Goal: Task Accomplishment & Management: Manage account settings

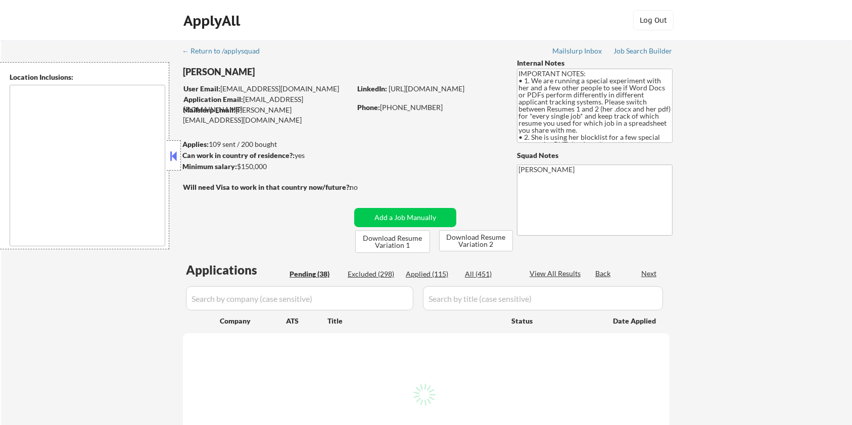
type textarea "[GEOGRAPHIC_DATA], [GEOGRAPHIC_DATA] [GEOGRAPHIC_DATA], [GEOGRAPHIC_DATA] [GEOG…"
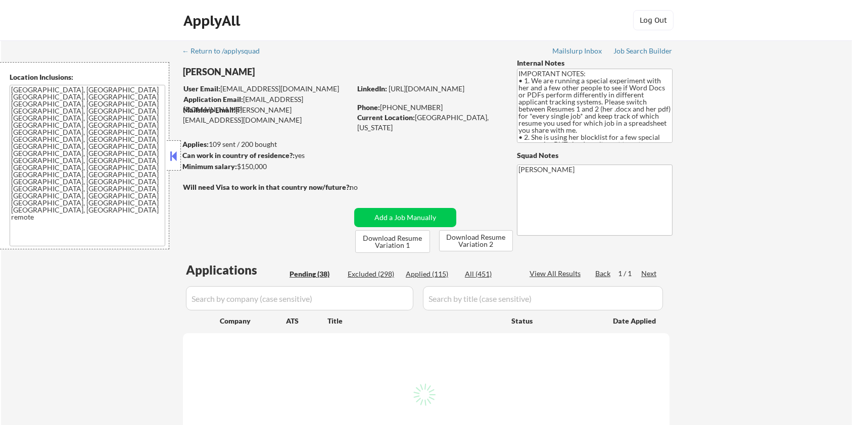
select select ""pending""
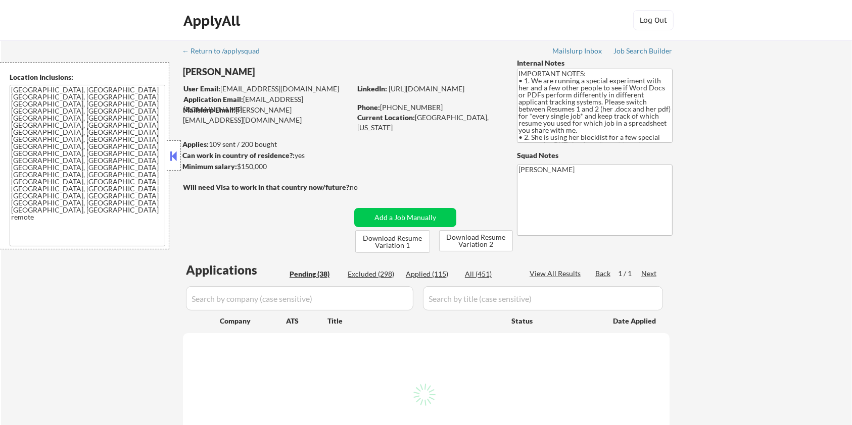
select select ""pending""
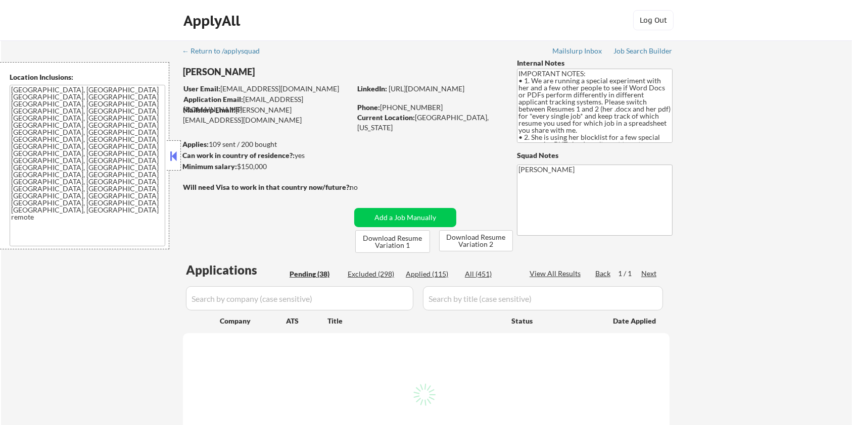
select select ""pending""
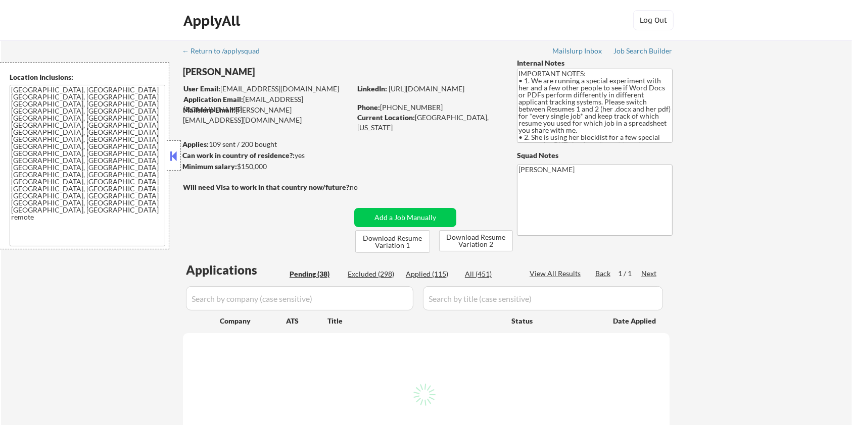
select select ""pending""
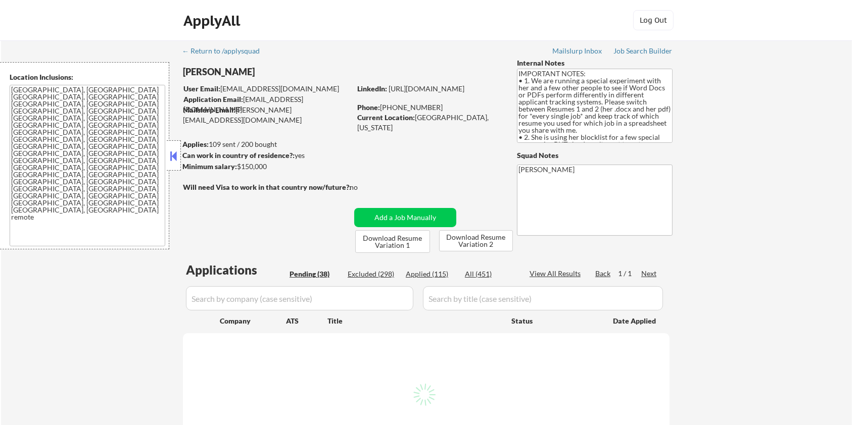
select select ""pending""
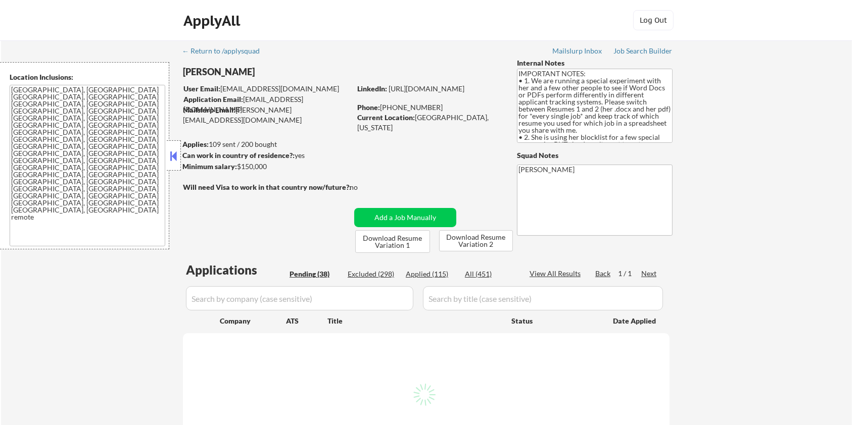
select select ""pending""
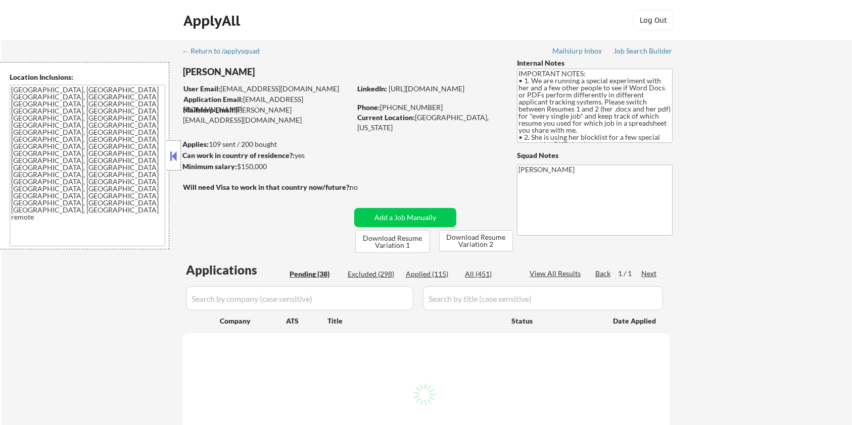
select select ""pending""
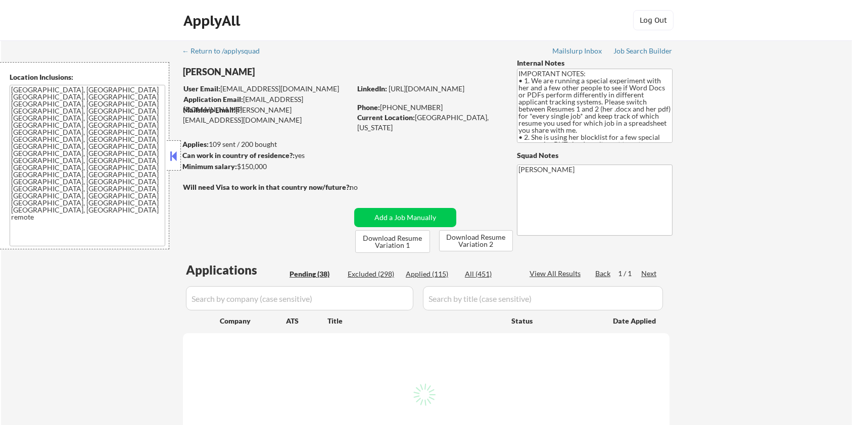
select select ""pending""
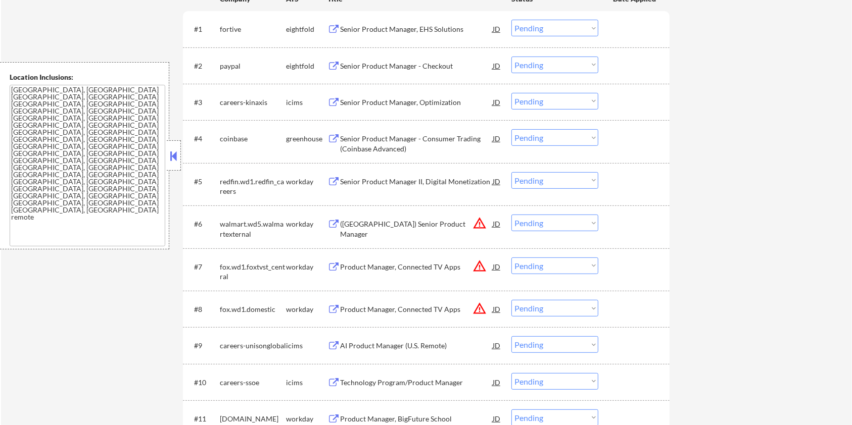
scroll to position [134, 0]
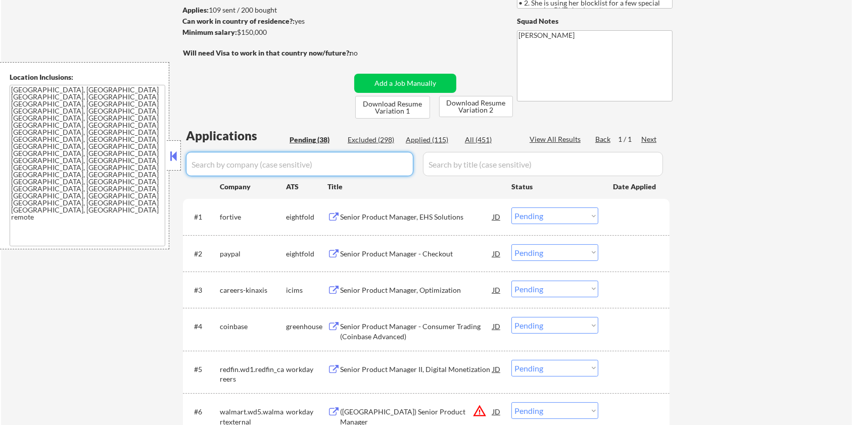
click at [272, 162] on input "input" at bounding box center [299, 164] width 227 height 24
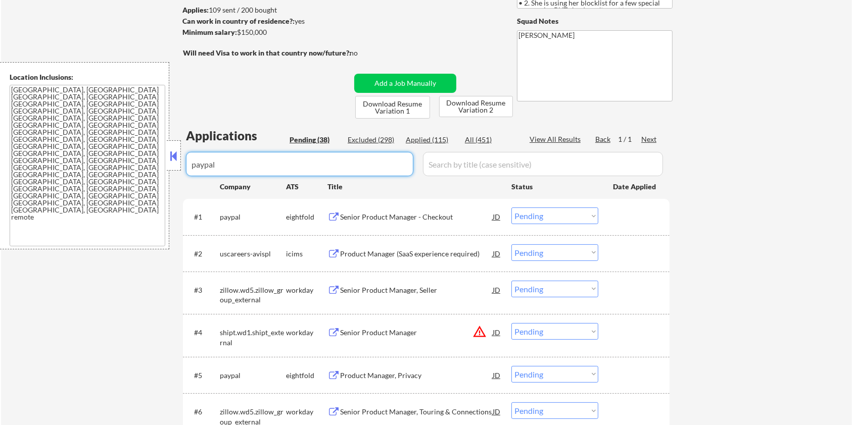
type input "paypal"
click at [480, 136] on div "All (451)" at bounding box center [490, 140] width 51 height 10
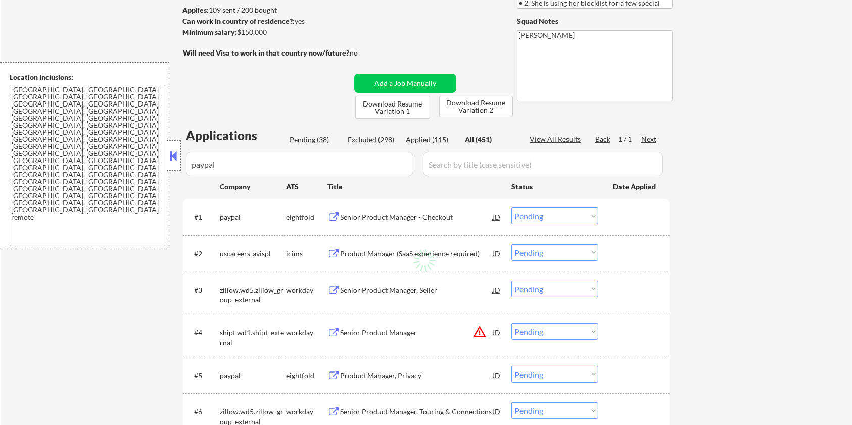
select select ""applied""
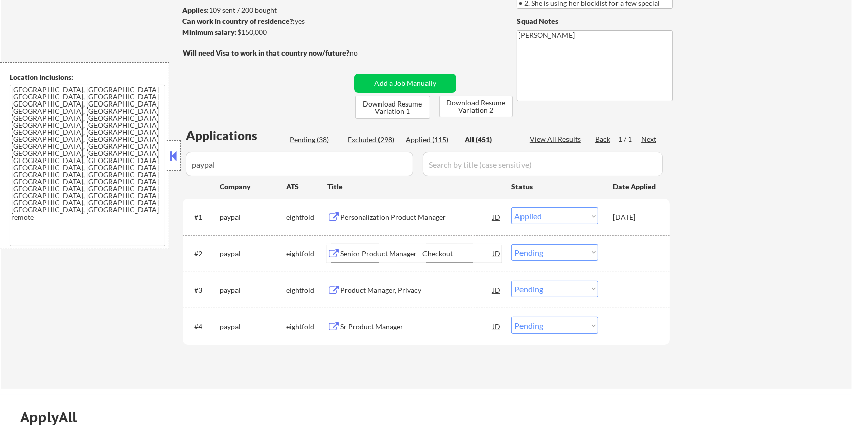
click at [364, 251] on div "Senior Product Manager - Checkout" at bounding box center [416, 254] width 153 height 10
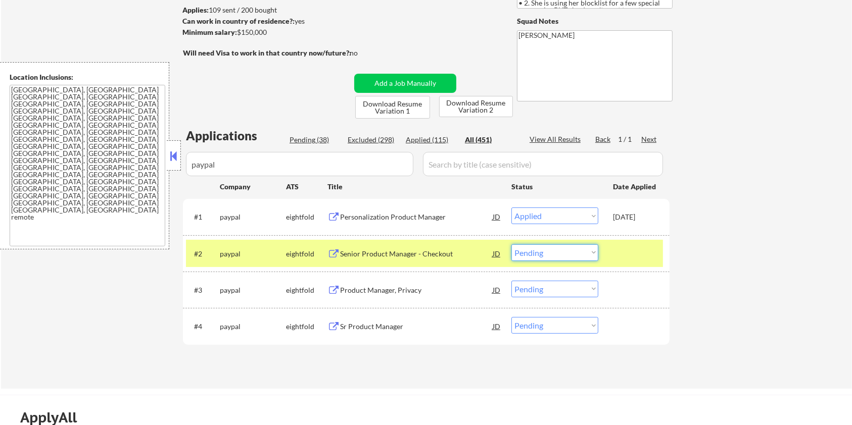
click at [546, 251] on select "Choose an option... Pending Applied Excluded (Questions) Excluded (Expired) Exc…" at bounding box center [554, 253] width 87 height 17
select select ""applied""
click at [511, 245] on select "Choose an option... Pending Applied Excluded (Questions) Excluded (Expired) Exc…" at bounding box center [554, 253] width 87 height 17
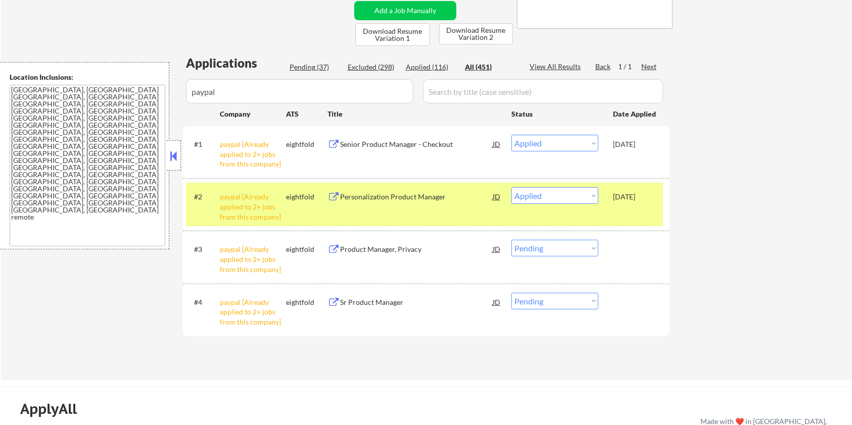
scroll to position [337, 0]
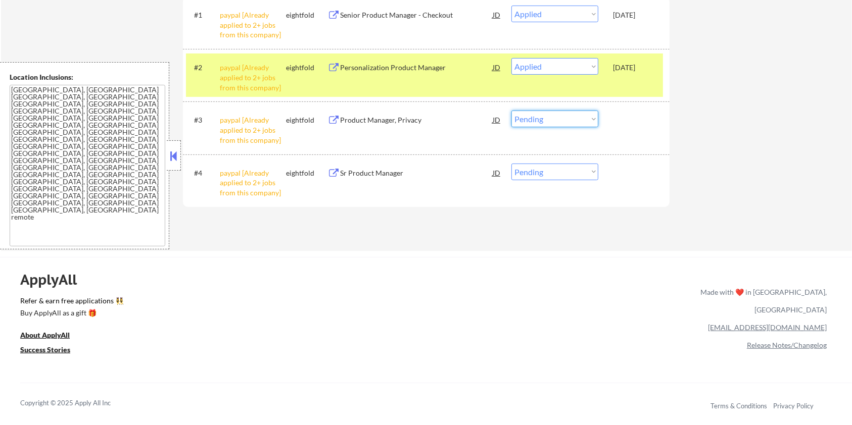
click at [588, 121] on select "Choose an option... Pending Applied Excluded (Questions) Excluded (Expired) Exc…" at bounding box center [554, 119] width 87 height 17
select select ""excluded__other_""
click at [511, 111] on select "Choose an option... Pending Applied Excluded (Questions) Excluded (Expired) Exc…" at bounding box center [554, 119] width 87 height 17
click at [380, 168] on div "Sr Product Manager" at bounding box center [416, 173] width 153 height 10
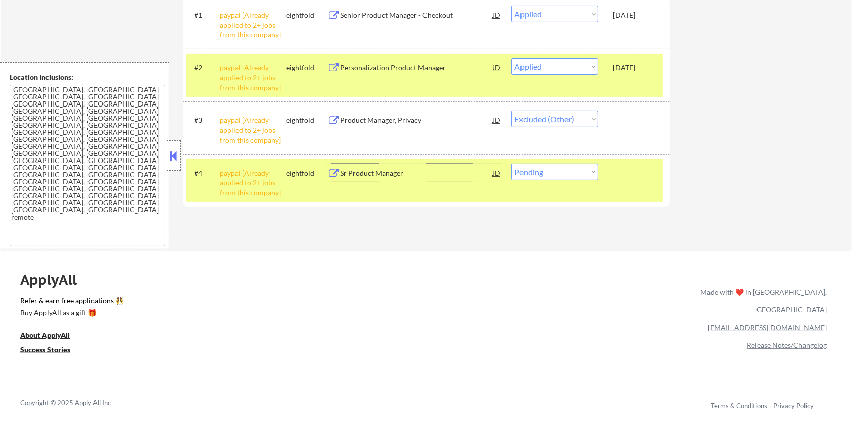
click at [551, 169] on select "Choose an option... Pending Applied Excluded (Questions) Excluded (Expired) Exc…" at bounding box center [554, 172] width 87 height 17
select select ""applied""
click at [511, 164] on select "Choose an option... Pending Applied Excluded (Questions) Excluded (Expired) Exc…" at bounding box center [554, 172] width 87 height 17
select select ""applied""
select select ""excluded__other_""
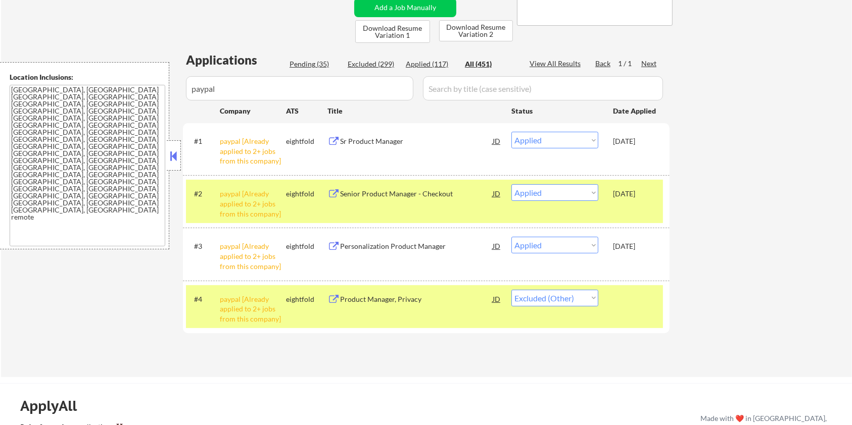
scroll to position [202, 0]
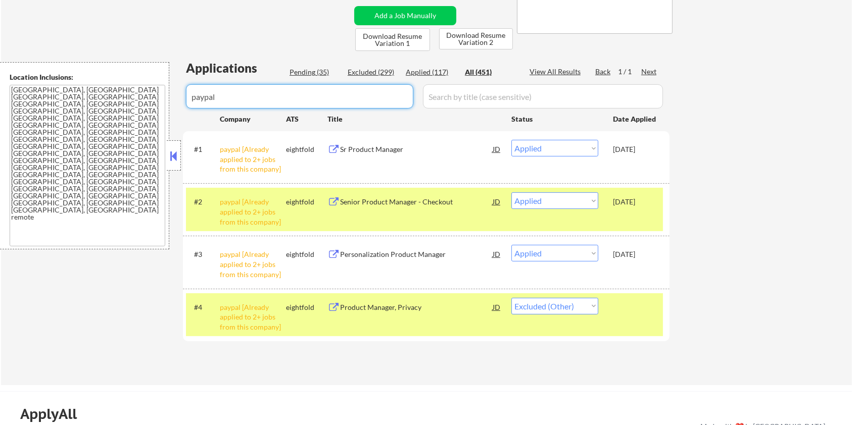
drag, startPoint x: 275, startPoint y: 101, endPoint x: 168, endPoint y: 97, distance: 106.7
click at [168, 97] on body "← Return to /applysquad Mailslurp Inbox Job Search Builder Zoe Henderson User E…" at bounding box center [426, 10] width 852 height 425
click at [319, 72] on div "Pending (35)" at bounding box center [315, 72] width 51 height 10
select select ""applied""
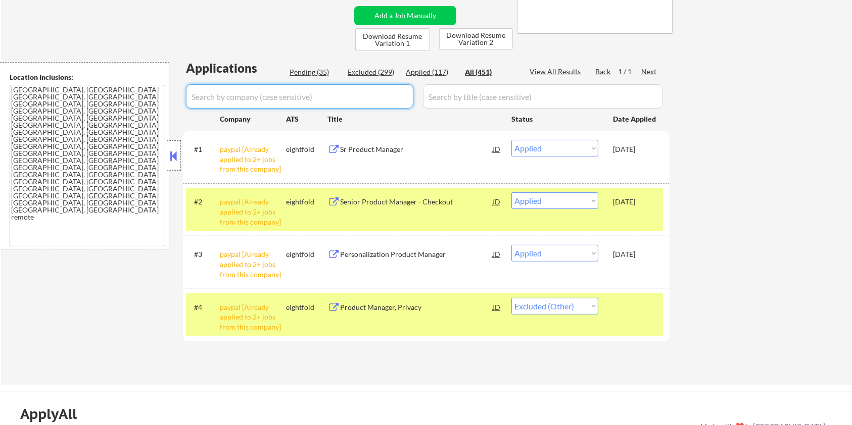
select select ""applied""
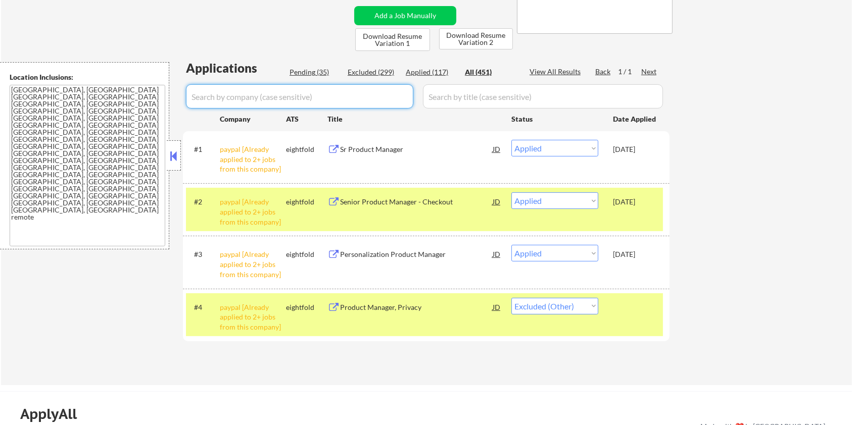
select select ""applied""
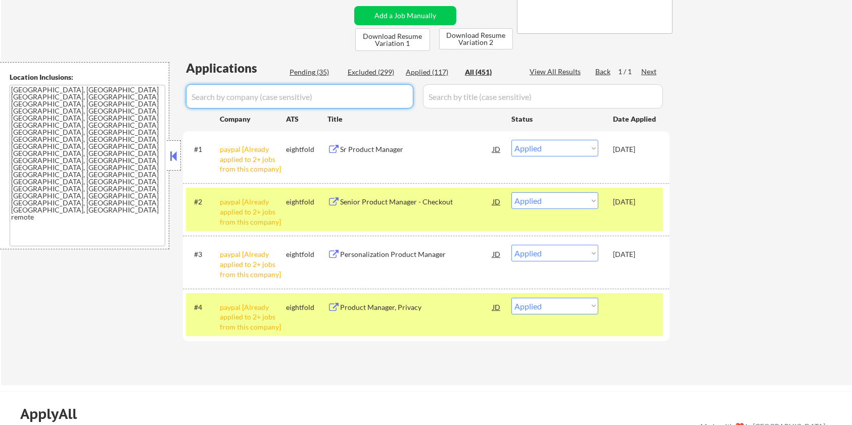
select select ""applied""
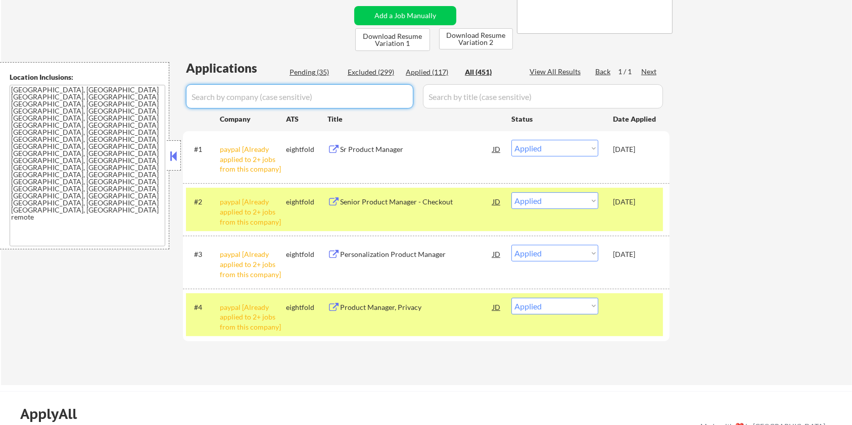
select select ""applied""
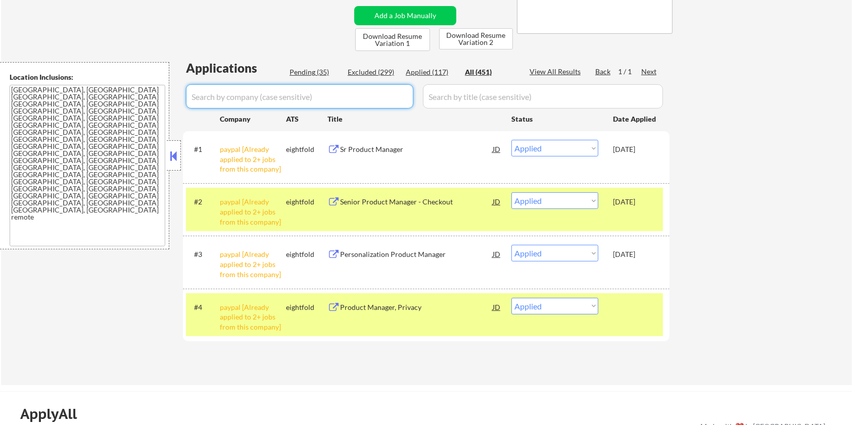
select select ""applied""
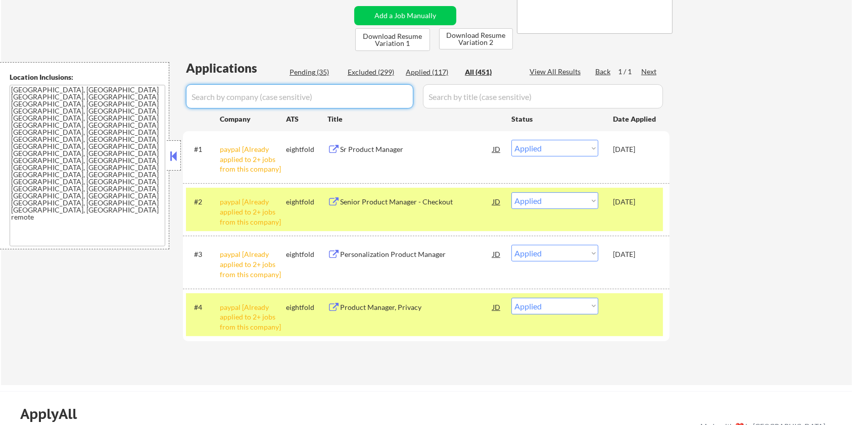
select select ""applied""
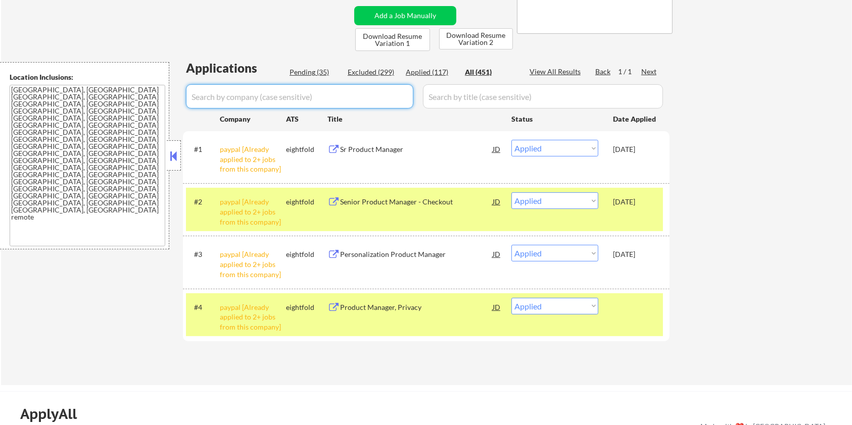
select select ""applied""
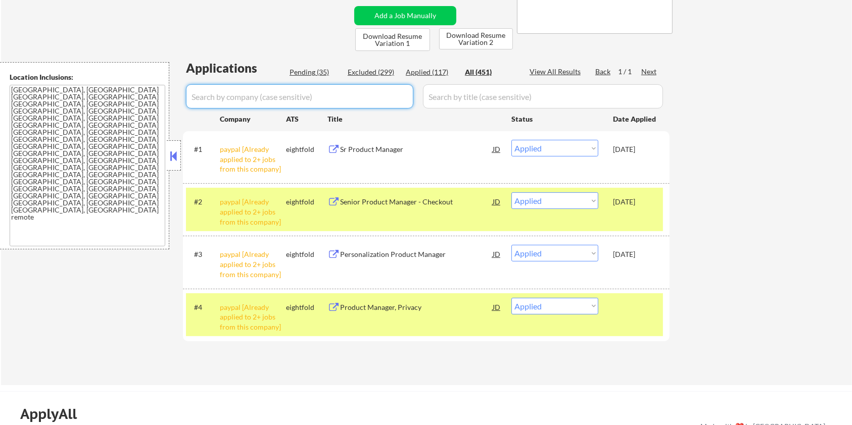
select select ""applied""
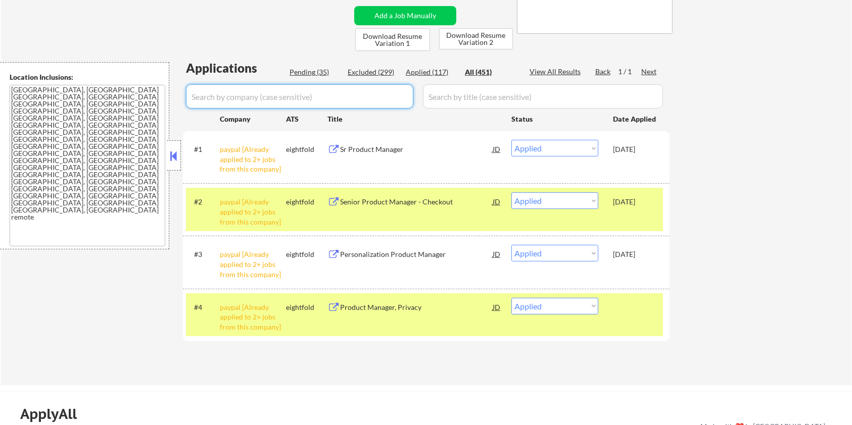
select select ""applied""
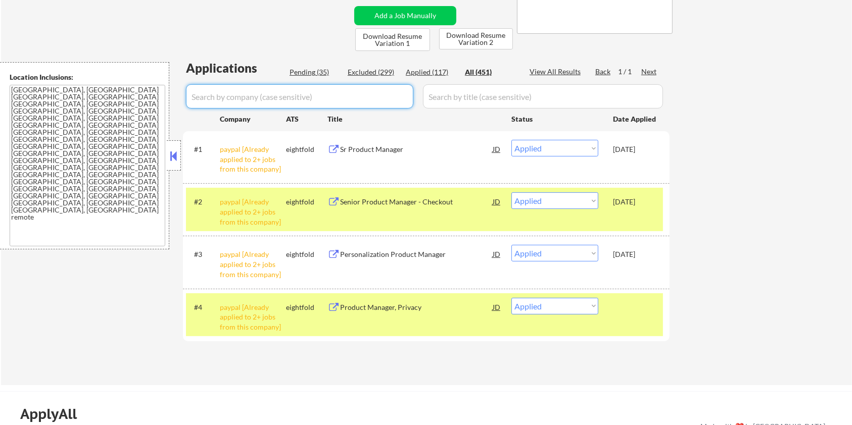
select select ""applied""
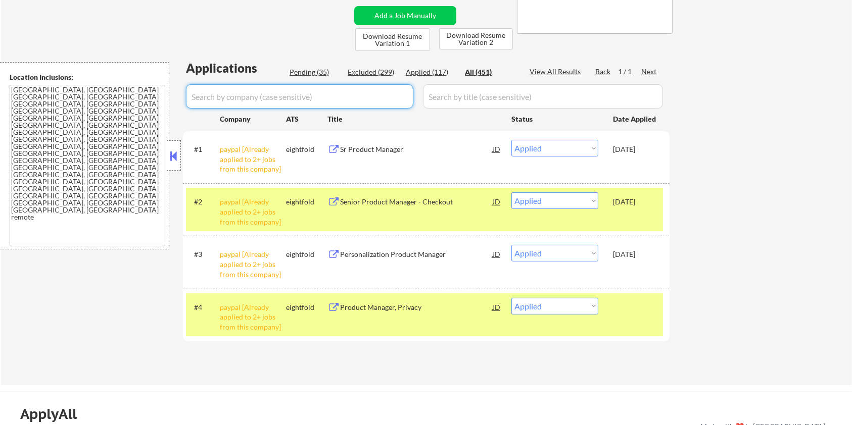
select select ""applied""
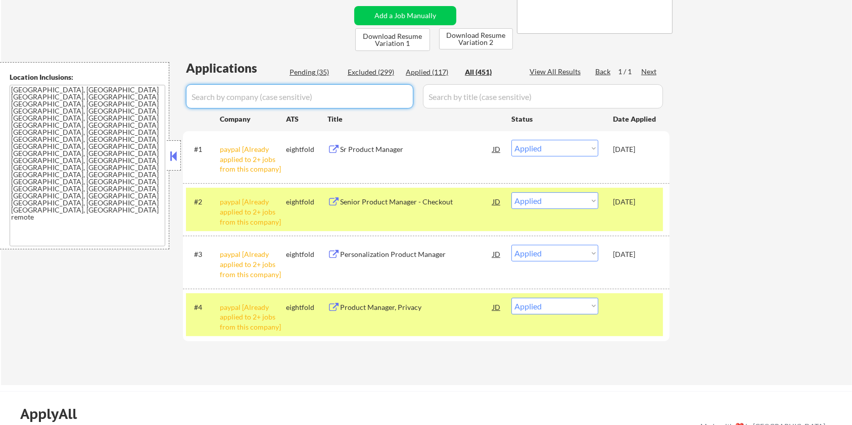
select select ""applied""
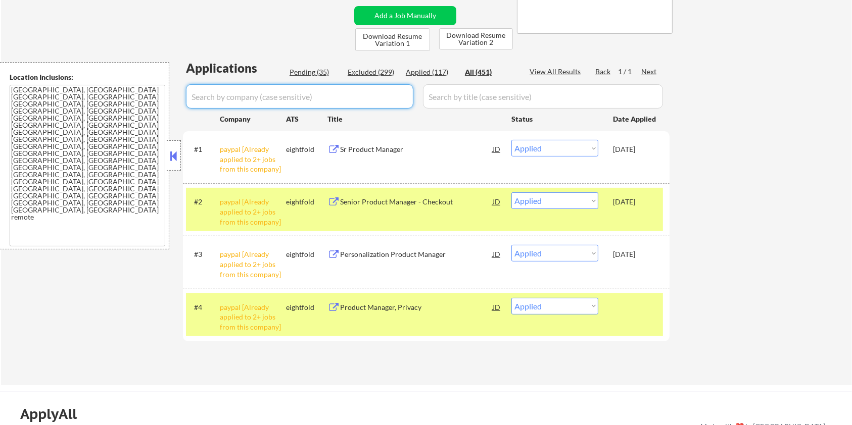
select select ""applied""
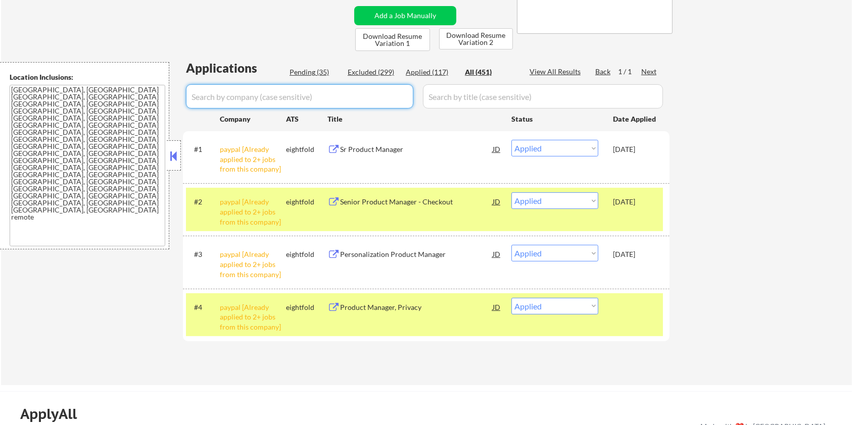
select select ""applied""
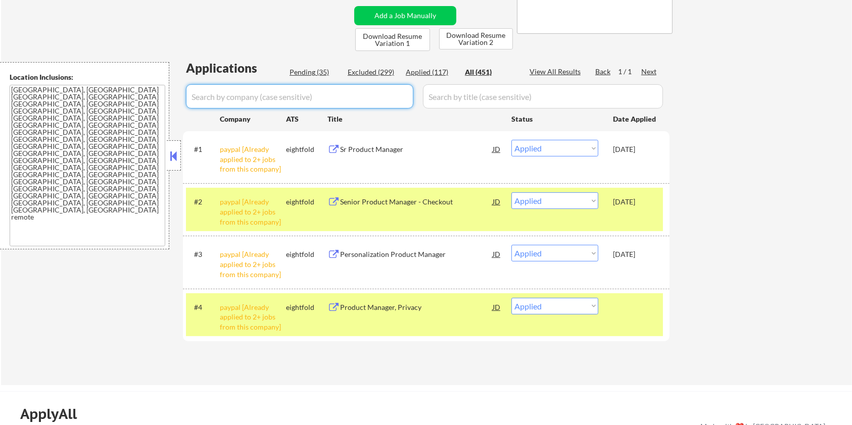
select select ""applied""
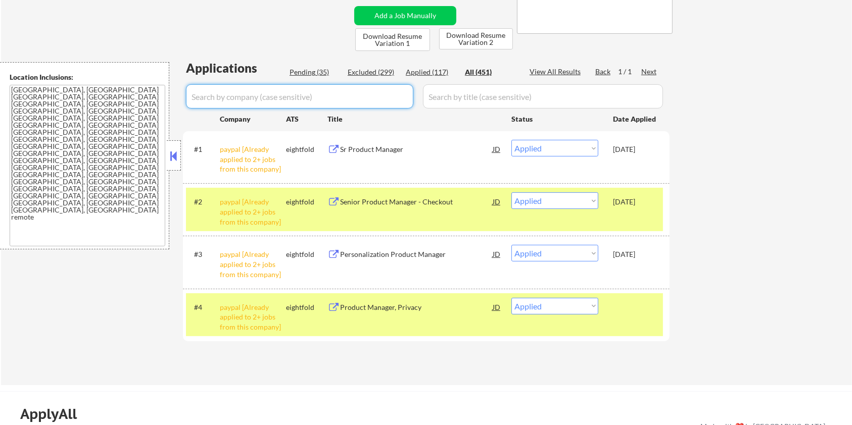
select select ""applied""
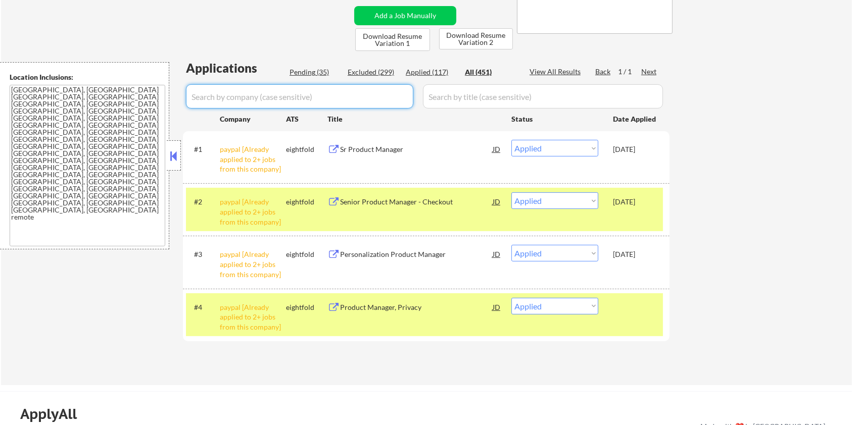
select select ""applied""
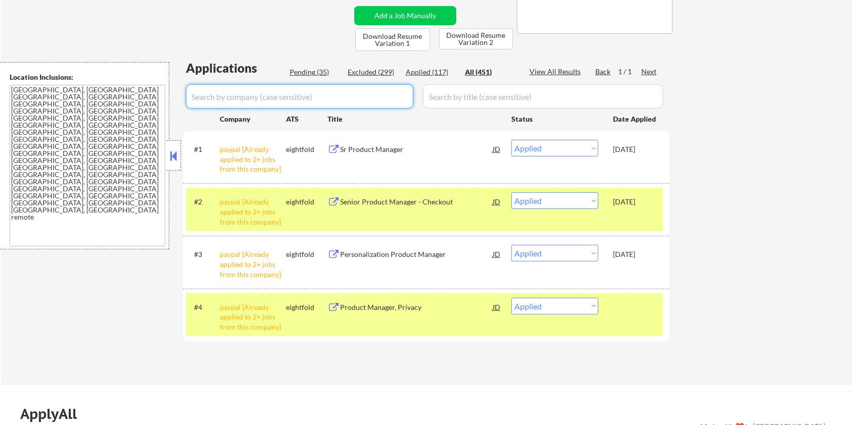
select select ""applied""
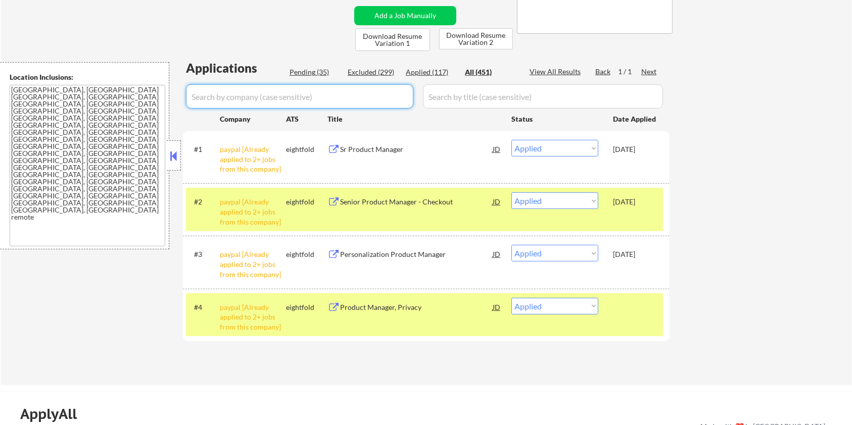
select select ""applied""
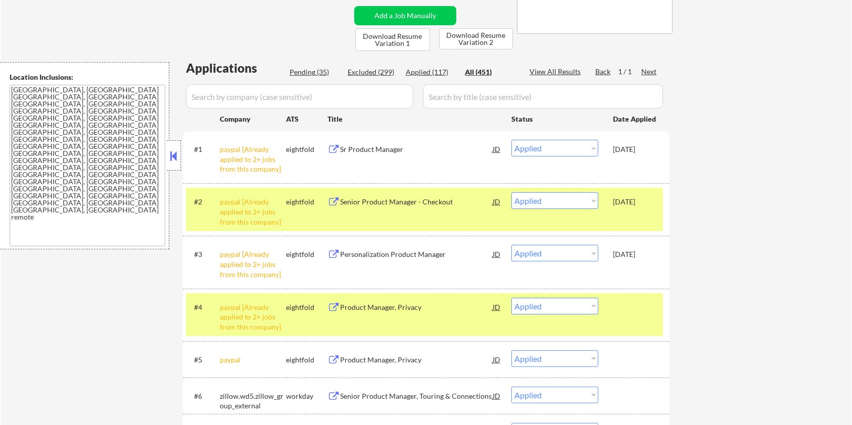
select select ""pending""
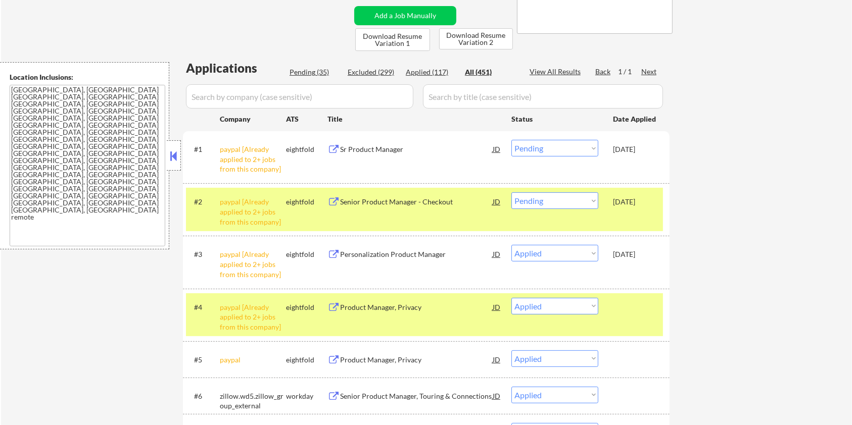
select select ""pending""
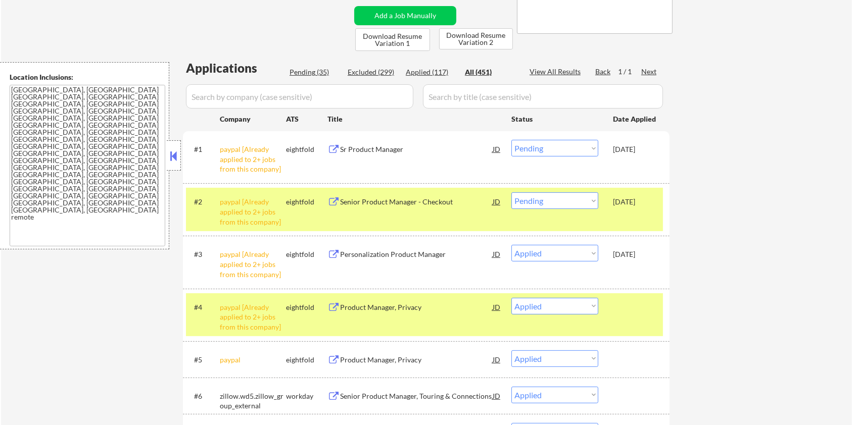
select select ""pending""
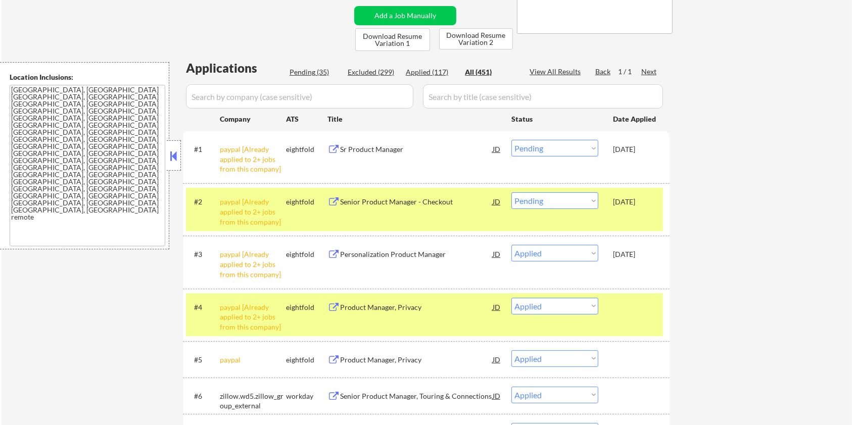
select select ""pending""
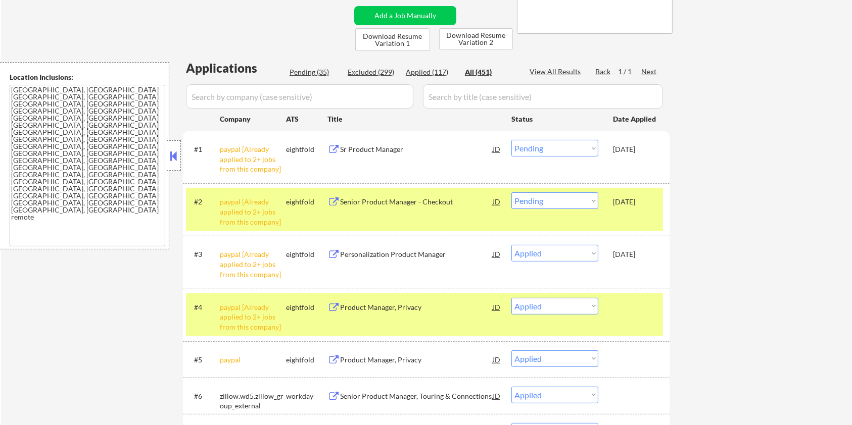
select select ""pending""
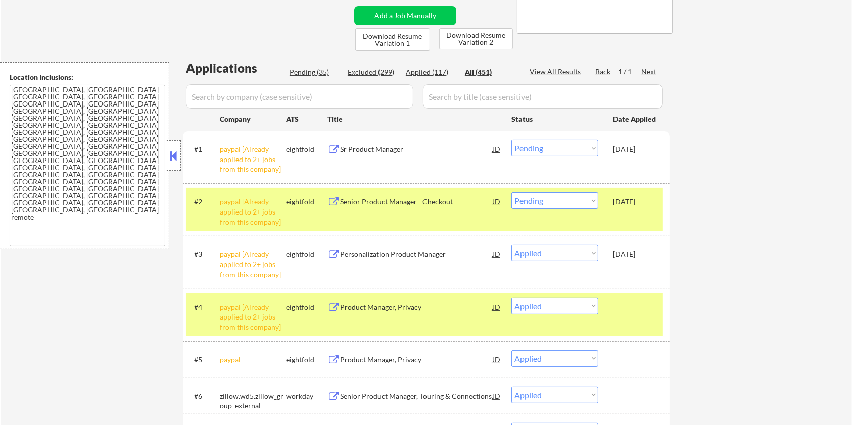
select select ""pending""
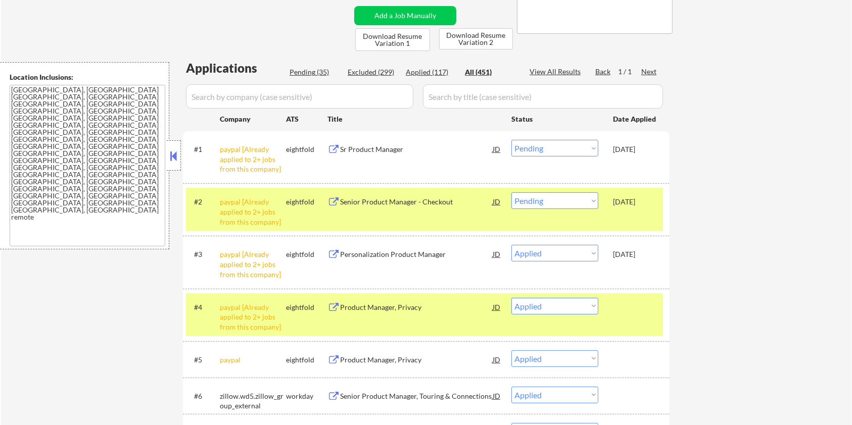
select select ""pending""
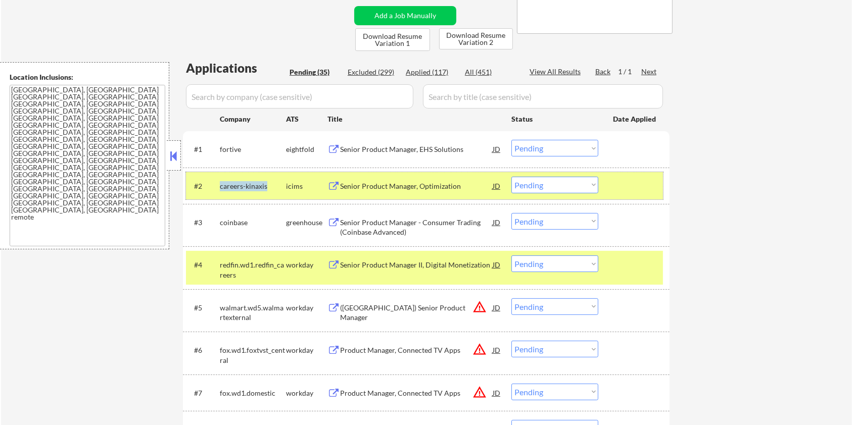
drag, startPoint x: 267, startPoint y: 184, endPoint x: 220, endPoint y: 186, distance: 46.5
click at [220, 186] on div "careers-kinaxis" at bounding box center [253, 186] width 66 height 10
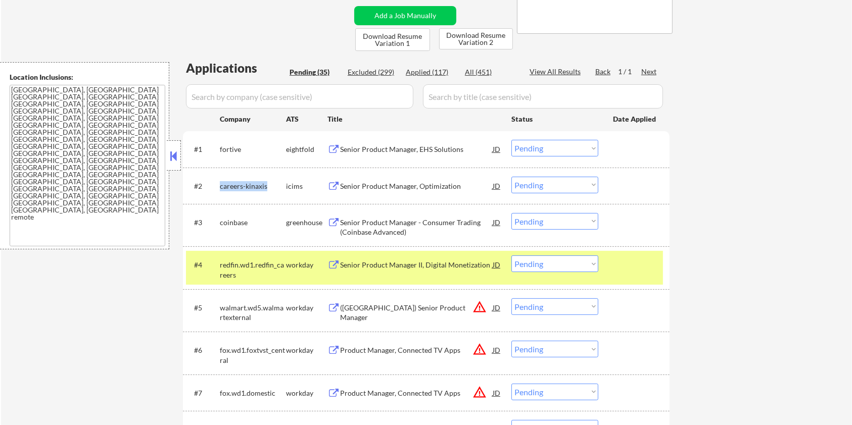
copy div "careers-kinaxis"
click at [249, 91] on input "input" at bounding box center [299, 96] width 227 height 24
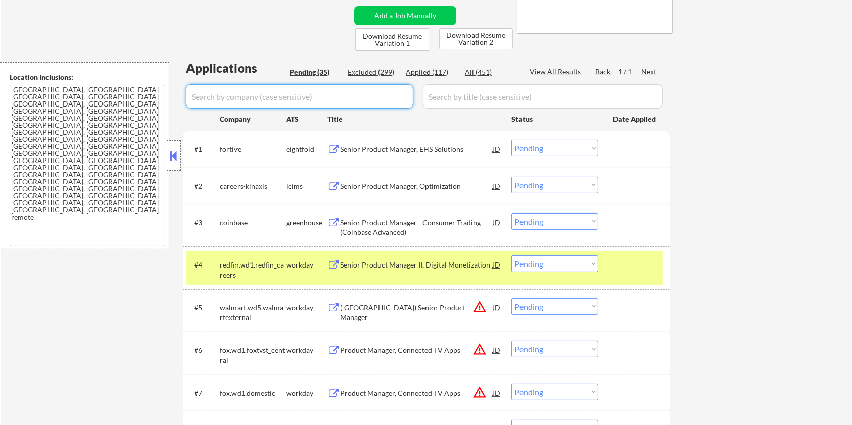
paste input "careers-kinaxis"
type input "careers-kinaxis"
click at [428, 102] on input "input" at bounding box center [543, 96] width 240 height 24
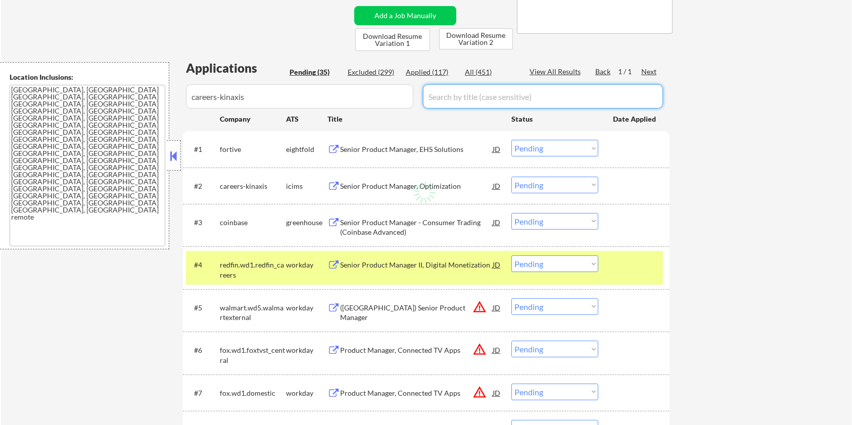
click at [477, 73] on div "All (451)" at bounding box center [490, 72] width 51 height 10
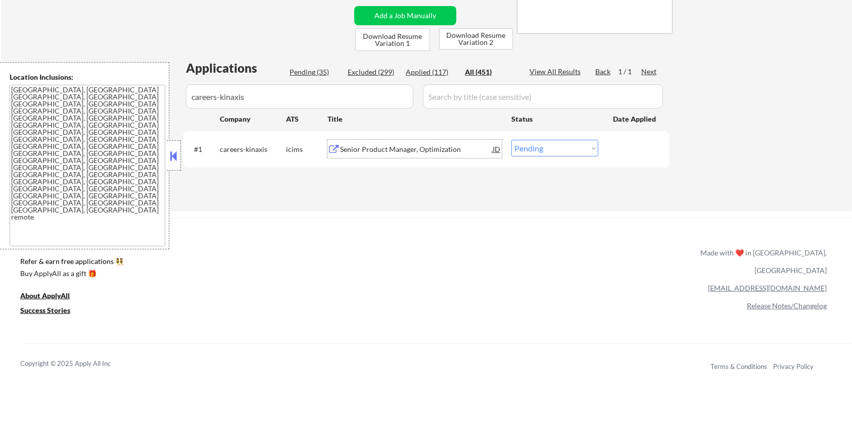
click at [385, 148] on div "Senior Product Manager, Optimization" at bounding box center [416, 150] width 153 height 10
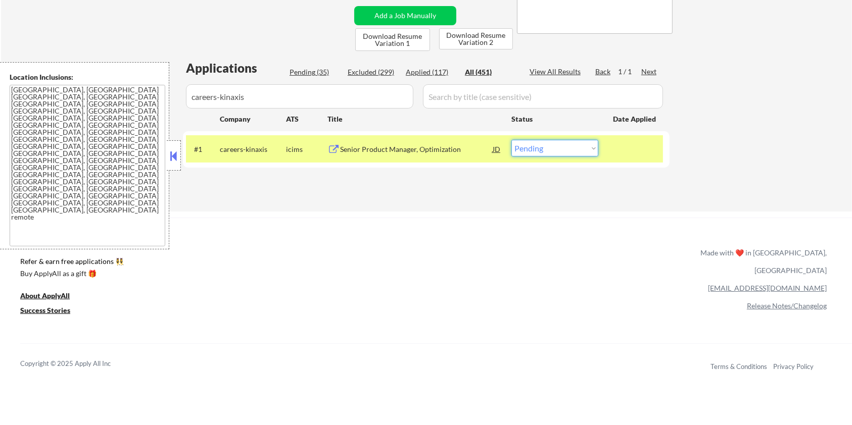
click at [552, 148] on select "Choose an option... Pending Applied Excluded (Questions) Excluded (Expired) Exc…" at bounding box center [554, 148] width 87 height 17
drag, startPoint x: 270, startPoint y: 150, endPoint x: 216, endPoint y: 149, distance: 54.1
click at [216, 149] on div "#1 careers-kinaxis icims Senior Product Manager, Optimization JD Choose an opti…" at bounding box center [424, 148] width 477 height 27
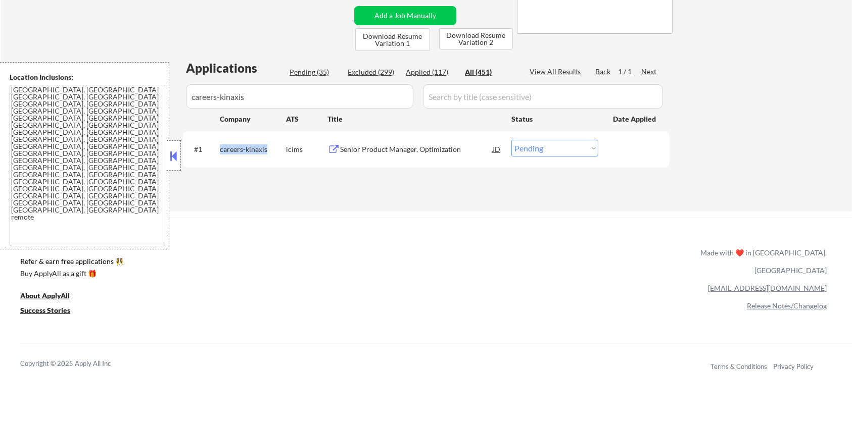
copy div "careers-kinaxis"
click at [549, 152] on select "Choose an option... Pending Applied Excluded (Questions) Excluded (Expired) Exc…" at bounding box center [554, 148] width 87 height 17
select select ""applied""
click at [511, 140] on select "Choose an option... Pending Applied Excluded (Questions) Excluded (Expired) Exc…" at bounding box center [554, 148] width 87 height 17
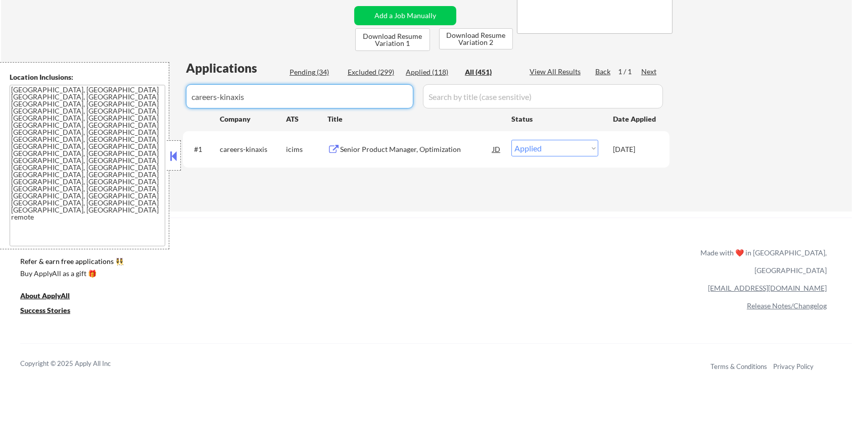
drag, startPoint x: 222, startPoint y: 95, endPoint x: 100, endPoint y: 95, distance: 122.3
click at [100, 95] on body "← Return to /applysquad Mailslurp Inbox Job Search Builder Zoe Henderson User E…" at bounding box center [426, 10] width 852 height 425
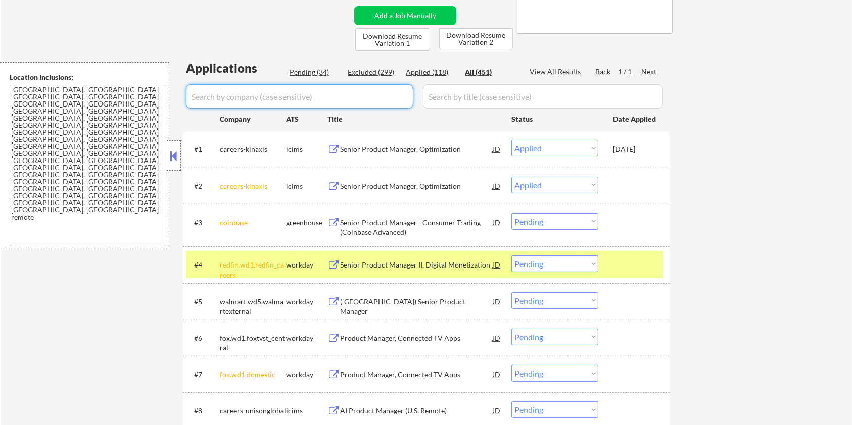
select select ""applied""
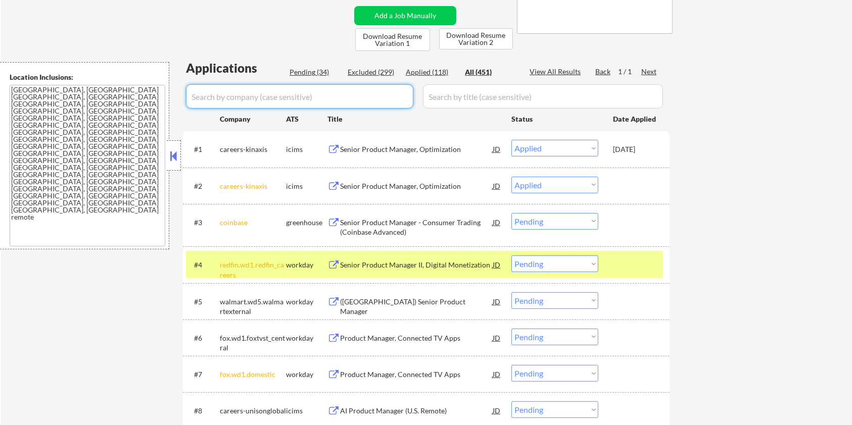
select select ""applied""
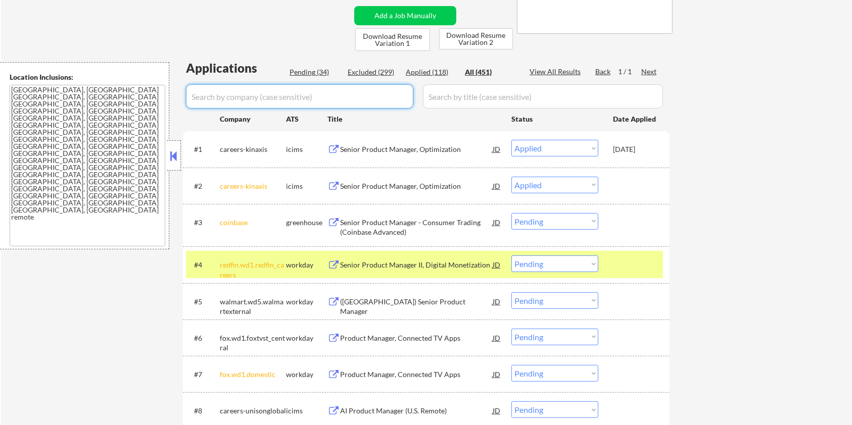
select select ""applied""
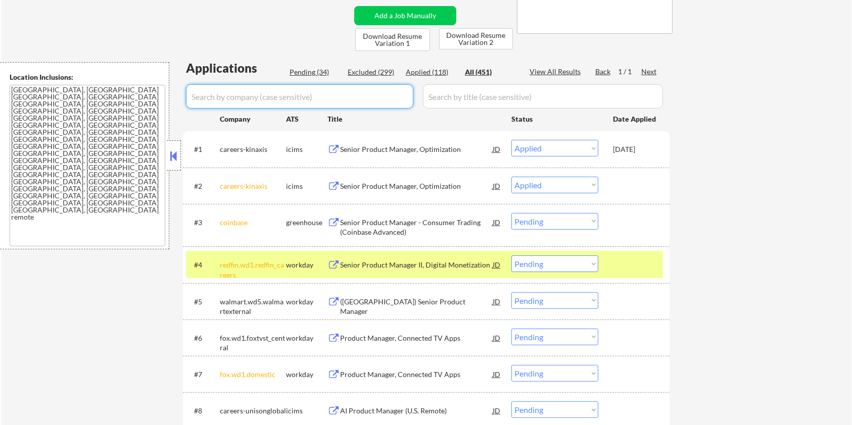
select select ""applied""
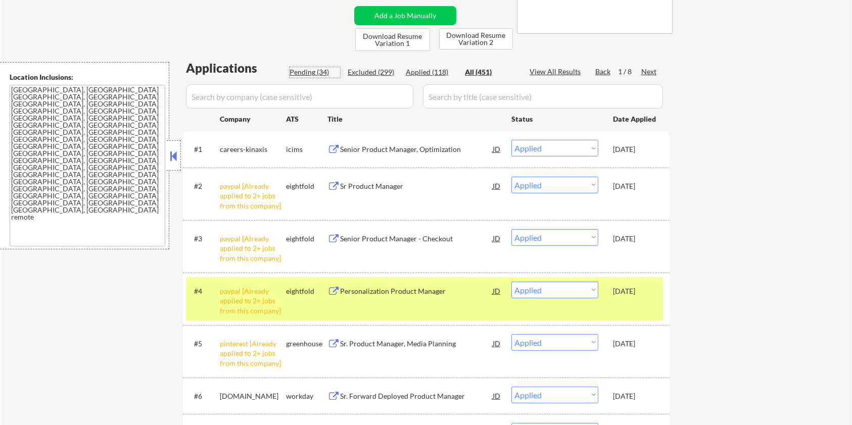
click at [309, 71] on div "Pending (34)" at bounding box center [315, 72] width 51 height 10
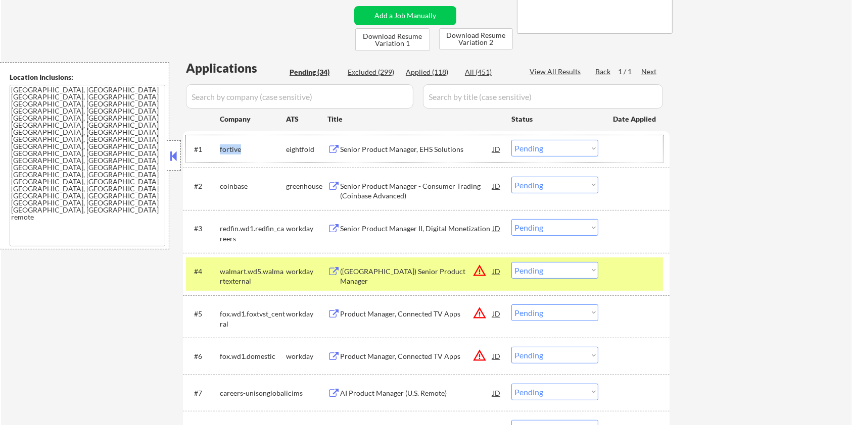
drag, startPoint x: 243, startPoint y: 146, endPoint x: 218, endPoint y: 153, distance: 25.3
click at [218, 153] on div "#1 fortive eightfold Senior Product Manager, EHS Solutions JD Choose an option.…" at bounding box center [424, 148] width 477 height 27
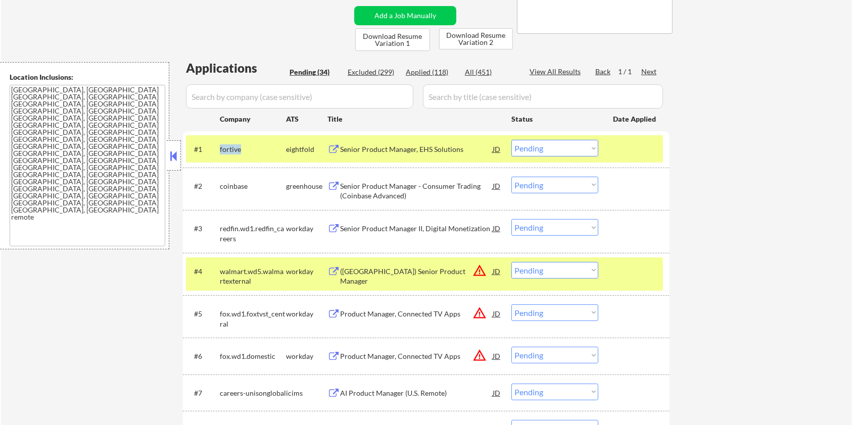
copy div "fortive"
click at [252, 95] on input "input" at bounding box center [299, 96] width 227 height 24
paste input "fortive"
click at [443, 95] on input "input" at bounding box center [543, 96] width 240 height 24
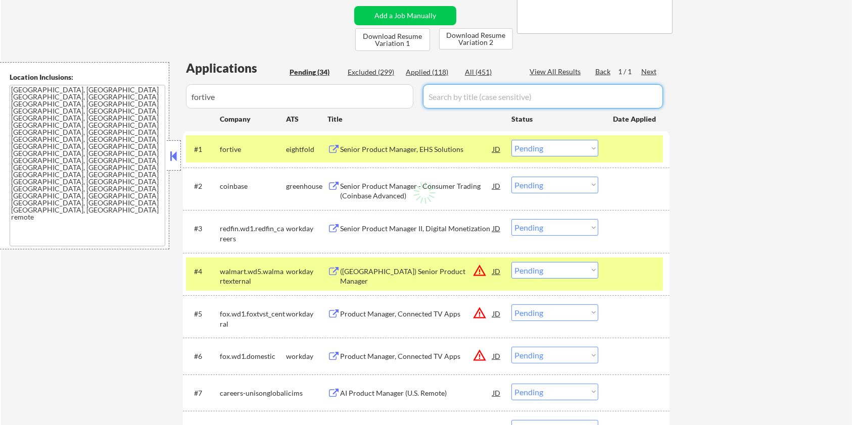
click at [485, 72] on div "All (451)" at bounding box center [490, 72] width 51 height 10
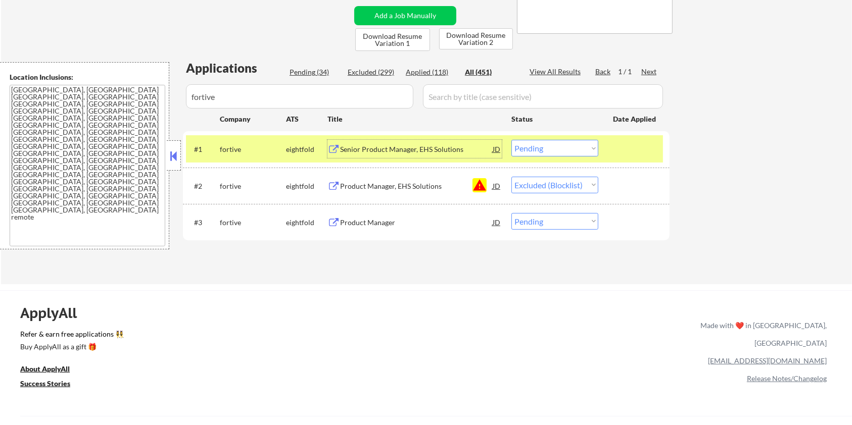
click at [396, 145] on div "Senior Product Manager, EHS Solutions" at bounding box center [416, 150] width 153 height 10
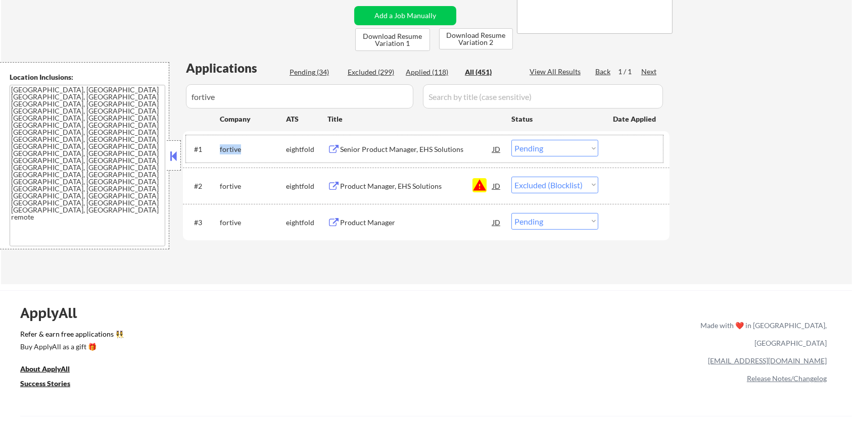
drag, startPoint x: 244, startPoint y: 144, endPoint x: 219, endPoint y: 151, distance: 25.4
click at [220, 151] on div "fortive" at bounding box center [253, 149] width 66 height 18
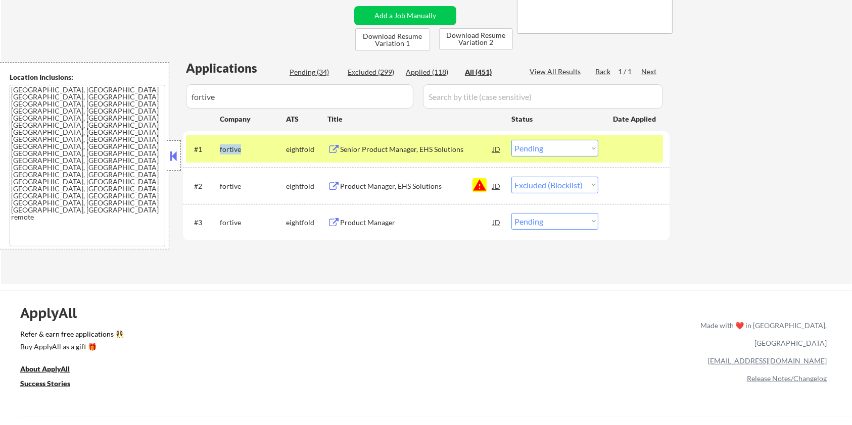
copy div "fortive"
click at [550, 147] on select "Choose an option... Pending Applied Excluded (Questions) Excluded (Expired) Exc…" at bounding box center [554, 148] width 87 height 17
click at [511, 140] on select "Choose an option... Pending Applied Excluded (Questions) Excluded (Expired) Exc…" at bounding box center [554, 148] width 87 height 17
click at [367, 225] on div "Product Manager" at bounding box center [416, 223] width 153 height 10
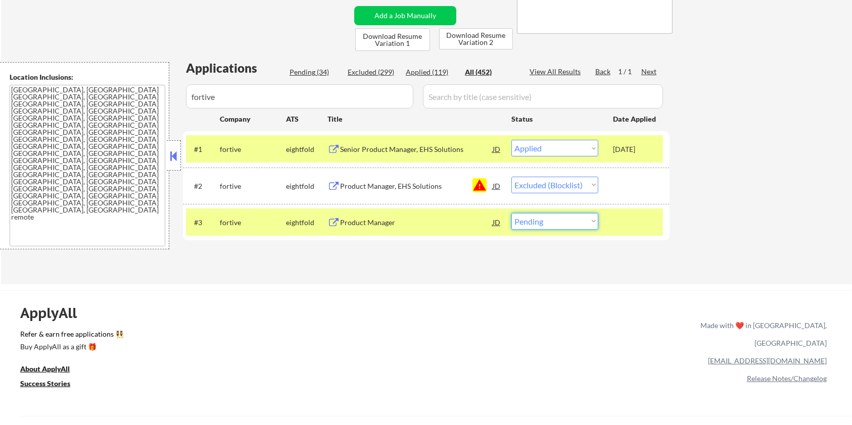
click at [579, 225] on select "Choose an option... Pending Applied Excluded (Questions) Excluded (Expired) Exc…" at bounding box center [554, 221] width 87 height 17
click at [511, 213] on select "Choose an option... Pending Applied Excluded (Questions) Excluded (Expired) Exc…" at bounding box center [554, 221] width 87 height 17
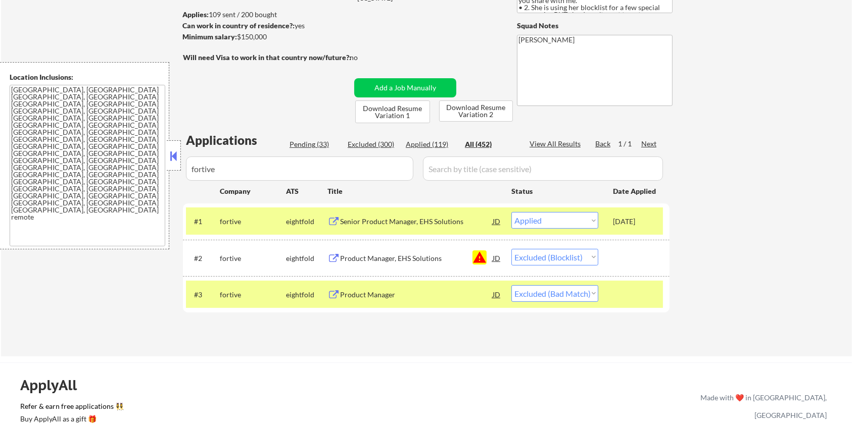
scroll to position [134, 0]
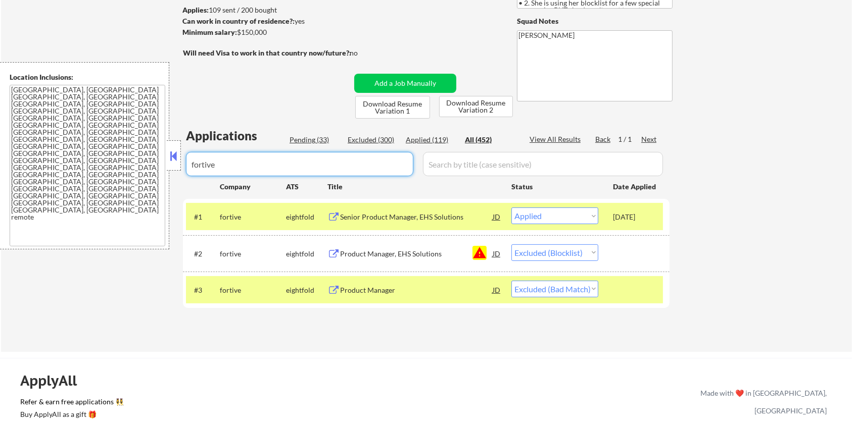
drag, startPoint x: 236, startPoint y: 168, endPoint x: 175, endPoint y: 171, distance: 60.7
click at [175, 171] on body "← Return to /applysquad Mailslurp Inbox Job Search Builder Zoe Henderson User E…" at bounding box center [426, 78] width 852 height 425
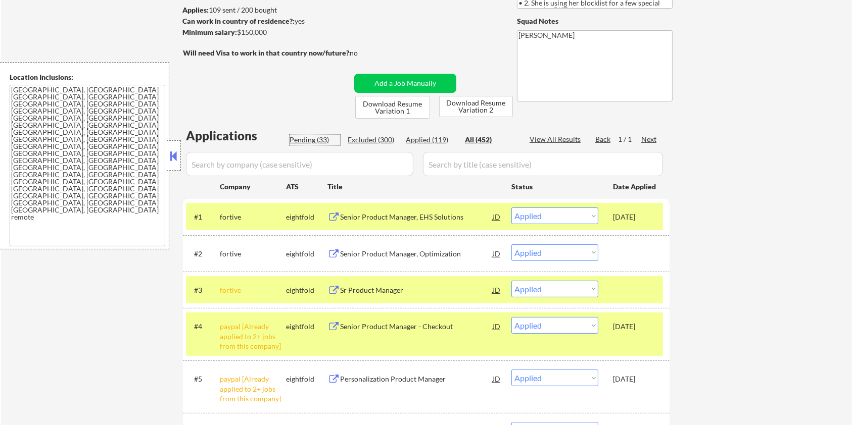
click at [312, 141] on div "Pending (33)" at bounding box center [315, 140] width 51 height 10
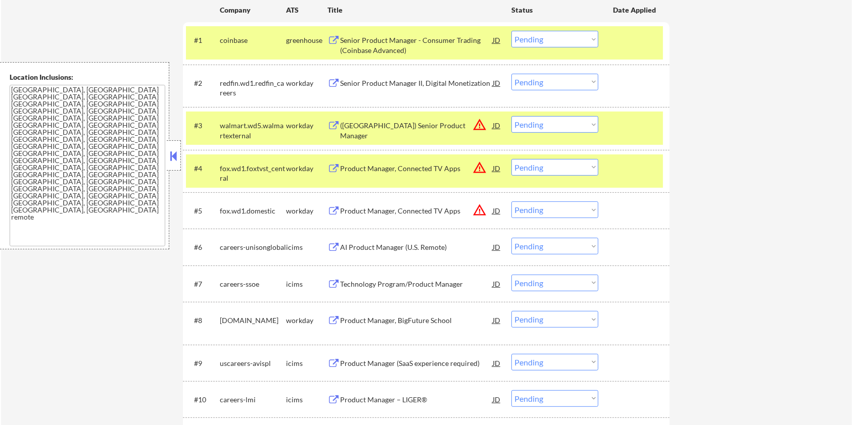
scroll to position [337, 0]
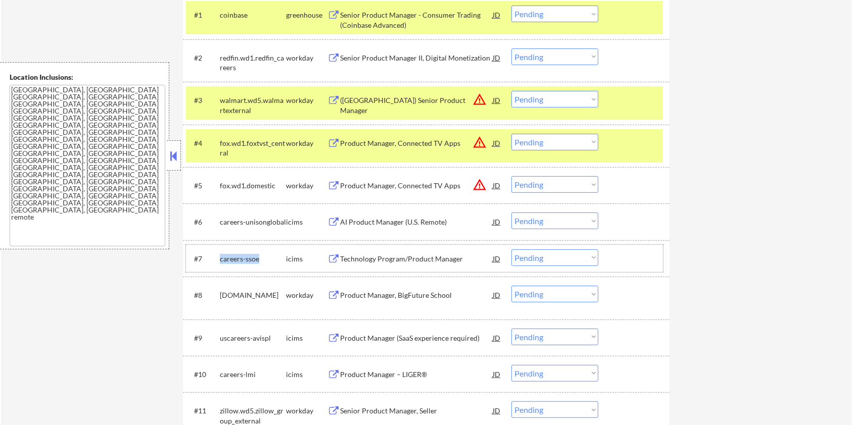
drag, startPoint x: 263, startPoint y: 257, endPoint x: 218, endPoint y: 258, distance: 44.5
click at [218, 258] on div "#7 careers-ssoe icims Technology Program/Product Manager JD warning_amber Choos…" at bounding box center [424, 258] width 477 height 27
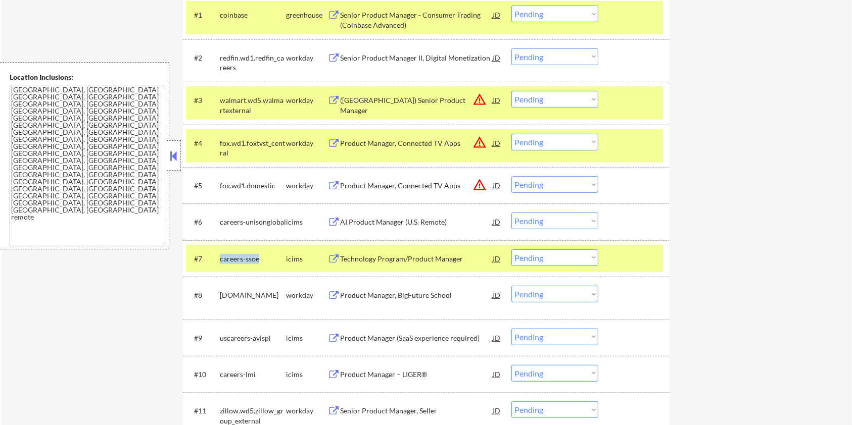
copy div "careers-ssoe"
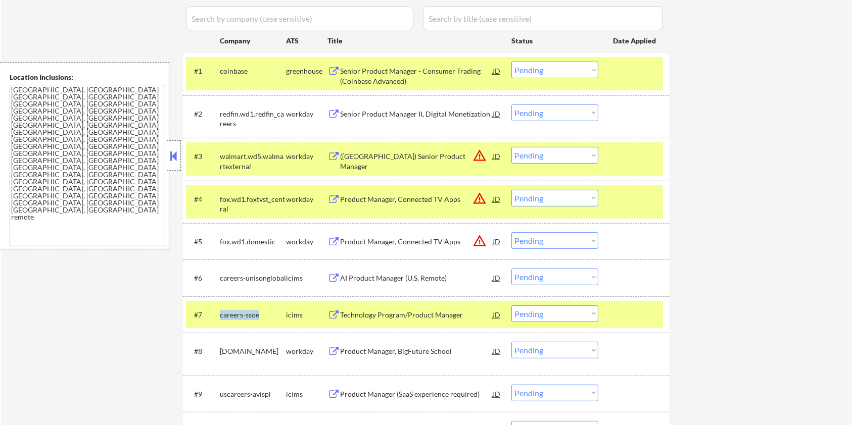
scroll to position [202, 0]
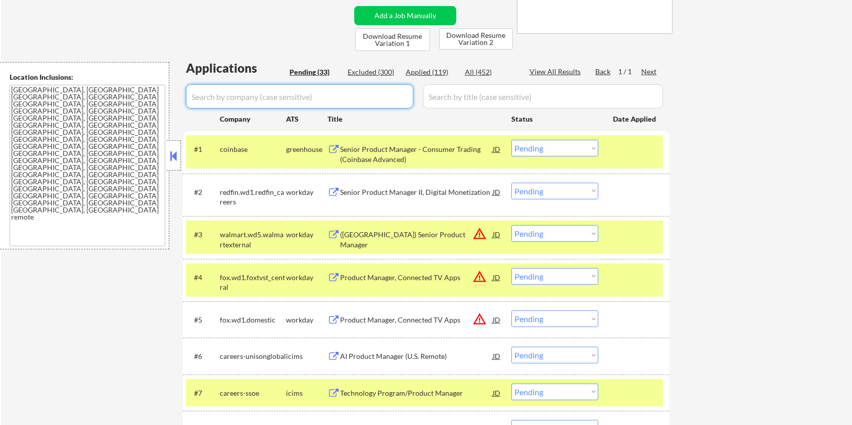
click at [236, 91] on input "input" at bounding box center [299, 96] width 227 height 24
paste input "careers-ssoe"
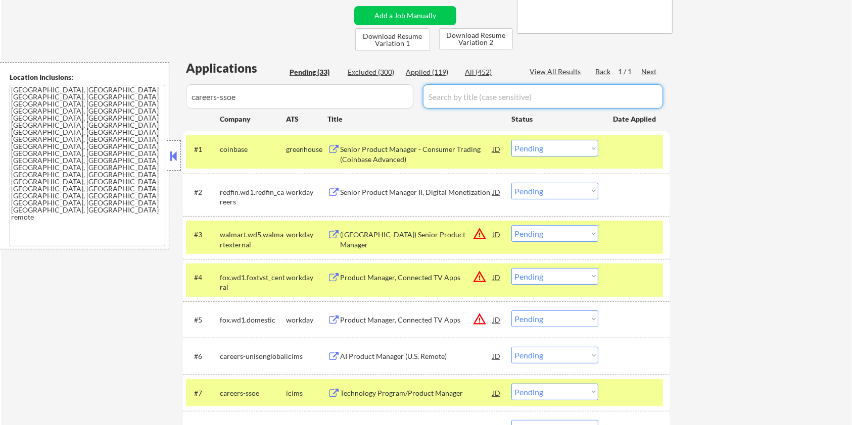
click at [481, 97] on input "input" at bounding box center [543, 96] width 240 height 24
click at [480, 70] on div "All (452)" at bounding box center [490, 72] width 51 height 10
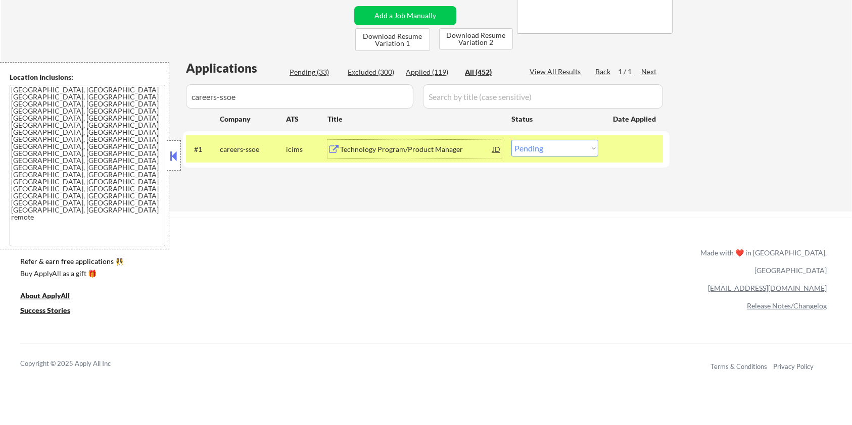
click at [407, 145] on div "Technology Program/Product Manager" at bounding box center [416, 150] width 153 height 10
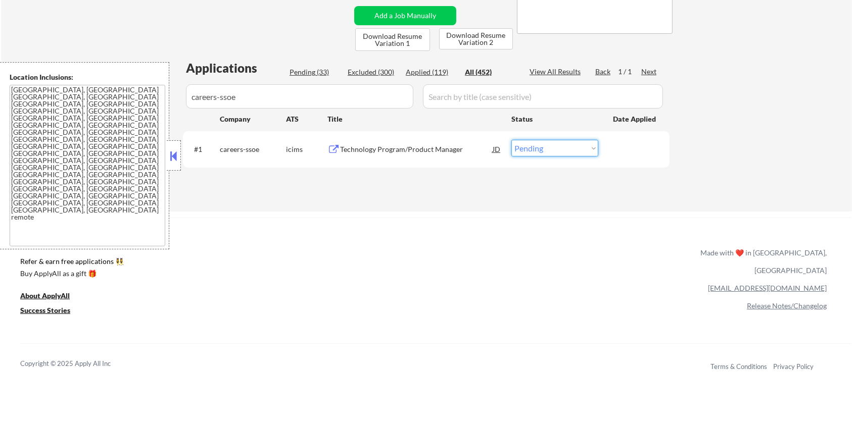
click at [560, 154] on select "Choose an option... Pending Applied Excluded (Questions) Excluded (Expired) Exc…" at bounding box center [554, 148] width 87 height 17
click at [511, 140] on select "Choose an option... Pending Applied Excluded (Questions) Excluded (Expired) Exc…" at bounding box center [554, 148] width 87 height 17
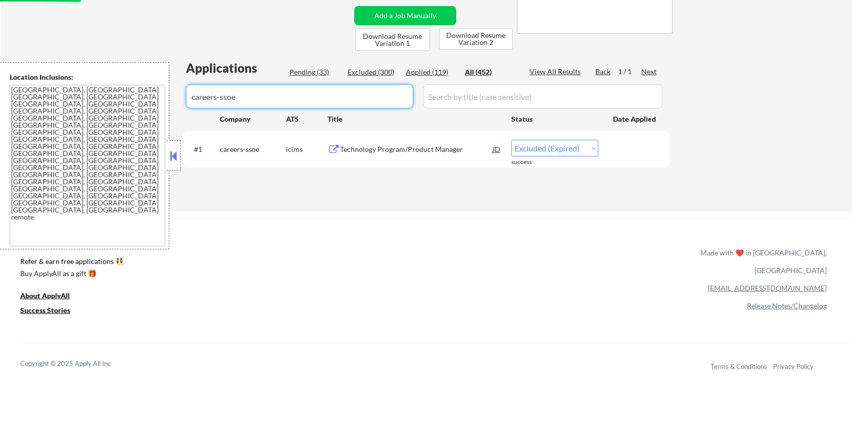
drag, startPoint x: 311, startPoint y: 102, endPoint x: 170, endPoint y: 102, distance: 141.0
click at [170, 102] on body "← Return to /applysquad Mailslurp Inbox Job Search Builder Zoe Henderson User E…" at bounding box center [426, 10] width 852 height 425
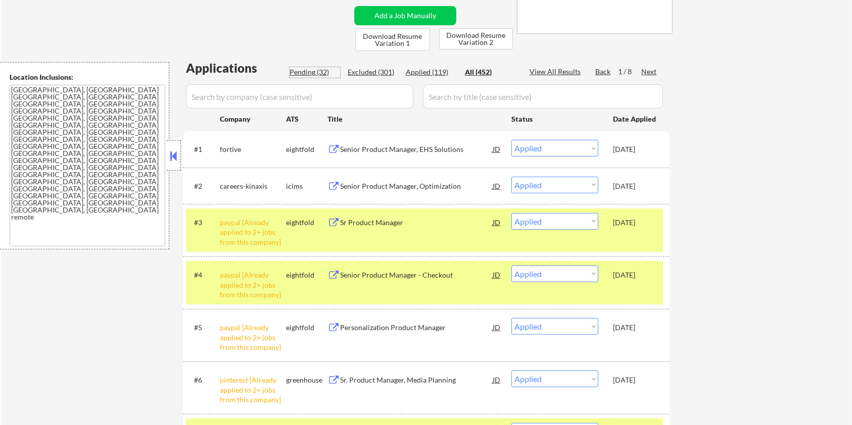
click at [310, 71] on div "Pending (32)" at bounding box center [315, 72] width 51 height 10
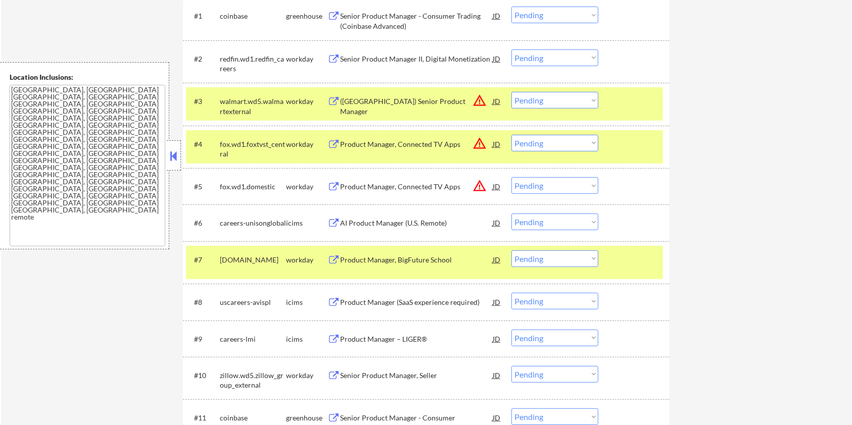
scroll to position [404, 0]
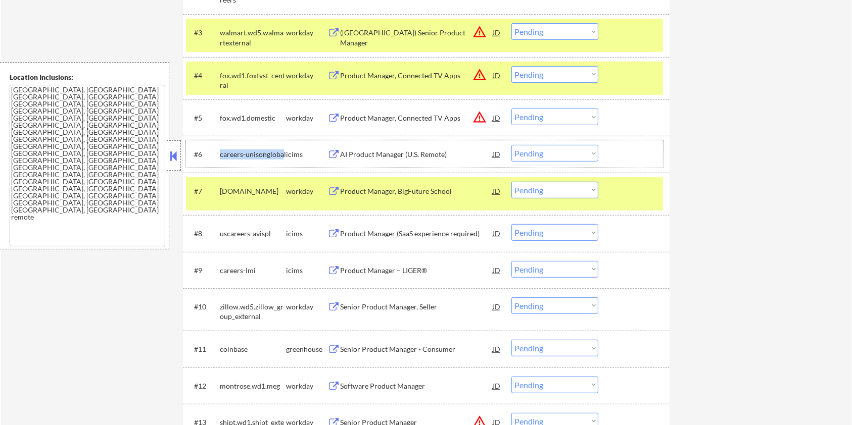
drag, startPoint x: 281, startPoint y: 151, endPoint x: 221, endPoint y: 151, distance: 60.1
click at [221, 151] on div "careers-unisonglobal" at bounding box center [253, 155] width 66 height 10
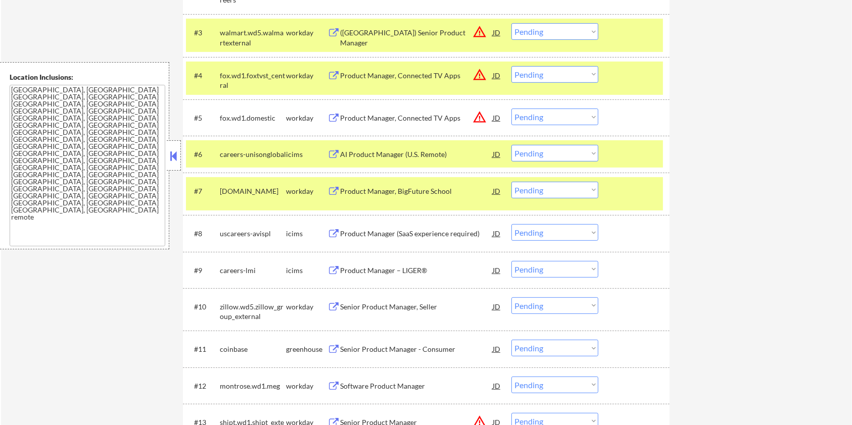
click at [299, 160] on div "icims" at bounding box center [306, 154] width 41 height 18
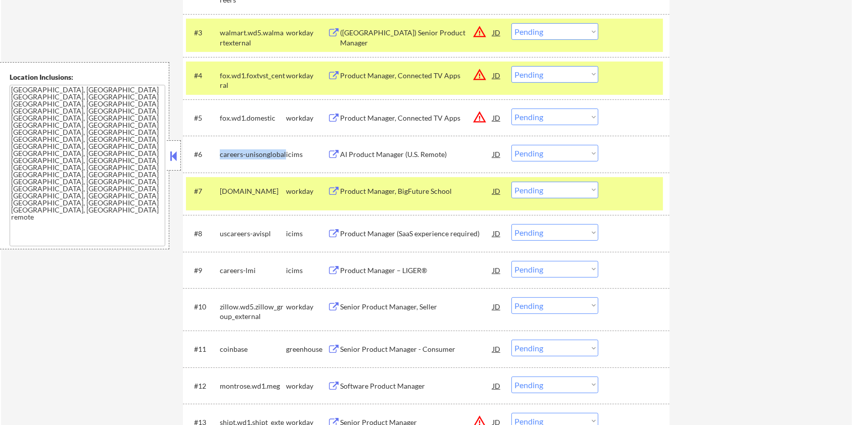
drag, startPoint x: 285, startPoint y: 155, endPoint x: 221, endPoint y: 154, distance: 63.7
click at [221, 154] on div "careers-unisonglobal" at bounding box center [253, 155] width 66 height 10
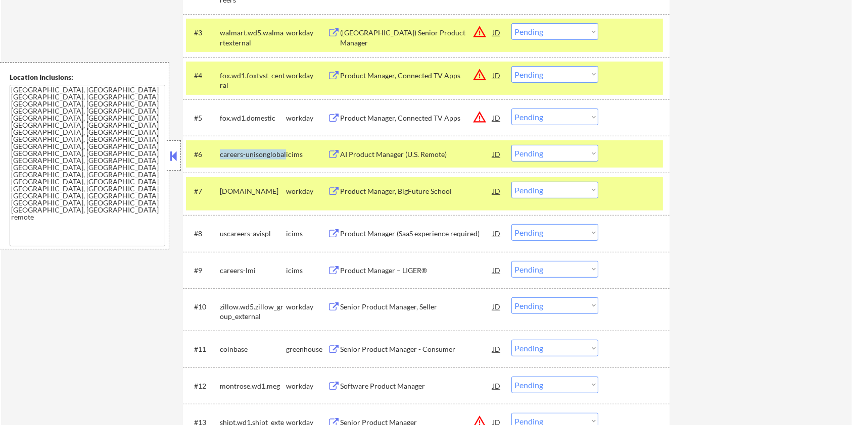
copy div "careers-unisonglobal"
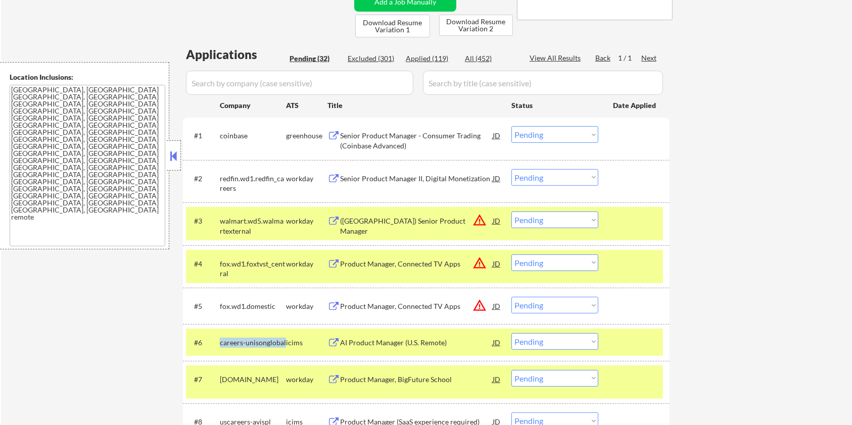
scroll to position [202, 0]
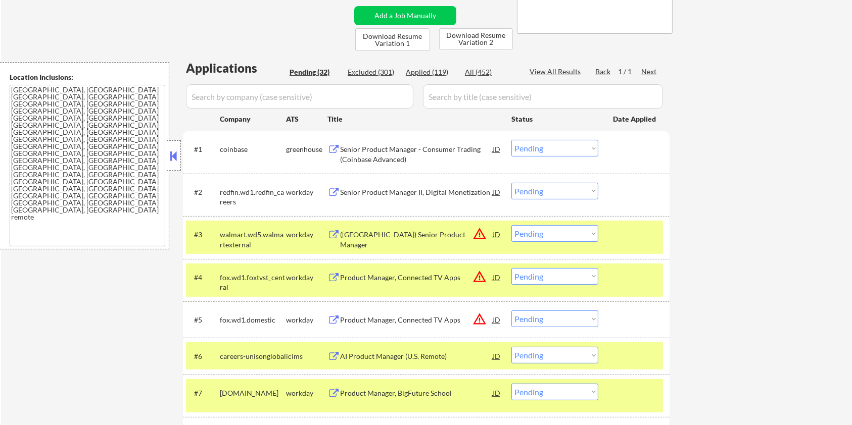
click at [247, 111] on div "Company" at bounding box center [253, 119] width 66 height 18
click at [247, 103] on input "input" at bounding box center [299, 96] width 227 height 24
paste input "careers-unisonglobal"
drag, startPoint x: 440, startPoint y: 90, endPoint x: 447, endPoint y: 87, distance: 7.9
click at [440, 90] on input "input" at bounding box center [543, 96] width 240 height 24
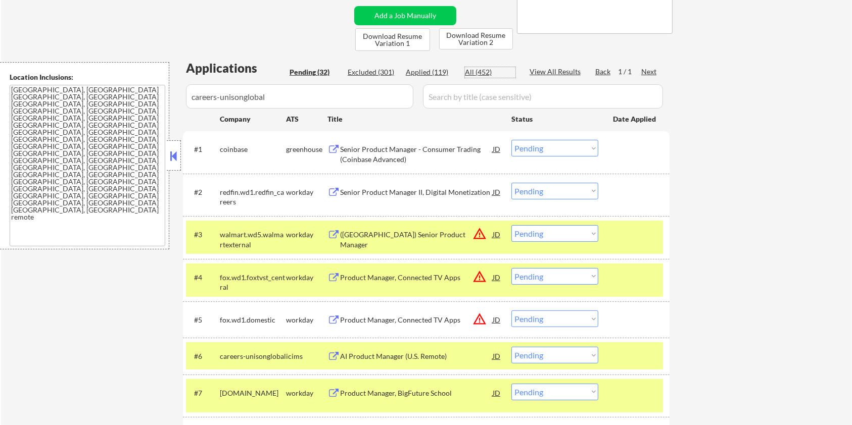
click at [479, 71] on div "All (452)" at bounding box center [490, 72] width 51 height 10
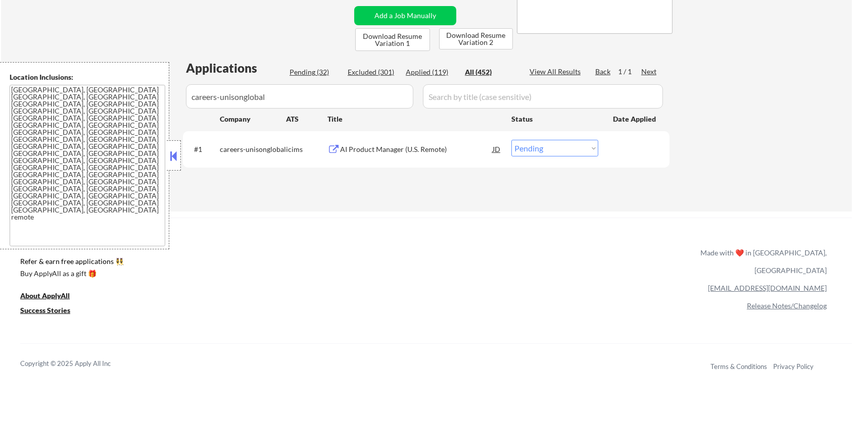
click at [389, 150] on div "AI Product Manager (U.S. Remote)" at bounding box center [416, 150] width 153 height 10
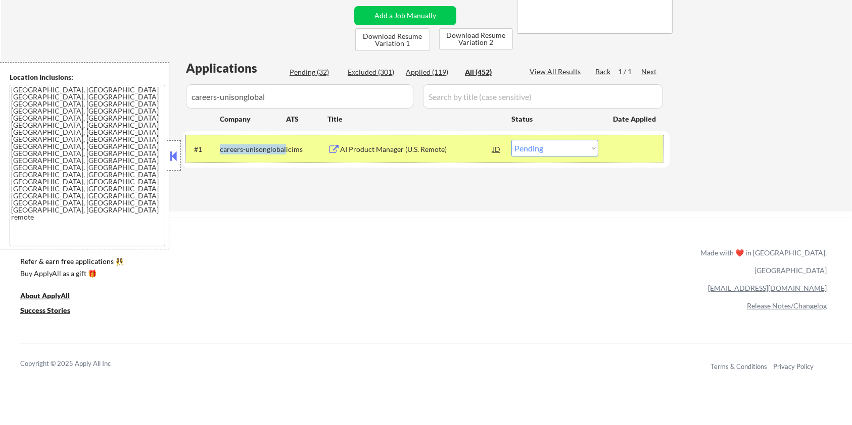
drag, startPoint x: 284, startPoint y: 147, endPoint x: 221, endPoint y: 147, distance: 63.7
click at [221, 147] on div "careers-unisonglobal" at bounding box center [253, 150] width 66 height 10
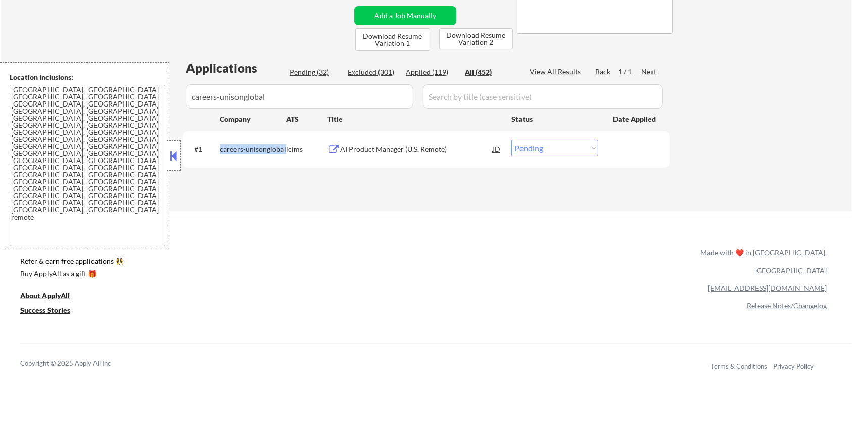
copy div "careers-unisonglobal"
click at [541, 146] on select "Choose an option... Pending Applied Excluded (Questions) Excluded (Expired) Exc…" at bounding box center [554, 148] width 87 height 17
click at [511, 140] on select "Choose an option... Pending Applied Excluded (Questions) Excluded (Expired) Exc…" at bounding box center [554, 148] width 87 height 17
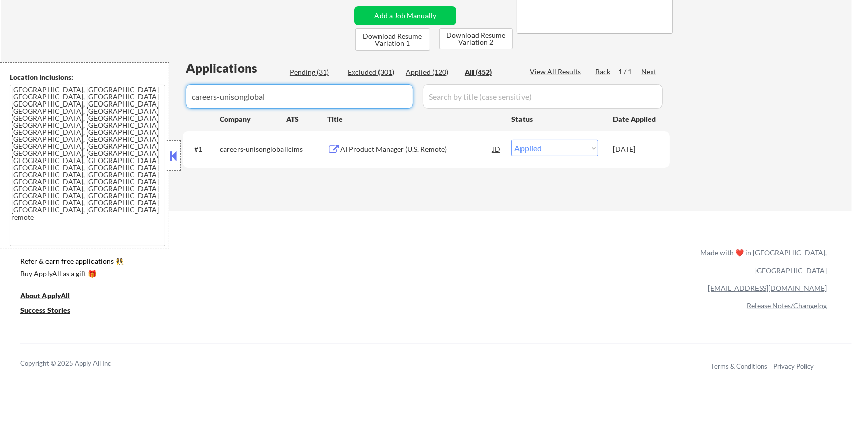
drag, startPoint x: 292, startPoint y: 98, endPoint x: 166, endPoint y: 100, distance: 125.8
click at [166, 100] on body "← Return to /applysquad Mailslurp Inbox Job Search Builder Zoe Henderson User E…" at bounding box center [426, 10] width 852 height 425
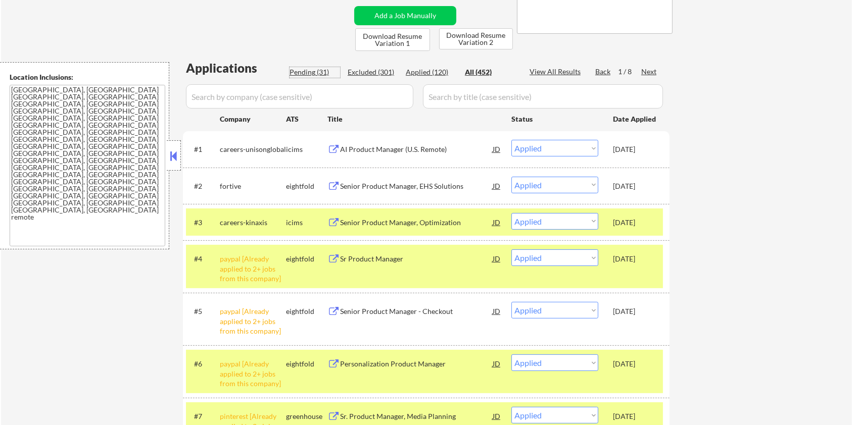
click at [299, 71] on div "Pending (31)" at bounding box center [315, 72] width 51 height 10
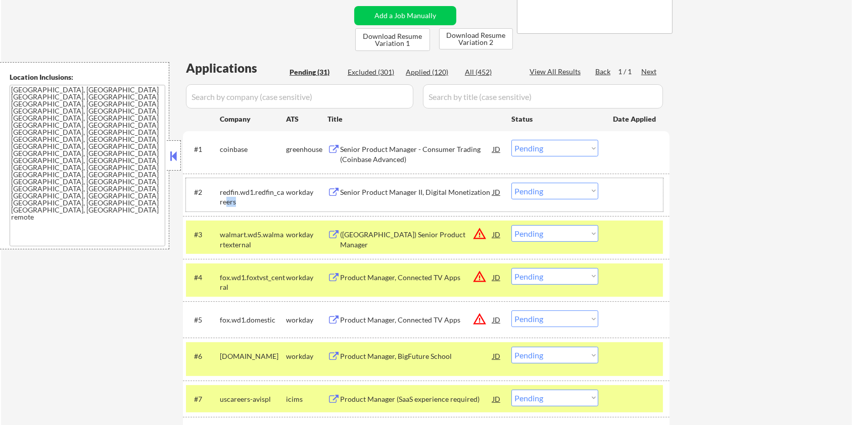
drag, startPoint x: 237, startPoint y: 201, endPoint x: 223, endPoint y: 202, distance: 14.2
click at [223, 202] on div "redfin.wd1.redfin_careers" at bounding box center [253, 197] width 66 height 20
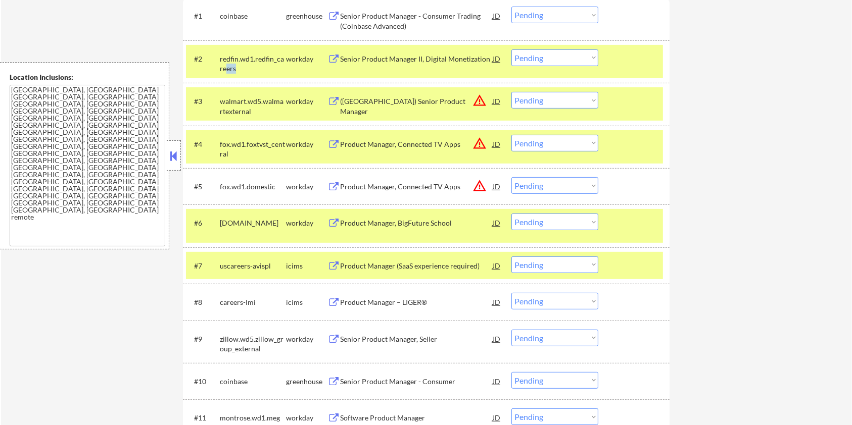
scroll to position [337, 0]
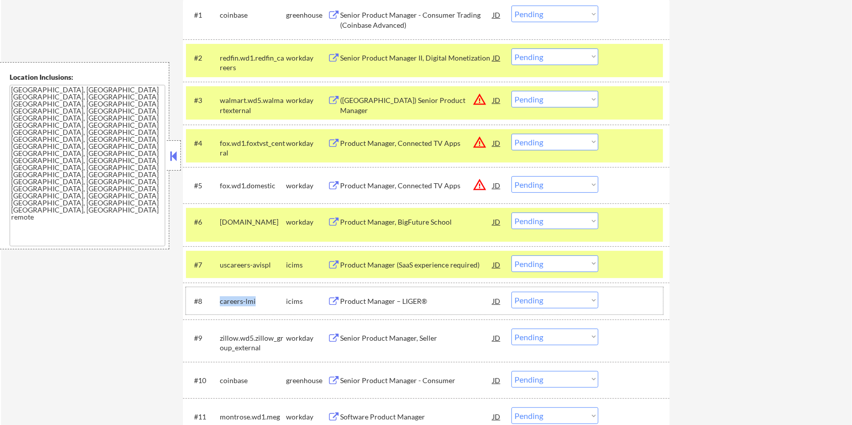
drag, startPoint x: 259, startPoint y: 298, endPoint x: 222, endPoint y: 297, distance: 36.4
click at [218, 297] on div "#8 careers-lmi icims Product Manager – LIGER® JD warning_amber Choose an option…" at bounding box center [424, 301] width 477 height 27
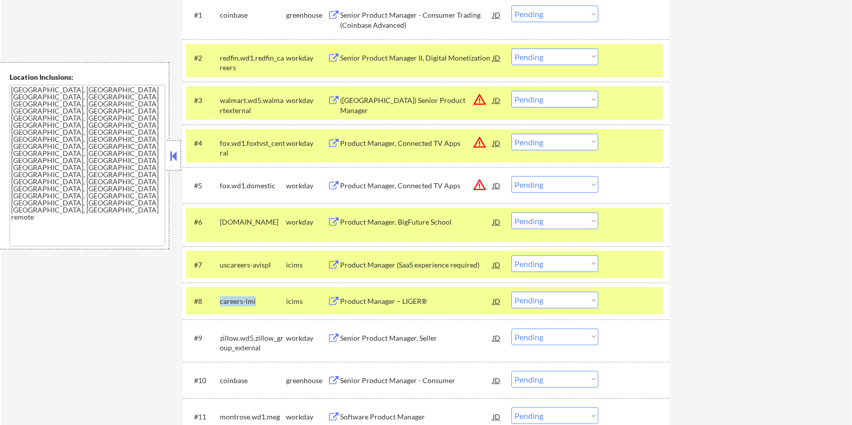
copy div "careers-lmi"
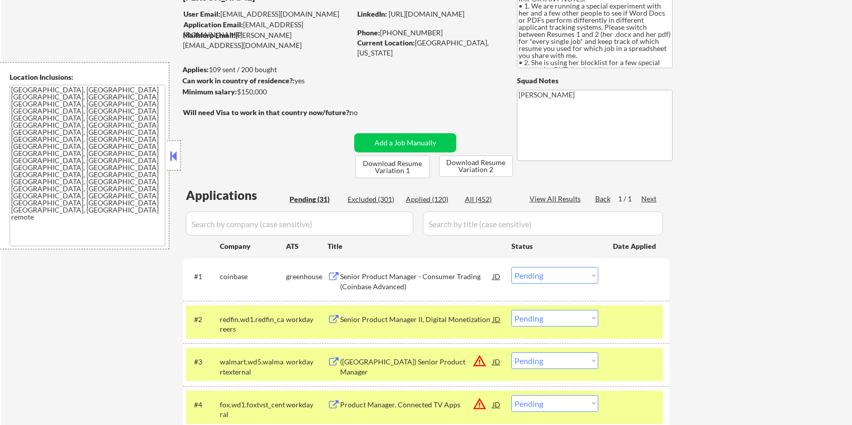
scroll to position [67, 0]
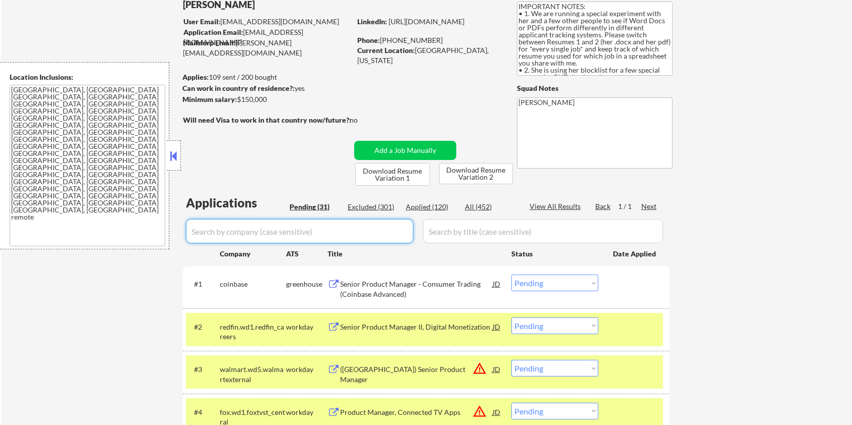
click at [242, 232] on input "input" at bounding box center [299, 231] width 227 height 24
paste input "careers-lmi"
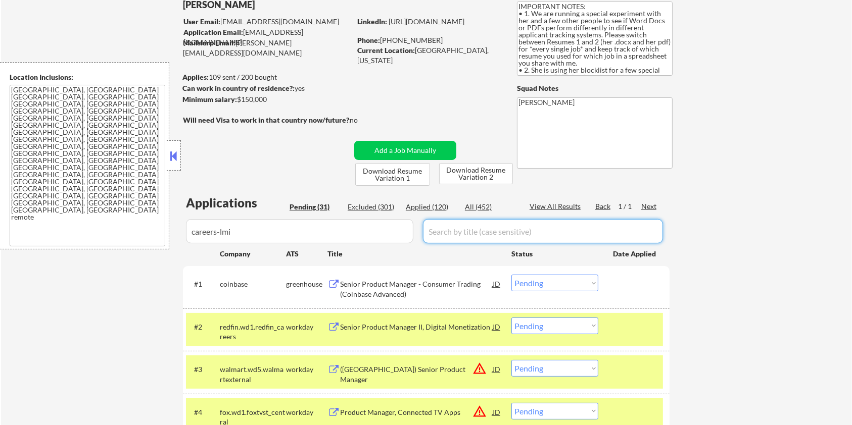
click at [477, 223] on input "input" at bounding box center [543, 231] width 240 height 24
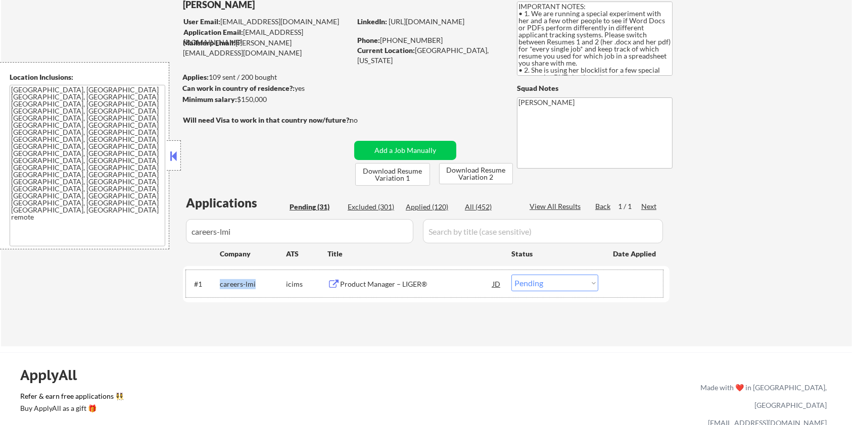
drag, startPoint x: 257, startPoint y: 283, endPoint x: 218, endPoint y: 282, distance: 38.4
click at [218, 282] on div "#1 careers-lmi icims Product Manager – LIGER® JD Choose an option... Pending Ap…" at bounding box center [424, 283] width 477 height 27
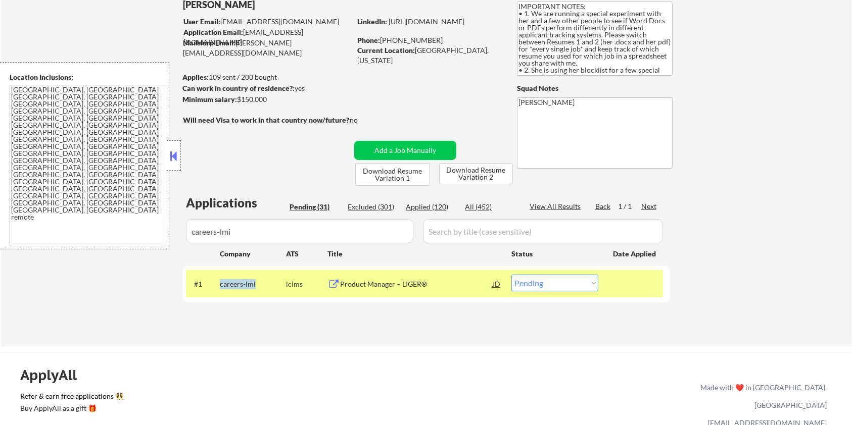
copy div "careers-lmi"
click at [360, 284] on div "Product Manager – LIGER®" at bounding box center [416, 284] width 153 height 10
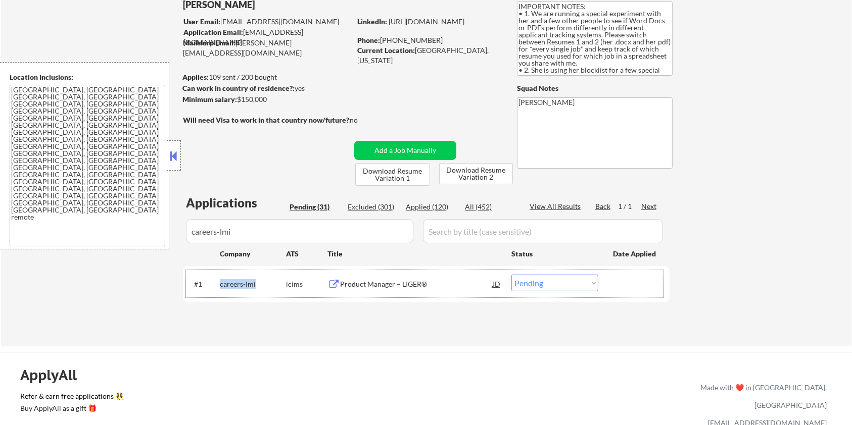
drag, startPoint x: 266, startPoint y: 284, endPoint x: 218, endPoint y: 279, distance: 48.3
click at [218, 279] on div "#1 careers-lmi icims Product Manager – LIGER® JD Choose an option... Pending Ap…" at bounding box center [424, 283] width 477 height 27
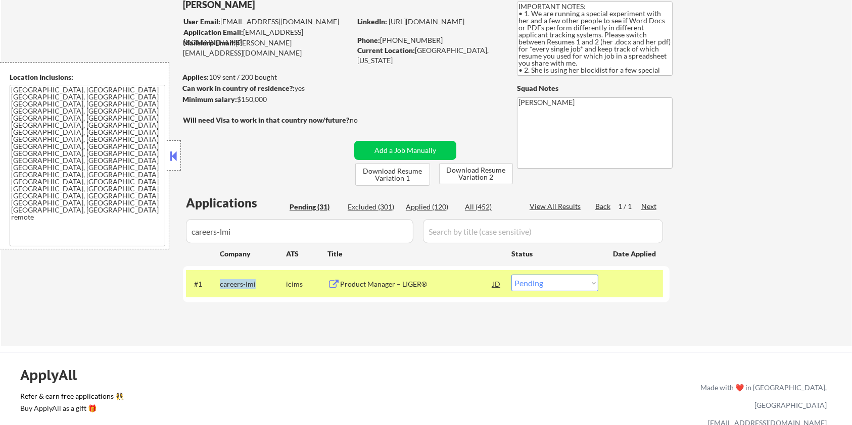
copy div "careers-lmi"
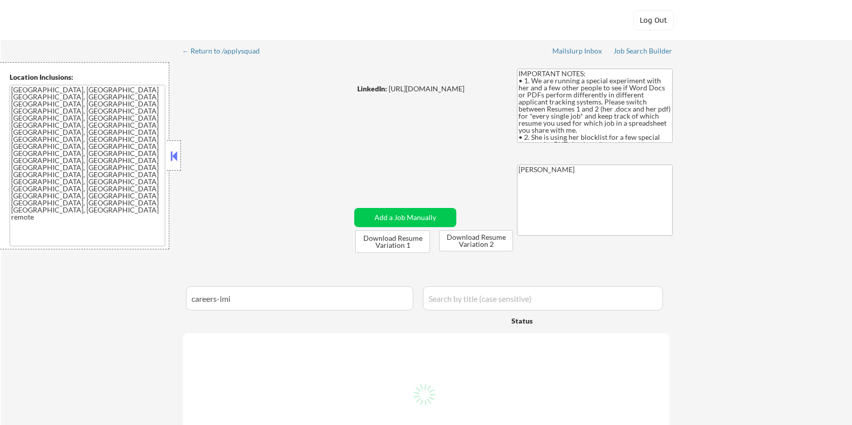
select select ""pending""
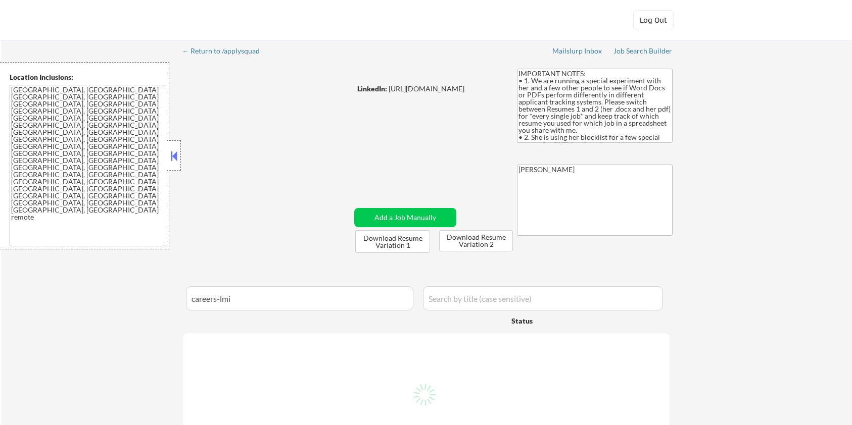
select select ""pending""
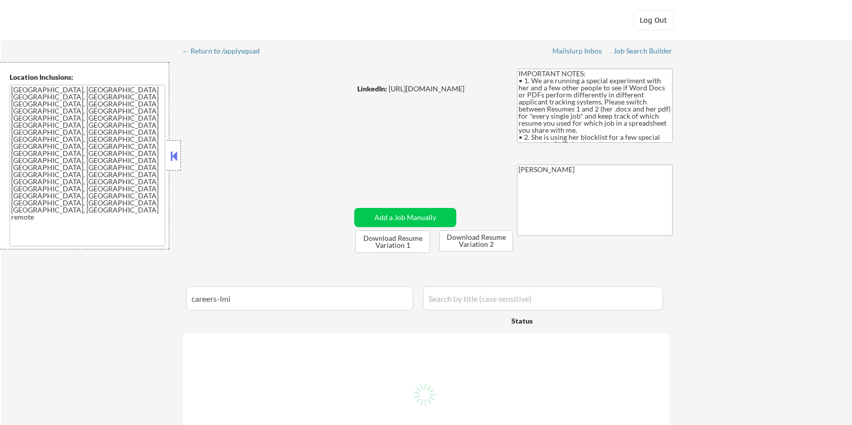
select select ""pending""
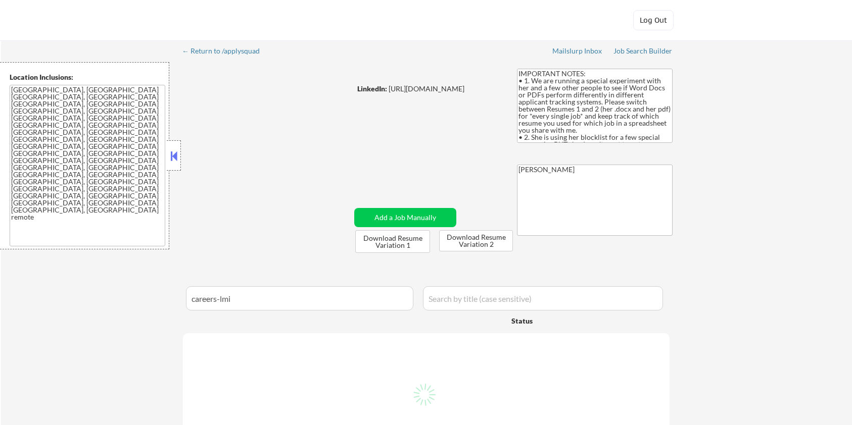
select select ""pending""
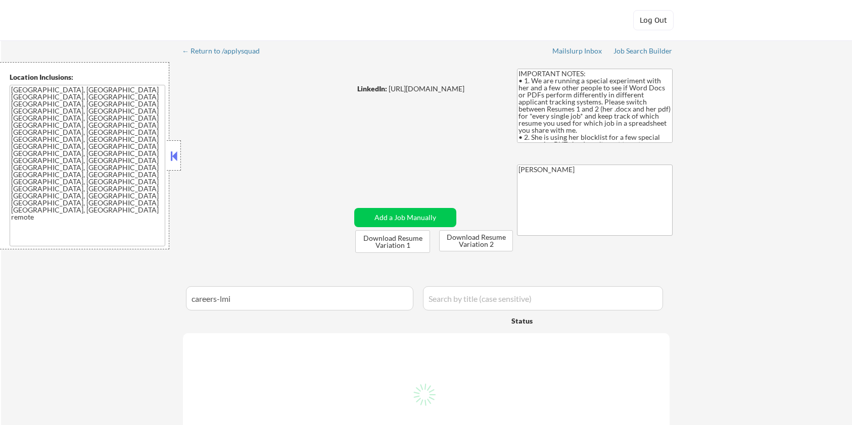
select select ""pending""
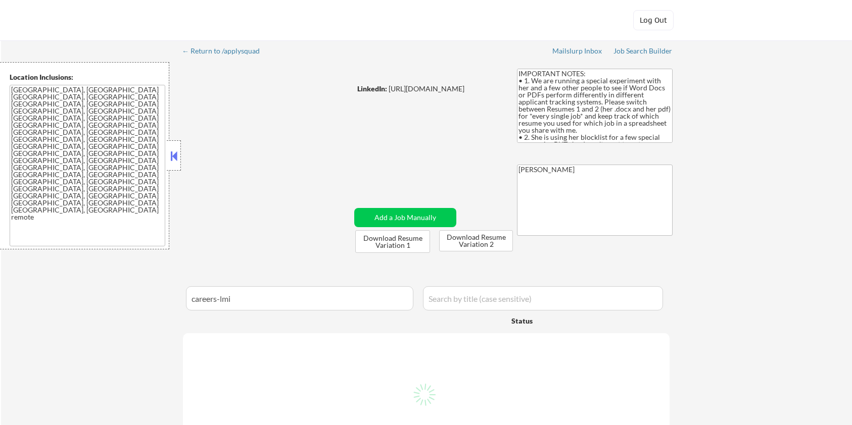
select select ""pending""
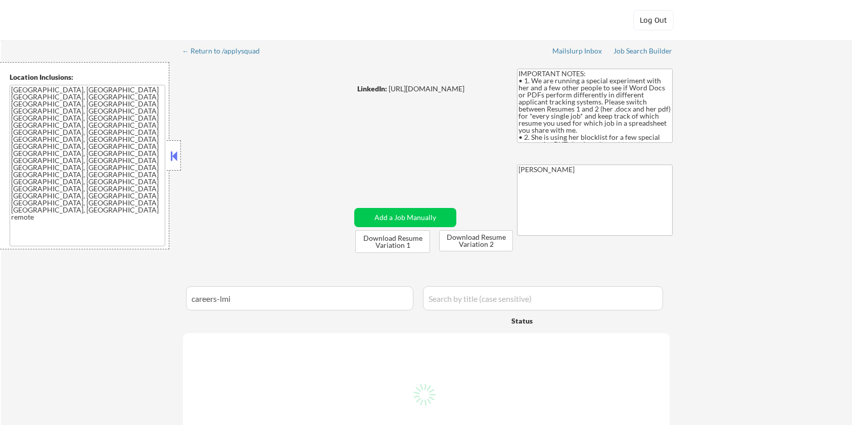
select select ""pending""
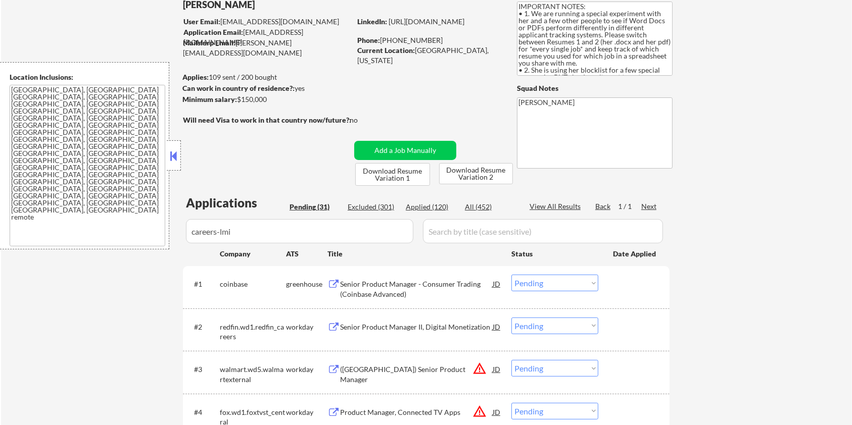
scroll to position [67, 0]
click at [279, 236] on input "input" at bounding box center [299, 231] width 227 height 24
type input "c"
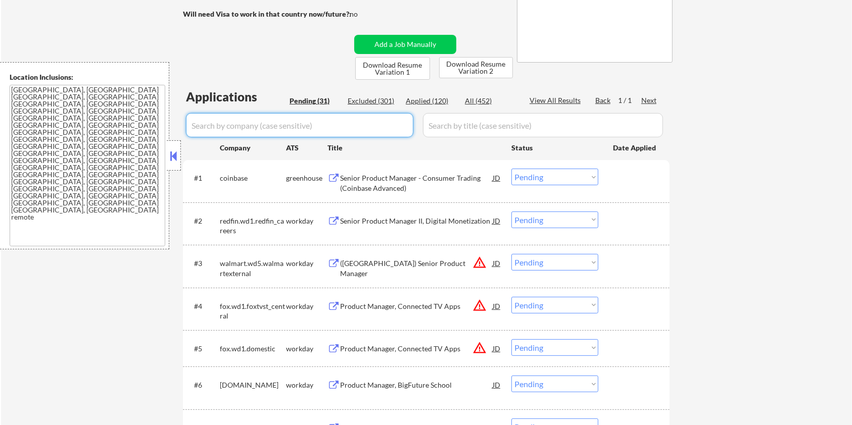
scroll to position [269, 0]
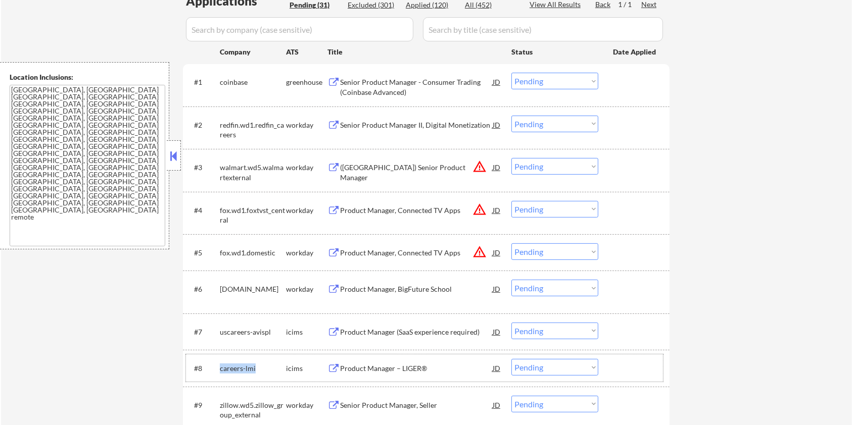
drag, startPoint x: 260, startPoint y: 368, endPoint x: 220, endPoint y: 368, distance: 40.4
click at [220, 368] on div "careers-lmi" at bounding box center [253, 369] width 66 height 10
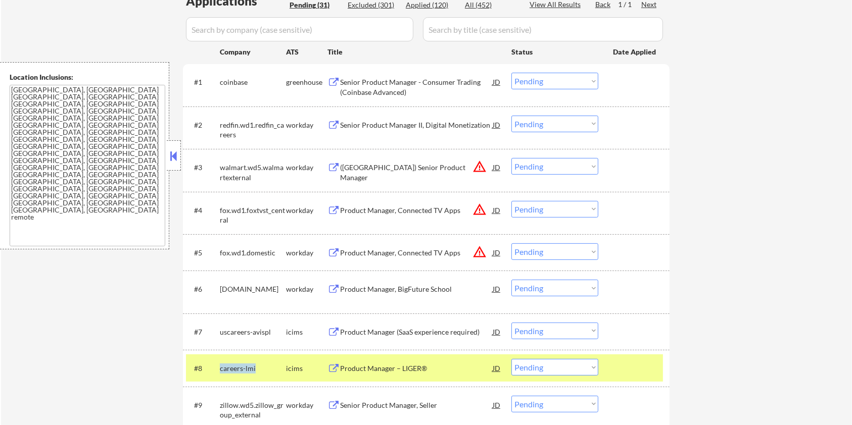
copy div "careers-lmi"
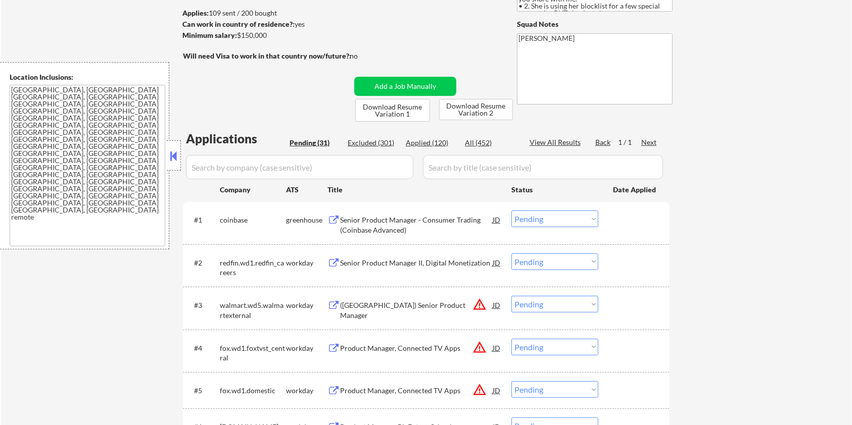
scroll to position [67, 0]
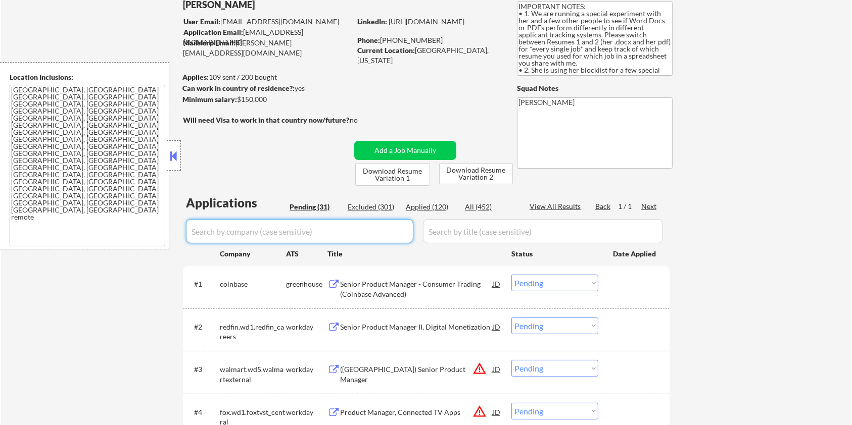
click at [282, 232] on input "input" at bounding box center [299, 231] width 227 height 24
paste input "careers-lmi"
type input "careers-lmi"
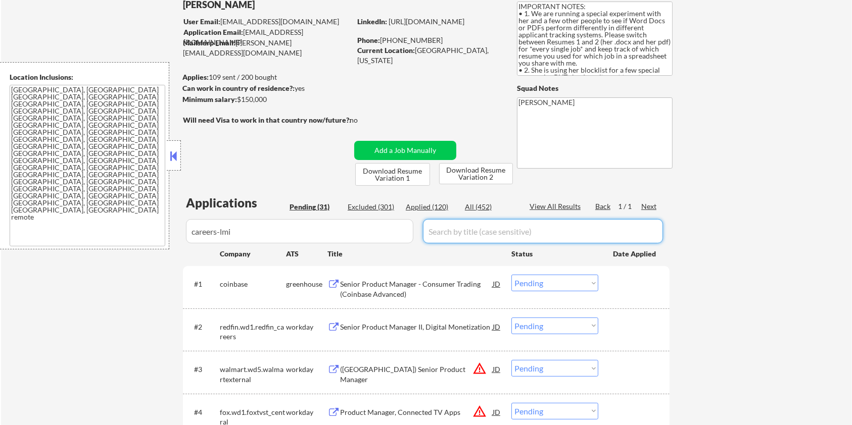
drag, startPoint x: 454, startPoint y: 236, endPoint x: 486, endPoint y: 214, distance: 38.7
click at [454, 236] on input "input" at bounding box center [543, 231] width 240 height 24
click at [486, 209] on div "All (452)" at bounding box center [490, 207] width 51 height 10
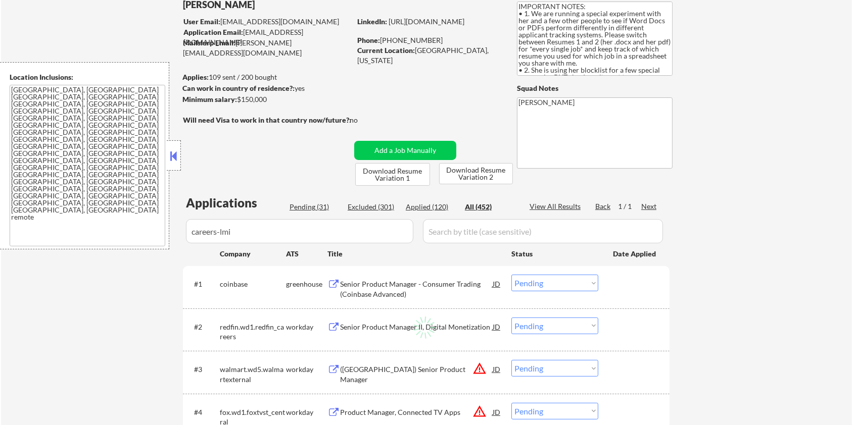
select select ""excluded__bad_match_""
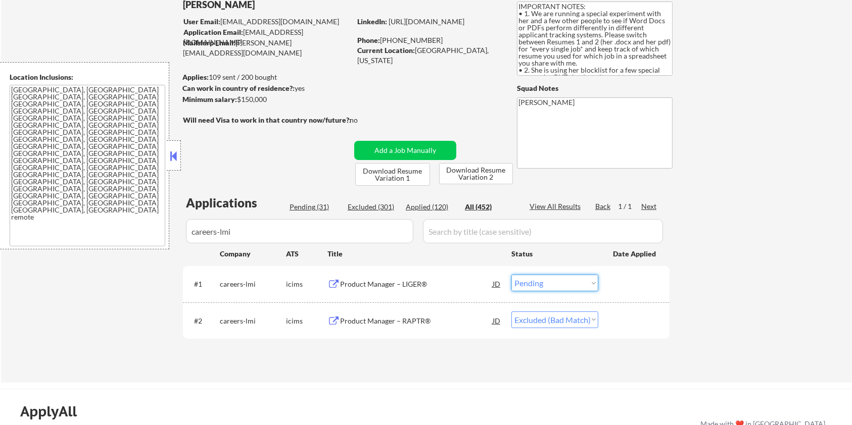
click at [539, 282] on select "Choose an option... Pending Applied Excluded (Questions) Excluded (Expired) Exc…" at bounding box center [554, 283] width 87 height 17
click at [547, 282] on select "Choose an option... Pending Applied Excluded (Questions) Excluded (Expired) Exc…" at bounding box center [554, 283] width 87 height 17
select select ""applied""
click at [511, 275] on select "Choose an option... Pending Applied Excluded (Questions) Excluded (Expired) Exc…" at bounding box center [554, 283] width 87 height 17
click at [407, 322] on div "Product Manager – RAPTR®" at bounding box center [416, 321] width 153 height 10
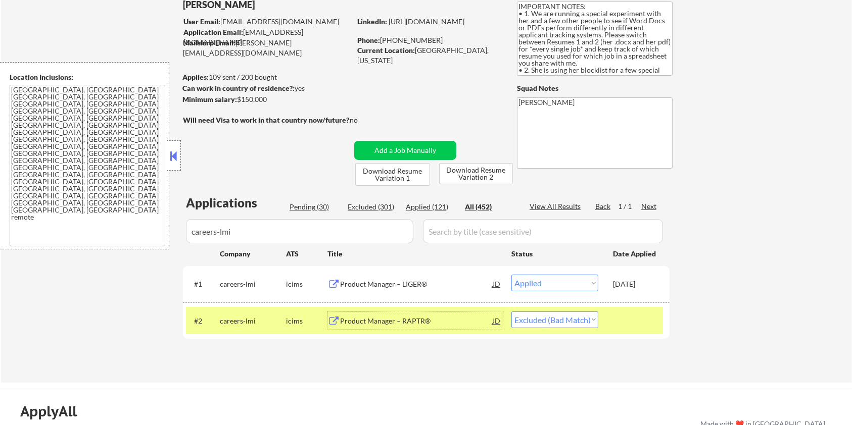
click at [586, 319] on select "Choose an option... Pending Applied Excluded (Questions) Excluded (Expired) Exc…" at bounding box center [554, 320] width 87 height 17
select select ""applied""
click at [511, 312] on select "Choose an option... Pending Applied Excluded (Questions) Excluded (Expired) Exc…" at bounding box center [554, 320] width 87 height 17
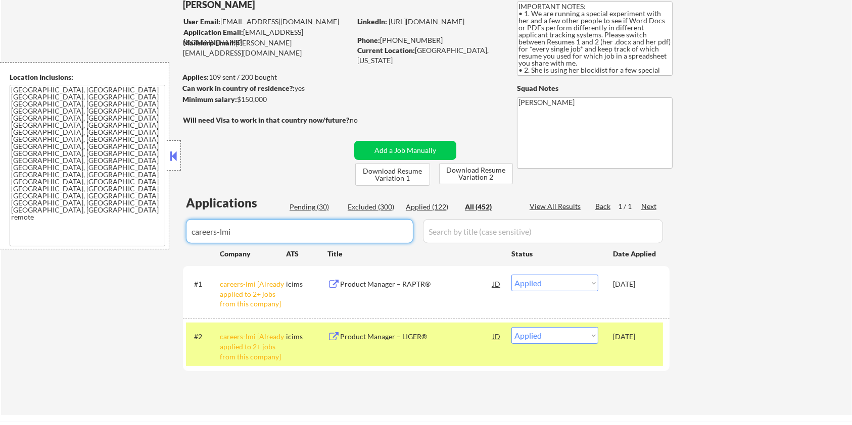
drag, startPoint x: 289, startPoint y: 234, endPoint x: 106, endPoint y: 241, distance: 183.5
click at [106, 241] on body "← Return to /applysquad Mailslurp Inbox Job Search Builder Zoe Henderson User E…" at bounding box center [426, 145] width 852 height 425
select select ""applied""
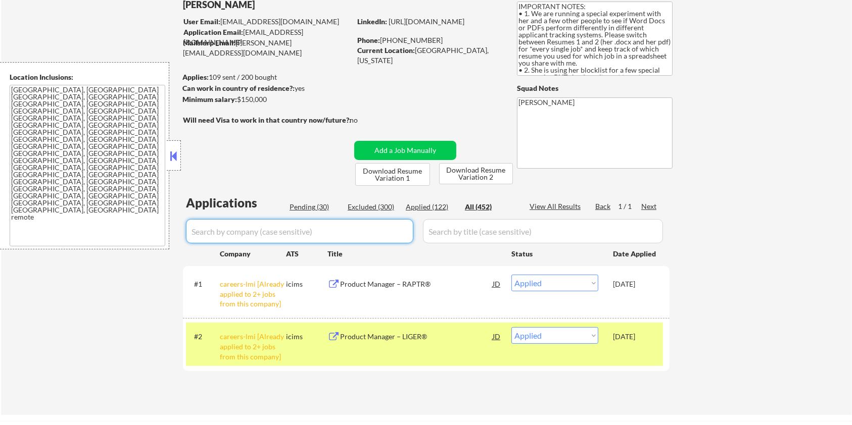
select select ""applied""
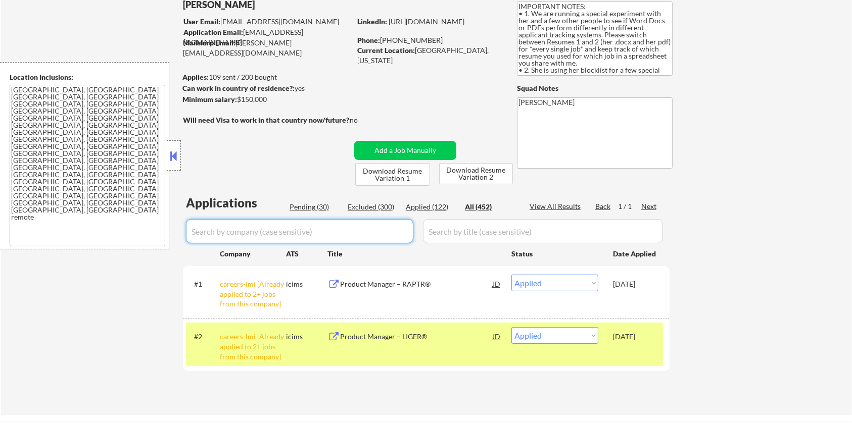
select select ""applied""
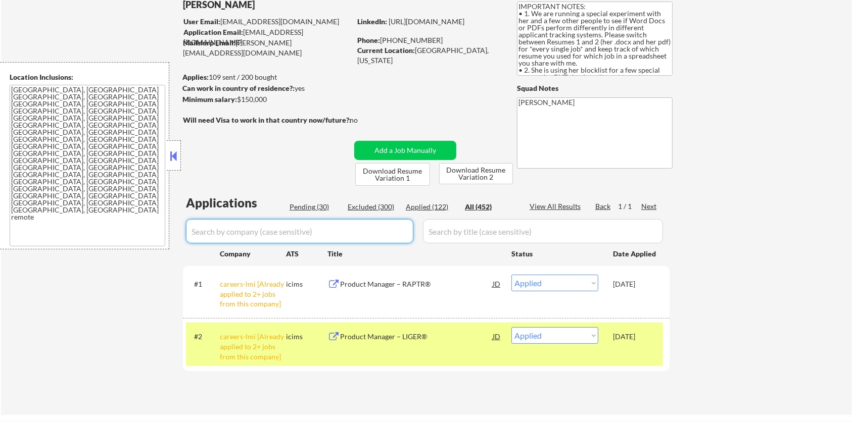
select select ""applied""
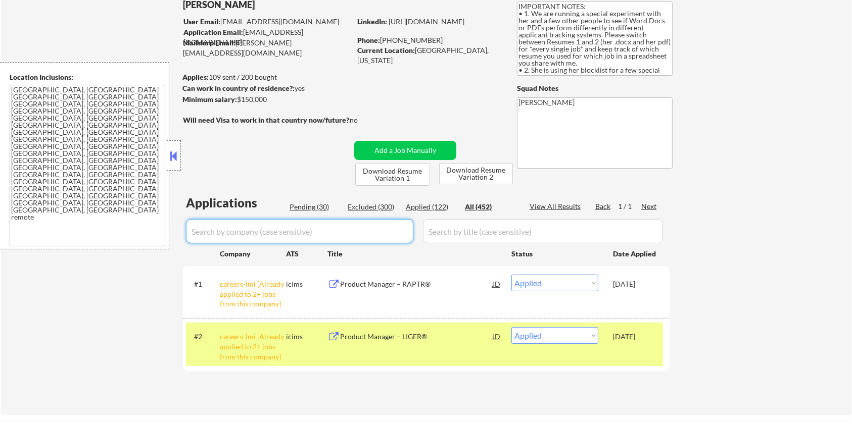
select select ""applied""
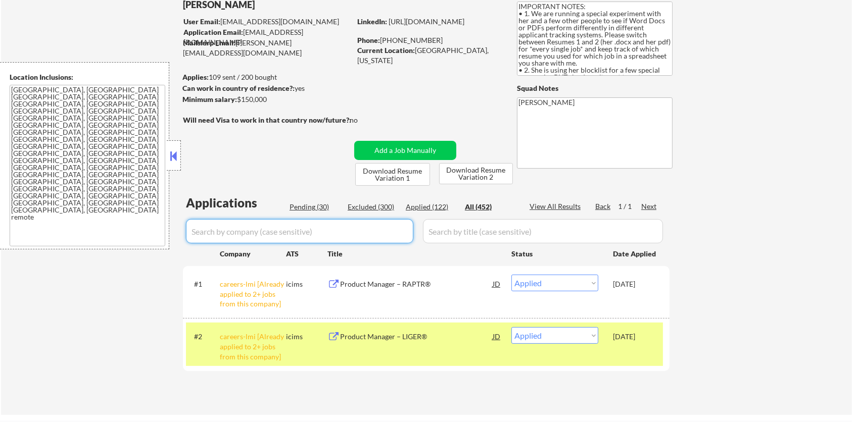
select select ""applied""
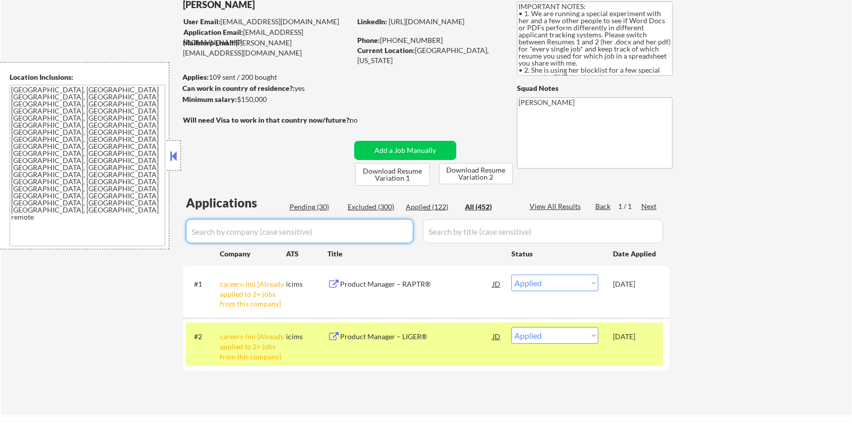
select select ""applied""
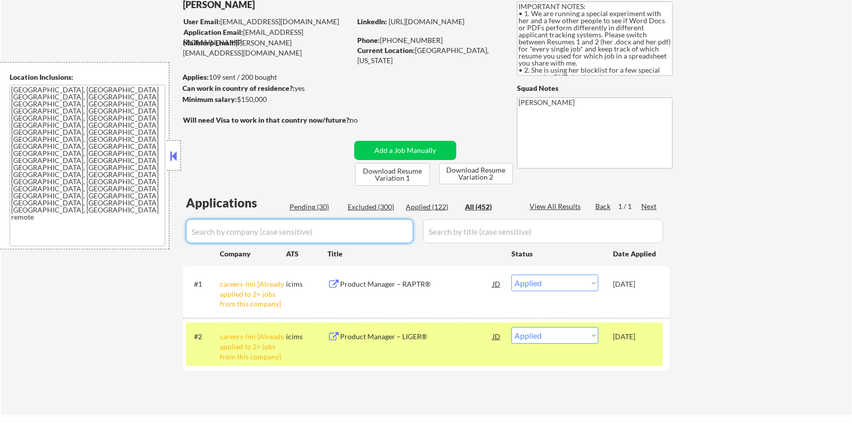
select select ""applied""
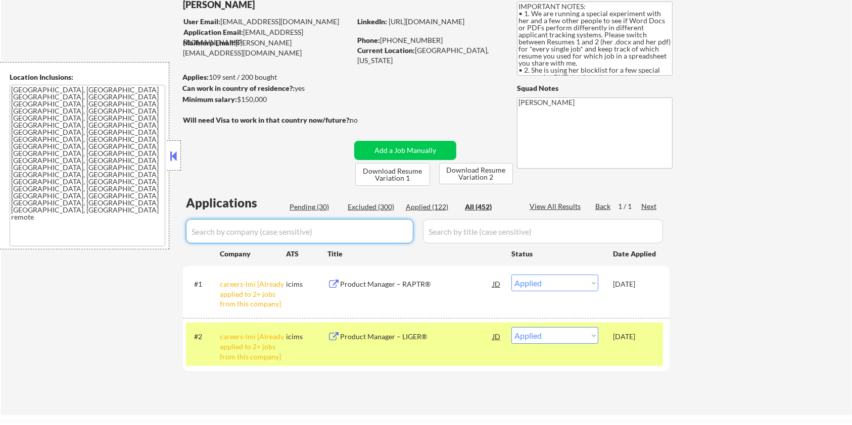
select select ""applied""
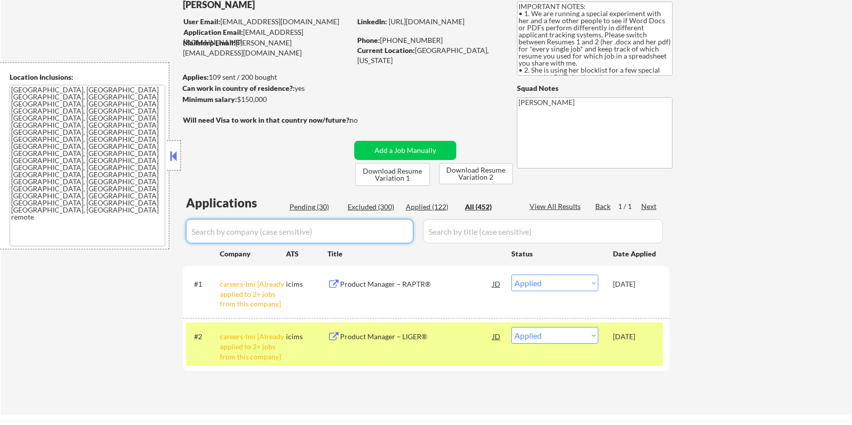
select select ""applied""
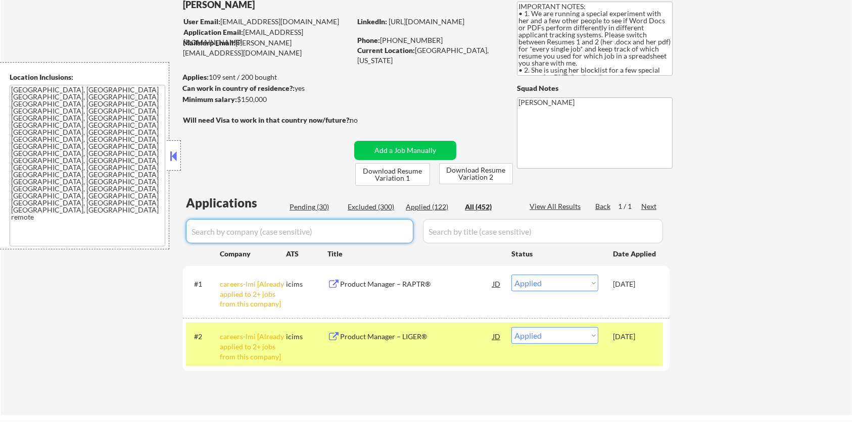
select select ""applied""
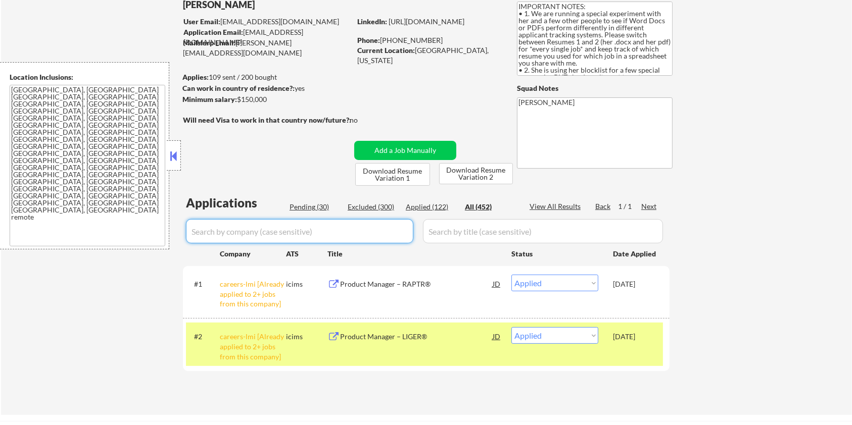
select select ""applied""
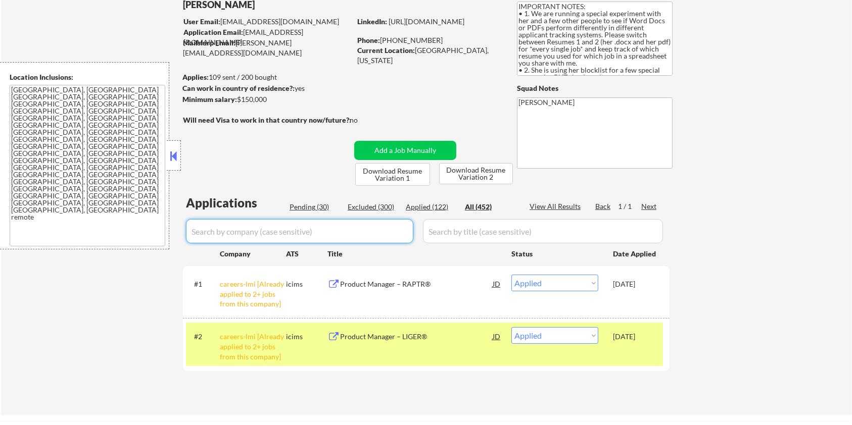
select select ""applied""
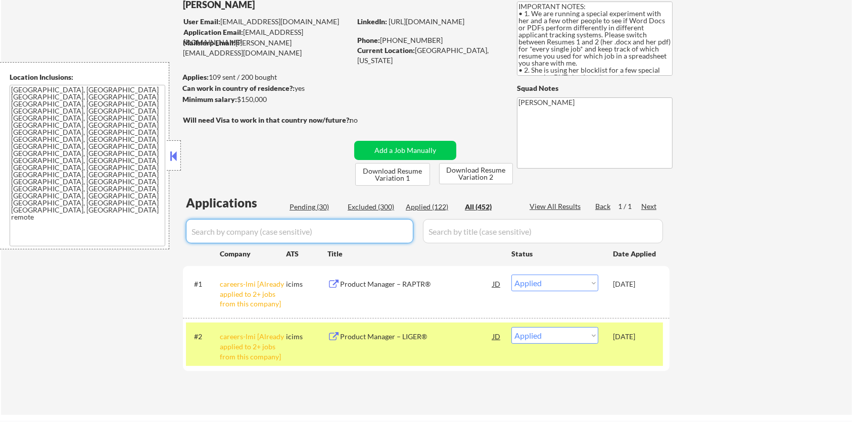
select select ""applied""
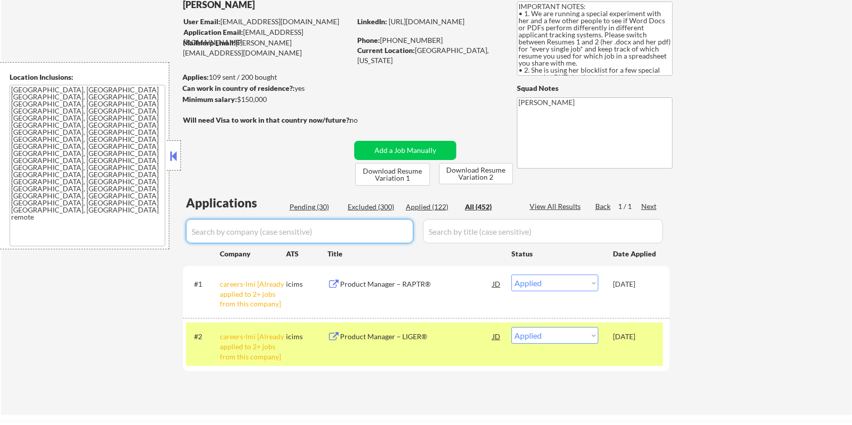
select select ""applied""
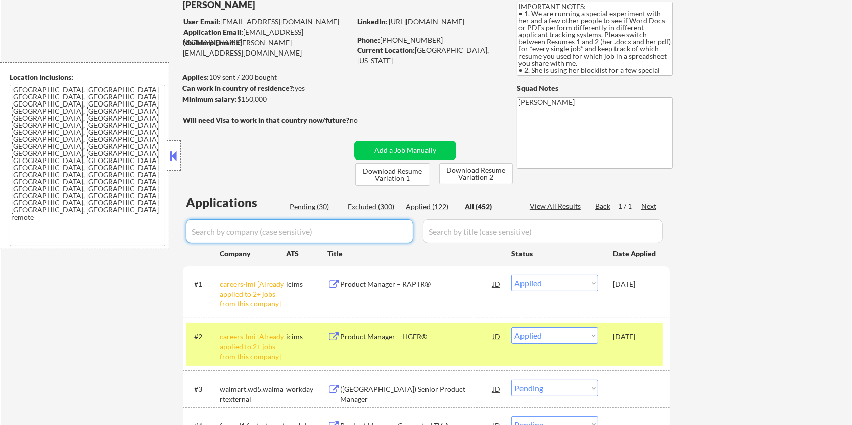
select select ""applied""
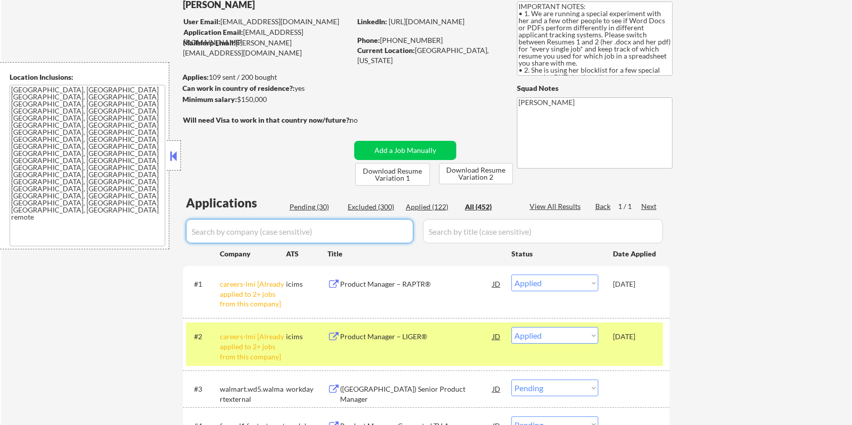
select select ""applied""
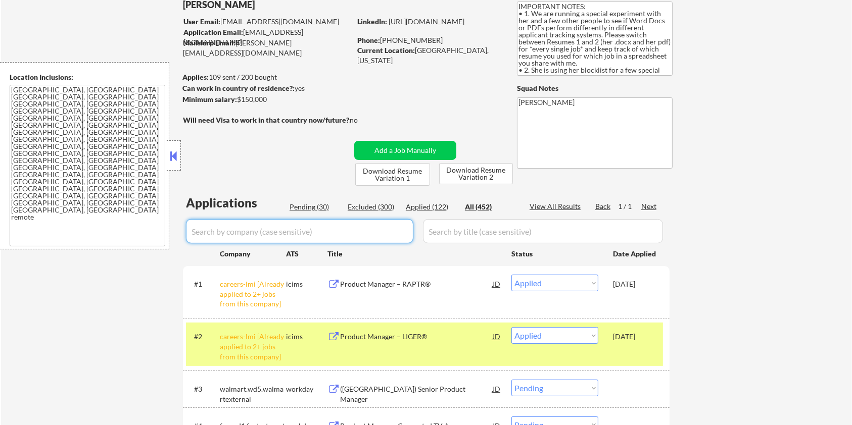
select select ""applied""
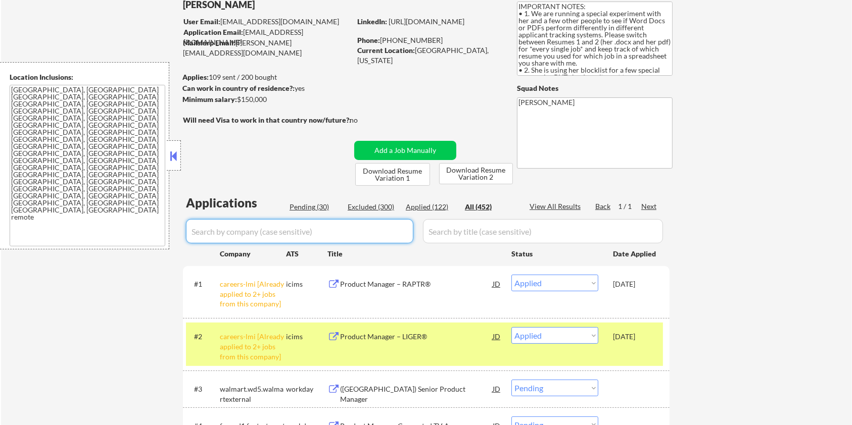
select select ""applied""
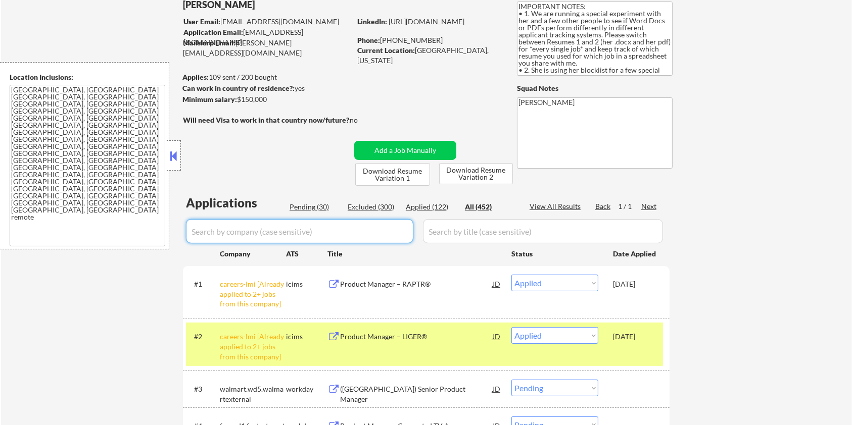
select select ""applied""
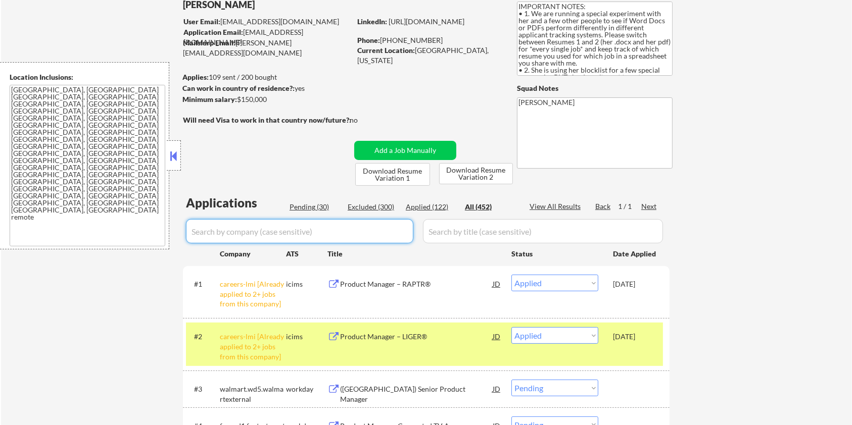
select select ""applied""
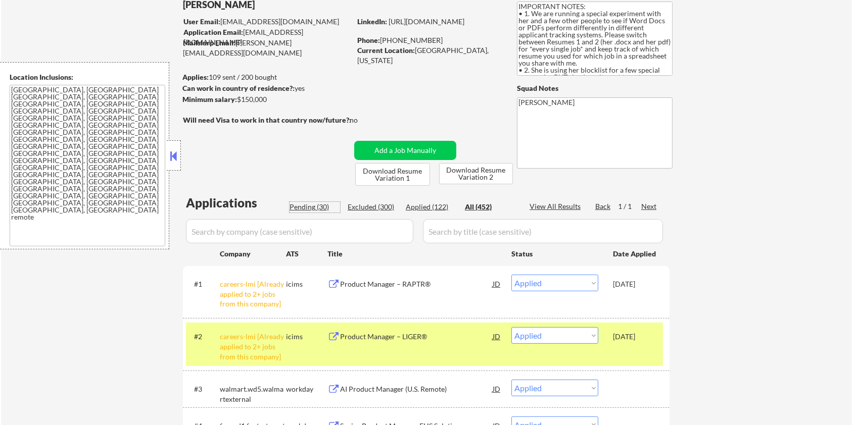
click at [312, 203] on div "Pending (30)" at bounding box center [315, 207] width 51 height 10
select select ""pending""
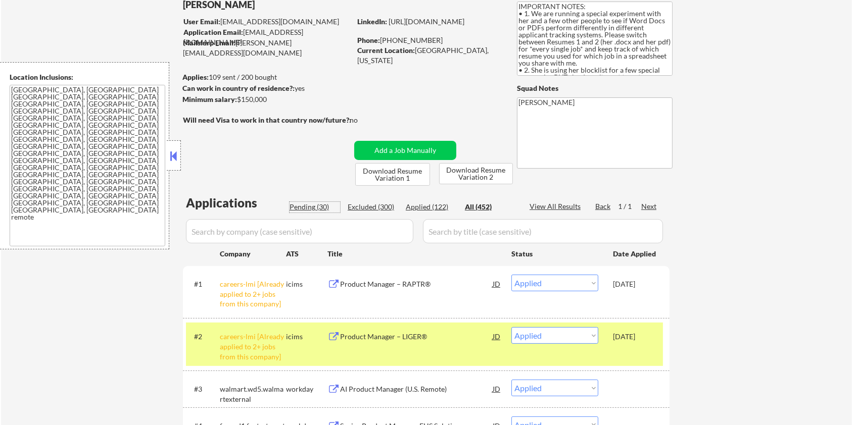
select select ""pending""
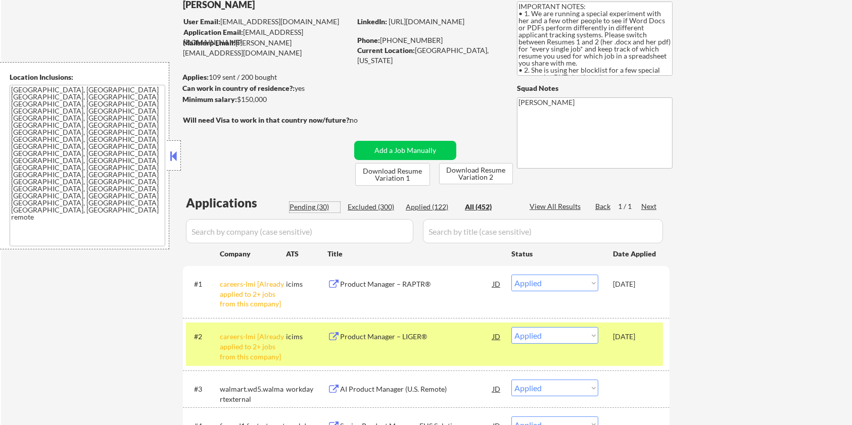
select select ""pending""
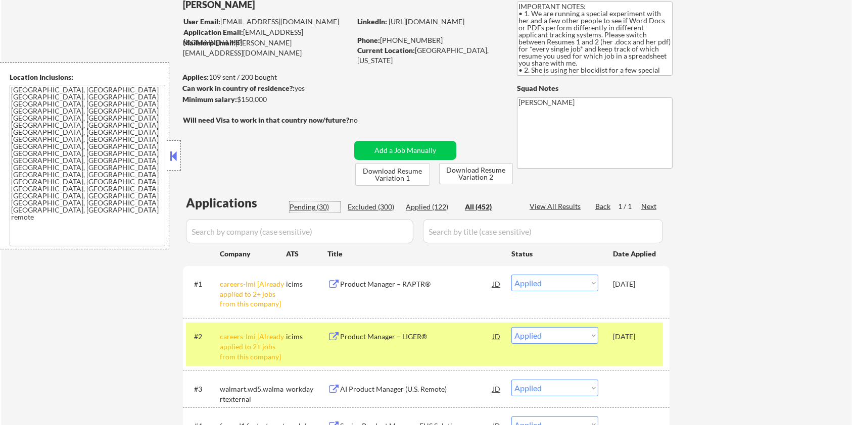
select select ""pending""
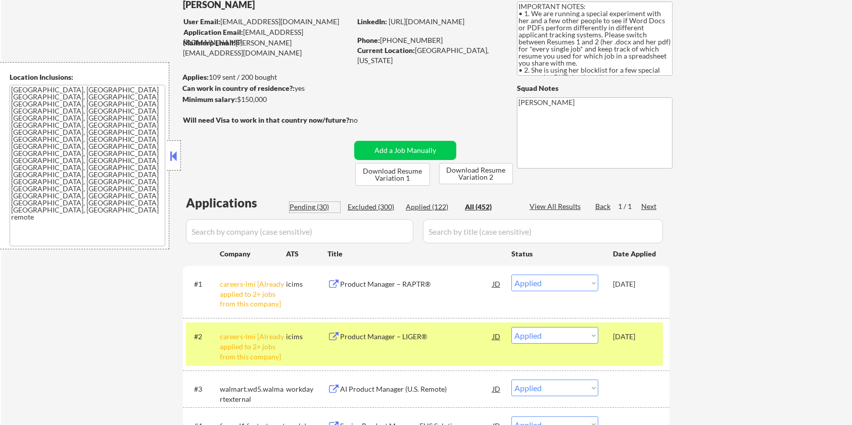
select select ""pending""
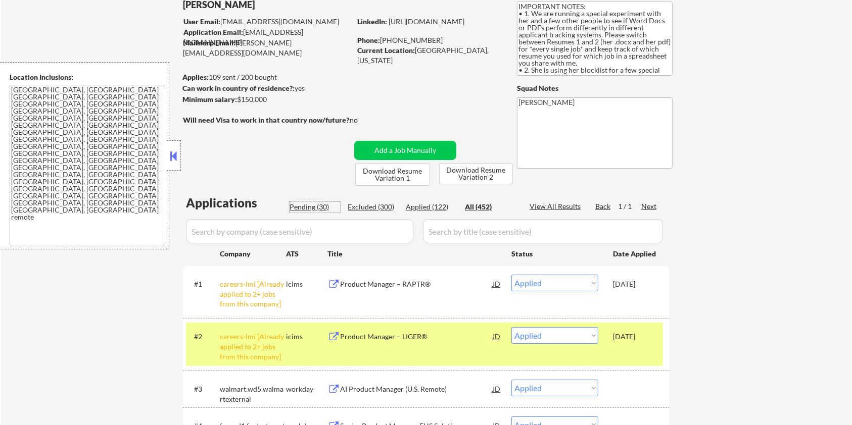
select select ""pending""
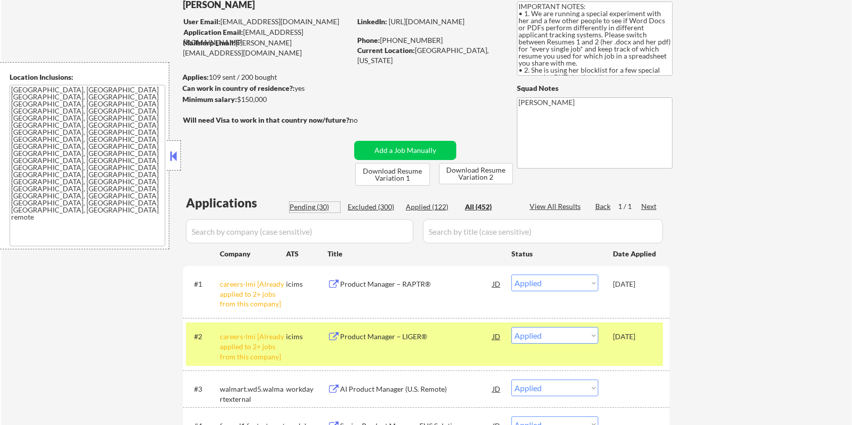
select select ""pending""
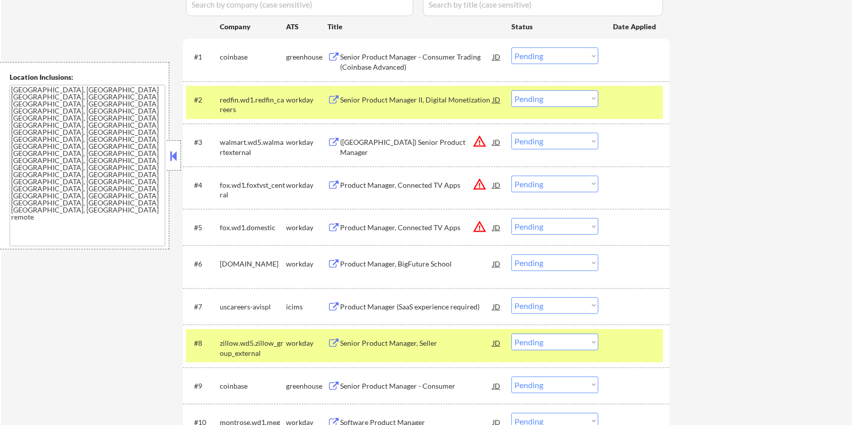
scroll to position [337, 0]
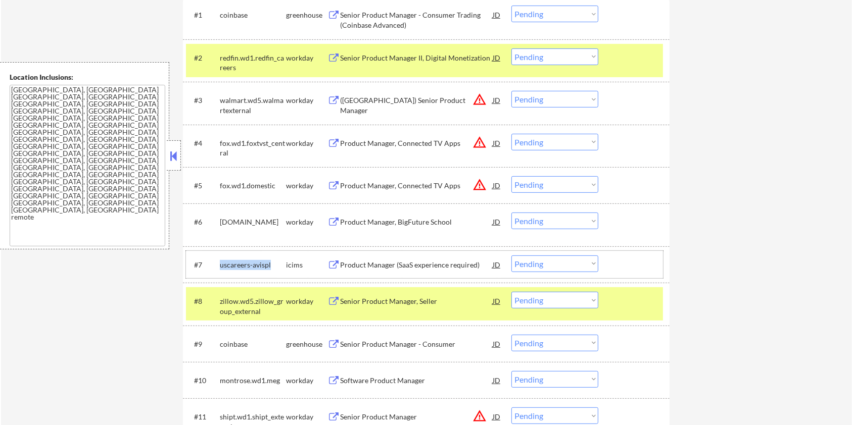
drag, startPoint x: 274, startPoint y: 265, endPoint x: 219, endPoint y: 263, distance: 55.6
click at [219, 263] on div "#7 uscareers-avispl icims Product Manager (SaaS experience required) JD Choose …" at bounding box center [424, 264] width 477 height 27
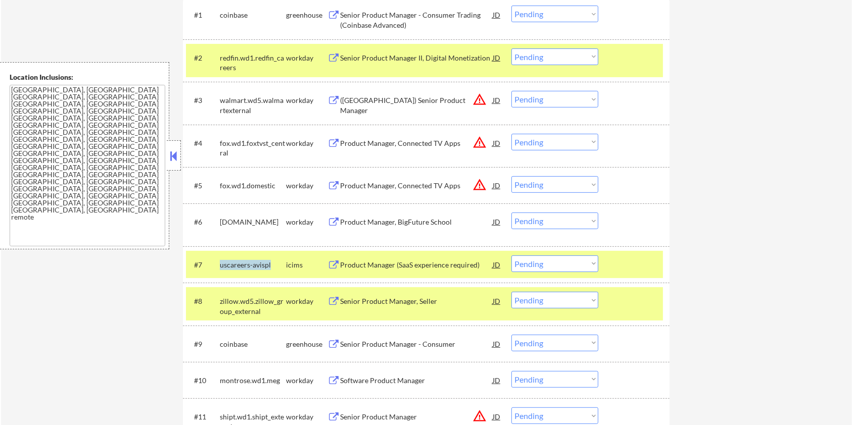
copy div "uscareers-avispl"
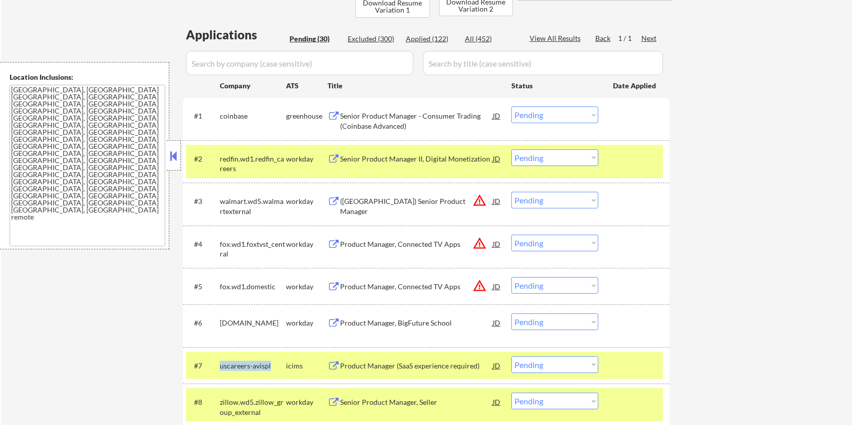
scroll to position [202, 0]
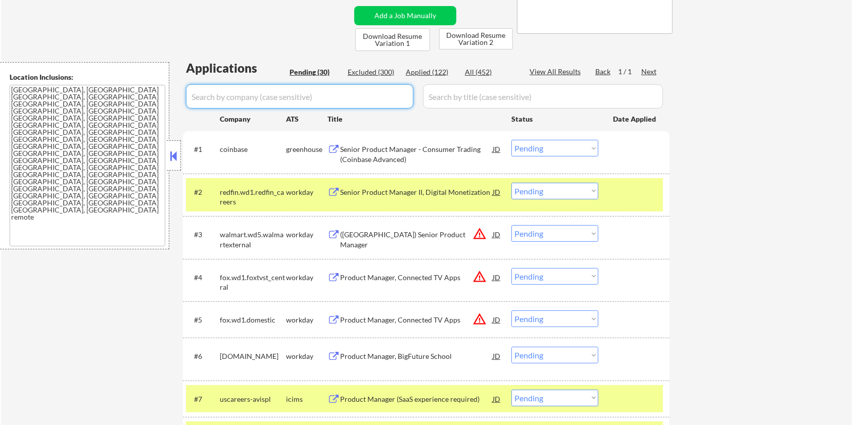
click at [260, 102] on input "input" at bounding box center [299, 96] width 227 height 24
paste input "uscareers-avispl"
type input "uscareers-avispl"
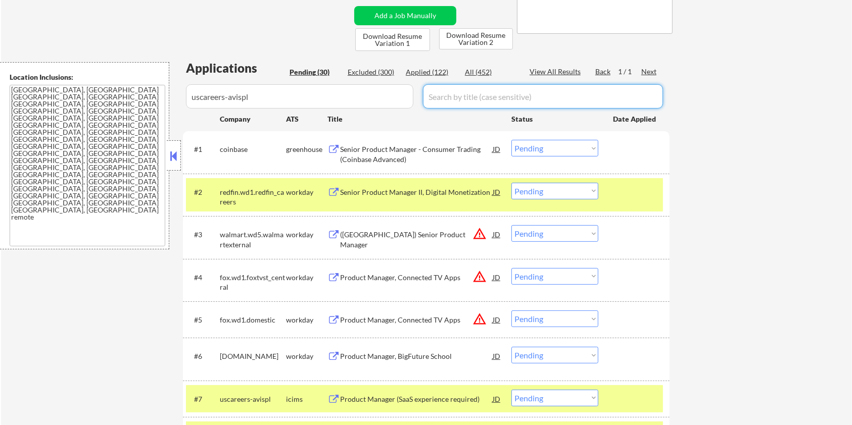
click at [479, 98] on input "input" at bounding box center [543, 96] width 240 height 24
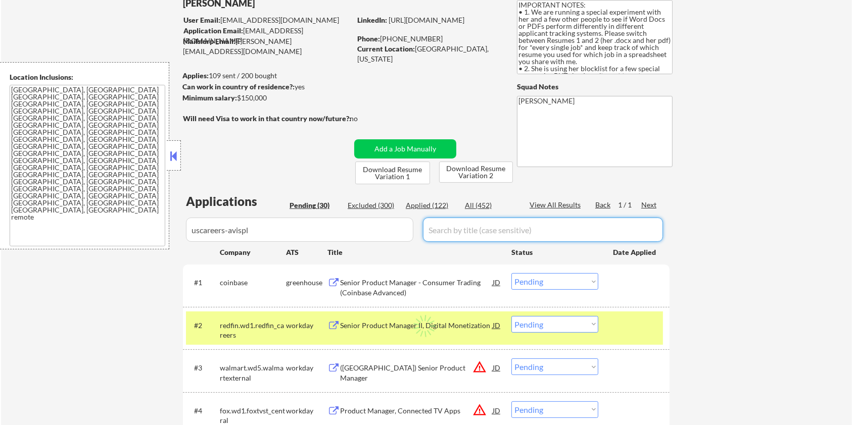
scroll to position [67, 0]
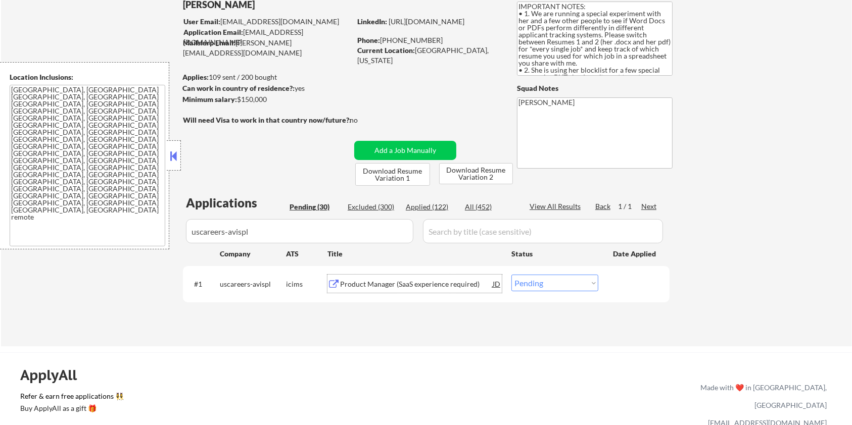
click at [426, 285] on div "Product Manager (SaaS experience required)" at bounding box center [416, 284] width 153 height 10
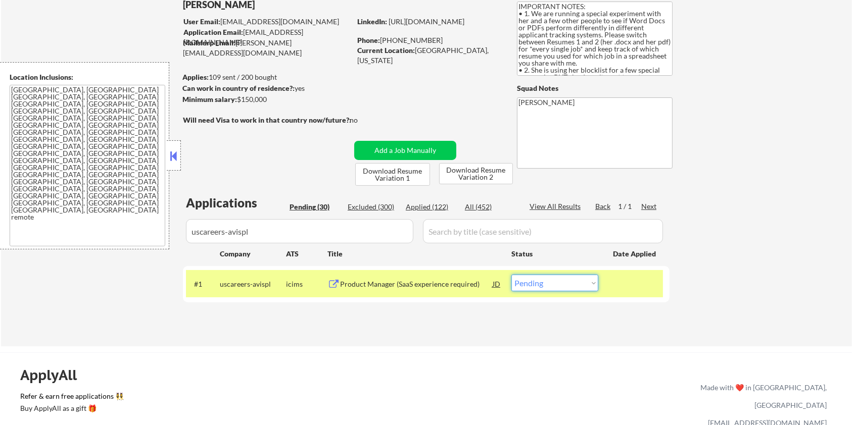
click at [566, 282] on select "Choose an option... Pending Applied Excluded (Questions) Excluded (Expired) Exc…" at bounding box center [554, 283] width 87 height 17
select select ""excluded__salary_""
click at [511, 275] on select "Choose an option... Pending Applied Excluded (Questions) Excluded (Expired) Exc…" at bounding box center [554, 283] width 87 height 17
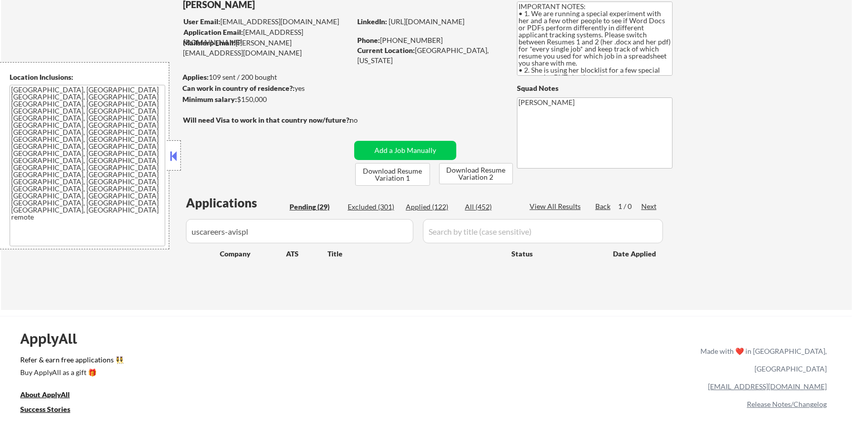
drag, startPoint x: 289, startPoint y: 229, endPoint x: 61, endPoint y: 229, distance: 227.9
click at [61, 229] on body "← Return to /applysquad Mailslurp Inbox Job Search Builder Zoe Henderson User E…" at bounding box center [426, 145] width 852 height 425
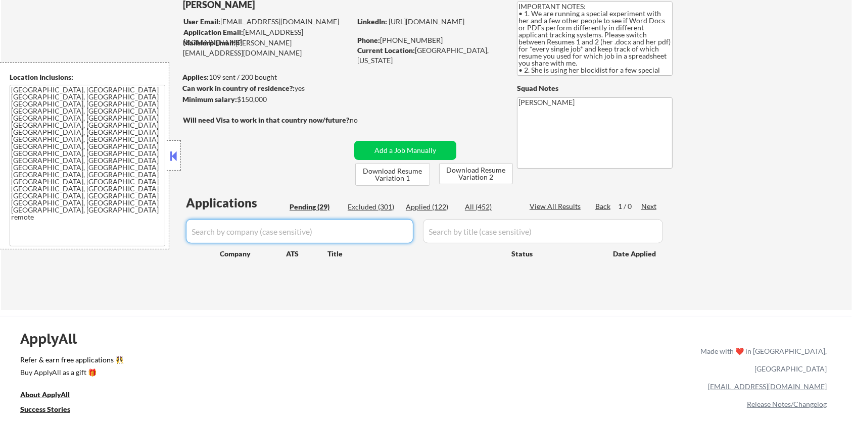
select select ""pending""
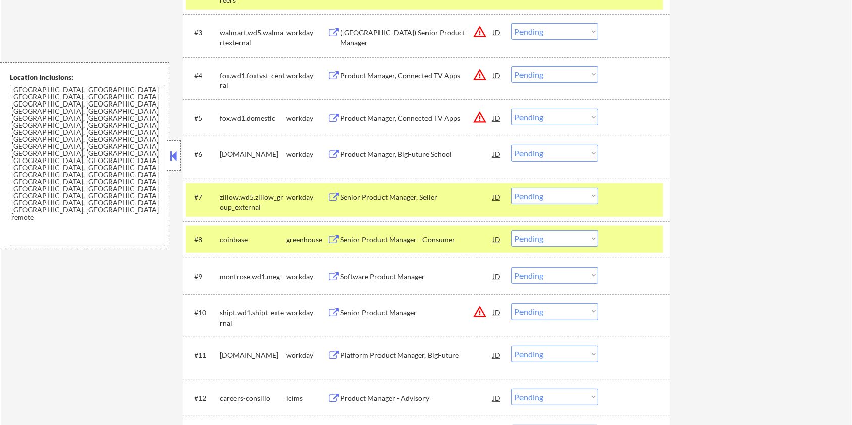
scroll to position [471, 0]
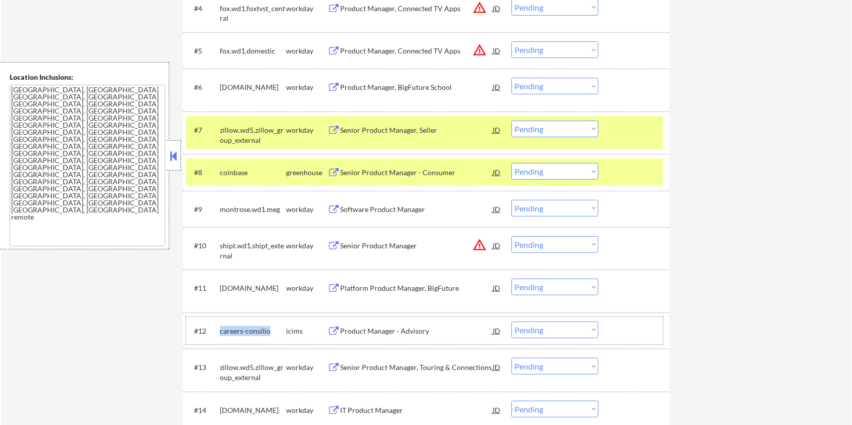
drag, startPoint x: 278, startPoint y: 335, endPoint x: 218, endPoint y: 332, distance: 59.7
click at [218, 332] on div "#12 careers-consilio icims Product Manager - Advisory JD warning_amber Choose a…" at bounding box center [424, 330] width 477 height 27
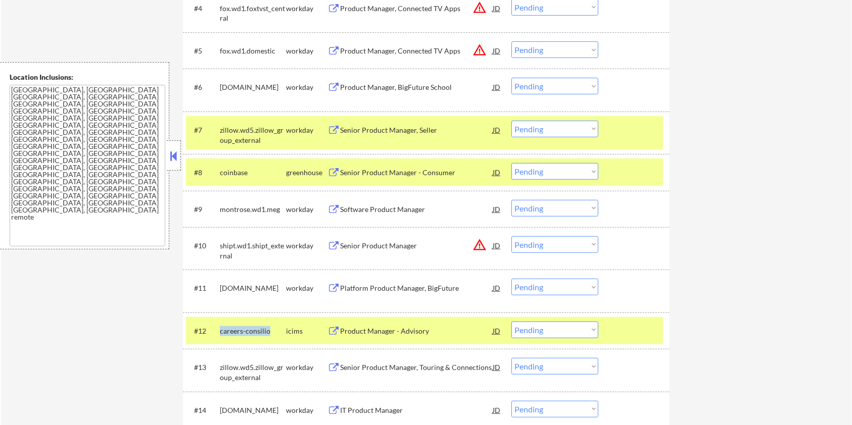
copy div "careers-consilio"
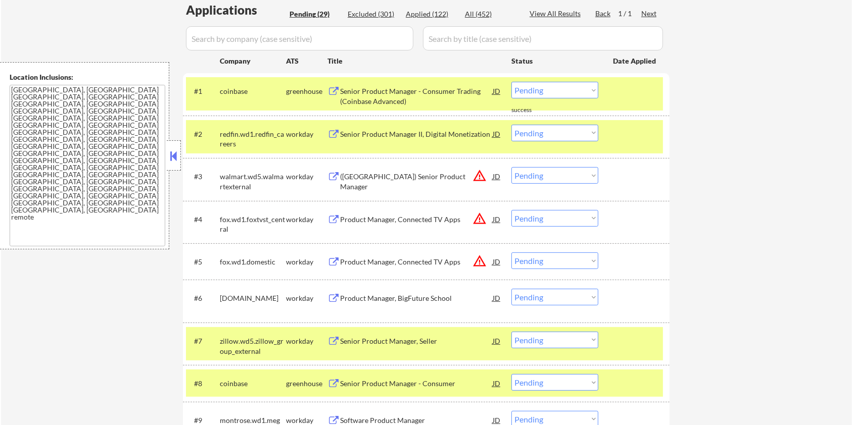
scroll to position [202, 0]
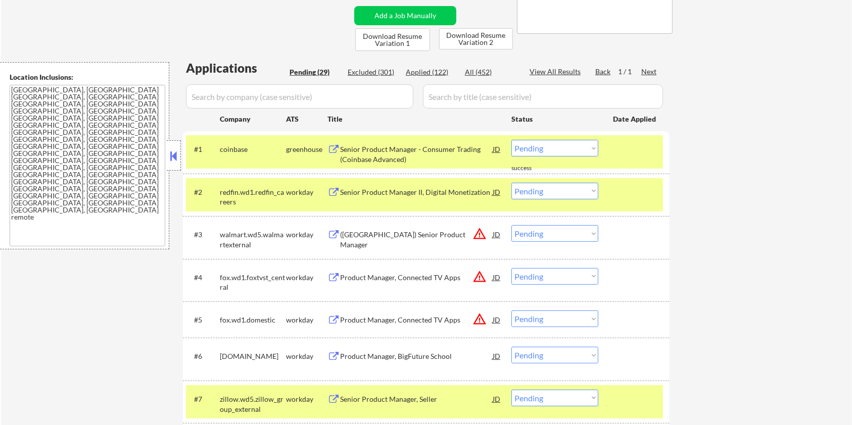
click at [208, 95] on input "input" at bounding box center [299, 96] width 227 height 24
paste input "careers-consilio"
type input "careers-consilio"
drag, startPoint x: 445, startPoint y: 91, endPoint x: 452, endPoint y: 89, distance: 7.4
click at [445, 91] on input "input" at bounding box center [543, 96] width 240 height 24
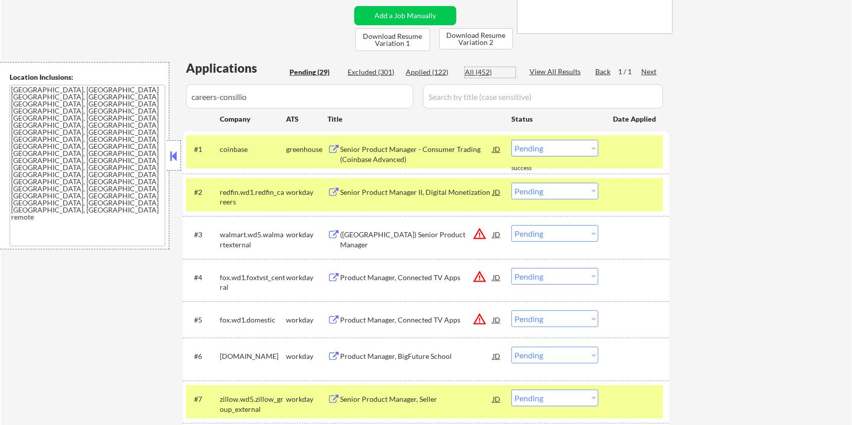
click at [476, 70] on div "All (452)" at bounding box center [490, 72] width 51 height 10
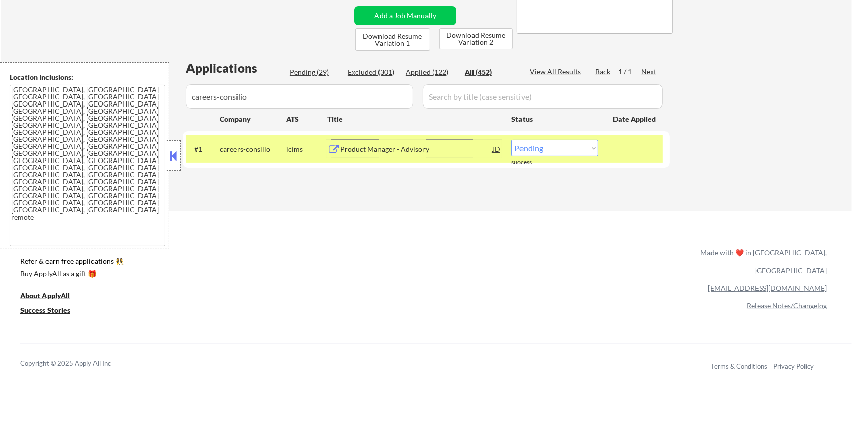
click at [362, 151] on div "Product Manager - Advisory" at bounding box center [416, 150] width 153 height 10
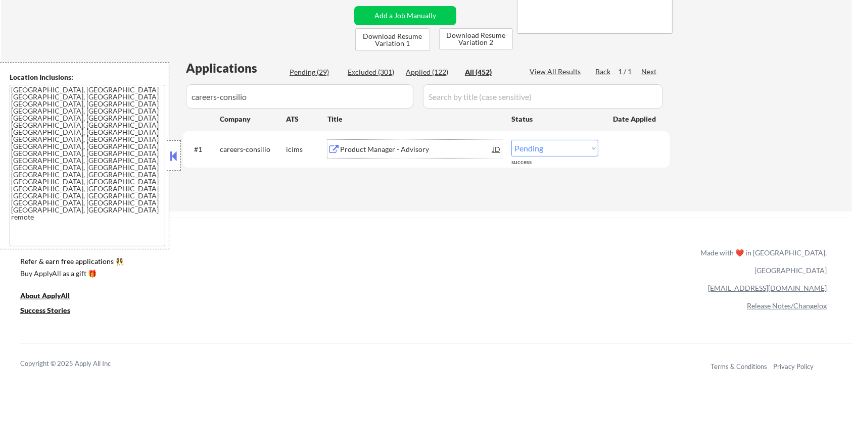
click at [537, 145] on select "Choose an option... Pending Applied Excluded (Questions) Excluded (Expired) Exc…" at bounding box center [554, 148] width 87 height 17
select select ""excluded__expired_""
click at [511, 140] on select "Choose an option... Pending Applied Excluded (Questions) Excluded (Expired) Exc…" at bounding box center [554, 148] width 87 height 17
drag, startPoint x: 174, startPoint y: 110, endPoint x: 72, endPoint y: 110, distance: 102.1
click at [72, 110] on body "← Return to /applysquad Mailslurp Inbox Job Search Builder Zoe Henderson User E…" at bounding box center [426, 10] width 852 height 425
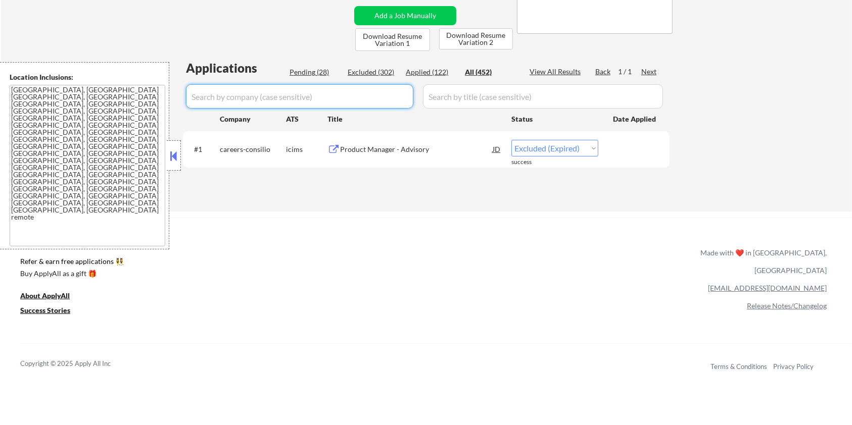
select select ""applied""
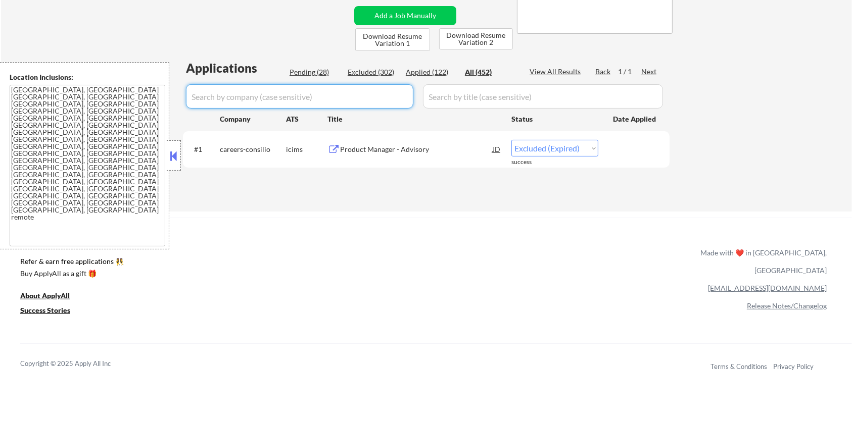
select select ""applied""
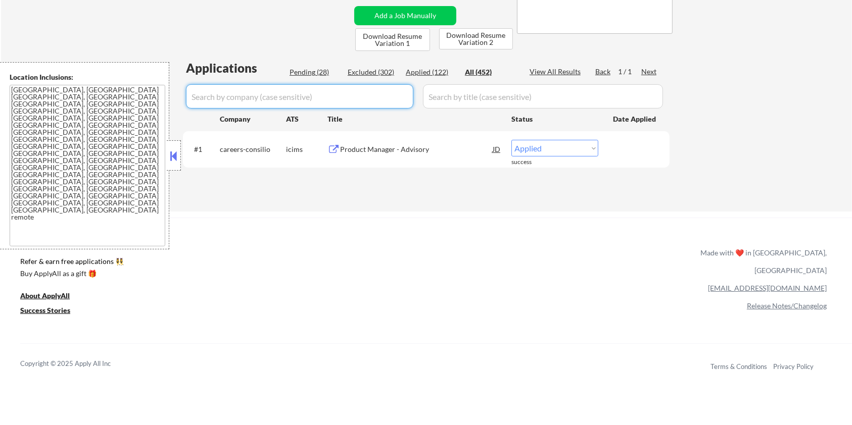
select select ""applied""
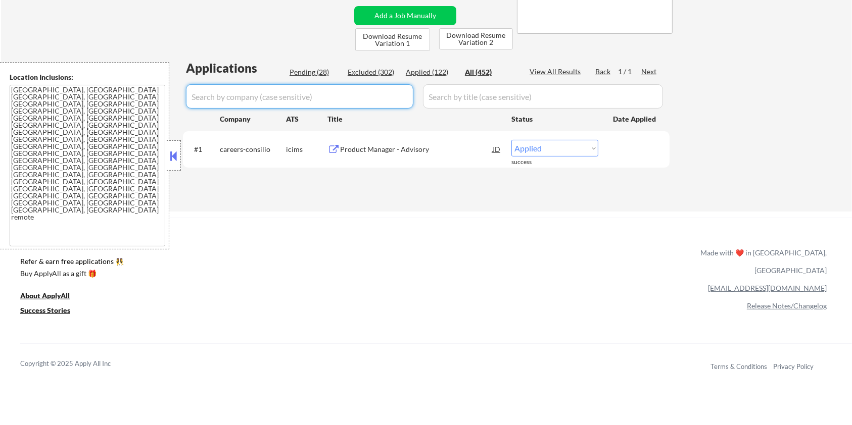
select select ""applied""
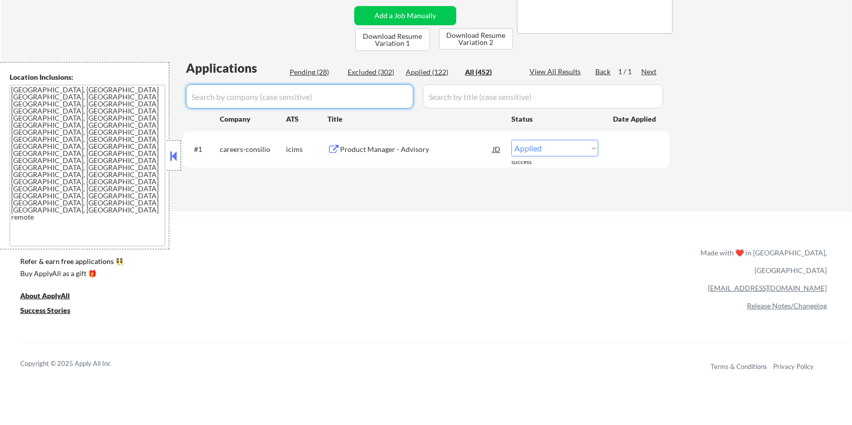
select select ""applied""
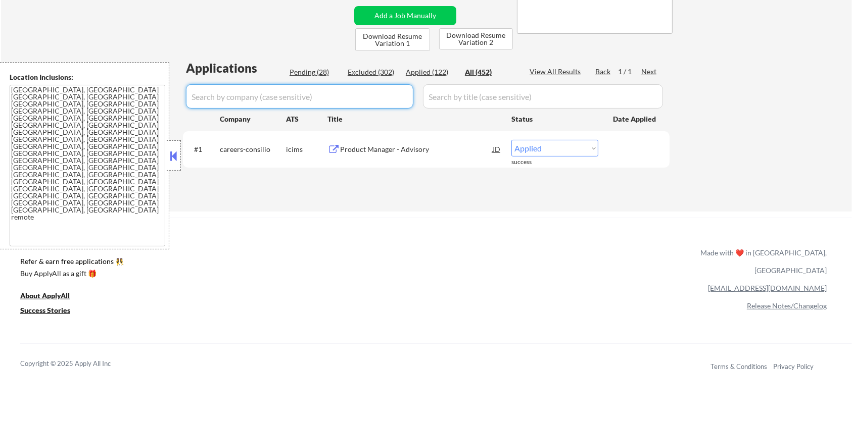
select select ""applied""
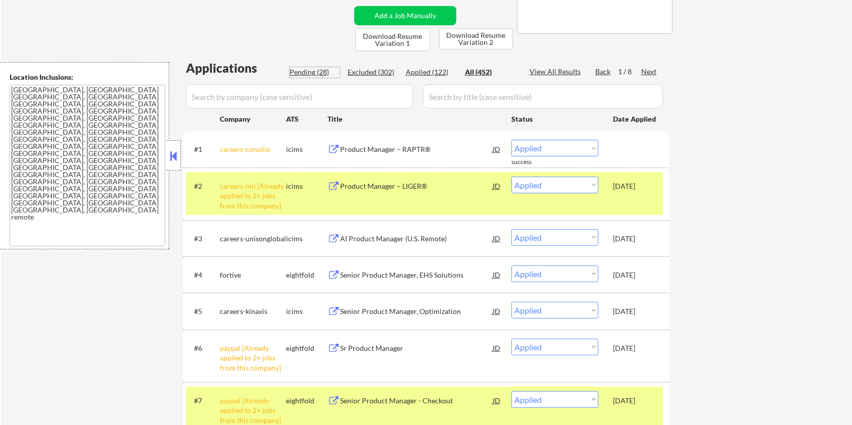
click at [311, 72] on div "Pending (28)" at bounding box center [315, 72] width 51 height 10
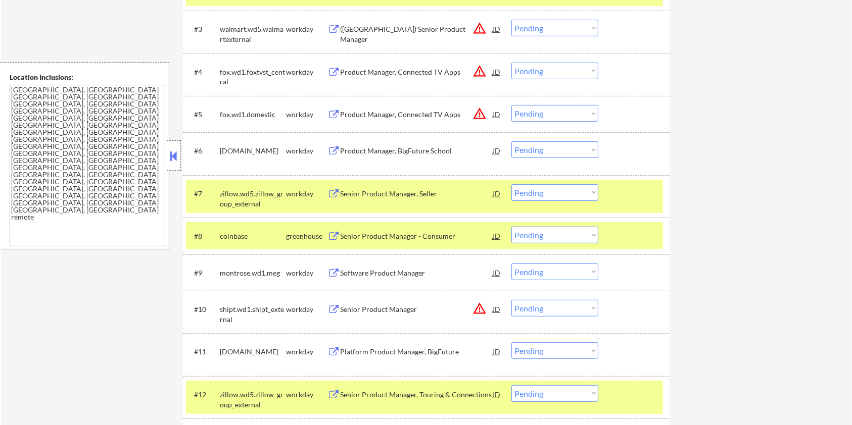
scroll to position [471, 0]
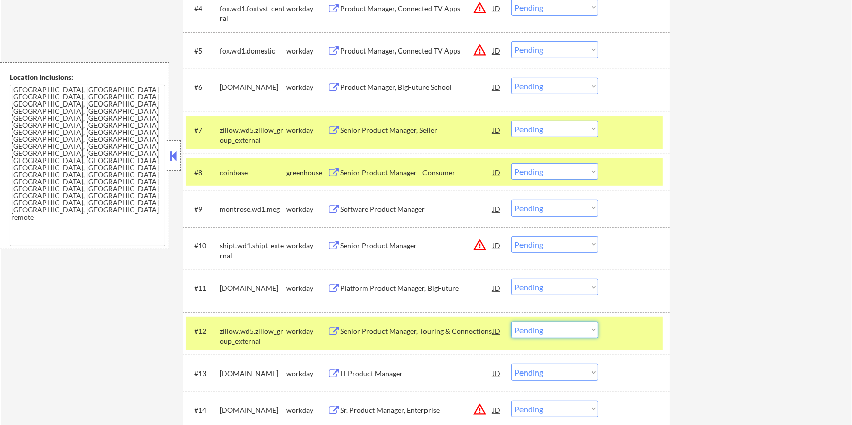
click at [538, 332] on select "Choose an option... Pending Applied Excluded (Questions) Excluded (Expired) Exc…" at bounding box center [554, 330] width 87 height 17
click at [511, 322] on select "Choose an option... Pending Applied Excluded (Questions) Excluded (Expired) Exc…" at bounding box center [554, 330] width 87 height 17
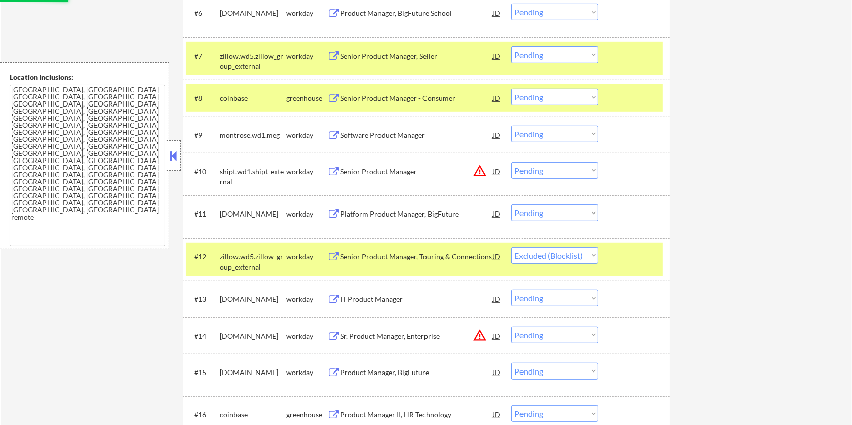
scroll to position [606, 0]
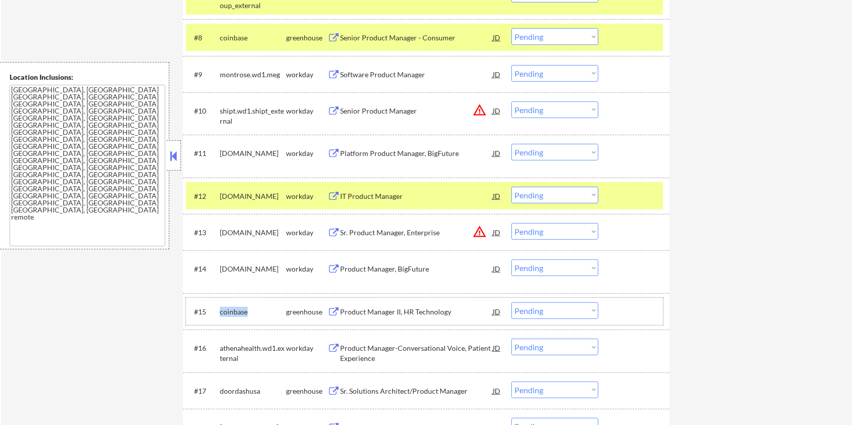
drag, startPoint x: 254, startPoint y: 312, endPoint x: 229, endPoint y: 311, distance: 24.8
click at [221, 311] on div "coinbase" at bounding box center [253, 312] width 66 height 10
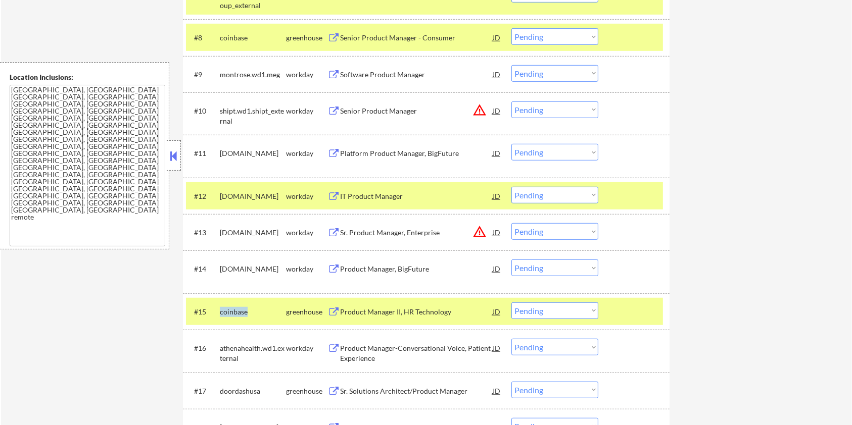
copy div "coinbase"
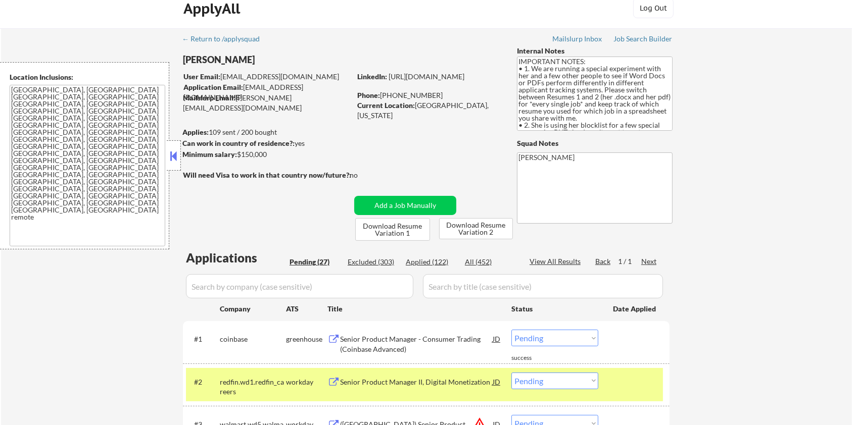
scroll to position [0, 0]
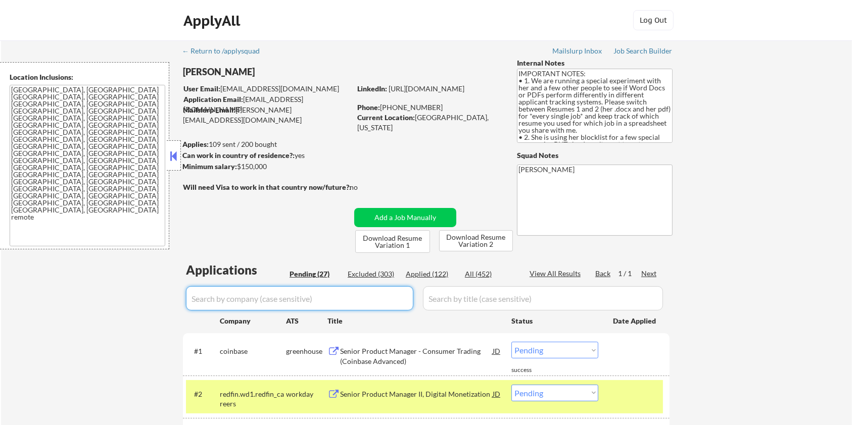
click at [233, 296] on input "input" at bounding box center [299, 298] width 227 height 24
paste input "coinbase"
click at [496, 310] on input "input" at bounding box center [543, 298] width 240 height 24
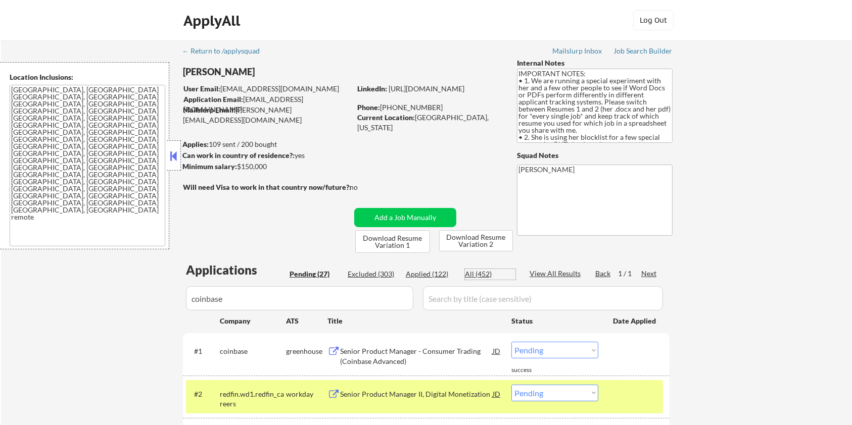
click at [482, 276] on div "All (452)" at bounding box center [490, 274] width 51 height 10
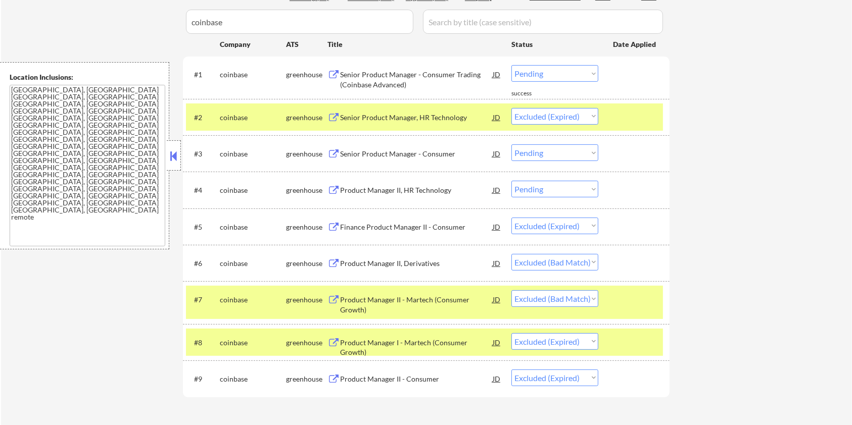
scroll to position [269, 0]
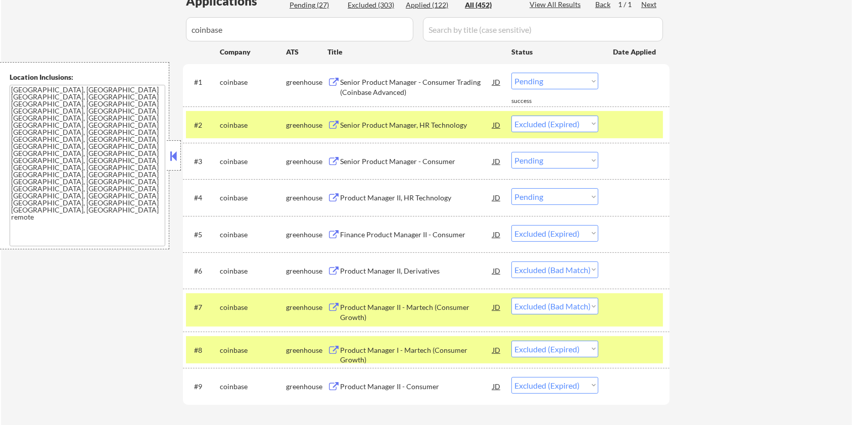
click at [390, 83] on div "Senior Product Manager - Consumer Trading (Coinbase Advanced)" at bounding box center [416, 87] width 153 height 20
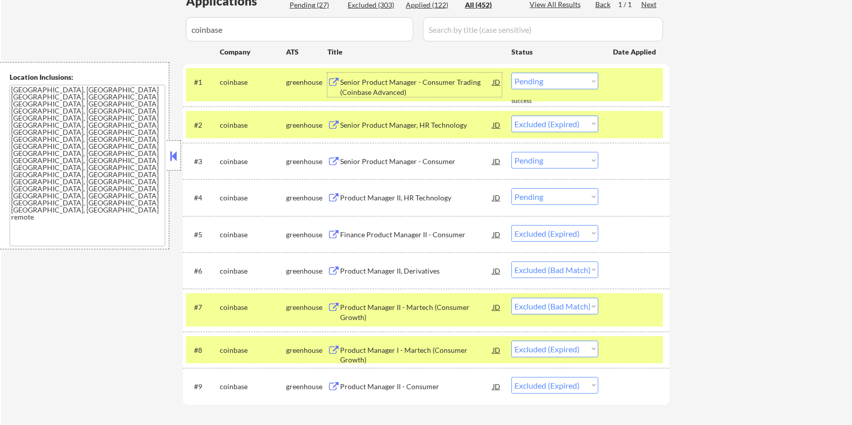
click at [584, 79] on select "Choose an option... Pending Applied Excluded (Questions) Excluded (Expired) Exc…" at bounding box center [554, 81] width 87 height 17
click at [511, 73] on select "Choose an option... Pending Applied Excluded (Questions) Excluded (Expired) Exc…" at bounding box center [554, 81] width 87 height 17
click at [367, 160] on div "Senior Product Manager - Consumer" at bounding box center [416, 162] width 153 height 10
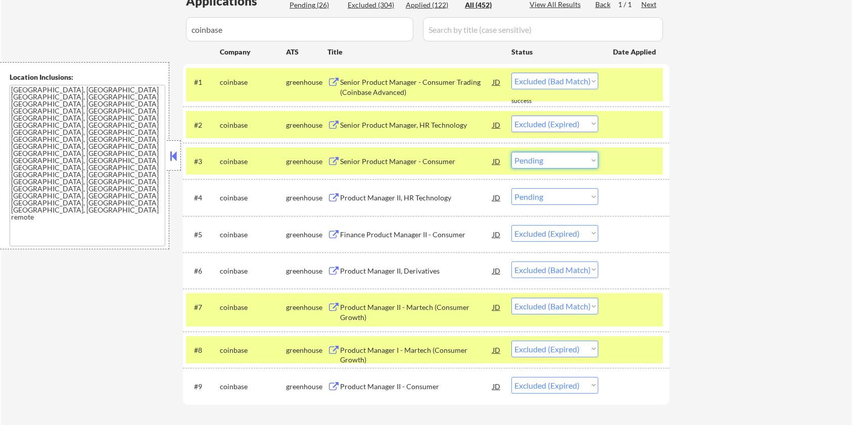
click at [574, 163] on select "Choose an option... Pending Applied Excluded (Questions) Excluded (Expired) Exc…" at bounding box center [554, 160] width 87 height 17
click at [511, 152] on select "Choose an option... Pending Applied Excluded (Questions) Excluded (Expired) Exc…" at bounding box center [554, 160] width 87 height 17
click at [406, 196] on div "Product Manager II, HR Technology" at bounding box center [416, 198] width 153 height 10
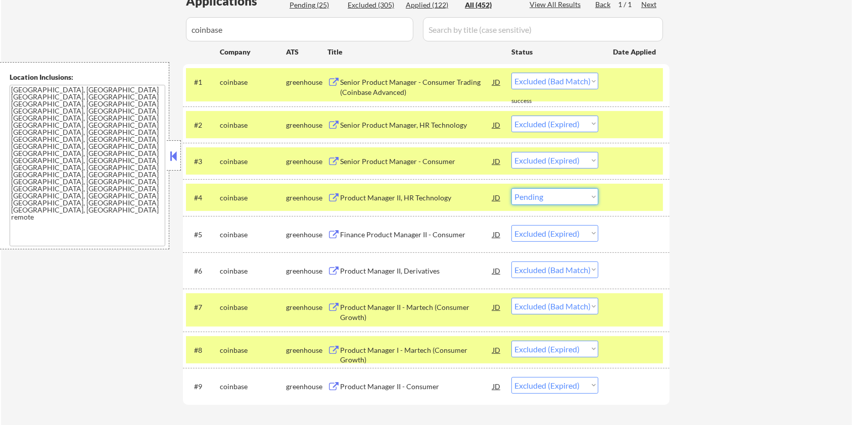
click at [566, 195] on select "Choose an option... Pending Applied Excluded (Questions) Excluded (Expired) Exc…" at bounding box center [554, 196] width 87 height 17
click at [511, 188] on select "Choose an option... Pending Applied Excluded (Questions) Excluded (Expired) Exc…" at bounding box center [554, 196] width 87 height 17
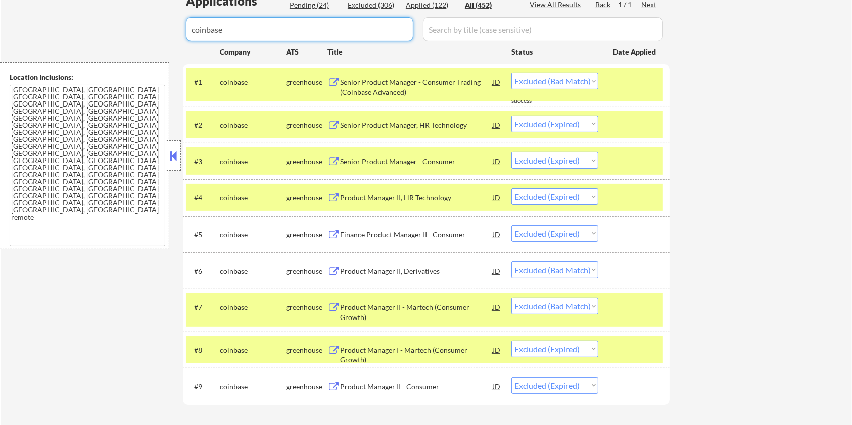
drag, startPoint x: 282, startPoint y: 21, endPoint x: 129, endPoint y: 33, distance: 153.6
click at [129, 33] on div "← Return to /applysquad Mailslurp Inbox Job Search Builder Zoe Henderson User E…" at bounding box center [426, 110] width 851 height 678
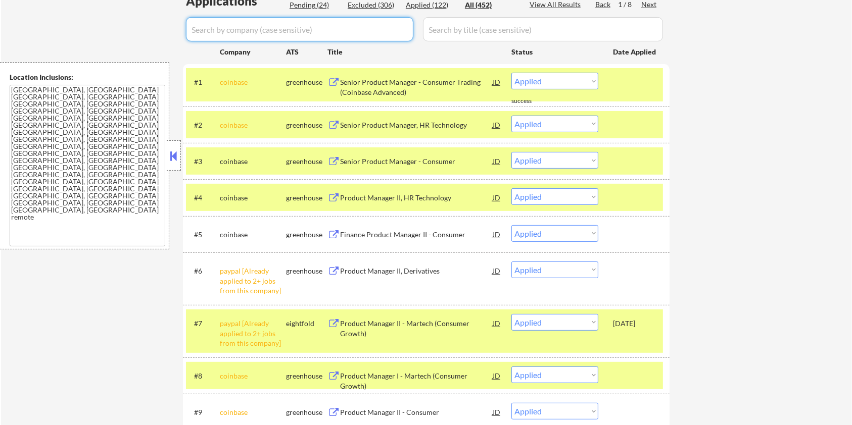
scroll to position [202, 0]
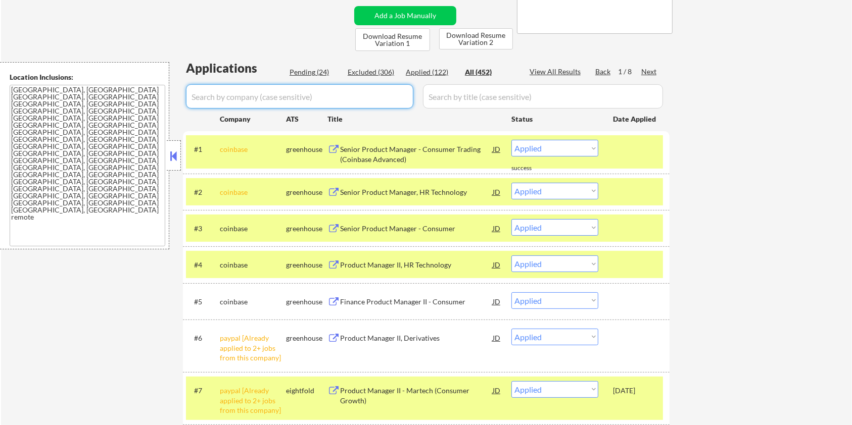
click at [304, 72] on div "Pending (24)" at bounding box center [315, 72] width 51 height 10
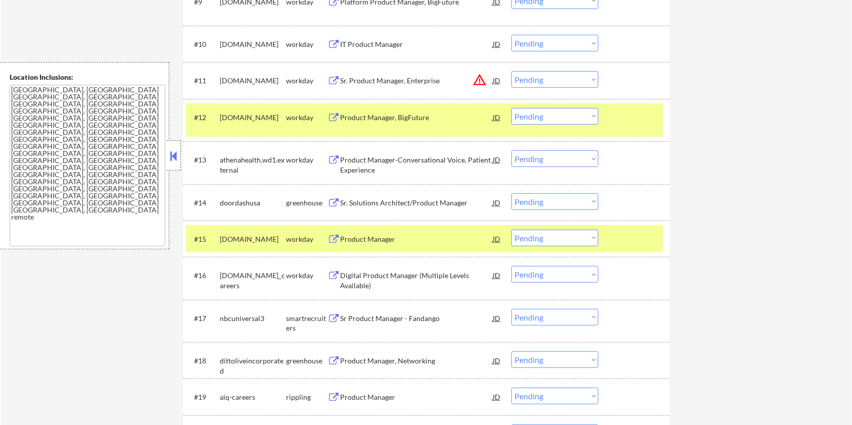
scroll to position [741, 0]
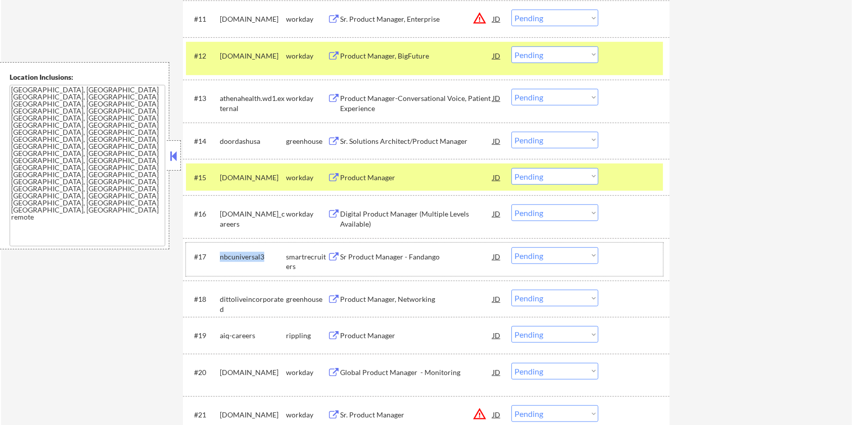
drag, startPoint x: 271, startPoint y: 249, endPoint x: 219, endPoint y: 253, distance: 52.2
click at [219, 253] on div "#17 nbcuniversal3 smartrecruiters Sr Product Manager - Fandango JD warning_ambe…" at bounding box center [424, 259] width 477 height 33
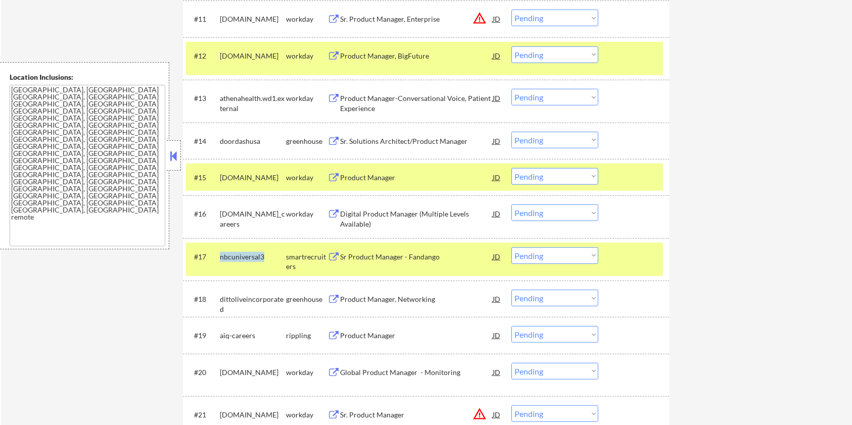
copy div "nbcuniversal3"
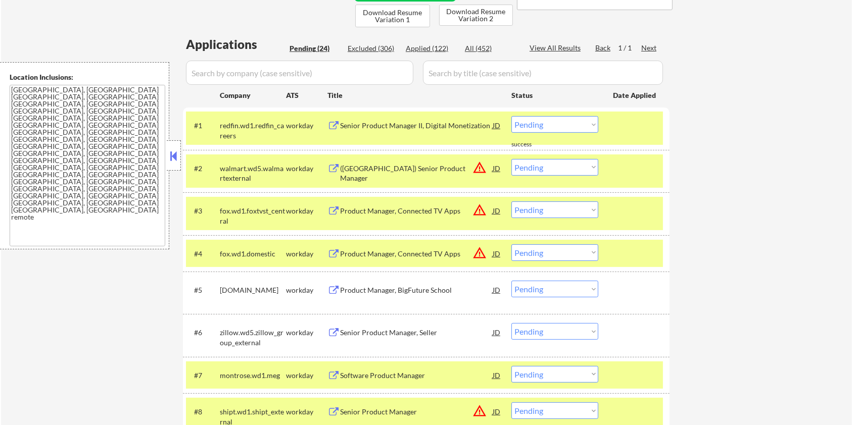
scroll to position [67, 0]
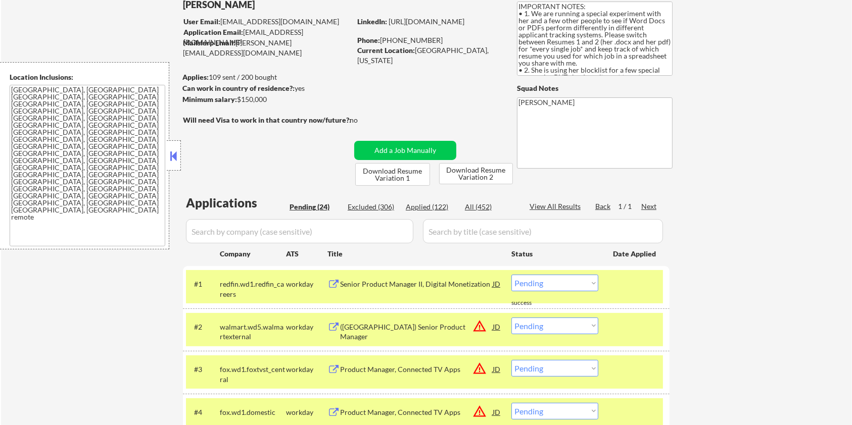
click at [388, 229] on input "input" at bounding box center [299, 231] width 227 height 24
paste input "nbcuniversal3"
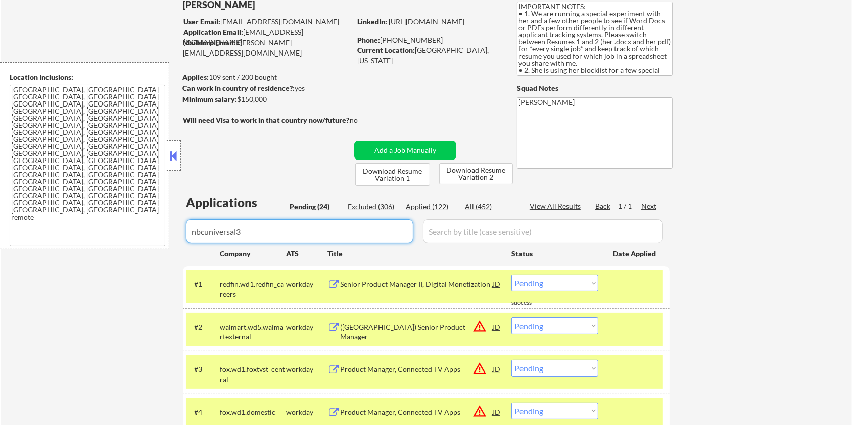
click at [499, 228] on input "input" at bounding box center [543, 231] width 240 height 24
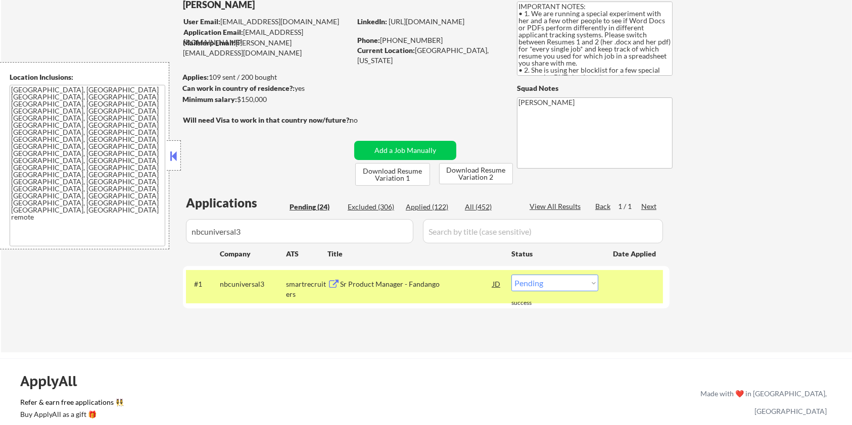
click at [476, 201] on div "Applications Pending (24) Excluded (306) Applied (122) All (452) View All Resul…" at bounding box center [426, 264] width 487 height 139
drag, startPoint x: 271, startPoint y: 281, endPoint x: 218, endPoint y: 282, distance: 52.6
click at [218, 282] on div "#1 nbcuniversal3 smartrecruiters Sr Product Manager - Fandango JD Choose an opt…" at bounding box center [424, 286] width 477 height 33
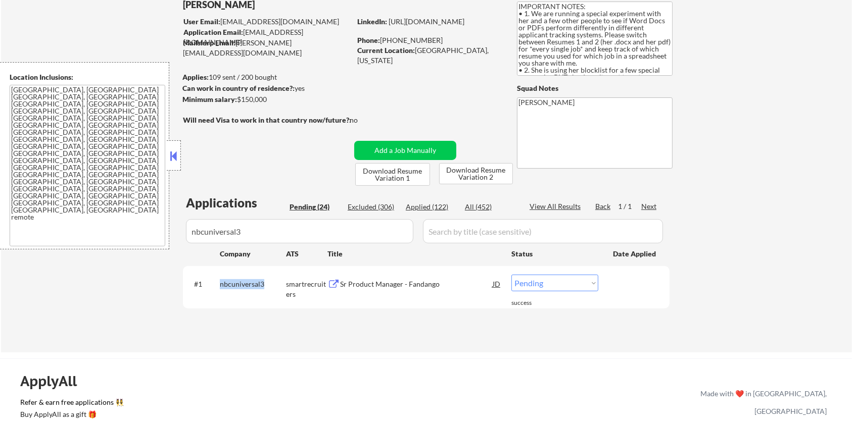
copy div "nbcuniversal3"
click at [382, 288] on div "Sr Product Manager - Fandango" at bounding box center [416, 284] width 153 height 10
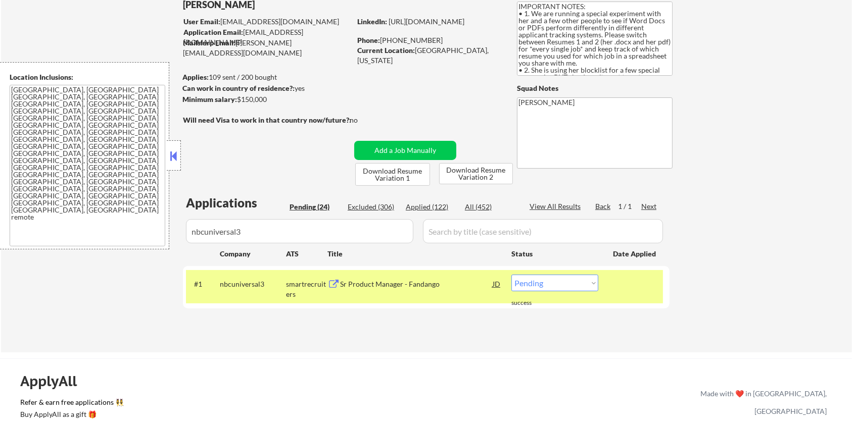
drag, startPoint x: 278, startPoint y: 101, endPoint x: 237, endPoint y: 102, distance: 41.5
click at [237, 102] on div "Minimum salary: $150,000" at bounding box center [266, 99] width 168 height 10
copy div "$150,000"
drag, startPoint x: 268, startPoint y: 285, endPoint x: 214, endPoint y: 292, distance: 54.4
click at [214, 292] on div "#1 nbcuniversal3 smartrecruiters Sr Product Manager - Fandango JD Choose an opt…" at bounding box center [424, 286] width 477 height 33
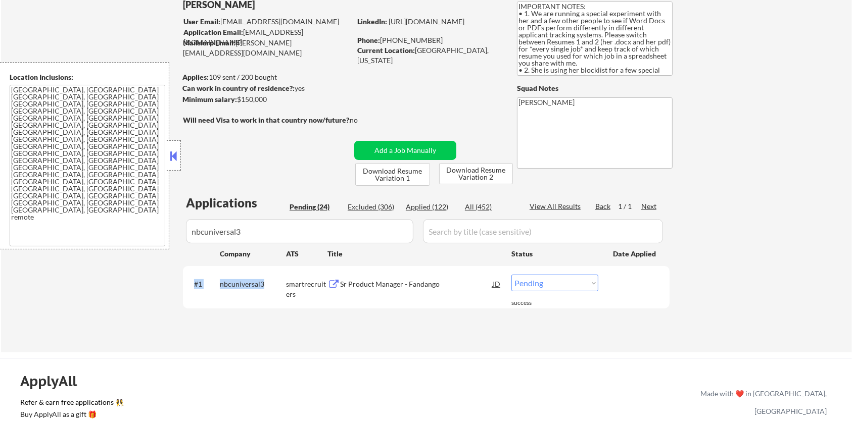
copy div "#1 nbcuniversal3"
click at [564, 286] on select "Choose an option... Pending Applied Excluded (Questions) Excluded (Expired) Exc…" at bounding box center [554, 283] width 87 height 17
click at [417, 305] on div "#1 nbcuniversal3 smartrecruiters Sr Product Manager - Fandango JD Choose an opt…" at bounding box center [426, 287] width 487 height 42
click at [384, 144] on button "Add a Job Manually" at bounding box center [405, 150] width 102 height 19
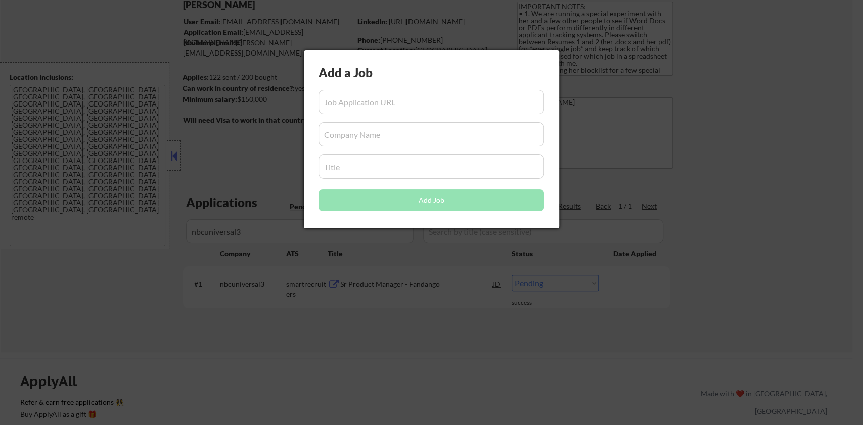
click at [787, 161] on div at bounding box center [431, 212] width 863 height 425
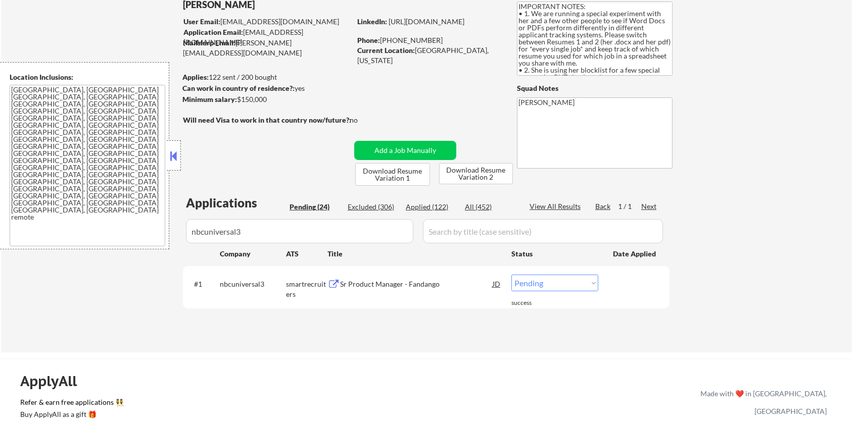
click at [371, 286] on div "Sr Product Manager - Fandango" at bounding box center [416, 284] width 153 height 10
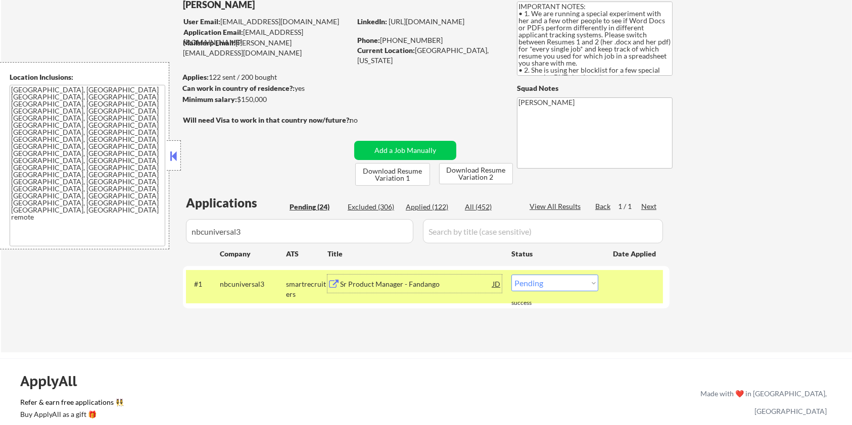
click at [534, 285] on select "Choose an option... Pending Applied Excluded (Questions) Excluded (Expired) Exc…" at bounding box center [554, 283] width 87 height 17
click at [511, 275] on select "Choose an option... Pending Applied Excluded (Questions) Excluded (Expired) Exc…" at bounding box center [554, 283] width 87 height 17
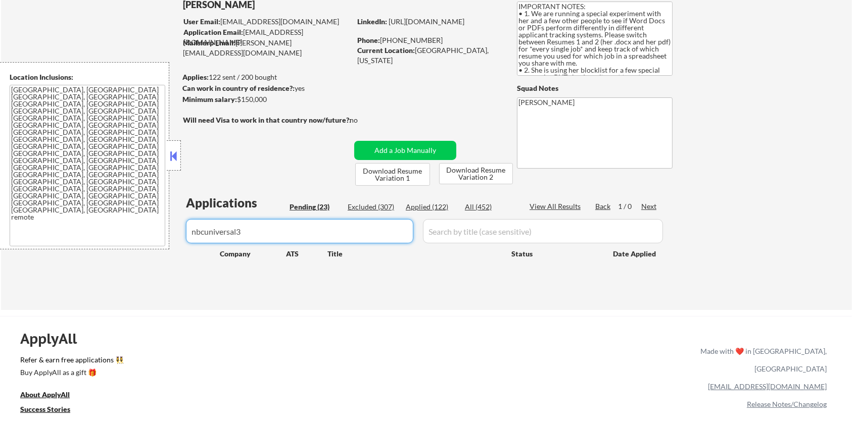
drag, startPoint x: 300, startPoint y: 232, endPoint x: 76, endPoint y: 252, distance: 225.2
click at [76, 252] on div "← Return to /applysquad Mailslurp Inbox Job Search Builder Zoe Henderson User E…" at bounding box center [426, 141] width 851 height 337
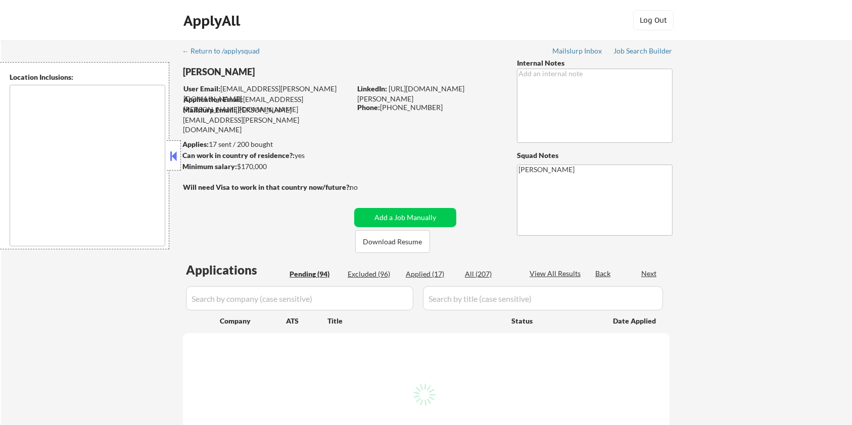
type textarea "[GEOGRAPHIC_DATA], [GEOGRAPHIC_DATA], [GEOGRAPHIC_DATA] [GEOGRAPHIC_DATA], [GEO…"
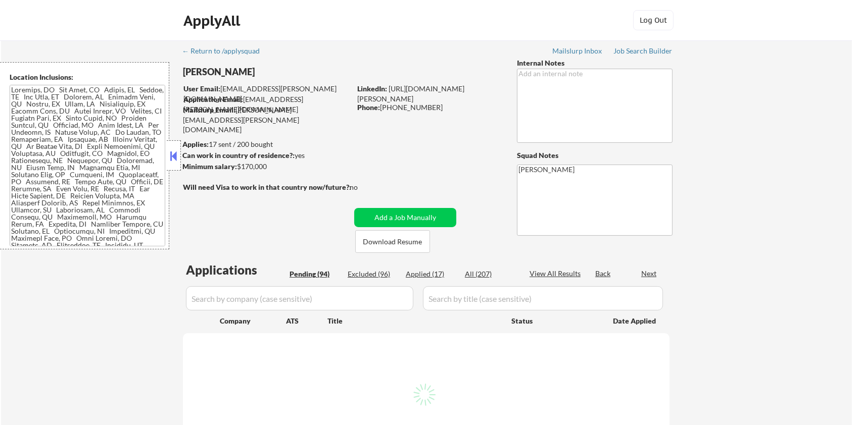
select select ""pending""
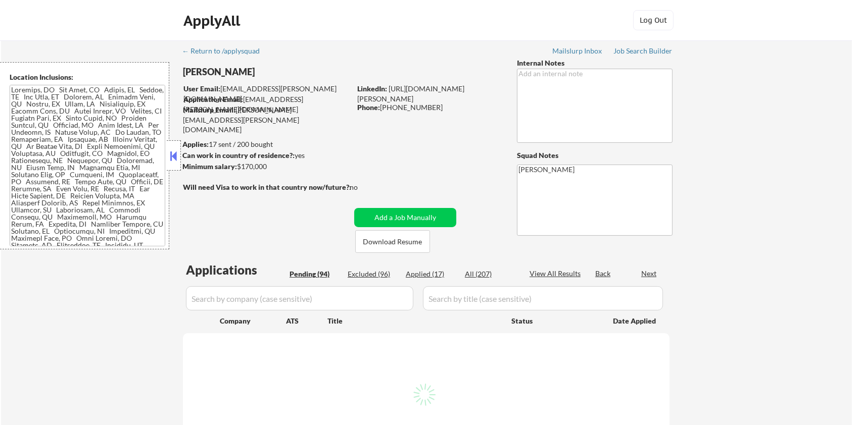
select select ""pending""
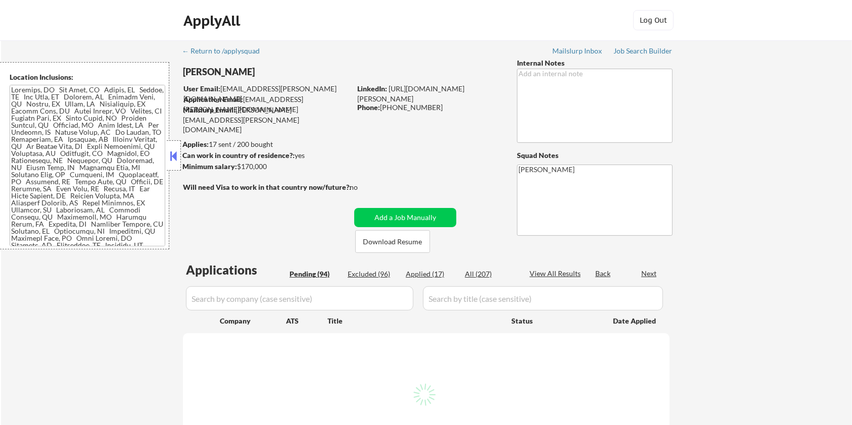
select select ""pending""
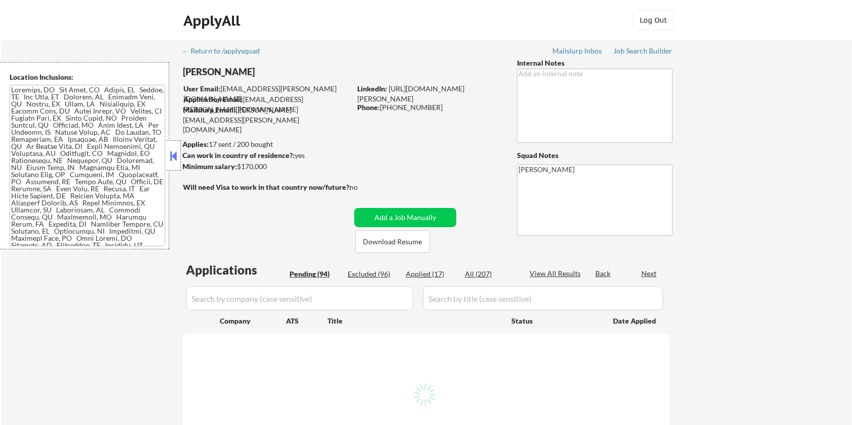
select select ""pending""
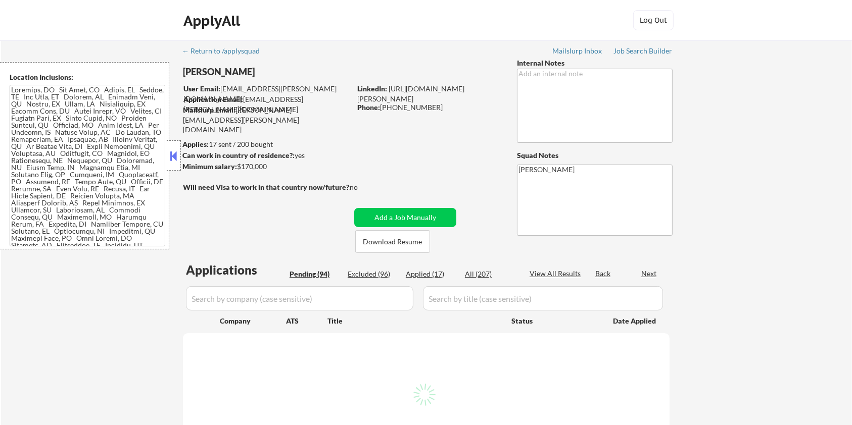
select select ""pending""
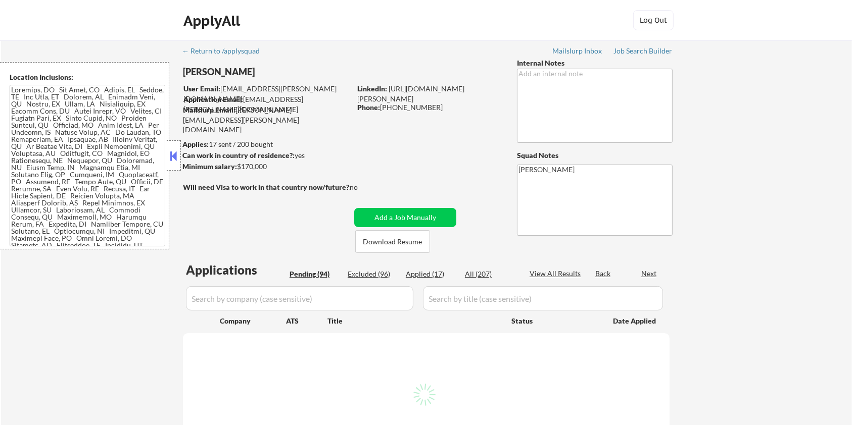
select select ""pending""
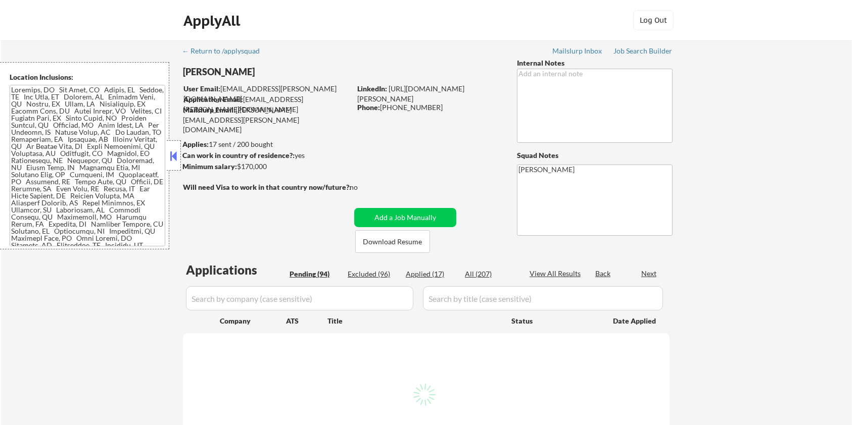
select select ""pending""
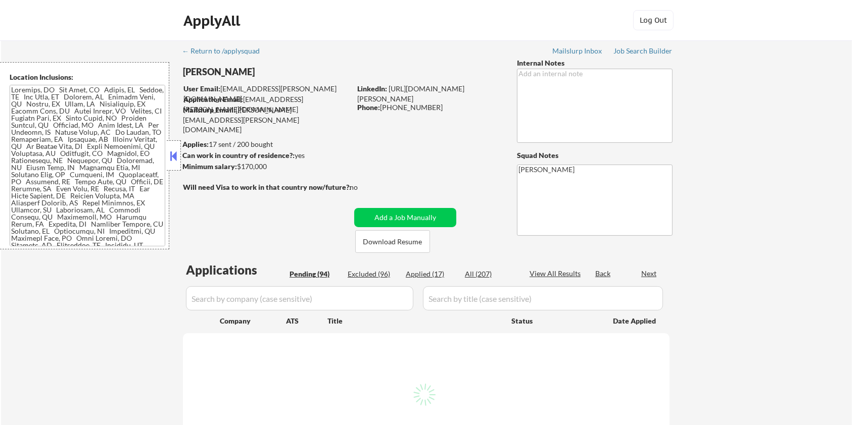
select select ""pending""
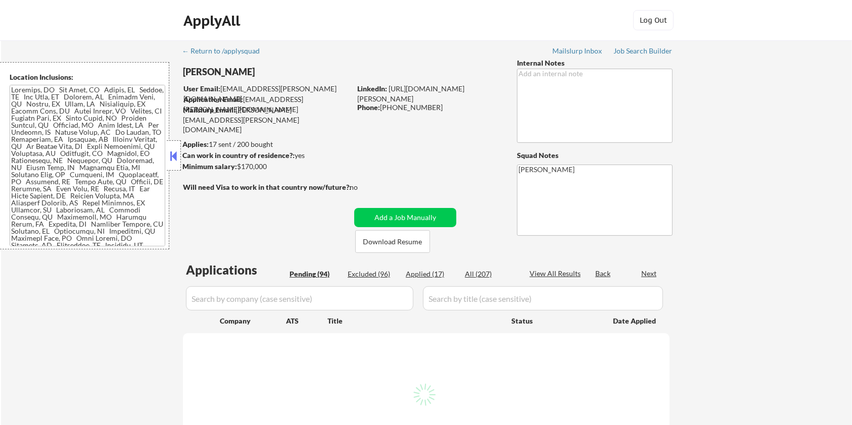
select select ""pending""
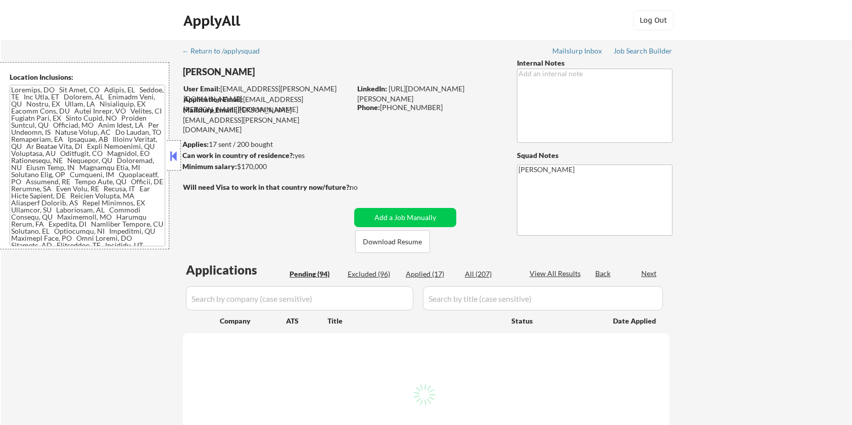
select select ""pending""
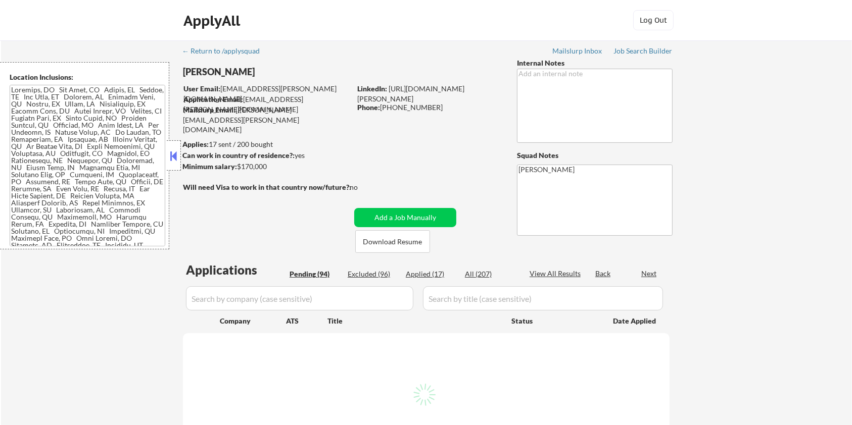
select select ""pending""
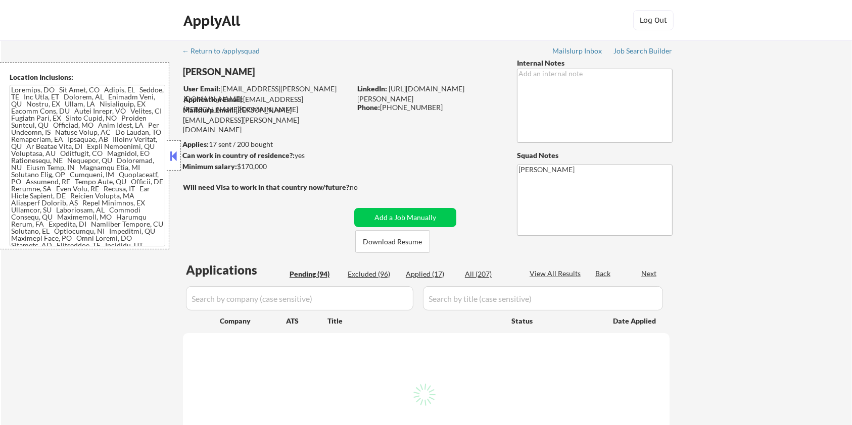
select select ""pending""
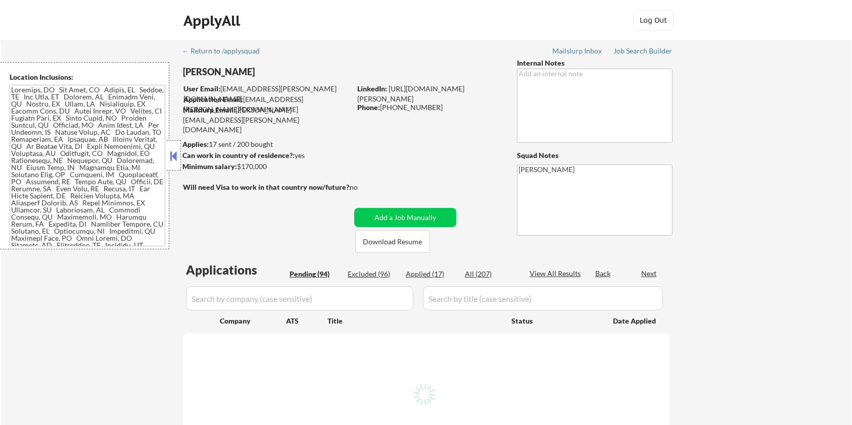
select select ""pending""
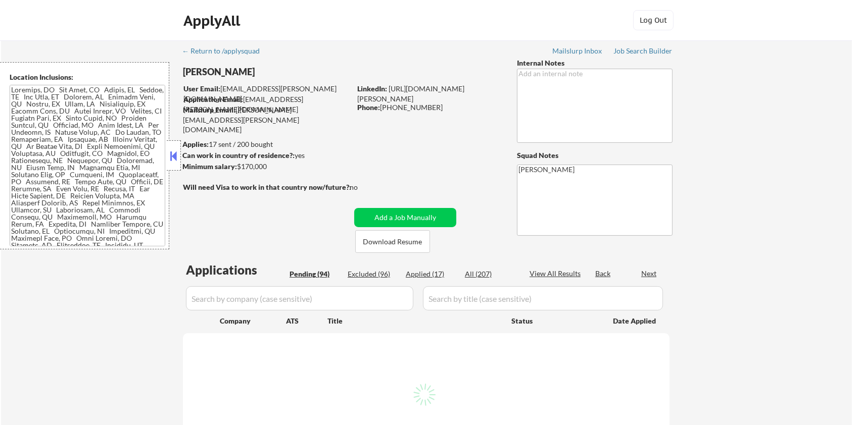
select select ""pending""
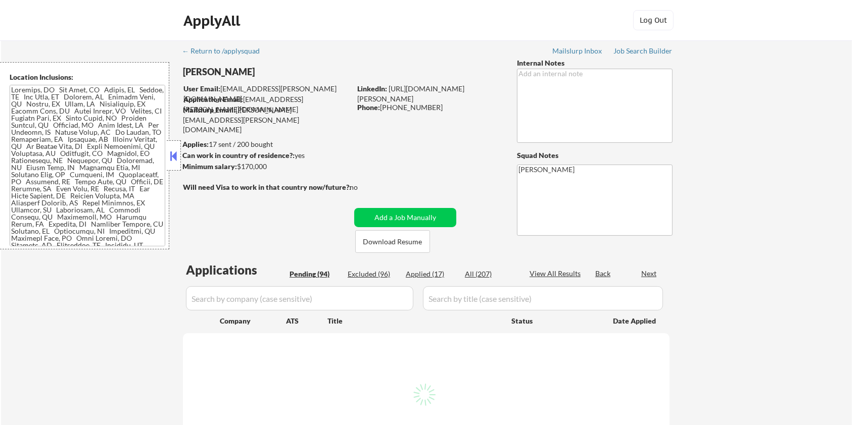
select select ""pending""
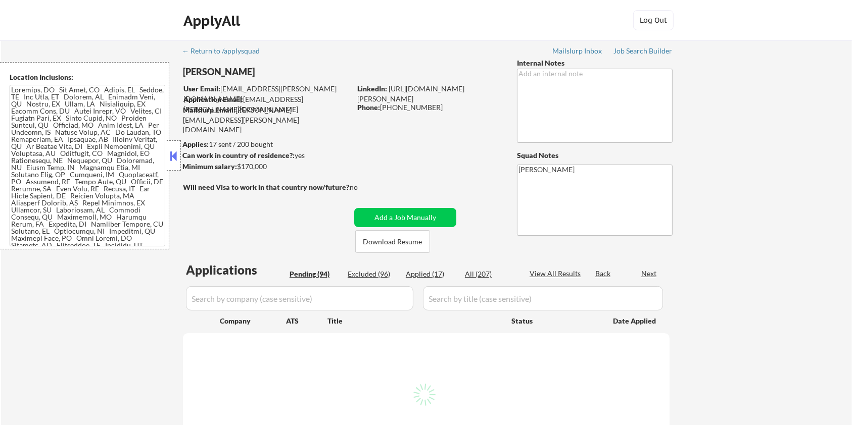
select select ""pending""
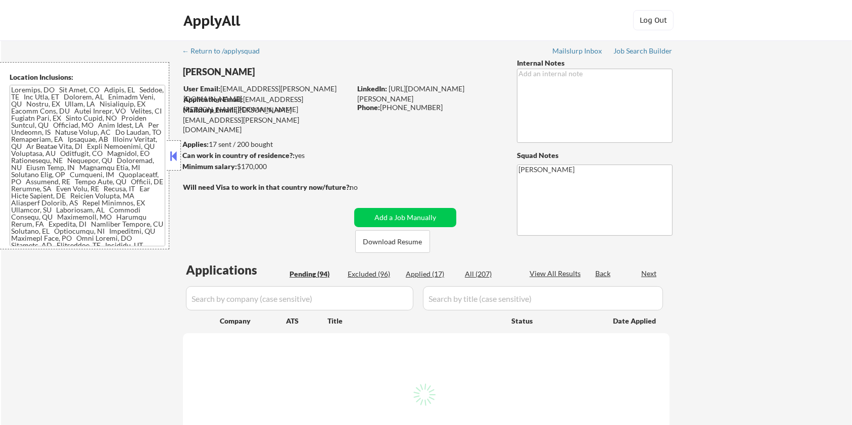
select select ""pending""
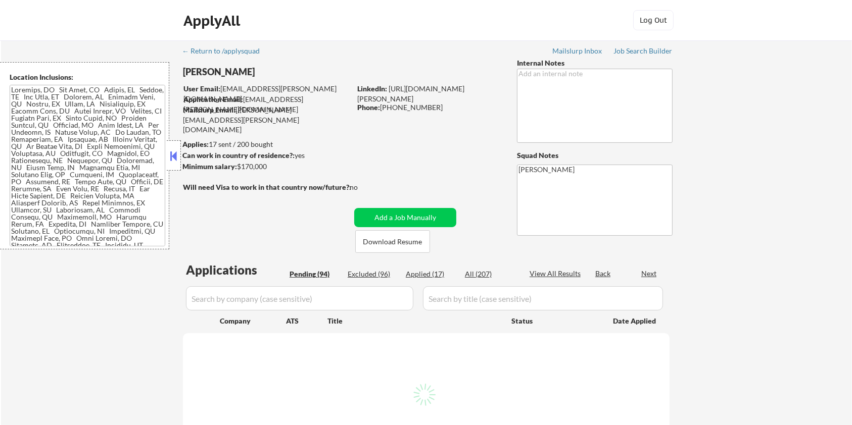
select select ""pending""
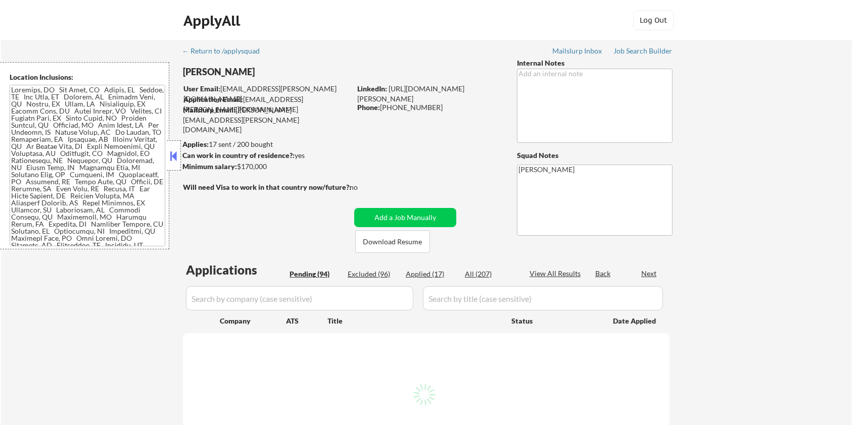
select select ""pending""
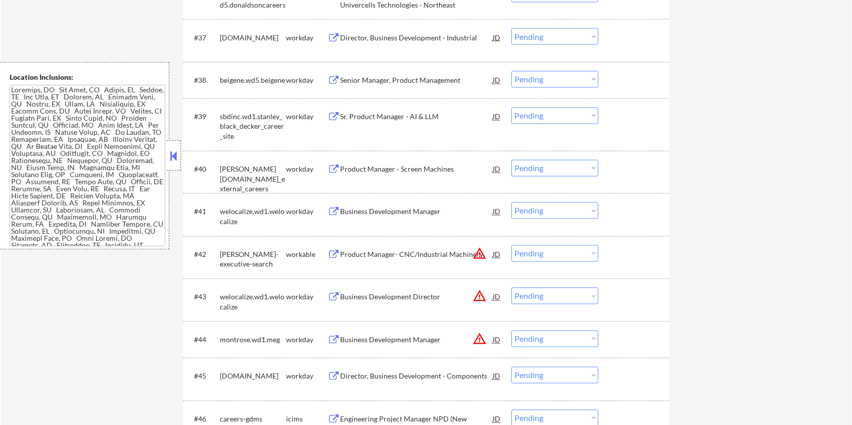
scroll to position [1953, 0]
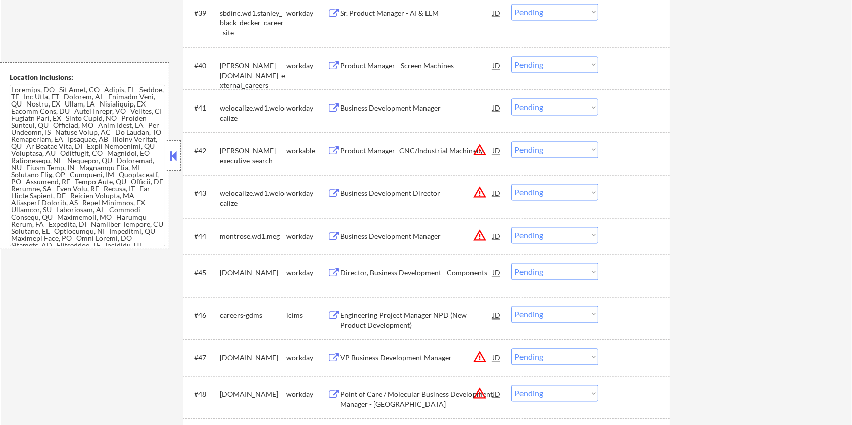
click at [359, 147] on div "Product Manager- CNC/Industrial Machinery" at bounding box center [416, 151] width 153 height 10
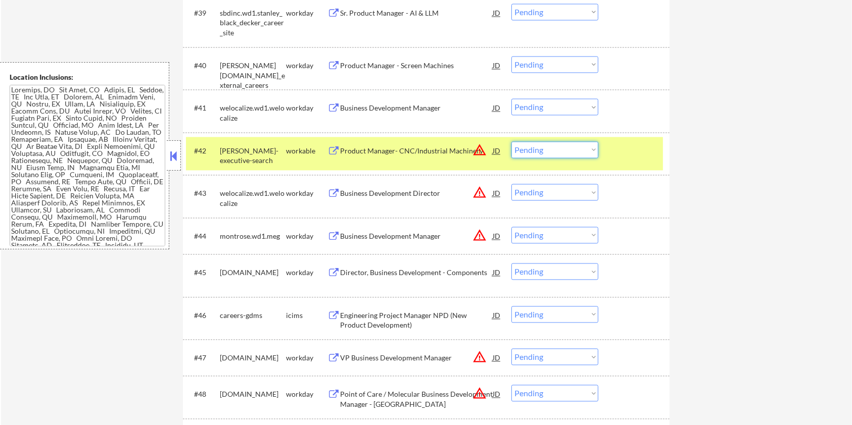
click at [550, 149] on select "Choose an option... Pending Applied Excluded (Questions) Excluded (Expired) Exc…" at bounding box center [554, 149] width 87 height 17
click at [511, 141] on select "Choose an option... Pending Applied Excluded (Questions) Excluded (Expired) Exc…" at bounding box center [554, 149] width 87 height 17
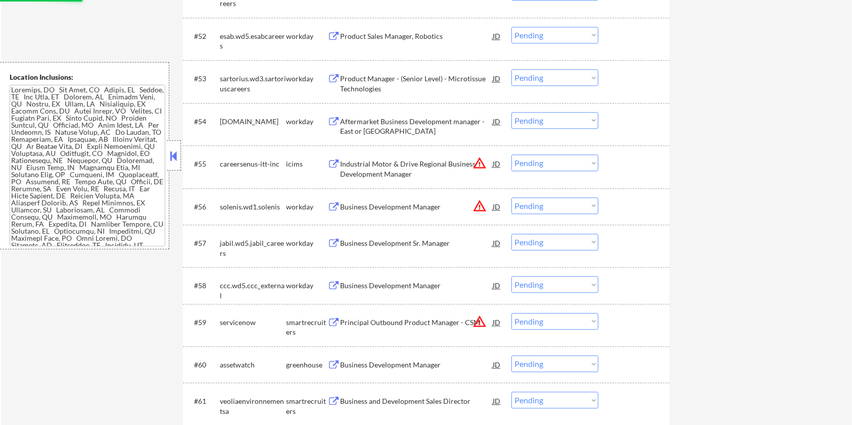
select select ""pending""
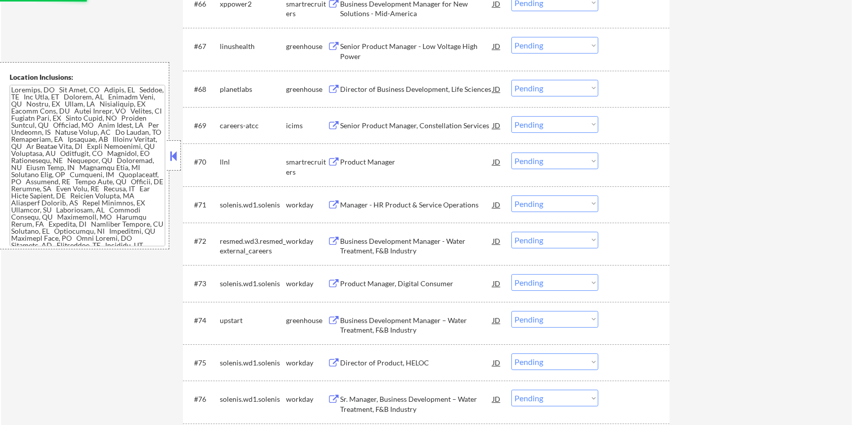
scroll to position [3099, 0]
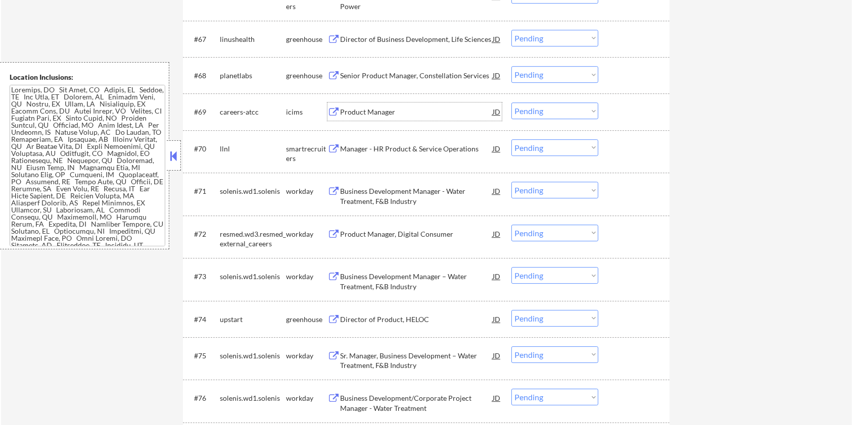
click at [365, 112] on div "Product Manager" at bounding box center [416, 112] width 153 height 10
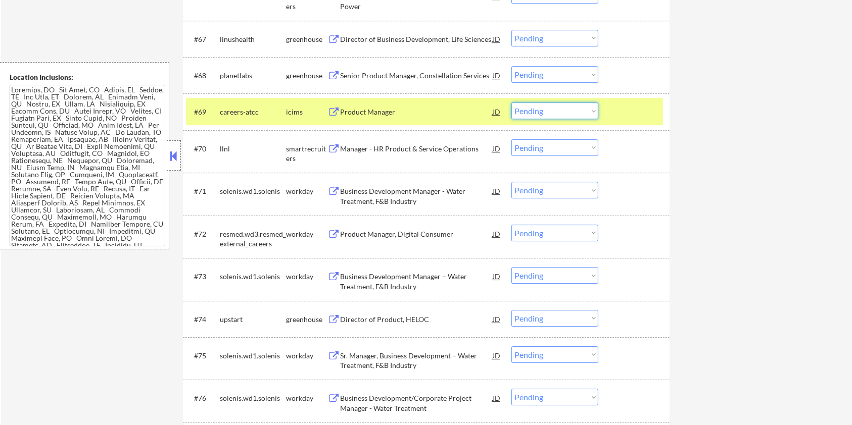
click at [574, 111] on select "Choose an option... Pending Applied Excluded (Questions) Excluded (Expired) Exc…" at bounding box center [554, 111] width 87 height 17
click at [511, 103] on select "Choose an option... Pending Applied Excluded (Questions) Excluded (Expired) Exc…" at bounding box center [554, 111] width 87 height 17
select select ""pending""
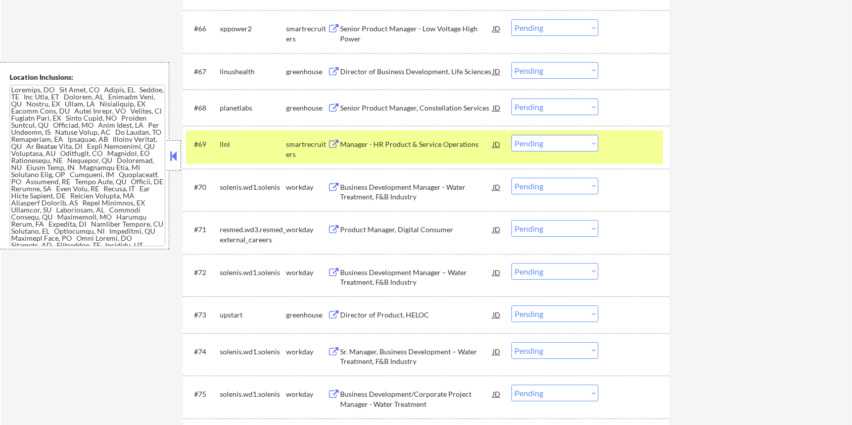
scroll to position [3032, 0]
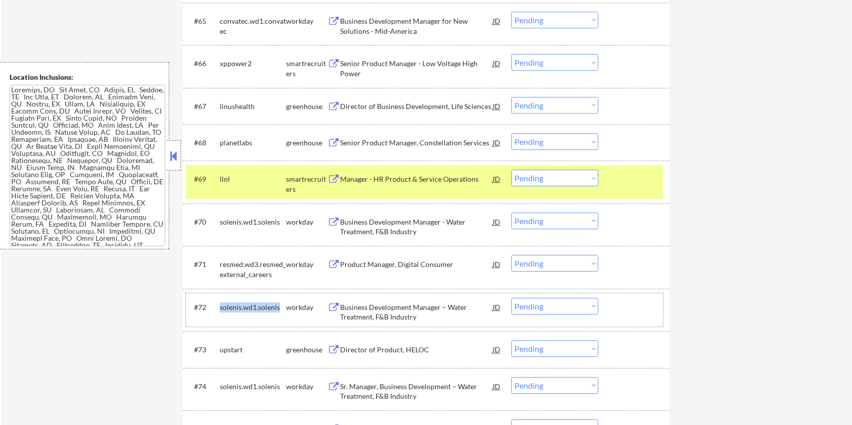
drag, startPoint x: 276, startPoint y: 305, endPoint x: 219, endPoint y: 307, distance: 57.6
click at [219, 307] on div "#72 solenis.wd1.solenis workday Business Development Manager – Water Treatment,…" at bounding box center [424, 310] width 477 height 33
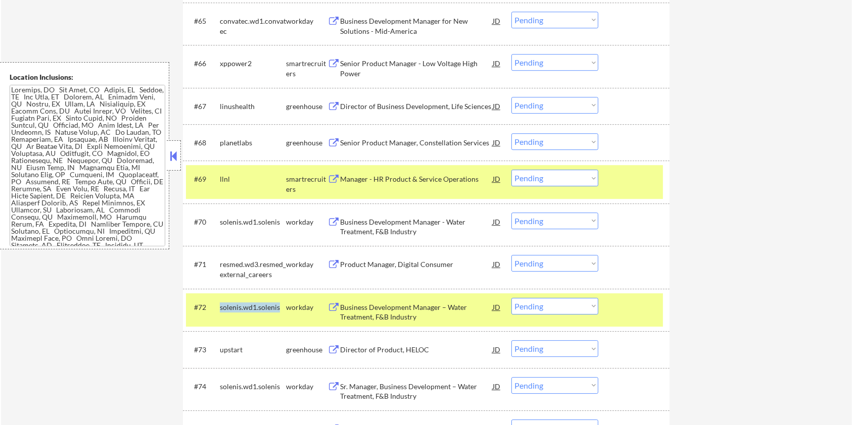
copy div "solenis.wd1.solenis"
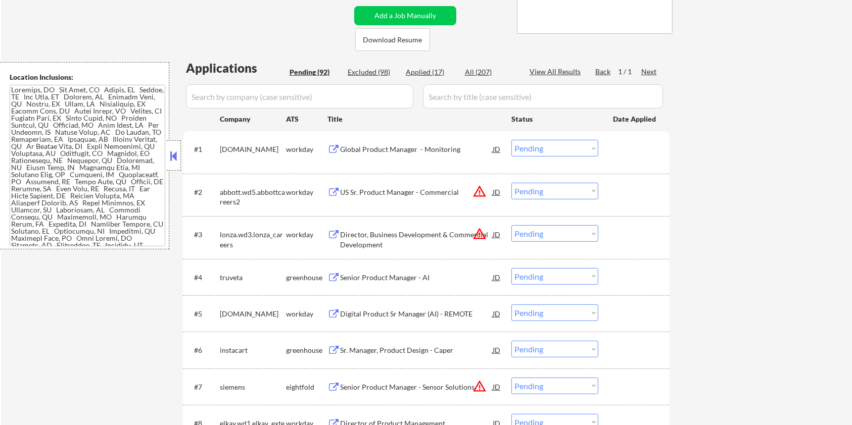
scroll to position [67, 0]
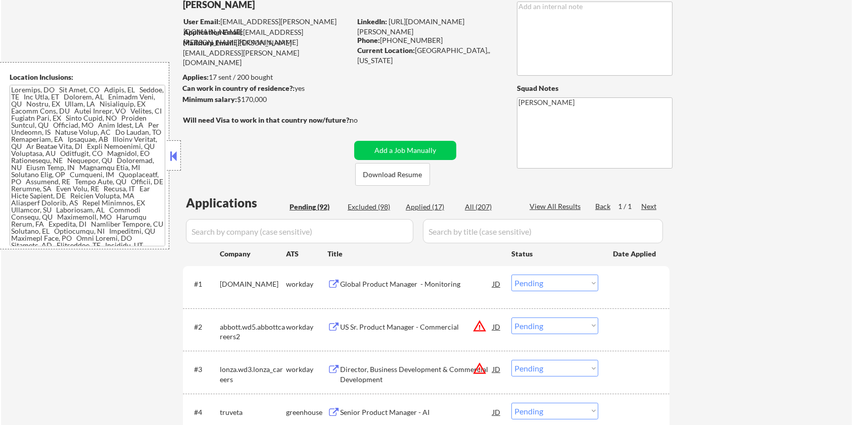
click at [290, 239] on input "input" at bounding box center [299, 231] width 227 height 24
paste input "solenis.wd1.solenis"
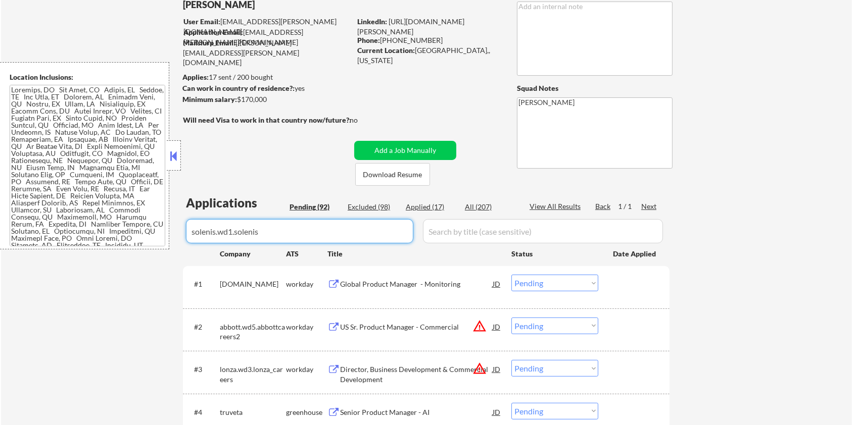
type input "solenis.wd1.solenis"
click at [465, 233] on input "input" at bounding box center [543, 231] width 240 height 24
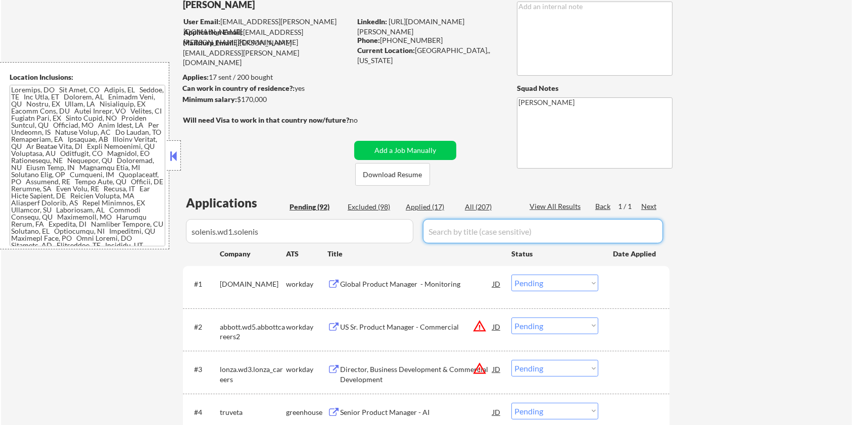
click at [486, 206] on div "All (207)" at bounding box center [490, 207] width 51 height 10
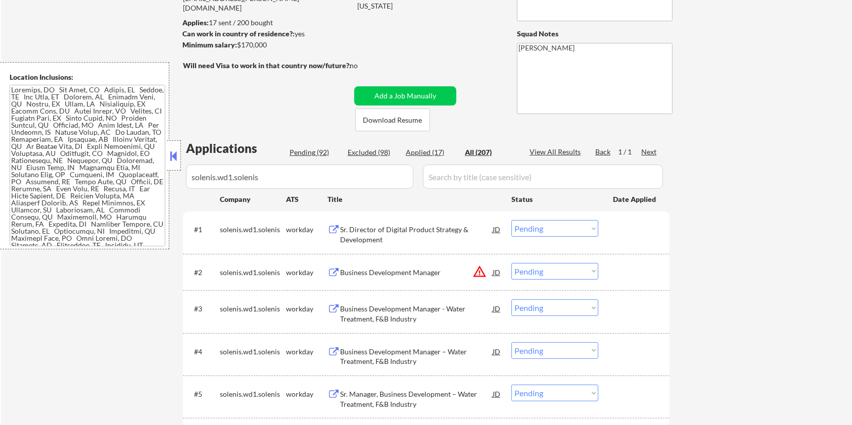
scroll to position [202, 0]
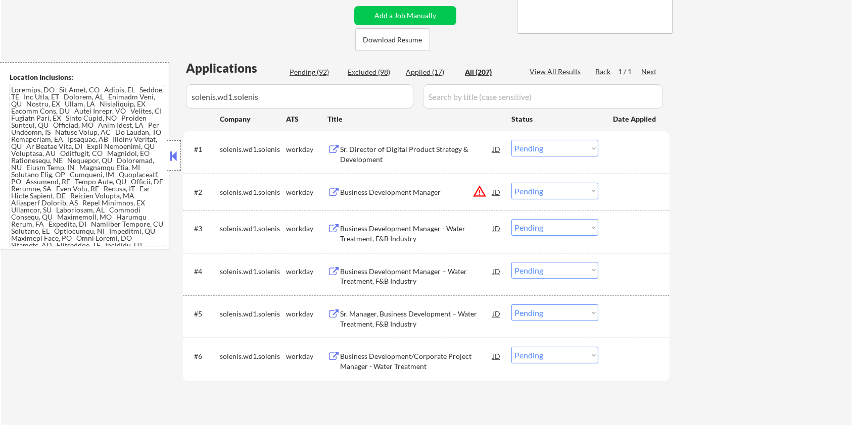
click at [406, 155] on div "Sr. Director of Digital Product Strategy & Development" at bounding box center [416, 155] width 153 height 20
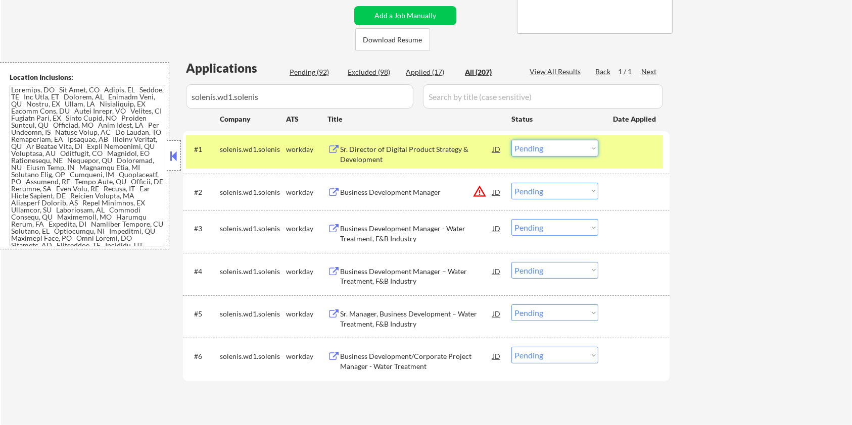
click at [556, 150] on select "Choose an option... Pending Applied Excluded (Questions) Excluded (Expired) Exc…" at bounding box center [554, 148] width 87 height 17
select select ""excluded__expired_""
click at [511, 140] on select "Choose an option... Pending Applied Excluded (Questions) Excluded (Expired) Exc…" at bounding box center [554, 148] width 87 height 17
click at [378, 229] on div "Business Development Manager - Water Treatment, F&B Industry" at bounding box center [416, 234] width 153 height 20
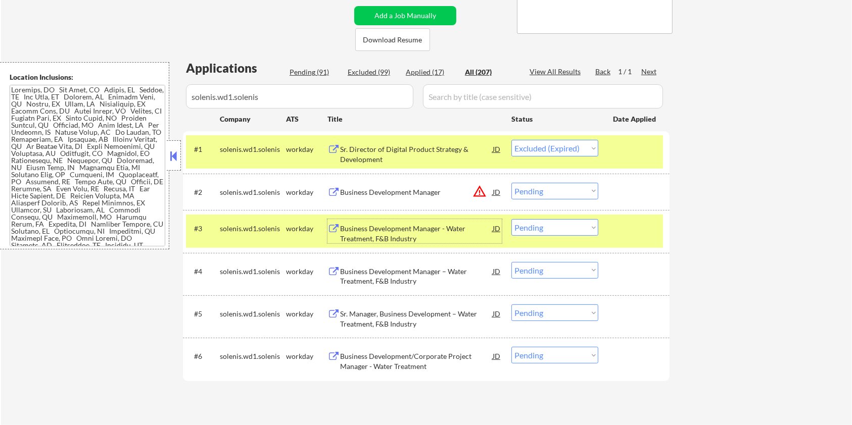
click at [564, 228] on select "Choose an option... Pending Applied Excluded (Questions) Excluded (Expired) Exc…" at bounding box center [554, 227] width 87 height 17
select select ""excluded__expired_""
click at [511, 219] on select "Choose an option... Pending Applied Excluded (Questions) Excluded (Expired) Exc…" at bounding box center [554, 227] width 87 height 17
click at [392, 187] on div "Business Development Manager" at bounding box center [416, 192] width 153 height 10
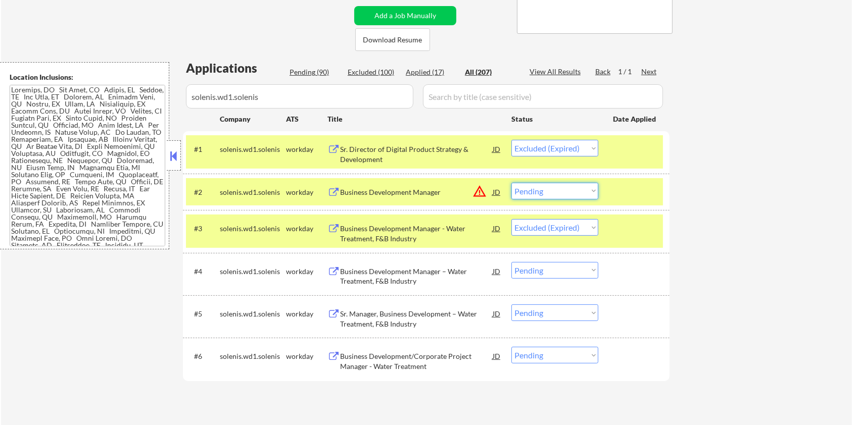
click at [584, 191] on select "Choose an option... Pending Applied Excluded (Questions) Excluded (Expired) Exc…" at bounding box center [554, 191] width 87 height 17
select select ""excluded__location_""
click at [511, 183] on select "Choose an option... Pending Applied Excluded (Questions) Excluded (Expired) Exc…" at bounding box center [554, 191] width 87 height 17
click at [431, 273] on div "Business Development Manager – Water Treatment, F&B Industry" at bounding box center [416, 277] width 153 height 20
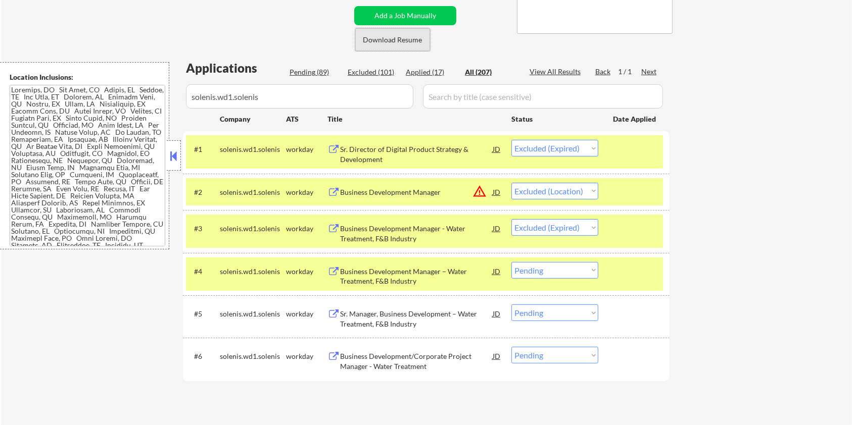
click at [404, 34] on button "Download Resume" at bounding box center [392, 39] width 75 height 23
click at [547, 274] on select "Choose an option... Pending Applied Excluded (Questions) Excluded (Expired) Exc…" at bounding box center [554, 270] width 87 height 17
select select ""excluded__expired_""
click at [511, 262] on select "Choose an option... Pending Applied Excluded (Questions) Excluded (Expired) Exc…" at bounding box center [554, 270] width 87 height 17
click at [425, 320] on div "Sr. Manager, Business Development – Water Treatment, F&B Industry" at bounding box center [416, 319] width 153 height 20
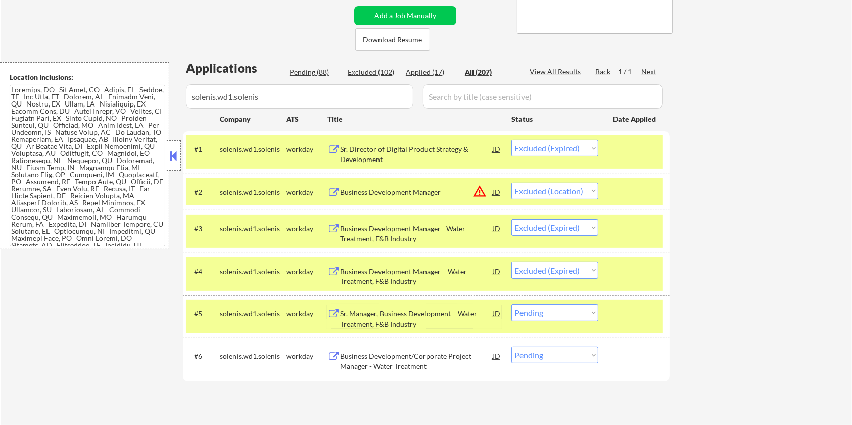
click at [590, 314] on select "Choose an option... Pending Applied Excluded (Questions) Excluded (Expired) Exc…" at bounding box center [554, 313] width 87 height 17
select select ""excluded__expired_""
click at [511, 305] on select "Choose an option... Pending Applied Excluded (Questions) Excluded (Expired) Exc…" at bounding box center [554, 313] width 87 height 17
click at [403, 357] on div "Business Development/Corporate Project Manager - Water Treatment" at bounding box center [416, 362] width 153 height 20
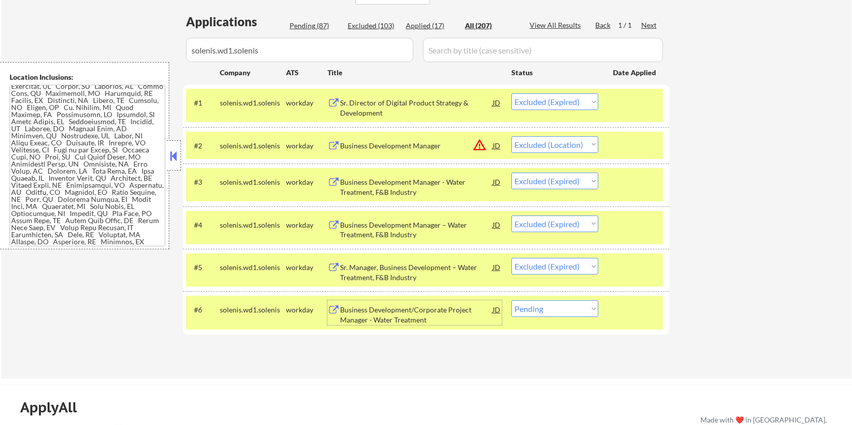
scroll to position [269, 0]
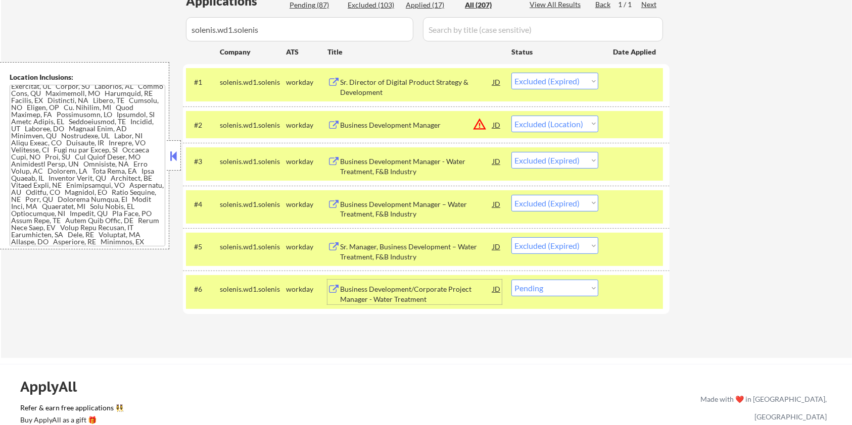
click at [578, 292] on select "Choose an option... Pending Applied Excluded (Questions) Excluded (Expired) Exc…" at bounding box center [554, 288] width 87 height 17
select select ""excluded__bad_match_""
click at [511, 280] on select "Choose an option... Pending Applied Excluded (Questions) Excluded (Expired) Exc…" at bounding box center [554, 288] width 87 height 17
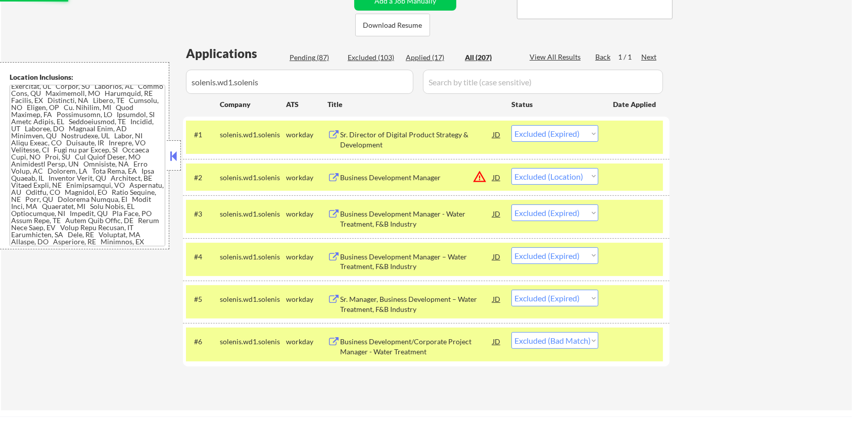
scroll to position [134, 0]
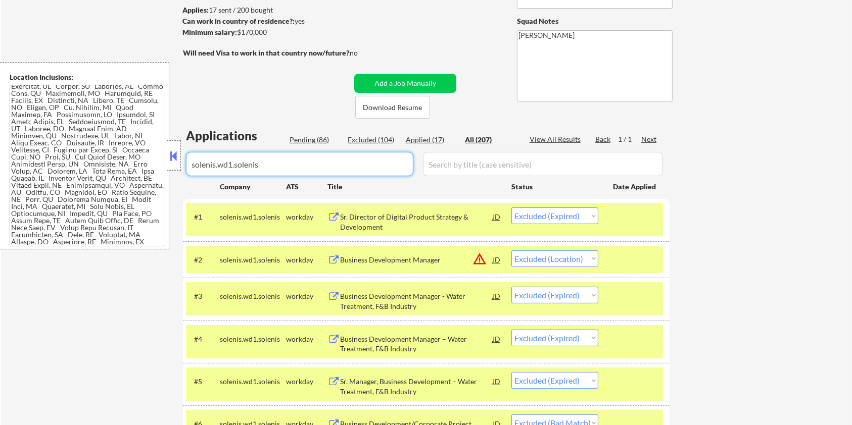
drag, startPoint x: 323, startPoint y: 163, endPoint x: 94, endPoint y: 166, distance: 229.4
click at [94, 165] on body "← Return to /applysquad Mailslurp Inbox Job Search Builder Michael Hamoy User E…" at bounding box center [426, 78] width 852 height 425
select select ""applied""
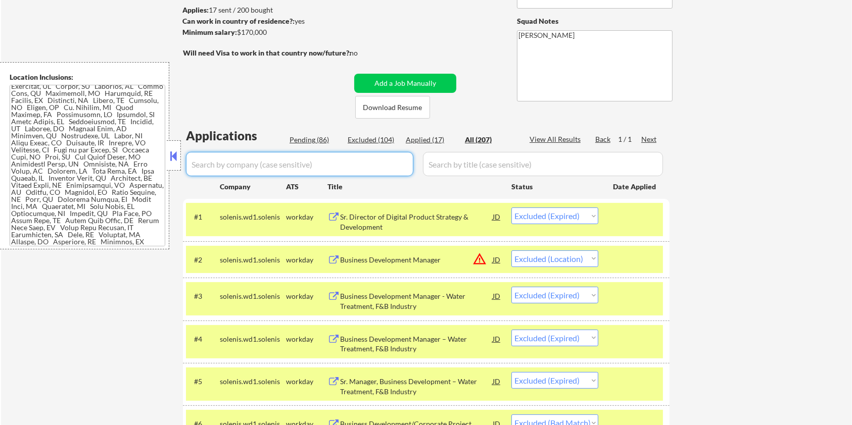
select select ""applied""
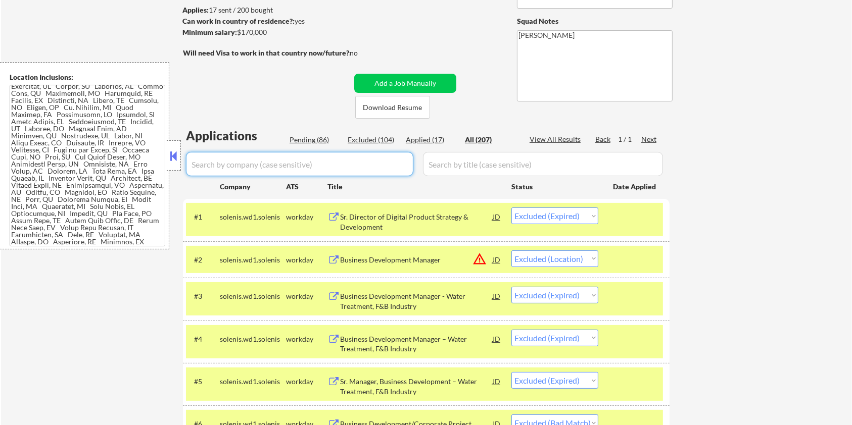
select select ""applied""
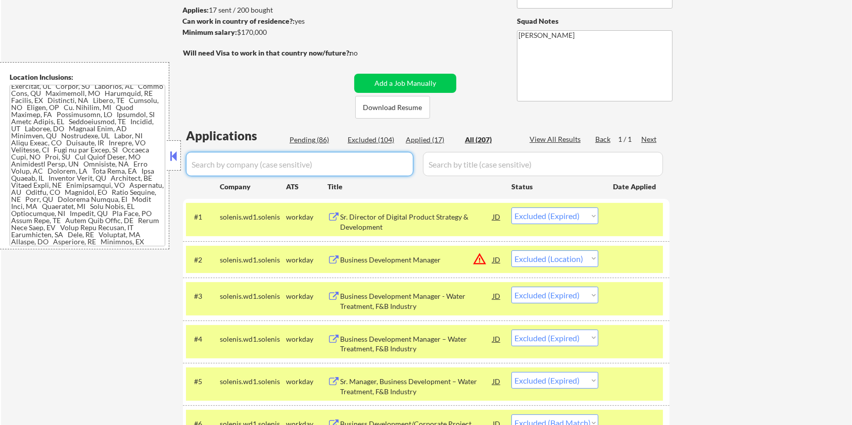
select select ""applied""
select select ""excluded__salary_""
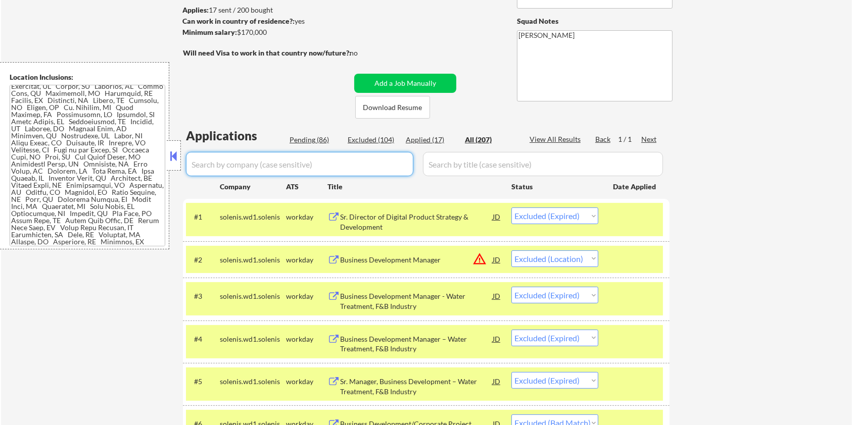
select select ""excluded__expired_""
select select ""excluded__salary_""
select select ""excluded__bad_match_""
select select ""excluded__salary_""
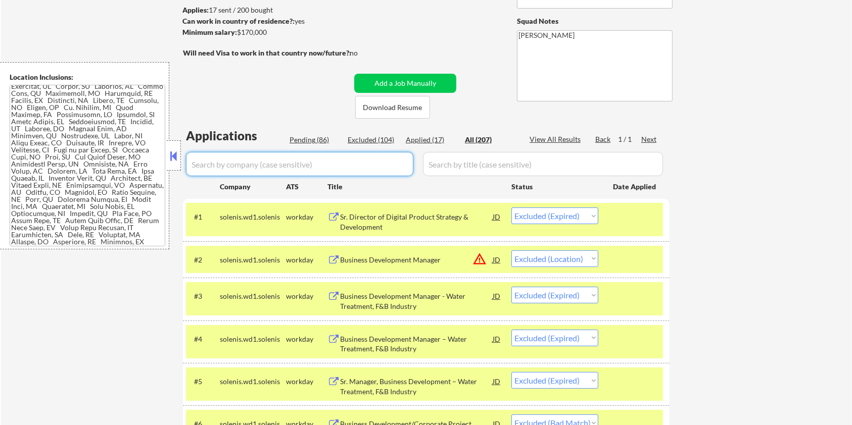
select select ""excluded__salary_""
select select ""excluded__expired_""
select select ""pending""
select select ""excluded__salary_""
select select ""excluded__bad_match_""
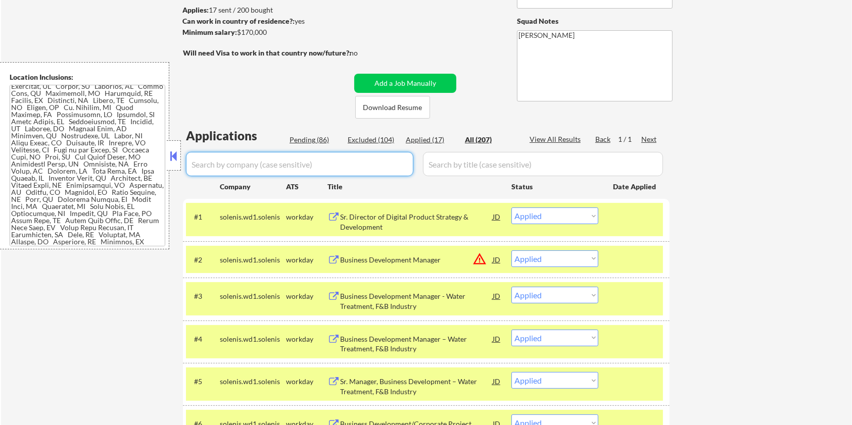
select select ""excluded__location_""
select select ""excluded__salary_""
select select ""excluded__expired_""
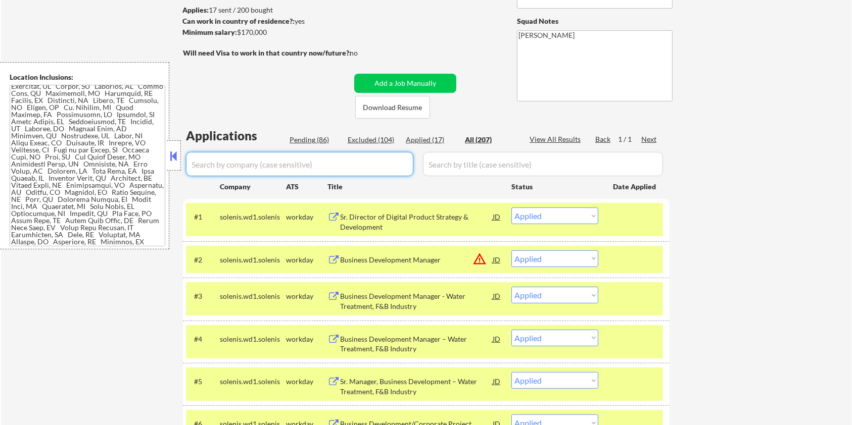
select select ""excluded__expired_""
select select ""excluded__salary_""
select select ""excluded__expired_""
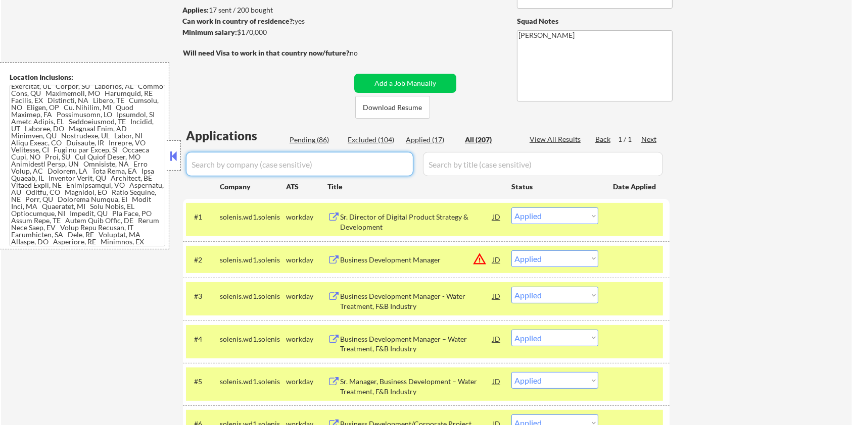
select select ""excluded__bad_match_""
select select ""excluded__salary_""
select select ""excluded__bad_match_""
select select ""excluded__salary_""
select select ""excluded__expired_""
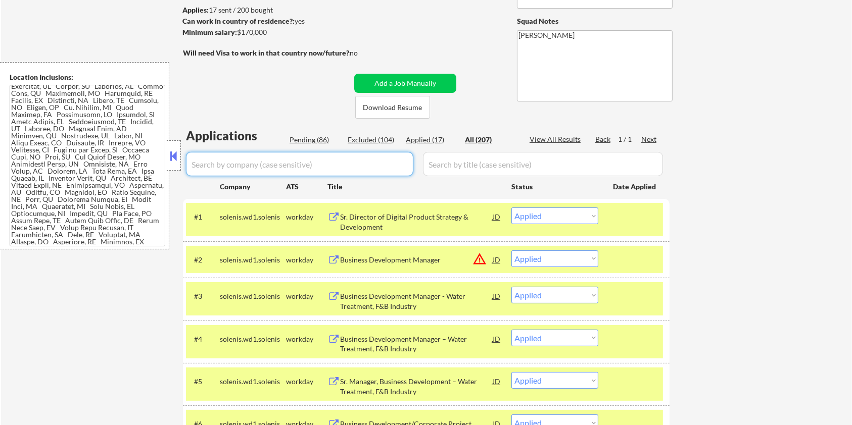
select select ""excluded__bad_match_""
select select ""excluded__expired_""
select select ""excluded__salary_""
select select ""excluded__expired_""
select select ""excluded__blocklist_""
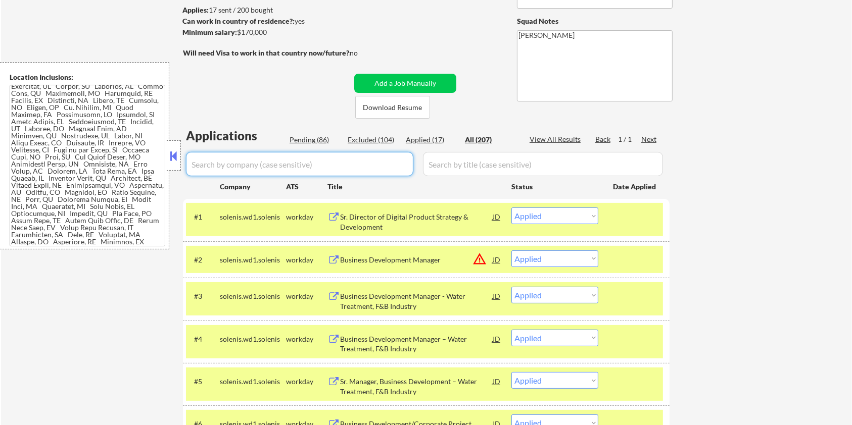
select select ""excluded__bad_match_""
select select ""excluded__expired_""
select select ""excluded__salary_""
select select ""excluded__bad_match_""
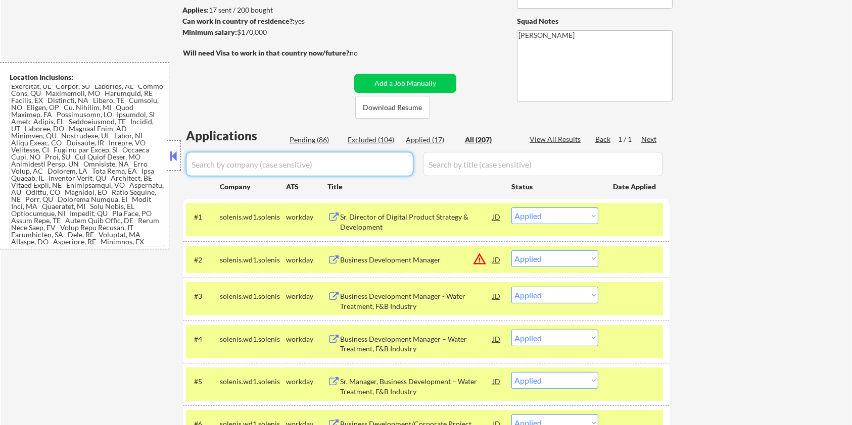
select select ""excluded__salary_""
select select ""excluded__expired_""
select select ""excluded__blocklist_""
select select ""excluded__bad_match_""
select select ""excluded__salary_""
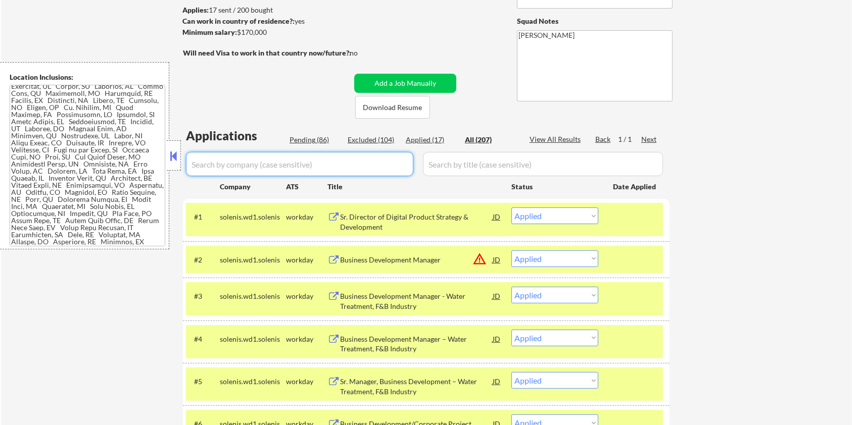
select select ""excluded__bad_match_""
select select ""excluded__expired_""
select select ""excluded__location_""
select select ""excluded__salary_""
select select ""excluded__expired_""
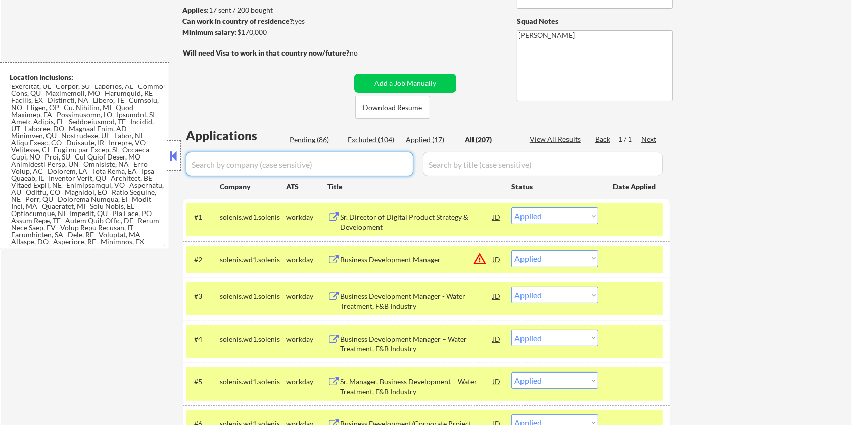
select select ""excluded__expired_""
select select ""excluded__bad_match_""
select select ""excluded__expired_""
select select ""pending""
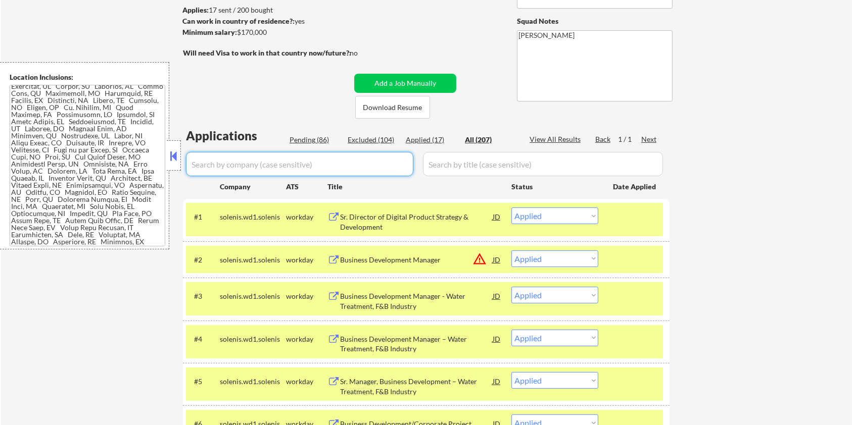
select select ""pending""
click at [308, 138] on div "Pending (86)" at bounding box center [315, 140] width 51 height 10
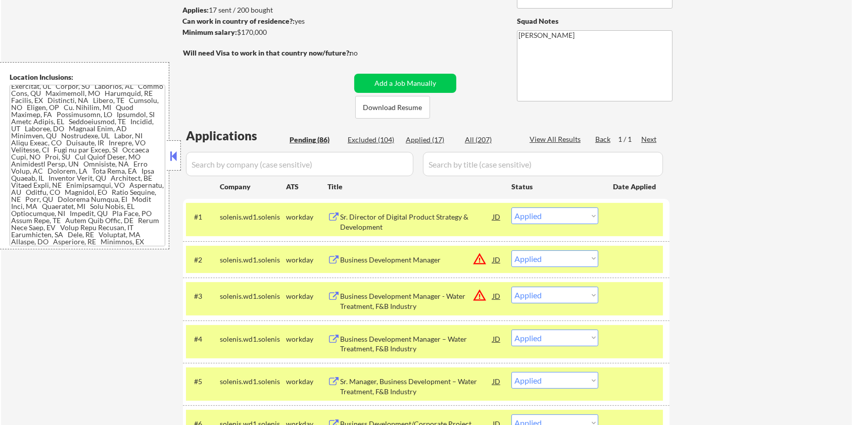
select select ""pending""
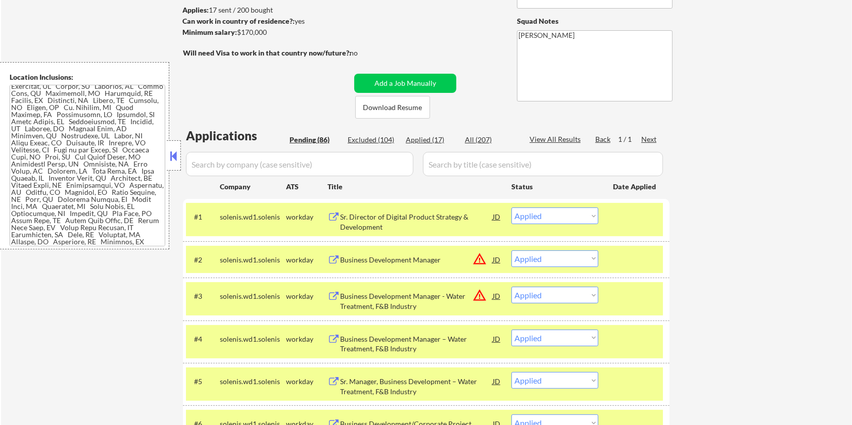
select select ""pending""
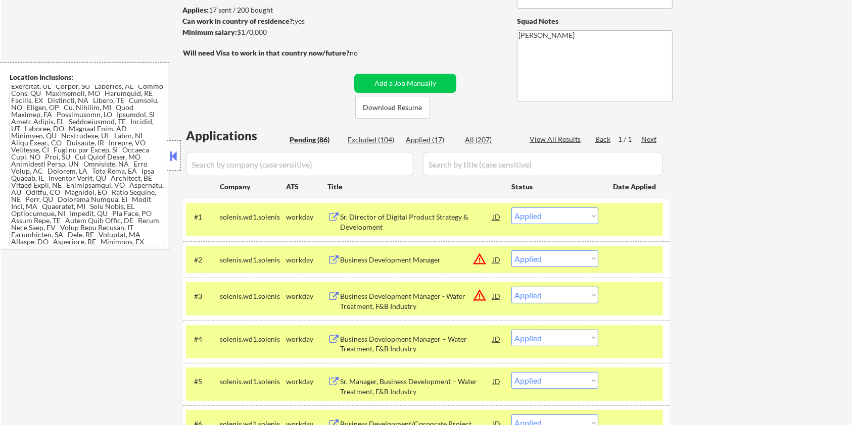
select select ""pending""
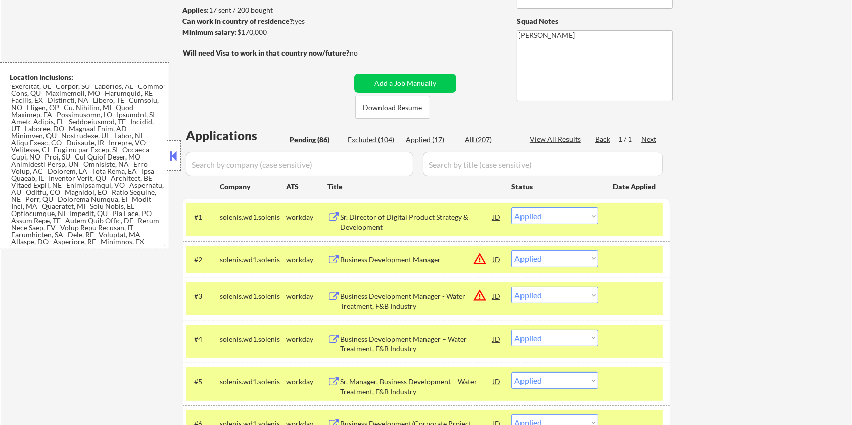
select select ""pending""
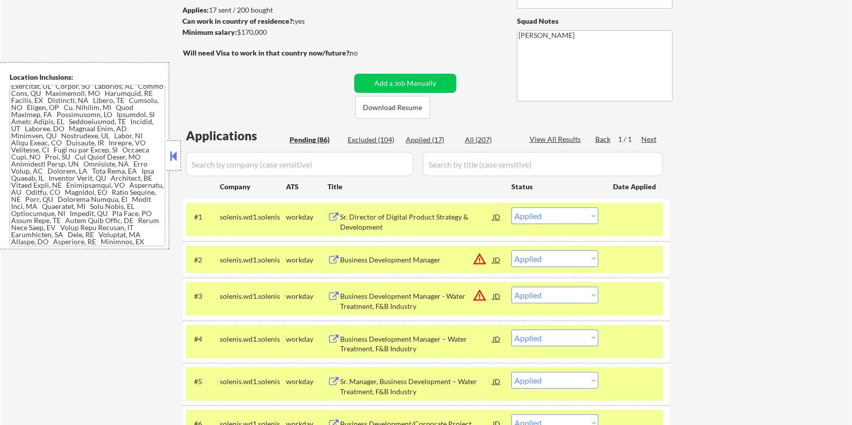
select select ""pending""
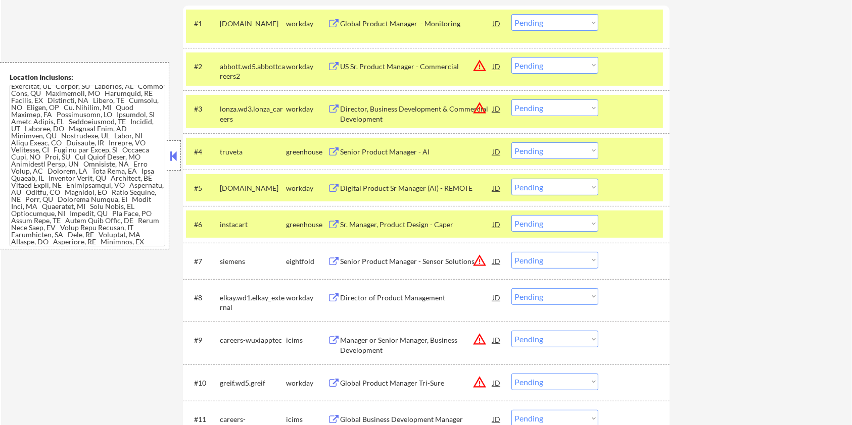
scroll to position [337, 0]
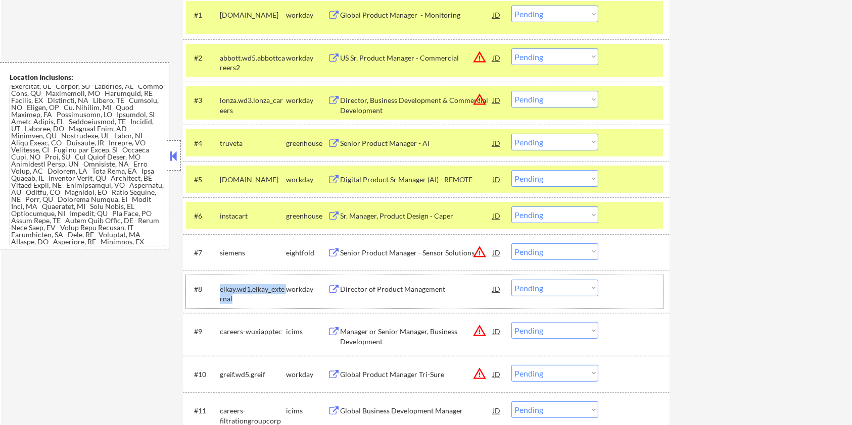
drag, startPoint x: 232, startPoint y: 298, endPoint x: 218, endPoint y: 285, distance: 18.3
click at [218, 285] on div "#8 elkay.wd1.elkay_external workday Director of Product Management JD Choose an…" at bounding box center [424, 291] width 477 height 33
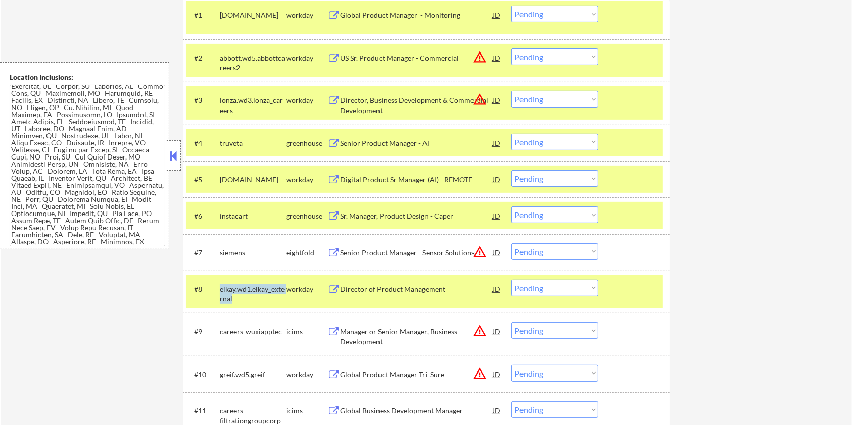
copy div "elkay.wd1.elkay_external"
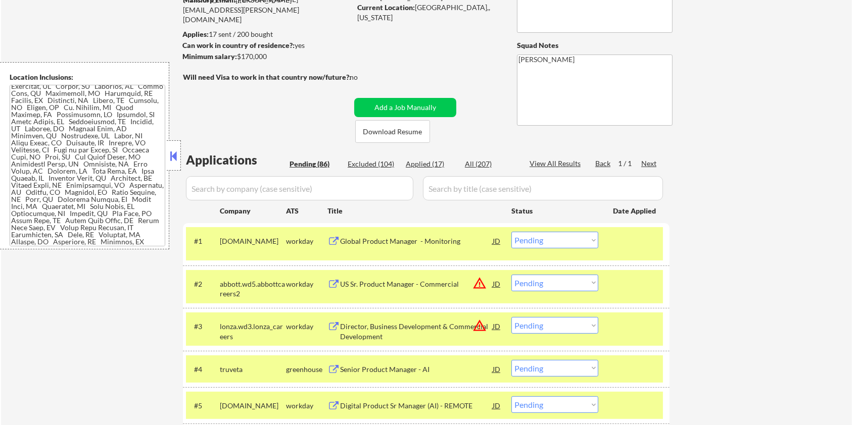
scroll to position [0, 0]
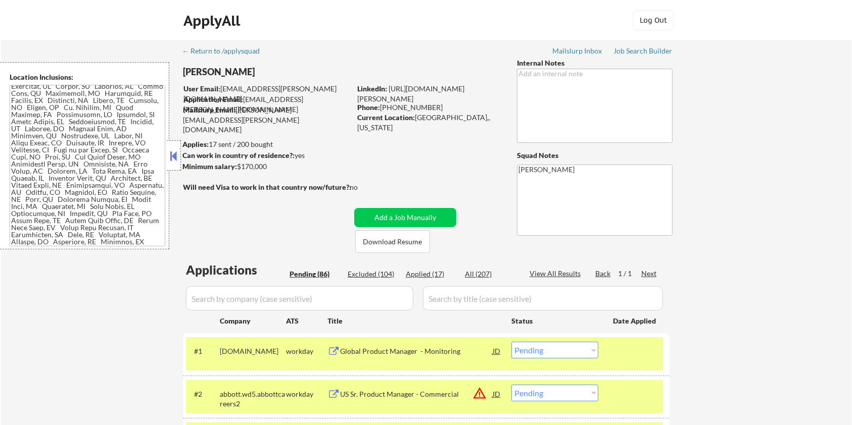
click at [392, 300] on input "input" at bounding box center [299, 298] width 227 height 24
click at [384, 299] on input "input" at bounding box center [299, 298] width 227 height 24
paste input "elkay.wd1.elkay_external"
click at [475, 270] on div "All (207)" at bounding box center [490, 274] width 51 height 10
drag, startPoint x: 468, startPoint y: 294, endPoint x: 473, endPoint y: 296, distance: 5.3
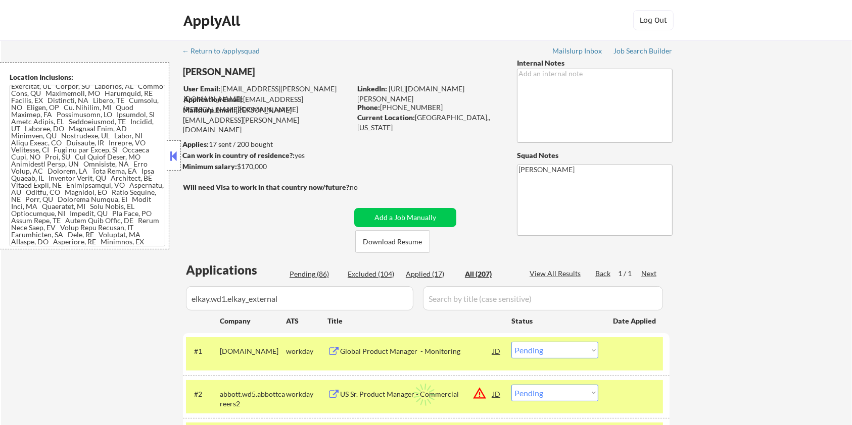
click at [470, 295] on input "input" at bounding box center [543, 298] width 240 height 24
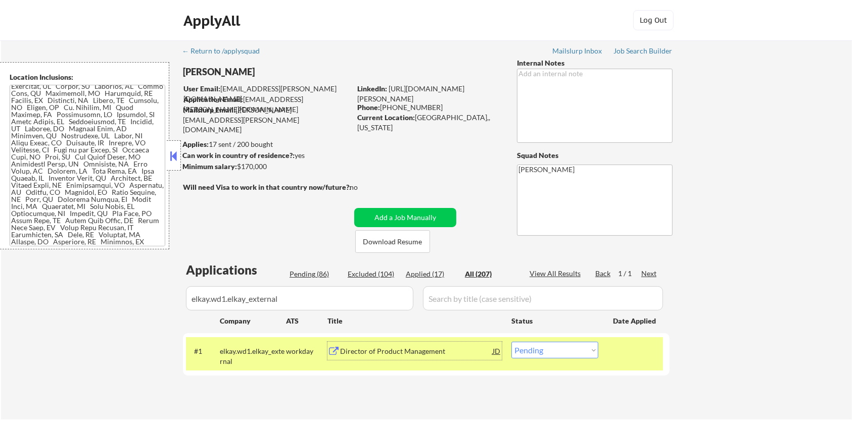
click at [405, 348] on div "Director of Product Management" at bounding box center [416, 352] width 153 height 10
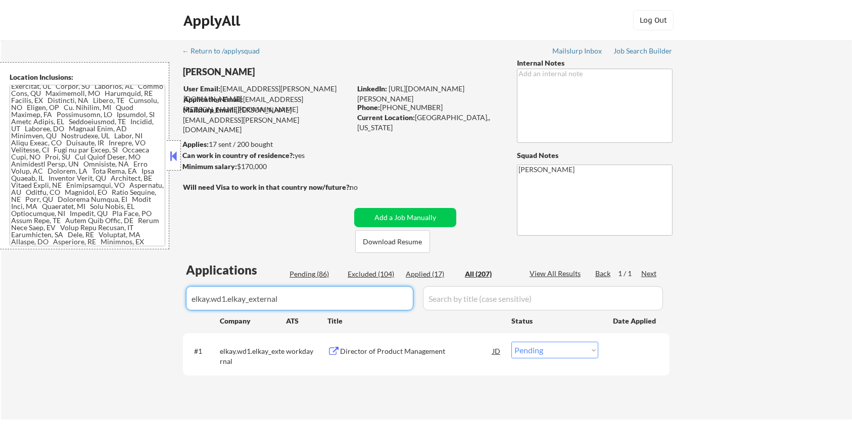
drag, startPoint x: 344, startPoint y: 300, endPoint x: 85, endPoint y: 301, distance: 258.7
click at [85, 301] on div "← Return to /applysquad Mailslurp Inbox Job Search Builder Michael Hamoy User E…" at bounding box center [426, 229] width 851 height 379
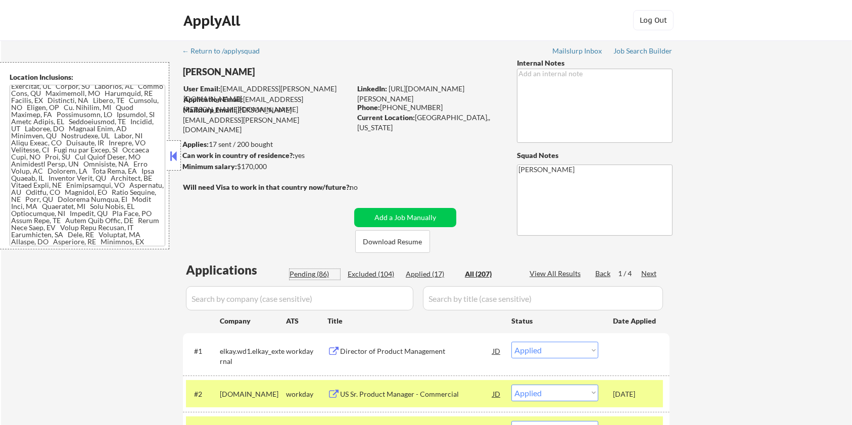
click at [298, 278] on div "Pending (86)" at bounding box center [315, 274] width 51 height 10
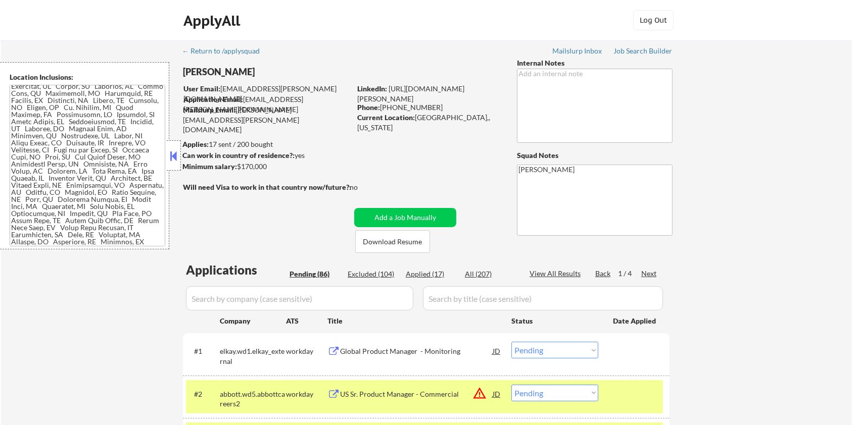
click at [287, 302] on input "input" at bounding box center [299, 298] width 227 height 24
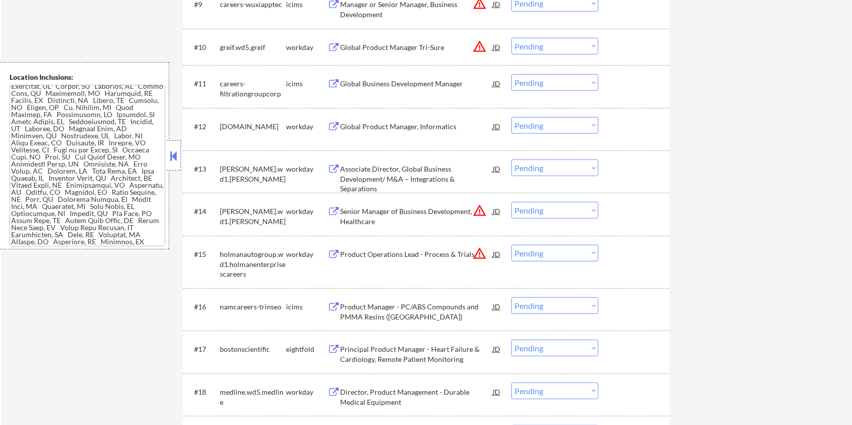
scroll to position [674, 0]
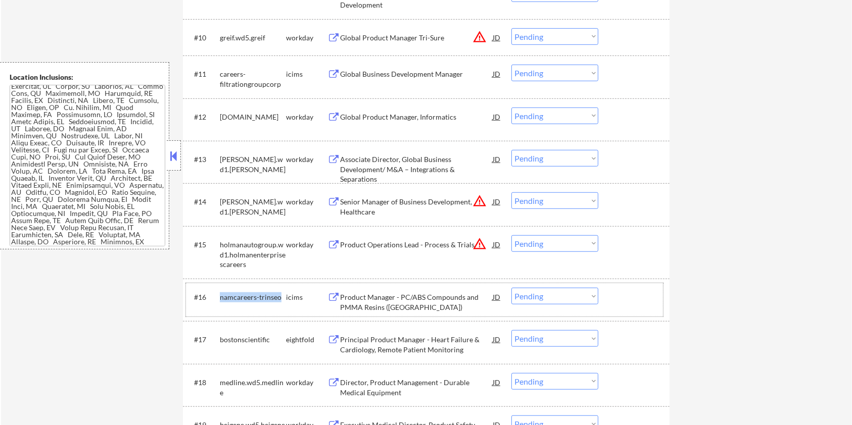
drag, startPoint x: 280, startPoint y: 295, endPoint x: 218, endPoint y: 293, distance: 62.2
click at [218, 293] on div "#16 namcareers-trinseo icims Product Manager - PC/ABS Compounds and PMMA Resins…" at bounding box center [424, 299] width 477 height 33
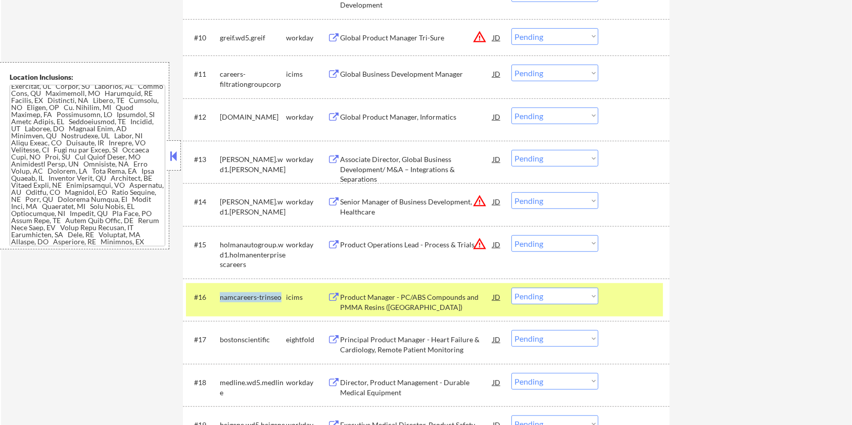
copy div "namcareers-trinseo"
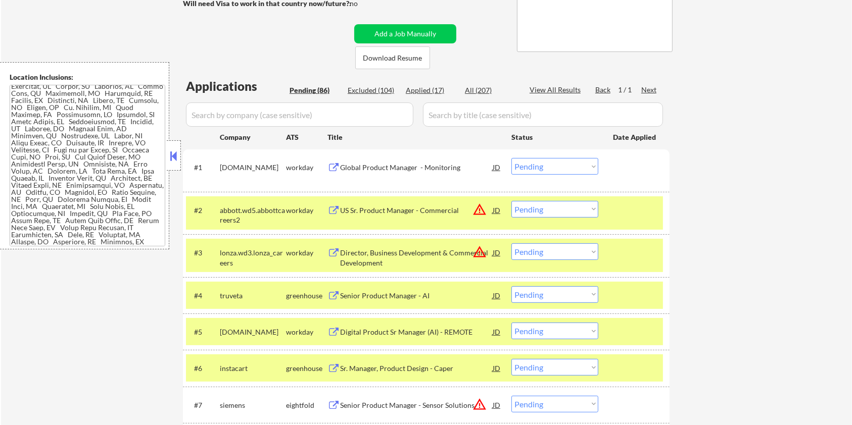
scroll to position [67, 0]
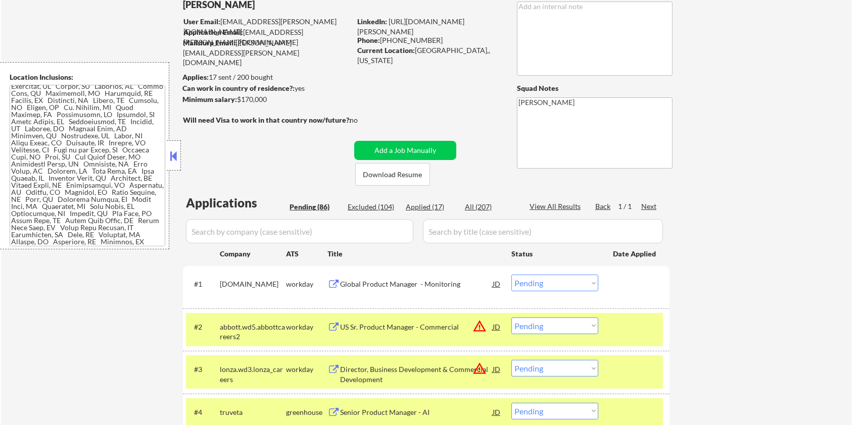
click at [316, 236] on input "input" at bounding box center [299, 231] width 227 height 24
paste input "namcareers-trinseo"
drag, startPoint x: 477, startPoint y: 232, endPoint x: 483, endPoint y: 220, distance: 13.1
click at [477, 232] on input "input" at bounding box center [543, 231] width 240 height 24
click at [482, 203] on div "All (207)" at bounding box center [490, 207] width 51 height 10
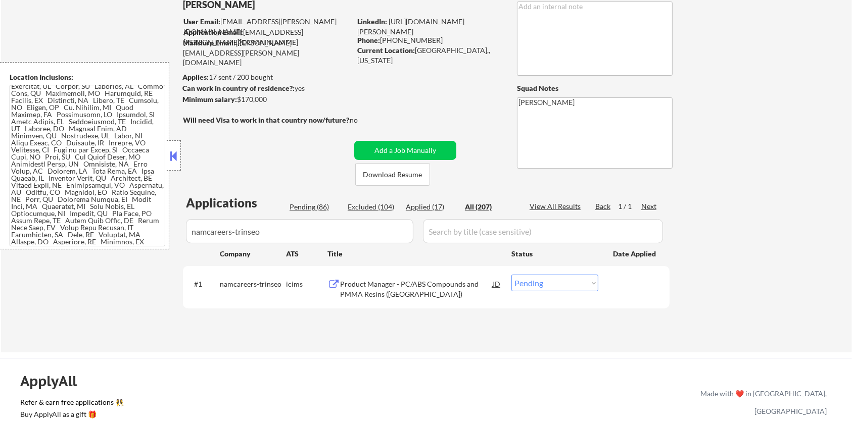
click at [430, 293] on div "Product Manager - PC/ABS Compounds and PMMA Resins ([GEOGRAPHIC_DATA])" at bounding box center [416, 289] width 153 height 20
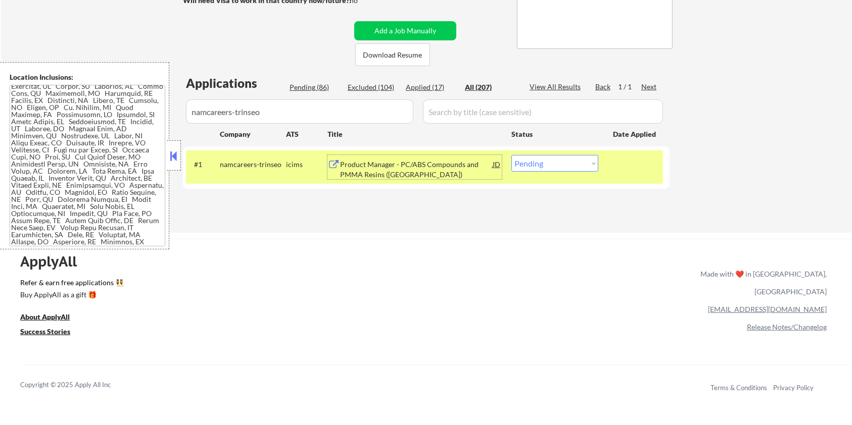
scroll to position [134, 0]
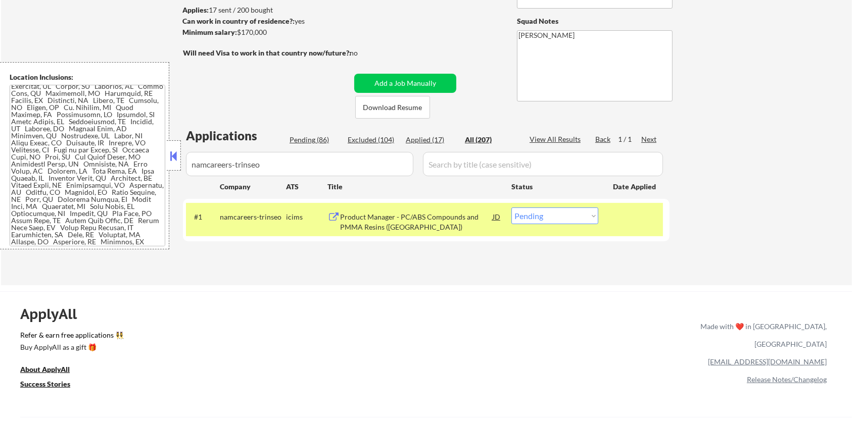
drag, startPoint x: 278, startPoint y: 34, endPoint x: 237, endPoint y: 37, distance: 41.0
click at [237, 37] on div "Minimum salary: $170,000" at bounding box center [266, 32] width 168 height 11
copy div "$170,000"
click at [558, 216] on select "Choose an option... Pending Applied Excluded (Questions) Excluded (Expired) Exc…" at bounding box center [554, 216] width 87 height 17
click at [511, 208] on select "Choose an option... Pending Applied Excluded (Questions) Excluded (Expired) Exc…" at bounding box center [554, 216] width 87 height 17
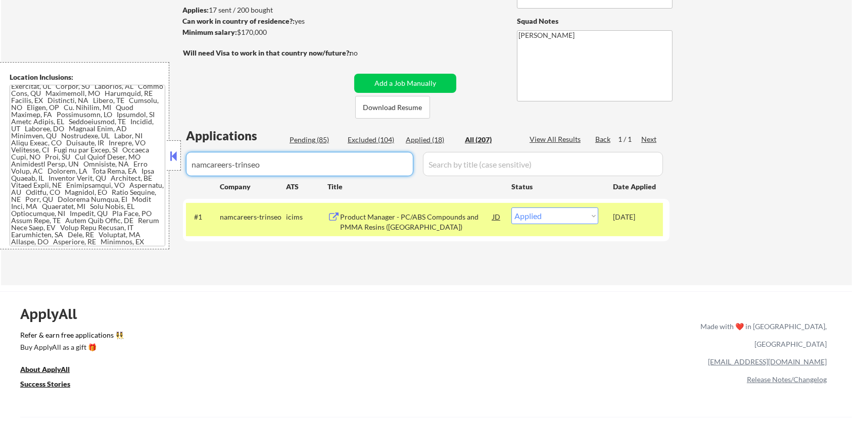
drag, startPoint x: 325, startPoint y: 168, endPoint x: 111, endPoint y: 168, distance: 213.7
click at [111, 168] on body "← Return to /applysquad Mailslurp Inbox Job Search Builder Michael Hamoy User E…" at bounding box center [426, 78] width 852 height 425
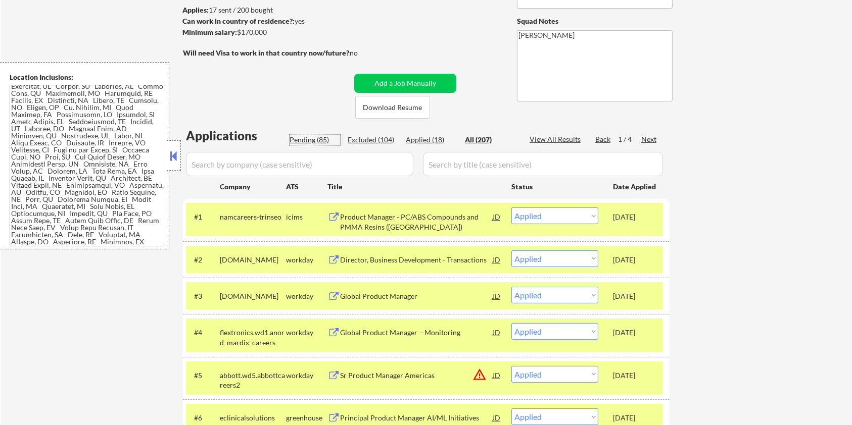
click at [312, 138] on div "Pending (85)" at bounding box center [315, 140] width 51 height 10
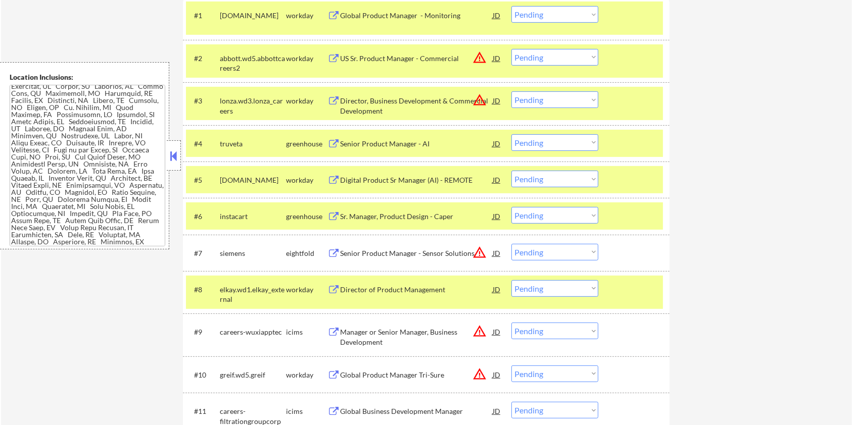
scroll to position [337, 0]
click at [245, 135] on div "truveta" at bounding box center [253, 143] width 66 height 18
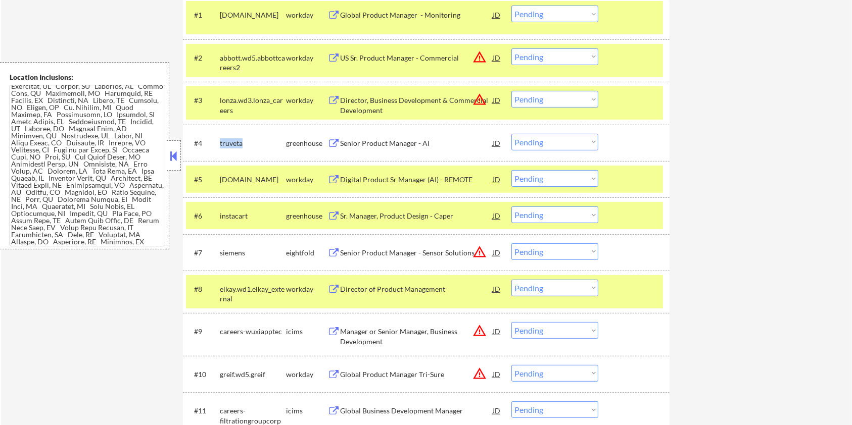
drag, startPoint x: 252, startPoint y: 137, endPoint x: 216, endPoint y: 138, distance: 35.9
click at [216, 137] on div "#4 truveta greenhouse Senior Product Manager - AI JD warning_amber Choose an op…" at bounding box center [424, 142] width 477 height 27
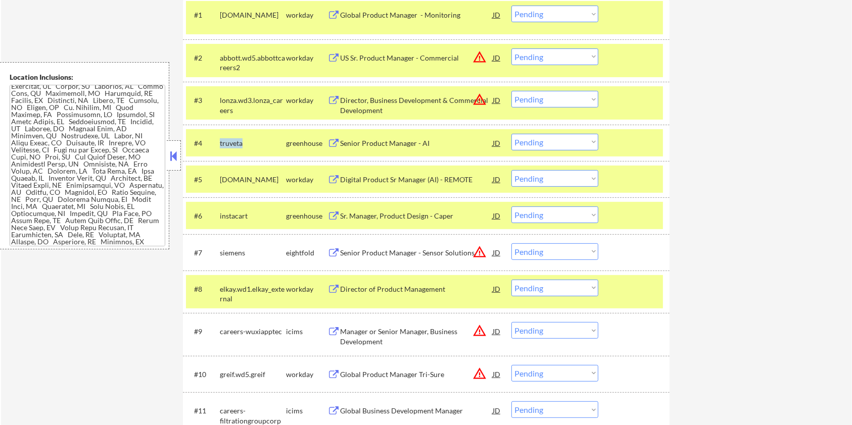
copy div "truveta"
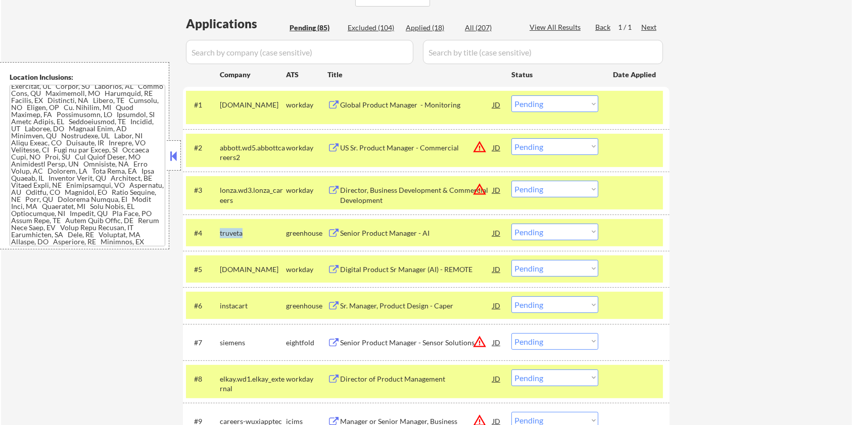
scroll to position [202, 0]
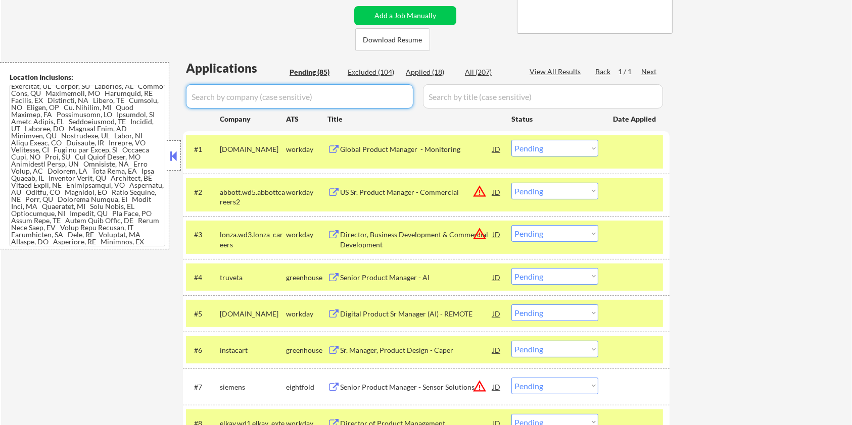
click at [241, 92] on input "input" at bounding box center [299, 96] width 227 height 24
paste input "truveta"
click at [457, 95] on input "input" at bounding box center [543, 96] width 240 height 24
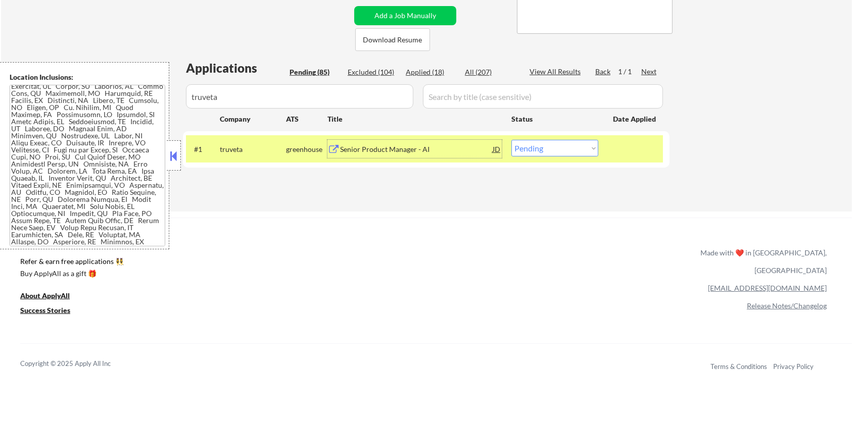
click at [376, 153] on div "Senior Product Manager - AI" at bounding box center [416, 150] width 153 height 10
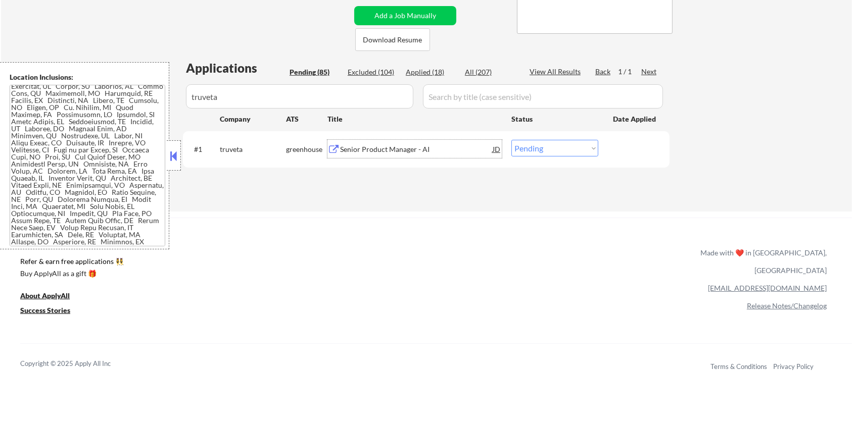
click at [561, 144] on select "Choose an option... Pending Applied Excluded (Questions) Excluded (Expired) Exc…" at bounding box center [554, 148] width 87 height 17
click at [511, 140] on select "Choose an option... Pending Applied Excluded (Questions) Excluded (Expired) Exc…" at bounding box center [554, 148] width 87 height 17
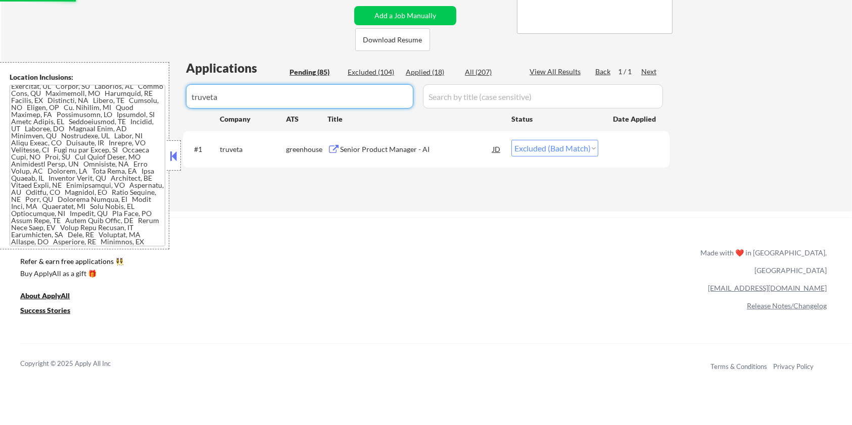
drag, startPoint x: 283, startPoint y: 101, endPoint x: 162, endPoint y: 107, distance: 121.9
click at [162, 107] on body "← Return to /applysquad Mailslurp Inbox Job Search Builder Michael Hamoy User E…" at bounding box center [426, 10] width 852 height 425
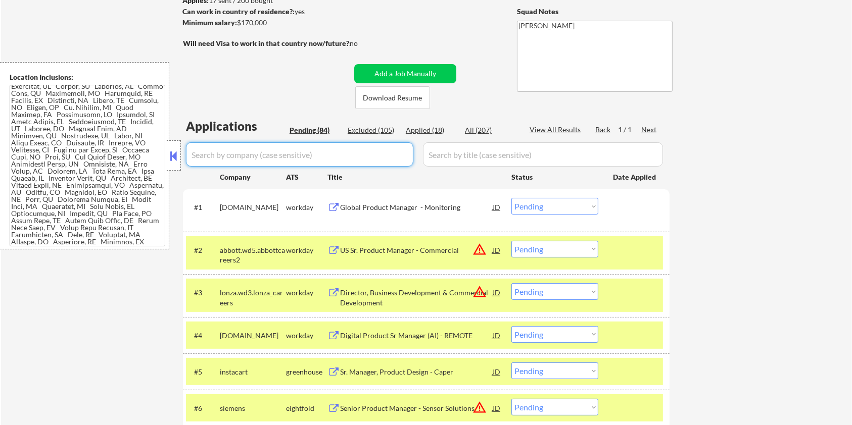
scroll to position [134, 0]
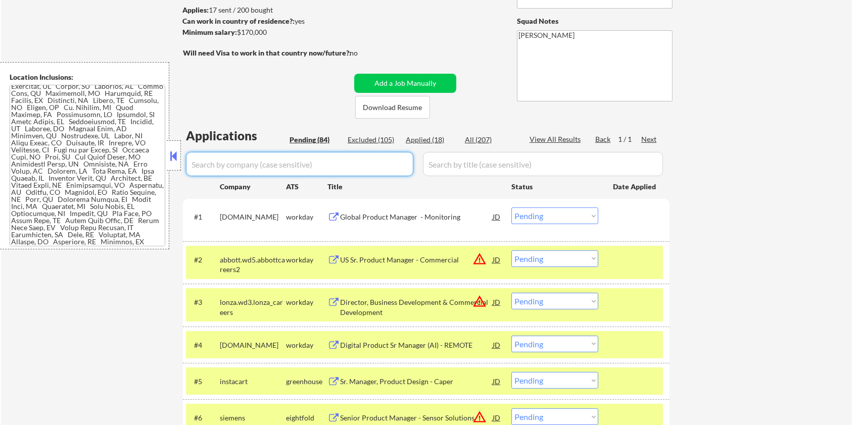
click at [303, 136] on div "Pending (84)" at bounding box center [315, 140] width 51 height 10
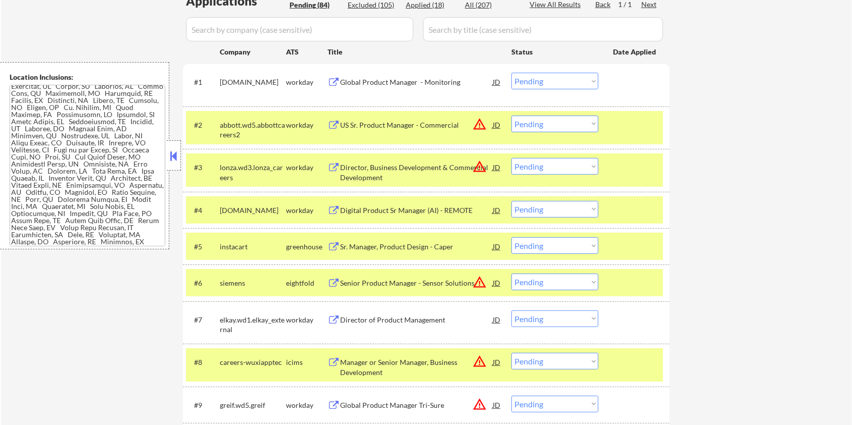
scroll to position [404, 0]
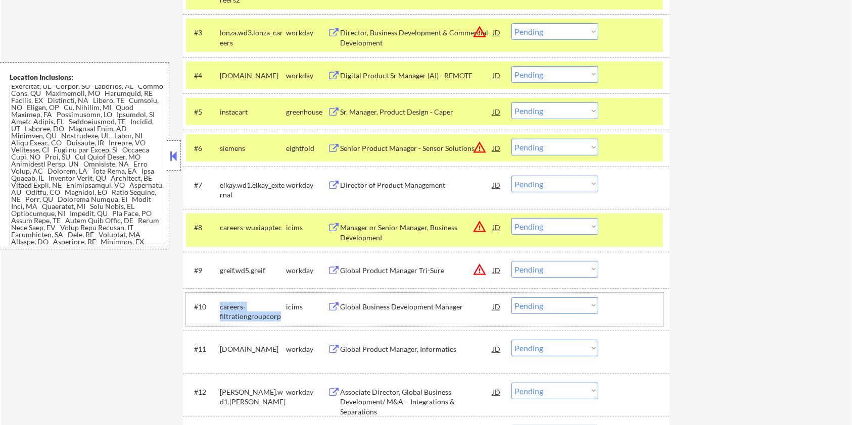
drag, startPoint x: 282, startPoint y: 318, endPoint x: 218, endPoint y: 307, distance: 65.1
click at [218, 307] on div "#10 careers-filtrationgroupcorp icims Global Business Development Manager JD wa…" at bounding box center [424, 309] width 477 height 33
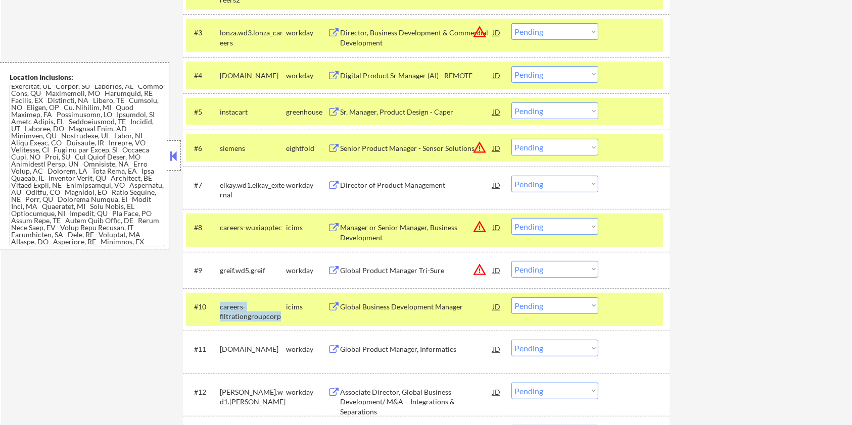
copy div "careers-filtrationgroupcorp"
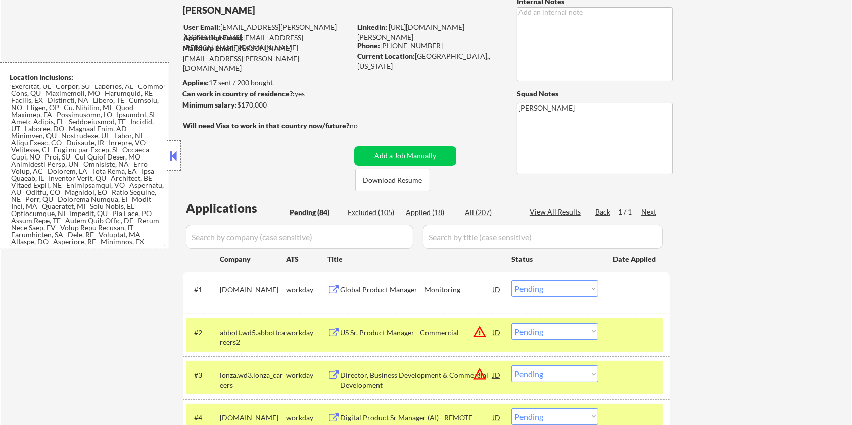
scroll to position [0, 0]
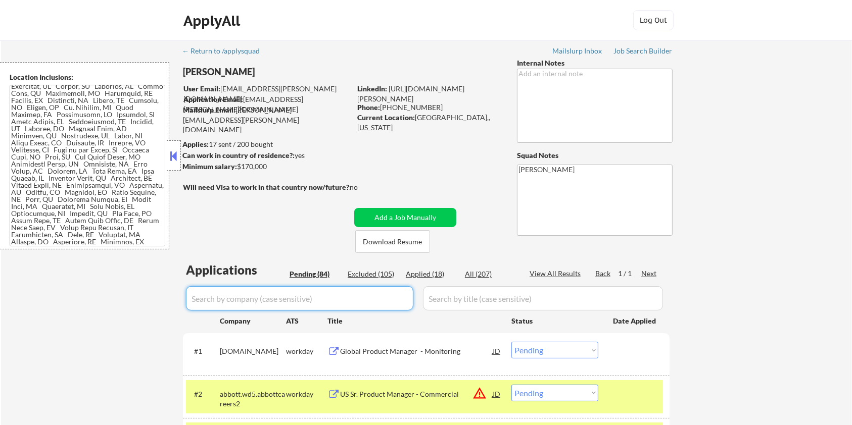
click at [240, 304] on input "input" at bounding box center [299, 298] width 227 height 24
paste input "careers-filtrationgroupcorp"
click at [440, 293] on input "input" at bounding box center [543, 298] width 240 height 24
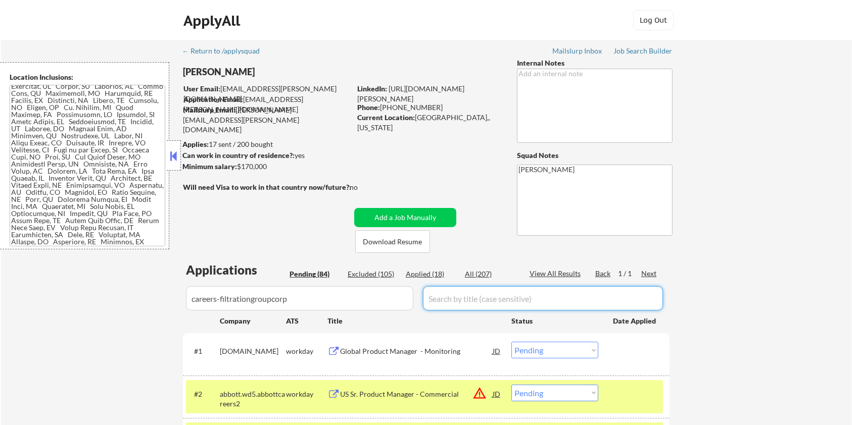
click at [478, 274] on div "All (207)" at bounding box center [490, 274] width 51 height 10
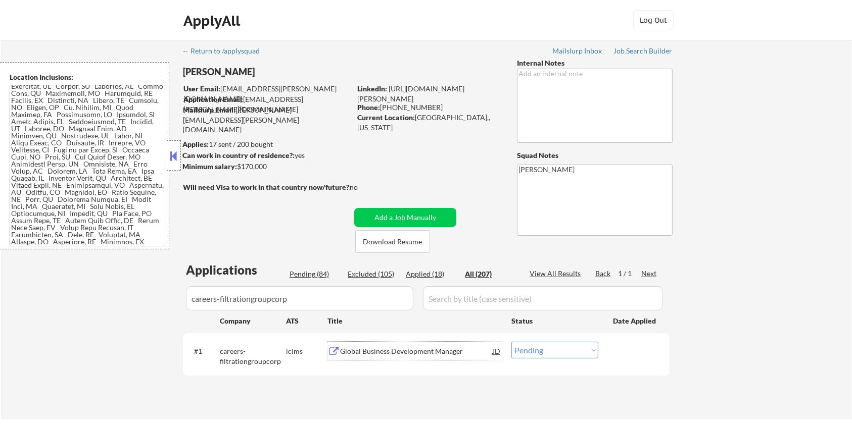
click at [389, 351] on div "Global Business Development Manager" at bounding box center [416, 352] width 153 height 10
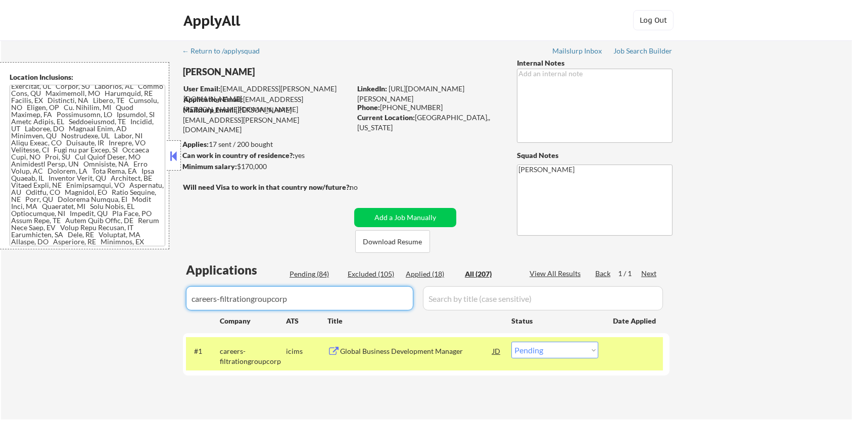
drag, startPoint x: 323, startPoint y: 294, endPoint x: 93, endPoint y: 292, distance: 230.4
click at [93, 292] on div "← Return to /applysquad Mailslurp Inbox Job Search Builder Michael Hamoy User E…" at bounding box center [426, 229] width 851 height 379
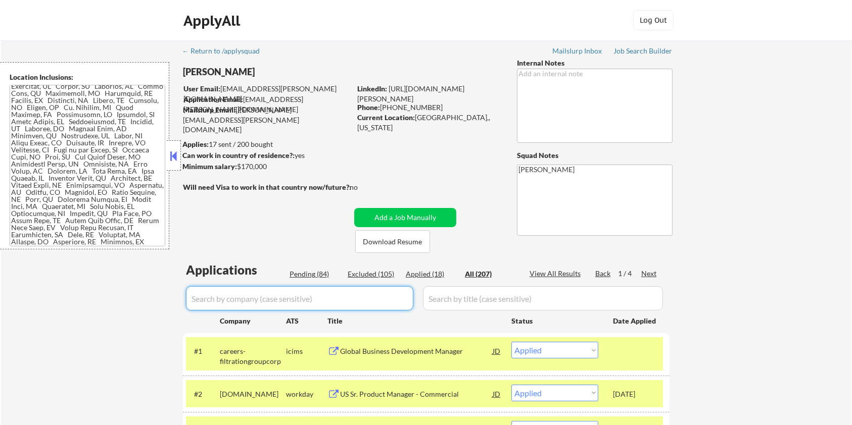
click at [310, 270] on div "Pending (84)" at bounding box center [315, 274] width 51 height 10
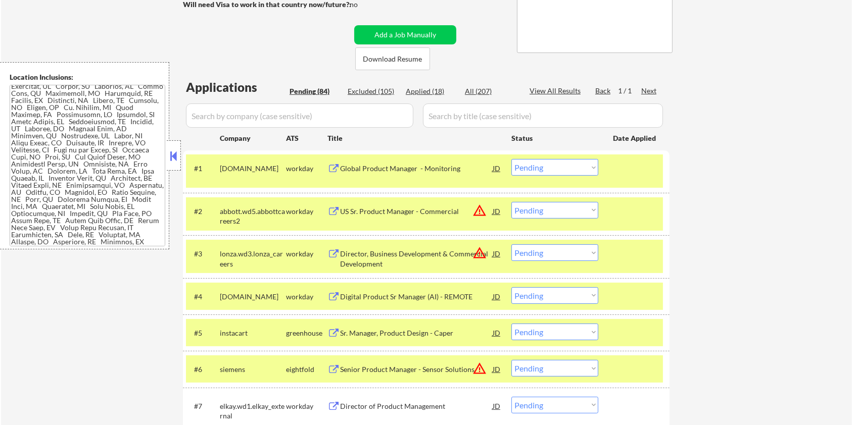
scroll to position [202, 0]
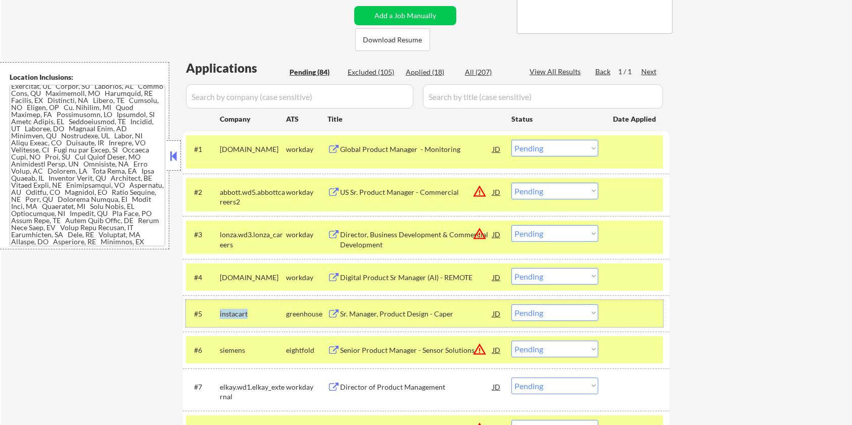
drag, startPoint x: 255, startPoint y: 313, endPoint x: 218, endPoint y: 311, distance: 37.4
click at [218, 311] on div "#5 instacart greenhouse Sr. Manager, Product Design - Caper JD warning_amber Ch…" at bounding box center [424, 313] width 477 height 27
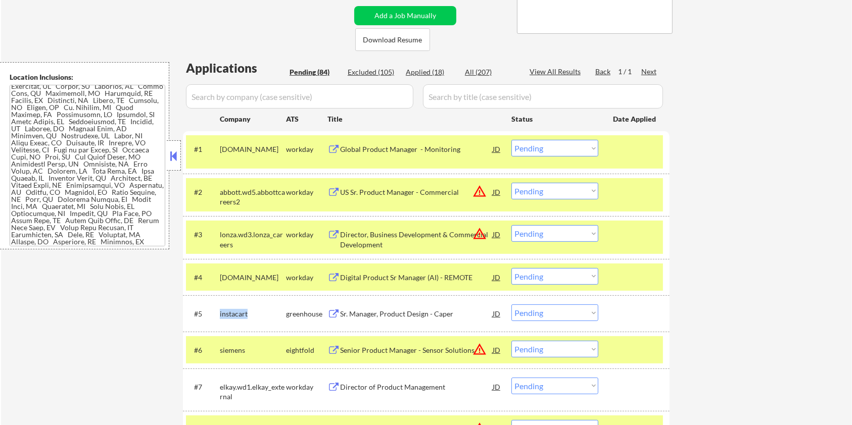
copy div "instacart"
click at [235, 99] on input "input" at bounding box center [299, 96] width 227 height 24
paste input "instacart"
click at [462, 93] on input "input" at bounding box center [543, 96] width 240 height 24
click at [479, 73] on div "All (207)" at bounding box center [490, 72] width 51 height 10
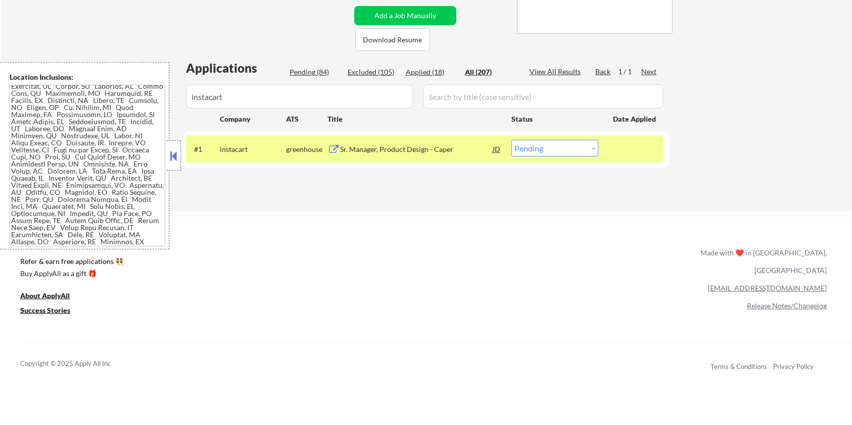
click at [412, 150] on div "Sr. Manager, Product Design - Caper" at bounding box center [416, 150] width 153 height 10
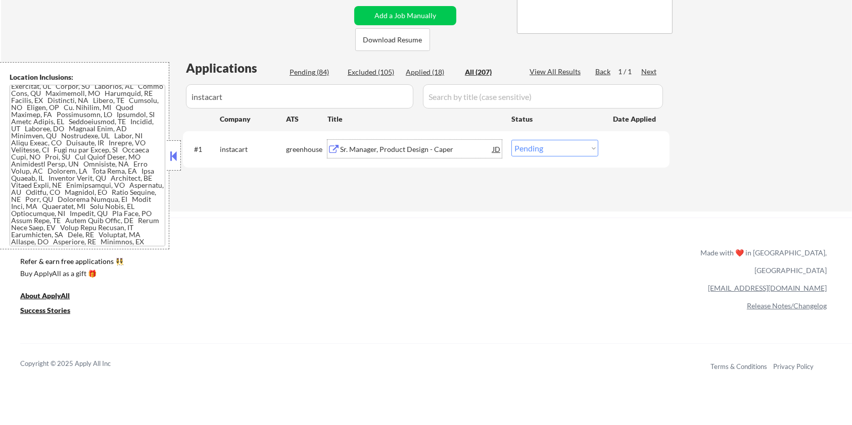
click at [542, 145] on select "Choose an option... Pending Applied Excluded (Questions) Excluded (Expired) Exc…" at bounding box center [554, 148] width 87 height 17
click at [511, 140] on select "Choose an option... Pending Applied Excluded (Questions) Excluded (Expired) Exc…" at bounding box center [554, 148] width 87 height 17
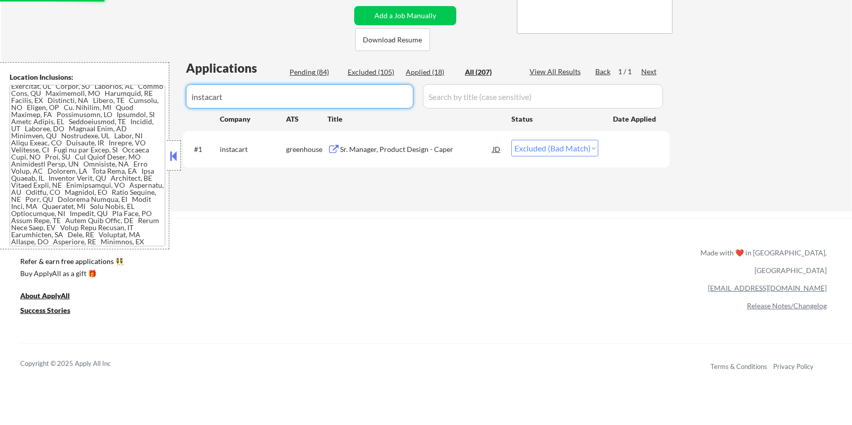
drag, startPoint x: 284, startPoint y: 99, endPoint x: 141, endPoint y: 99, distance: 142.5
click at [141, 99] on body "← Return to /applysquad Mailslurp Inbox Job Search Builder Michael Hamoy User E…" at bounding box center [426, 10] width 852 height 425
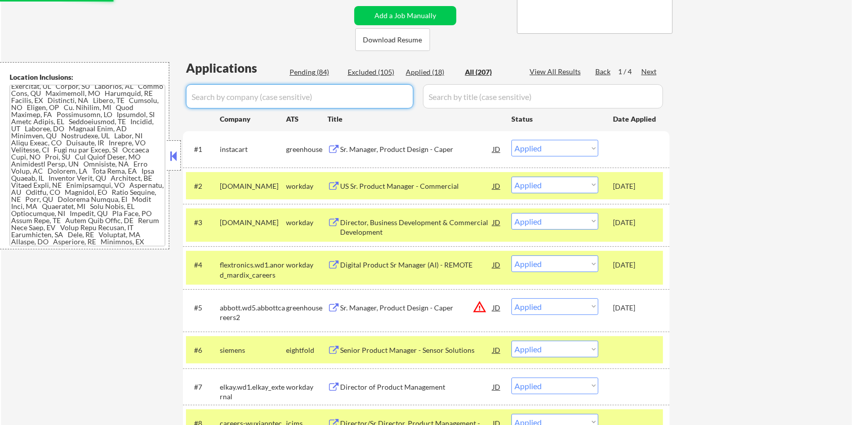
click at [295, 75] on div "Pending (84)" at bounding box center [315, 72] width 51 height 10
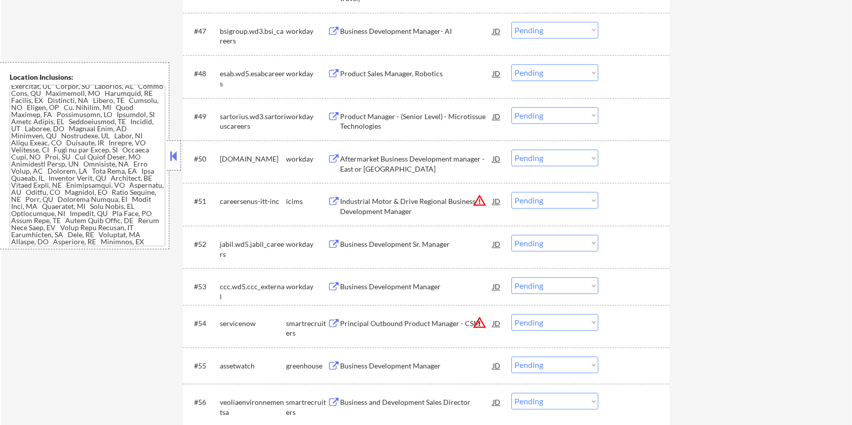
scroll to position [2493, 0]
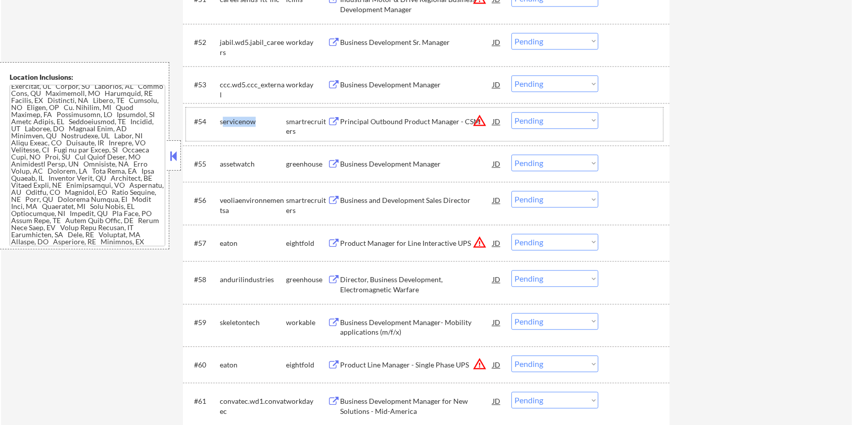
drag, startPoint x: 257, startPoint y: 121, endPoint x: 221, endPoint y: 121, distance: 35.9
click at [221, 121] on div "servicenow" at bounding box center [253, 122] width 66 height 10
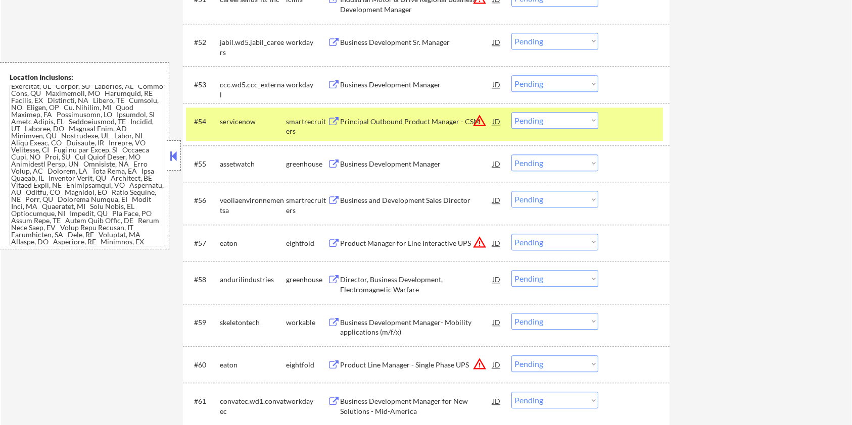
click at [242, 131] on div "#54 servicenow smartrecruiters Principal Outbound Product Manager - CSM JD warn…" at bounding box center [424, 124] width 477 height 33
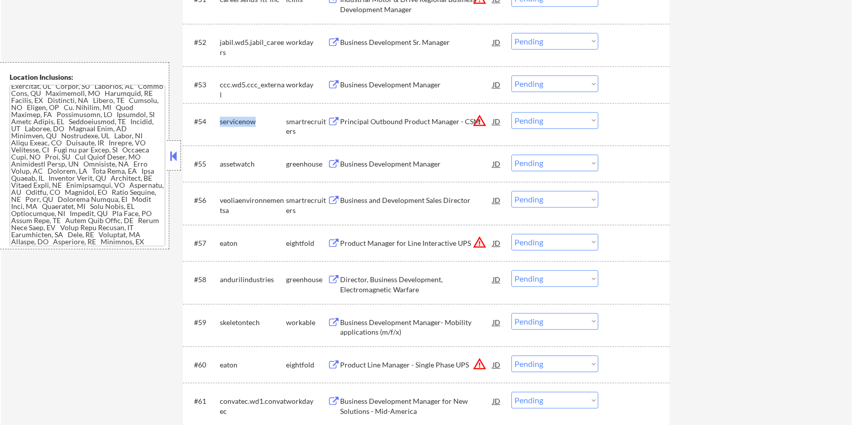
drag, startPoint x: 263, startPoint y: 118, endPoint x: 220, endPoint y: 118, distance: 43.5
click at [220, 118] on div "servicenow" at bounding box center [253, 122] width 66 height 10
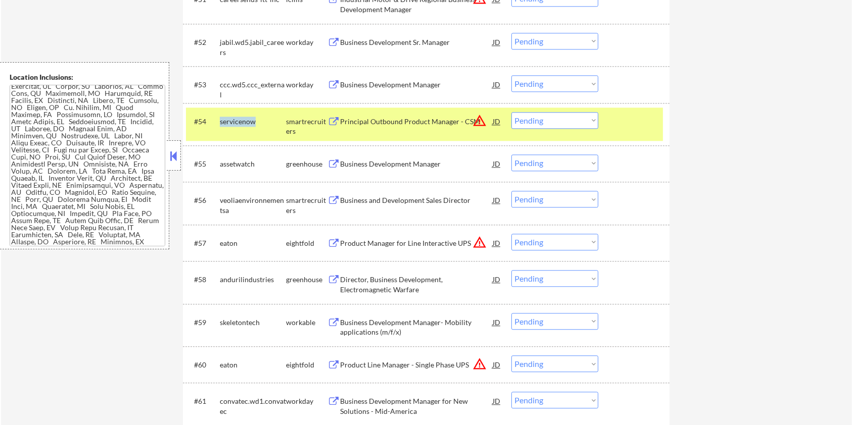
copy div "servicenow"
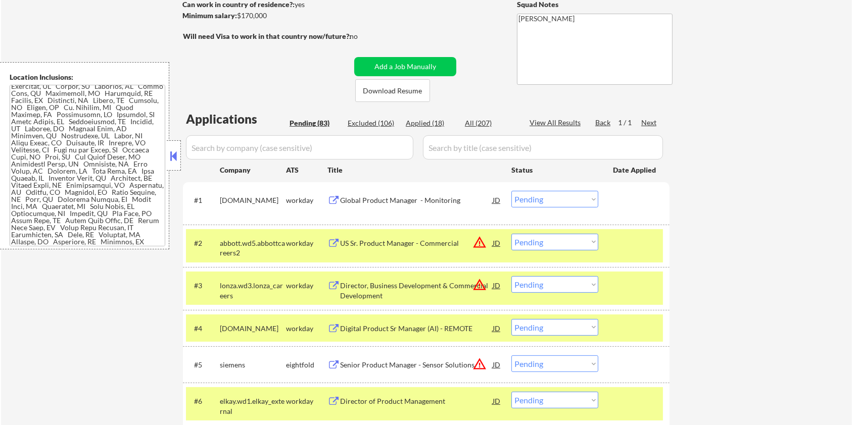
scroll to position [134, 0]
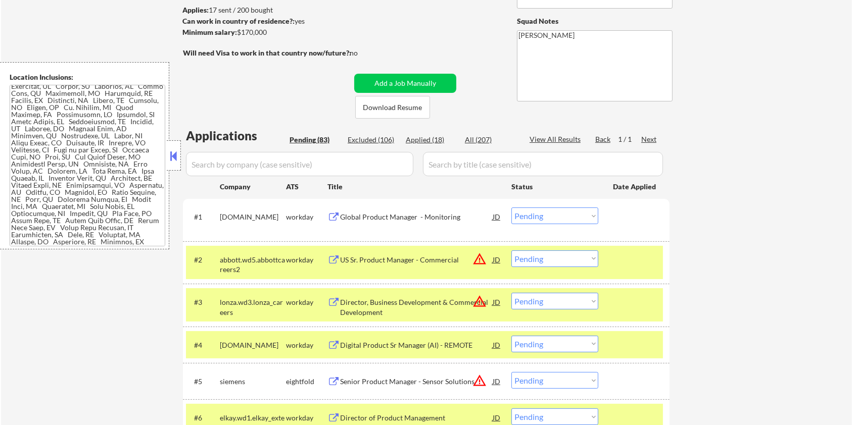
click at [308, 171] on input "input" at bounding box center [299, 164] width 227 height 24
paste input "servicenow"
click at [478, 141] on div "All (207)" at bounding box center [490, 140] width 51 height 10
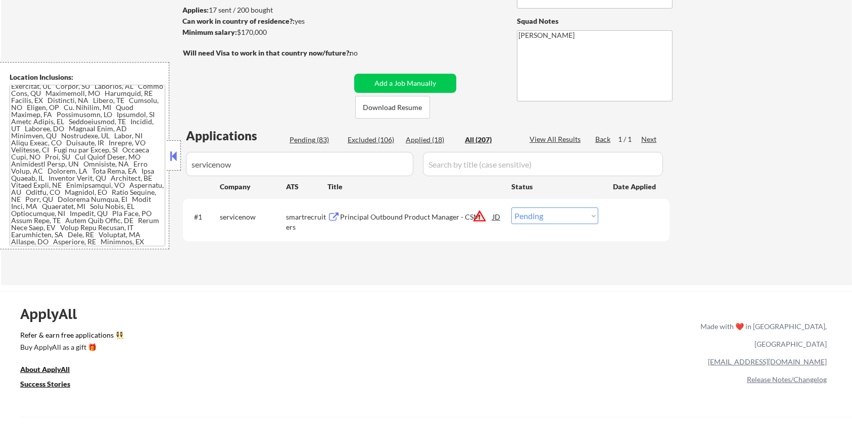
click at [375, 217] on div "Principal Outbound Product Manager - CSM" at bounding box center [416, 217] width 153 height 10
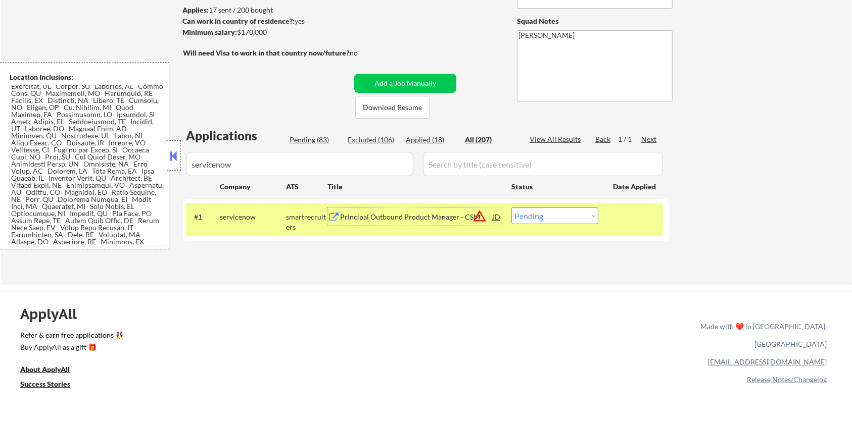
click at [578, 216] on select "Choose an option... Pending Applied Excluded (Questions) Excluded (Expired) Exc…" at bounding box center [554, 216] width 87 height 17
click at [511, 208] on select "Choose an option... Pending Applied Excluded (Questions) Excluded (Expired) Exc…" at bounding box center [554, 216] width 87 height 17
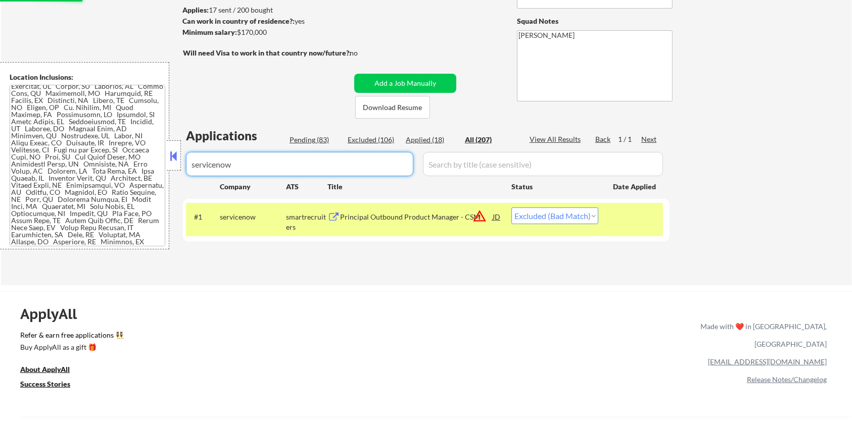
drag, startPoint x: 281, startPoint y: 164, endPoint x: 157, endPoint y: 176, distance: 124.9
click at [157, 176] on body "← Return to /applysquad Mailslurp Inbox Job Search Builder Michael Hamoy User E…" at bounding box center [426, 78] width 852 height 425
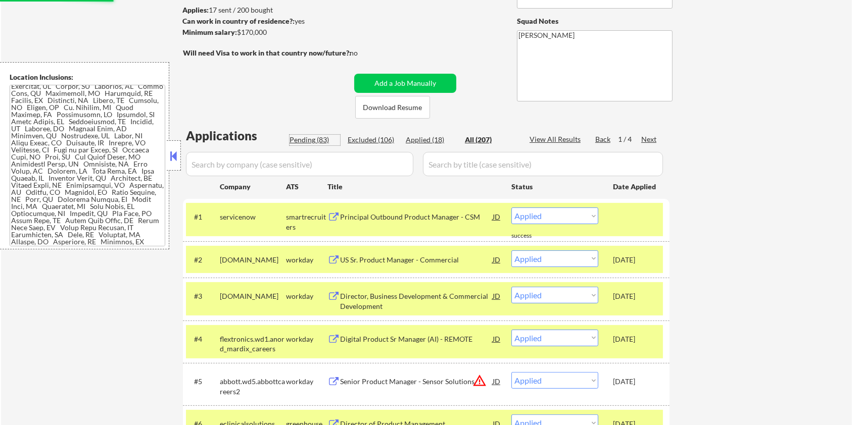
click at [303, 139] on div "Pending (83)" at bounding box center [315, 140] width 51 height 10
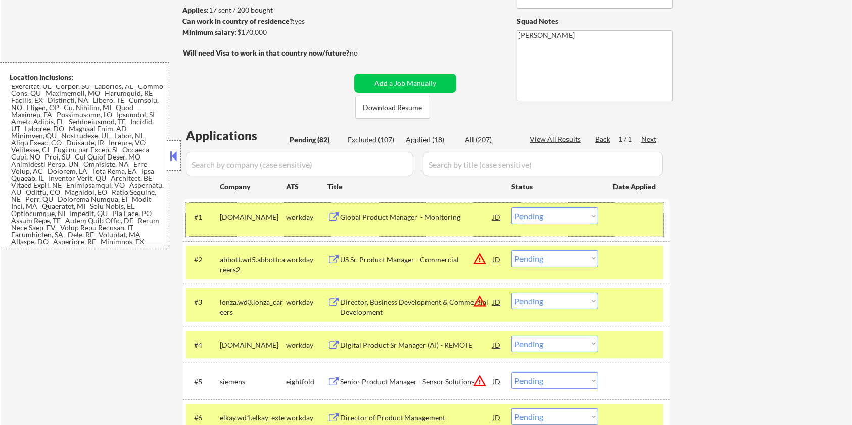
drag, startPoint x: 239, startPoint y: 223, endPoint x: 218, endPoint y: 216, distance: 21.9
click at [218, 216] on div "#1 flextronics.wd1.careers workday Global Product Manager - Monitoring JD warni…" at bounding box center [424, 219] width 477 height 33
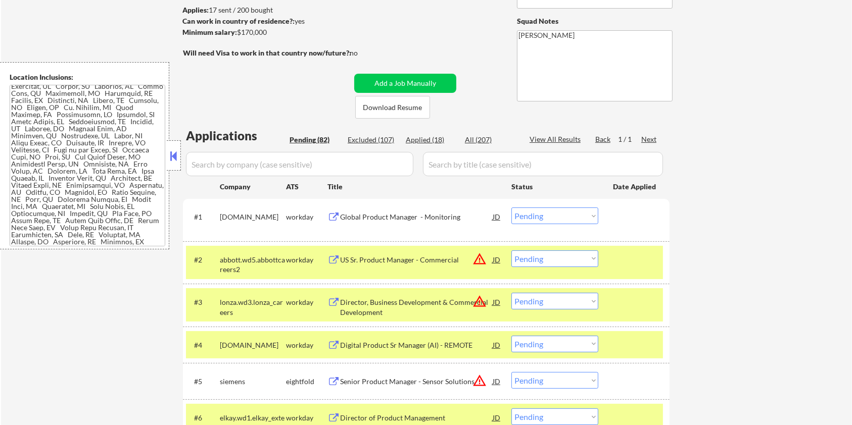
copy div "flextronics.wd1.careers"
click at [238, 163] on input "input" at bounding box center [299, 164] width 227 height 24
paste input "flextronics.wd1.careers"
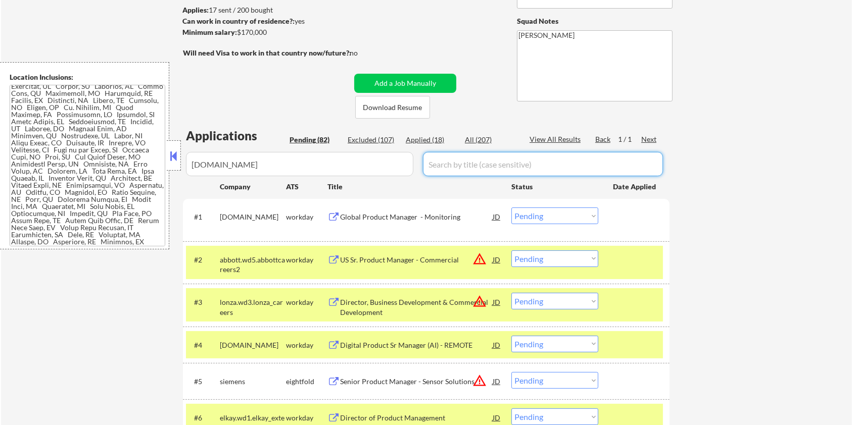
click at [448, 167] on input "input" at bounding box center [543, 164] width 240 height 24
click at [475, 139] on div "All (207)" at bounding box center [490, 140] width 51 height 10
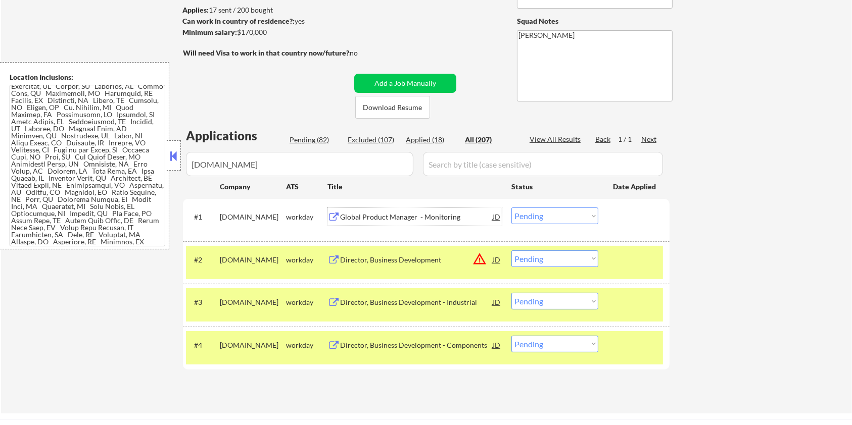
click at [380, 216] on div "Global Product Manager - Monitoring" at bounding box center [416, 217] width 153 height 10
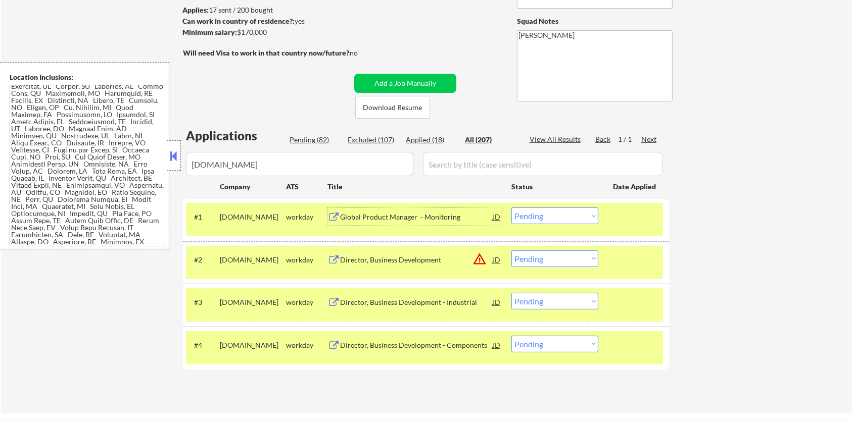
click at [551, 216] on select "Choose an option... Pending Applied Excluded (Questions) Excluded (Expired) Exc…" at bounding box center [554, 216] width 87 height 17
click at [511, 208] on select "Choose an option... Pending Applied Excluded (Questions) Excluded (Expired) Exc…" at bounding box center [554, 216] width 87 height 17
click at [400, 300] on div "Director, Business Development - Industrial" at bounding box center [416, 303] width 153 height 10
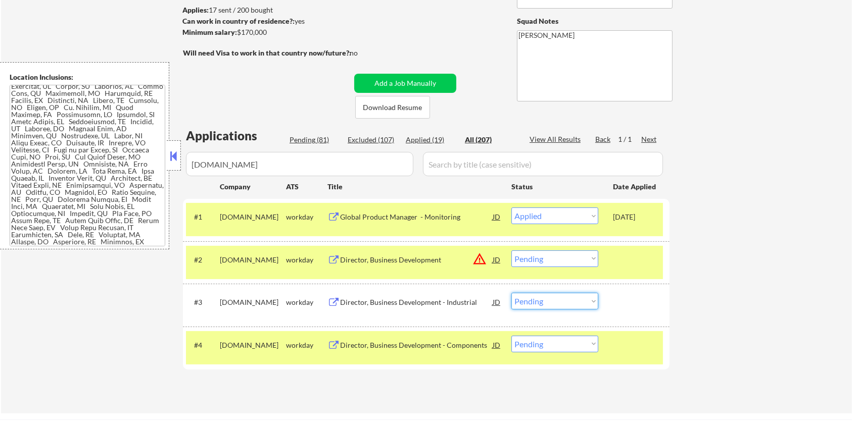
click at [584, 301] on select "Choose an option... Pending Applied Excluded (Questions) Excluded (Expired) Exc…" at bounding box center [554, 301] width 87 height 17
click at [511, 293] on select "Choose an option... Pending Applied Excluded (Questions) Excluded (Expired) Exc…" at bounding box center [554, 301] width 87 height 17
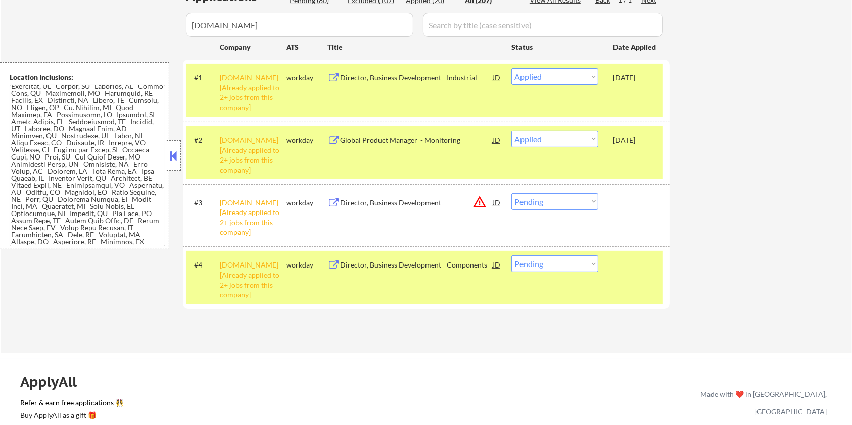
scroll to position [269, 0]
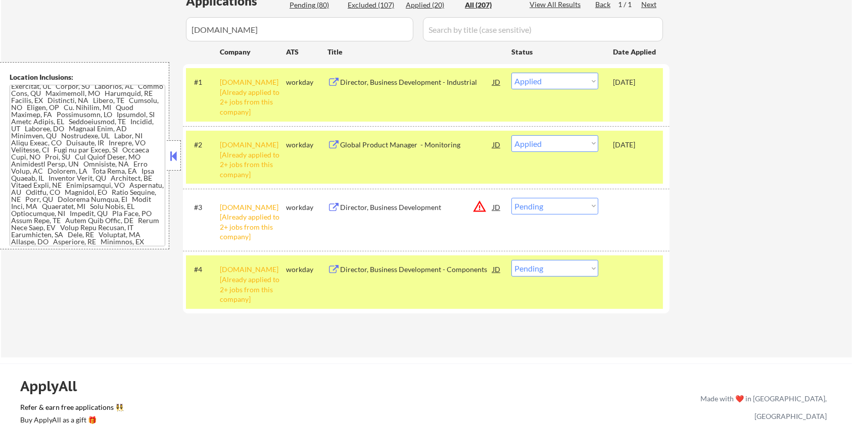
click at [408, 267] on div "Director, Business Development - Components" at bounding box center [416, 270] width 153 height 10
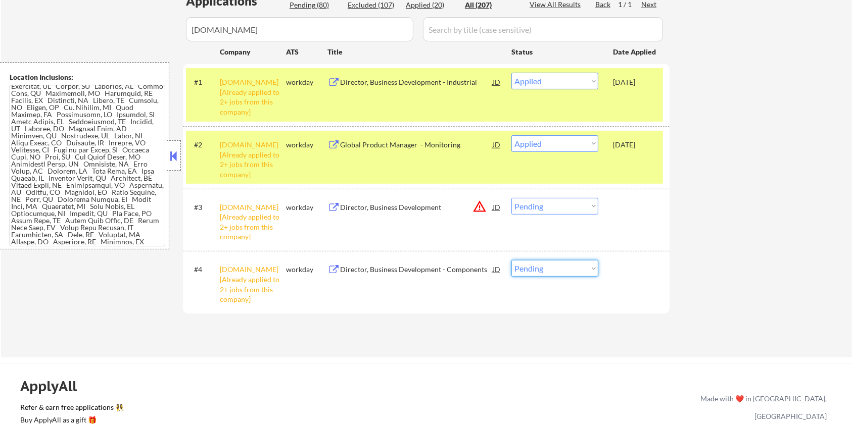
click at [573, 267] on select "Choose an option... Pending Applied Excluded (Questions) Excluded (Expired) Exc…" at bounding box center [554, 268] width 87 height 17
click at [511, 260] on select "Choose an option... Pending Applied Excluded (Questions) Excluded (Expired) Exc…" at bounding box center [554, 268] width 87 height 17
click at [410, 206] on div "Director, Business Development" at bounding box center [416, 208] width 153 height 10
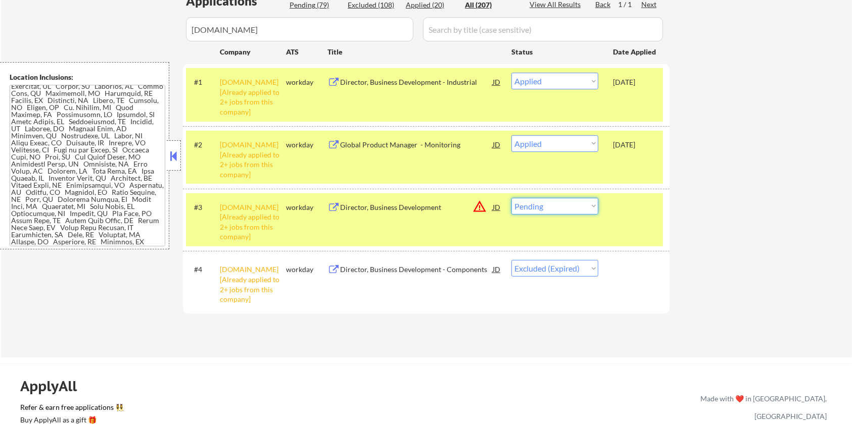
click at [561, 202] on select "Choose an option... Pending Applied Excluded (Questions) Excluded (Expired) Exc…" at bounding box center [554, 206] width 87 height 17
click at [511, 198] on select "Choose an option... Pending Applied Excluded (Questions) Excluded (Expired) Exc…" at bounding box center [554, 206] width 87 height 17
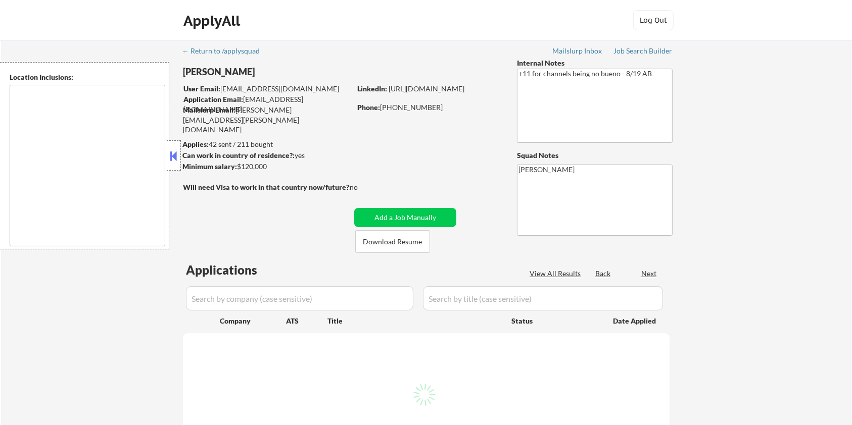
select select ""pending""
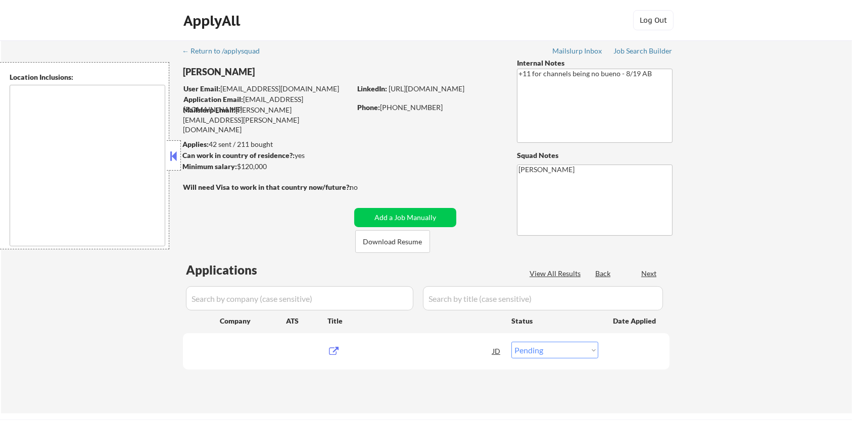
type textarea "remote"
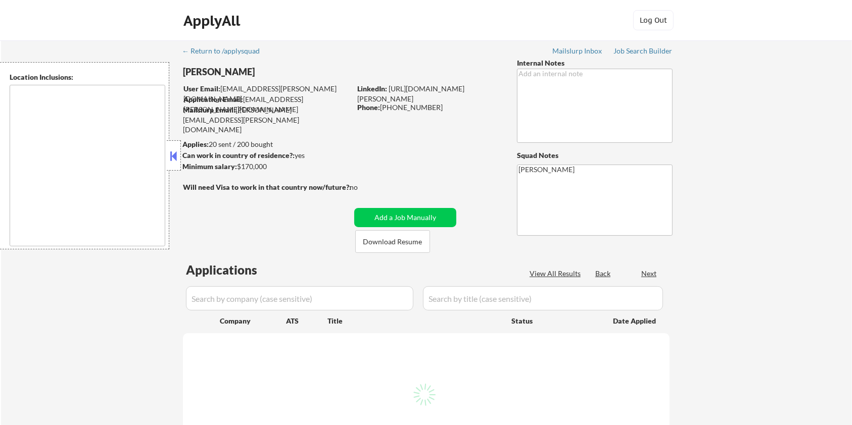
type textarea "[GEOGRAPHIC_DATA], [GEOGRAPHIC_DATA], [GEOGRAPHIC_DATA] [GEOGRAPHIC_DATA], [GEO…"
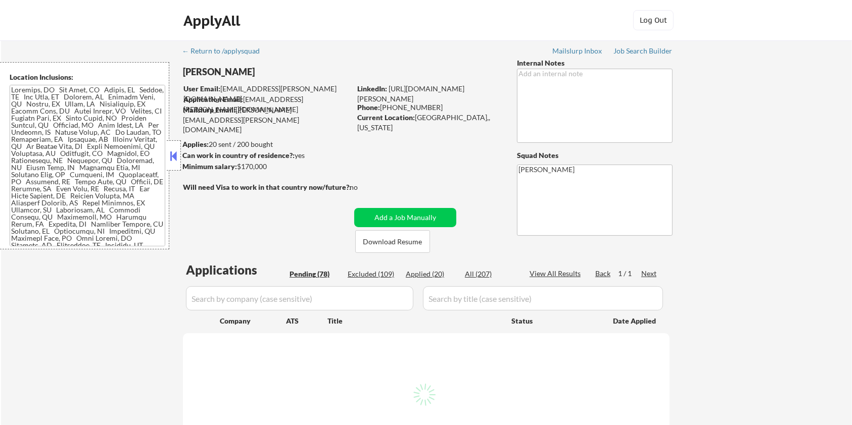
select select ""pending""
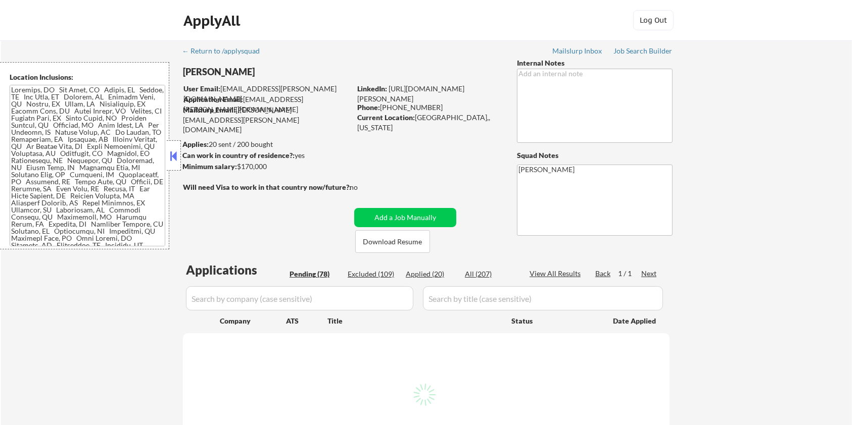
select select ""pending""
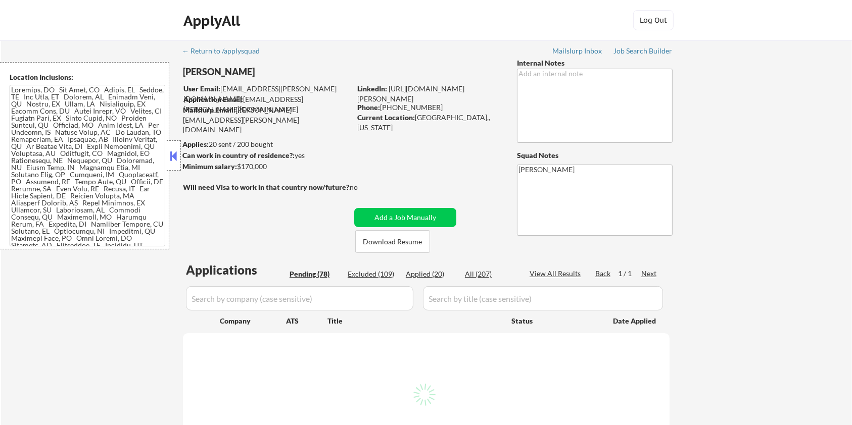
select select ""pending""
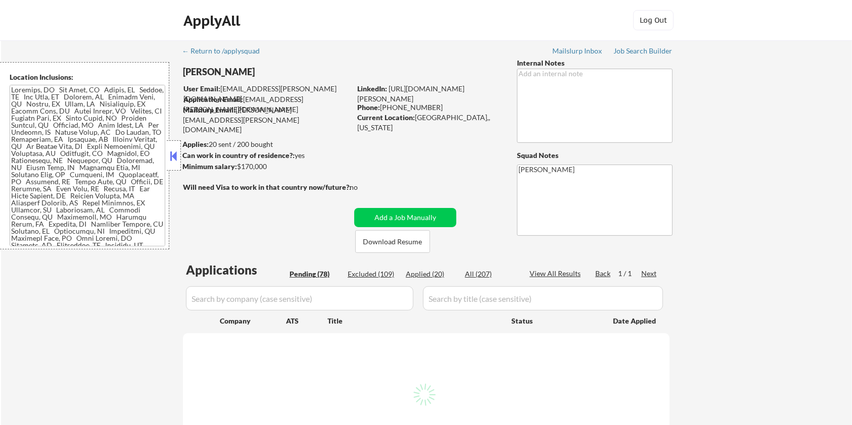
select select ""pending""
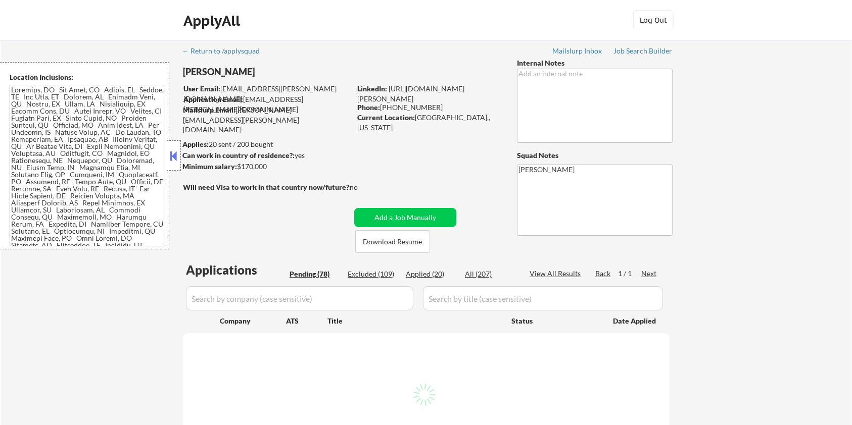
select select ""pending""
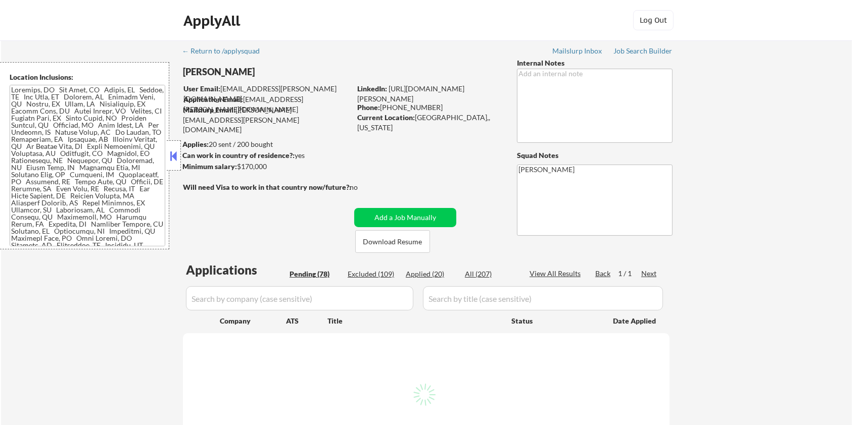
select select ""pending""
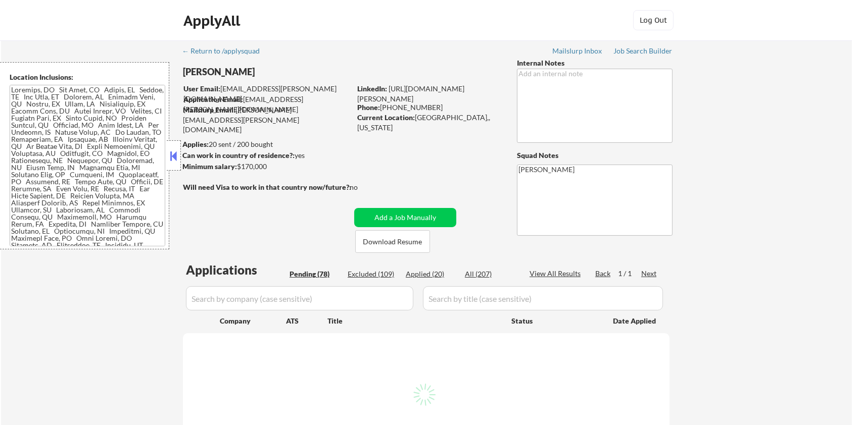
select select ""pending""
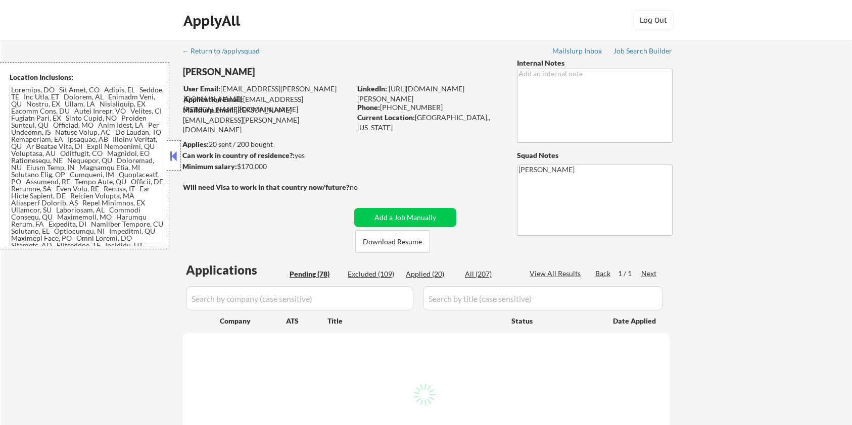
select select ""pending""
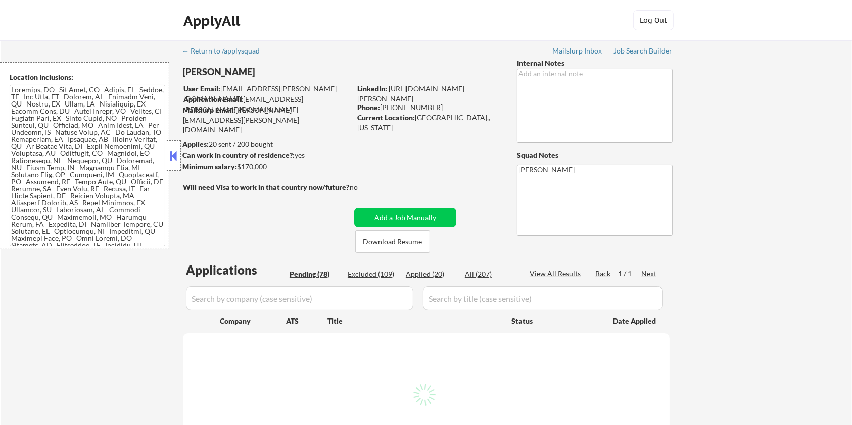
select select ""pending""
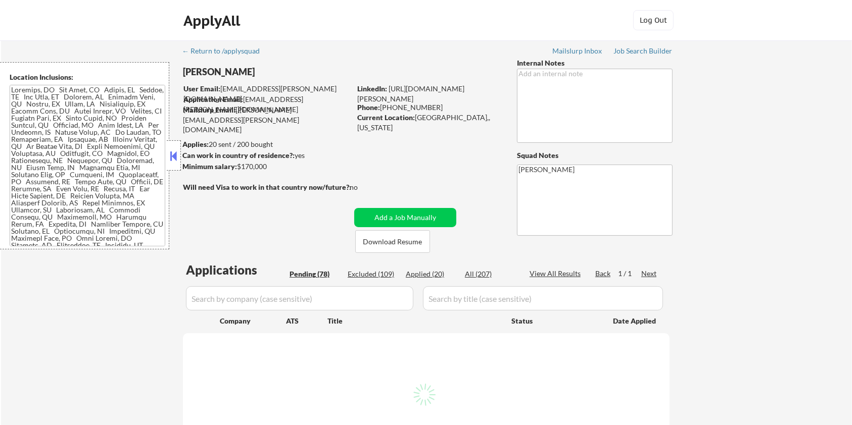
select select ""pending""
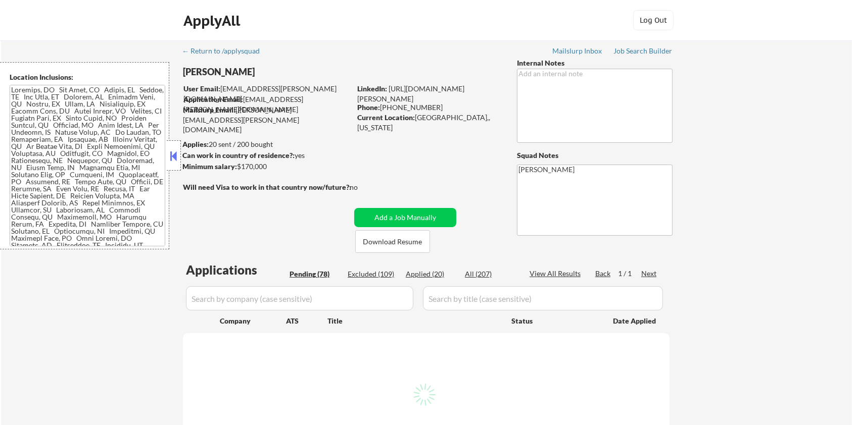
select select ""pending""
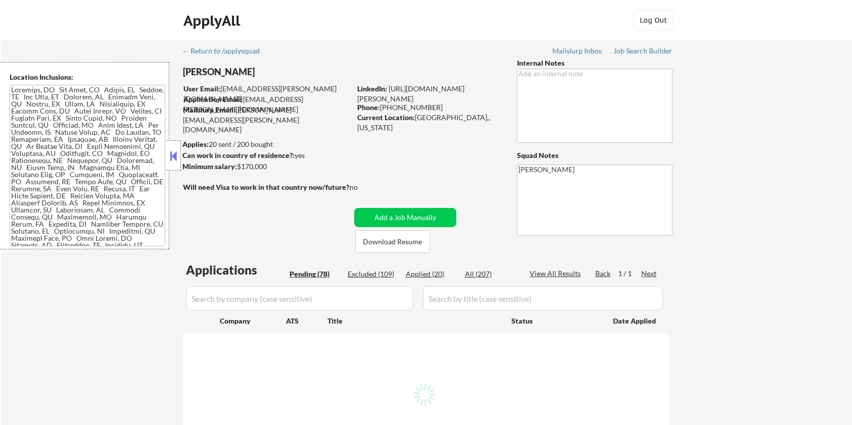
select select ""pending""
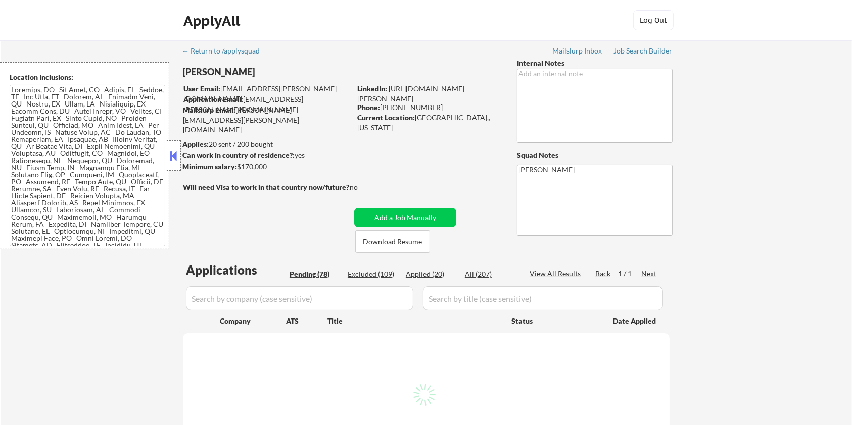
select select ""pending""
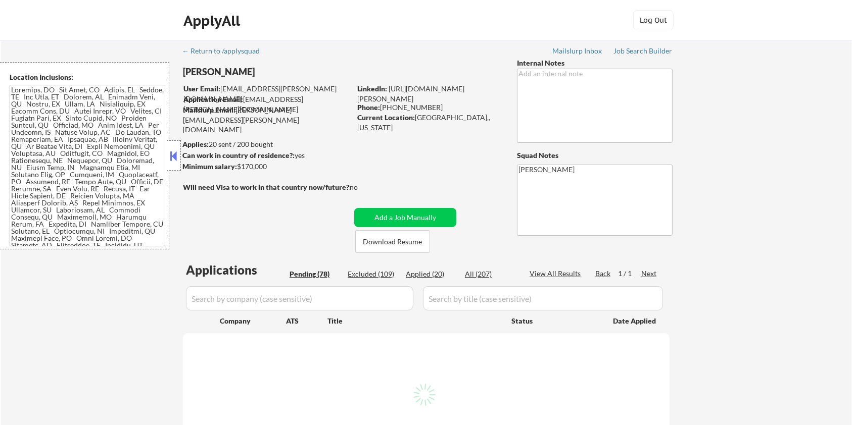
select select ""pending""
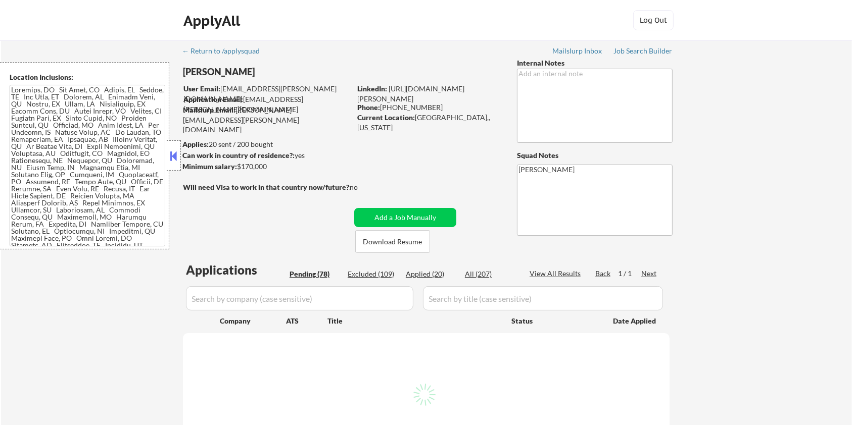
select select ""pending""
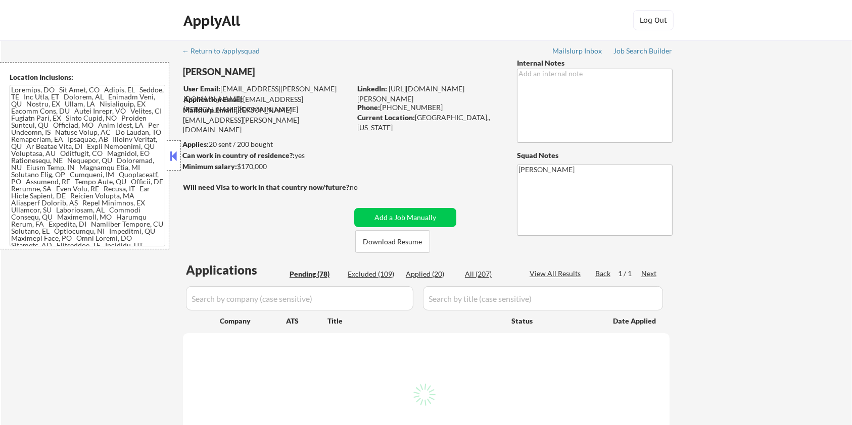
select select ""pending""
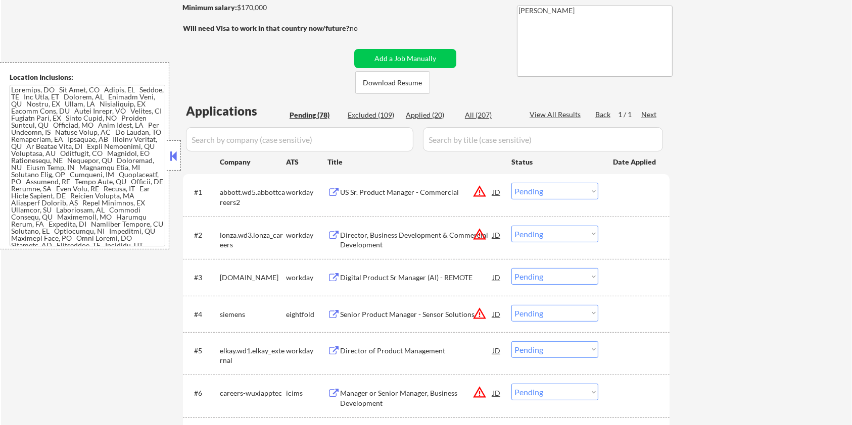
scroll to position [134, 0]
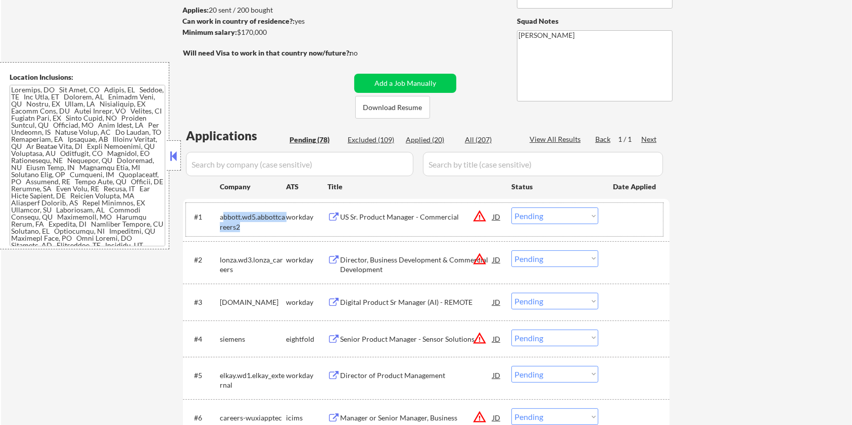
drag, startPoint x: 240, startPoint y: 224, endPoint x: 222, endPoint y: 211, distance: 21.3
click at [222, 211] on div "abbott.wd5.abbottcareers2" at bounding box center [253, 220] width 66 height 24
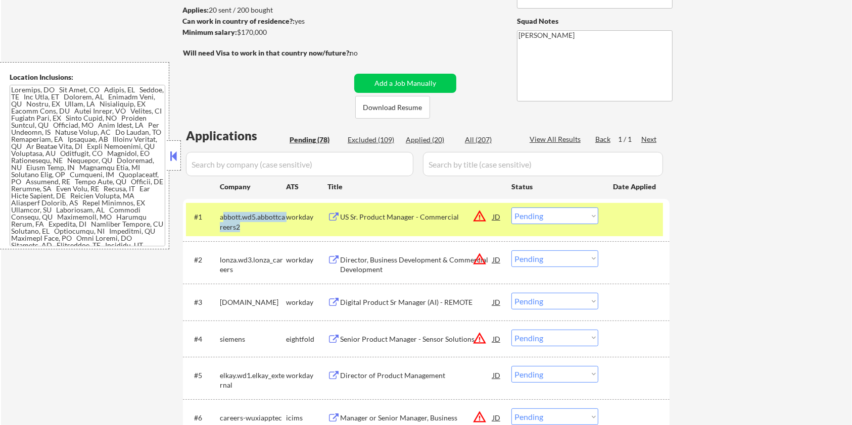
click at [251, 222] on div "abbott.wd5.abbottcareers2" at bounding box center [253, 222] width 66 height 20
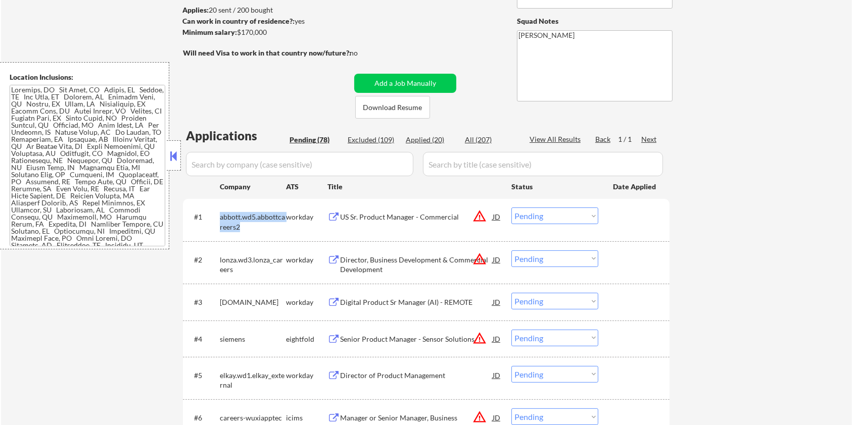
drag, startPoint x: 238, startPoint y: 224, endPoint x: 217, endPoint y: 212, distance: 24.9
click at [217, 212] on div "#1 [PERSON_NAME].wd5.abbottcareers2 workday US Sr. Product Manager - Commercial…" at bounding box center [424, 219] width 477 height 33
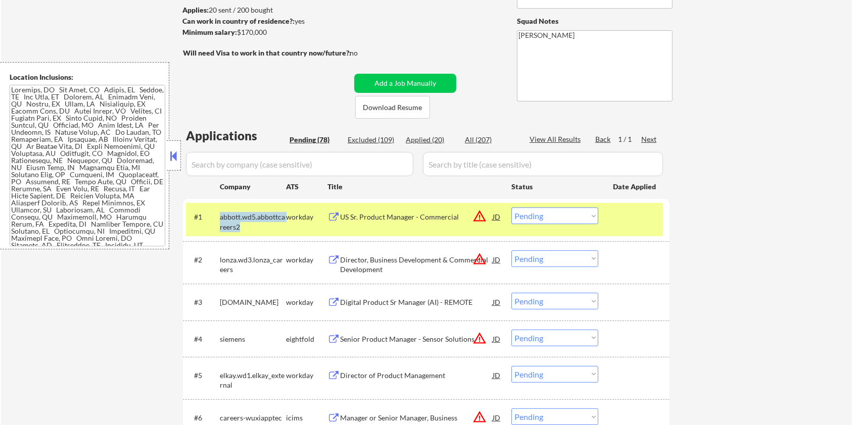
copy div "abbott.wd5.abbottcareers2"
click at [256, 162] on input "input" at bounding box center [299, 164] width 227 height 24
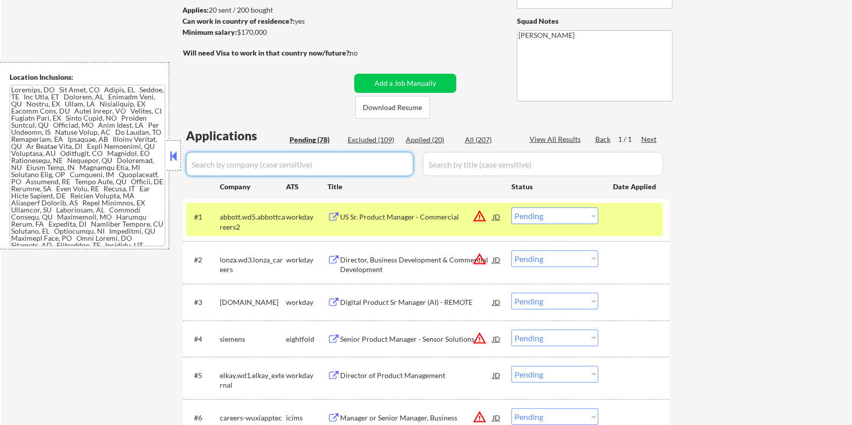
paste input "abbott.wd5.abbottcareers2"
type input "abbott.wd5.abbottcareers2"
drag, startPoint x: 456, startPoint y: 165, endPoint x: 471, endPoint y: 155, distance: 18.1
click at [456, 165] on input "input" at bounding box center [543, 164] width 240 height 24
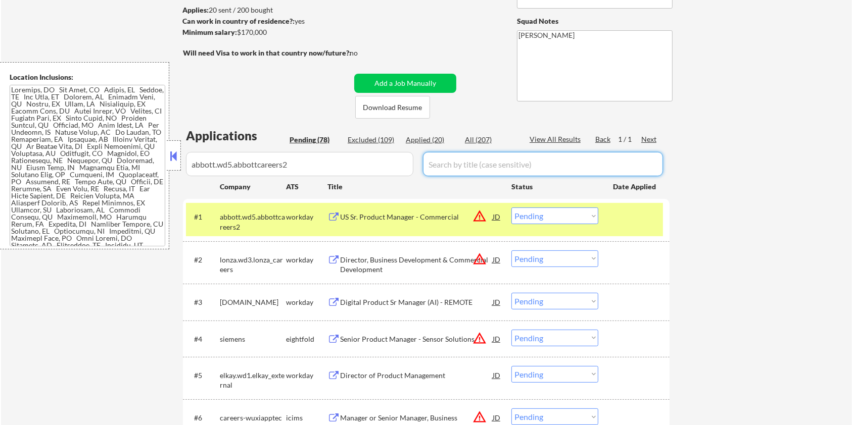
click at [482, 137] on div "All (207)" at bounding box center [490, 140] width 51 height 10
select select ""applied""
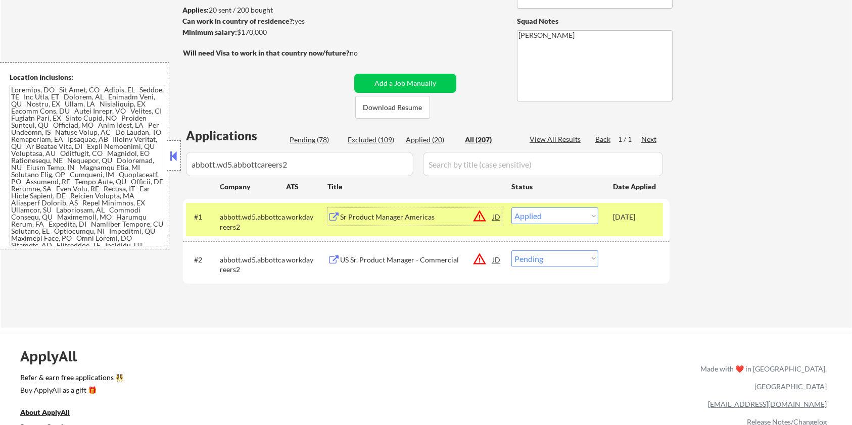
click at [404, 219] on div "Sr Product Manager Americas" at bounding box center [416, 217] width 153 height 10
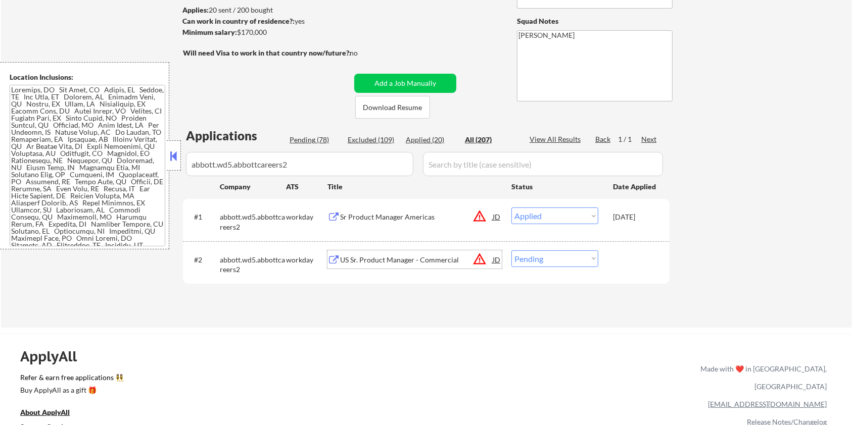
click at [382, 262] on div "US Sr. Product Manager - Commercial" at bounding box center [416, 260] width 153 height 10
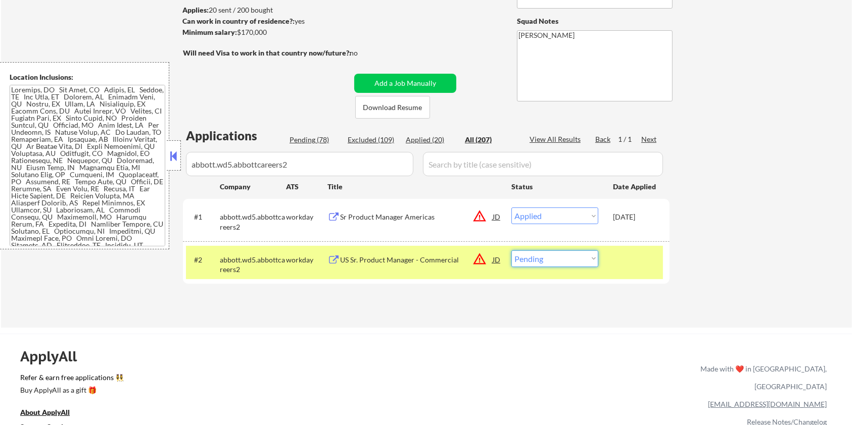
click at [564, 257] on select "Choose an option... Pending Applied Excluded (Questions) Excluded (Expired) Exc…" at bounding box center [554, 259] width 87 height 17
select select ""applied""
click at [511, 251] on select "Choose an option... Pending Applied Excluded (Questions) Excluded (Expired) Exc…" at bounding box center [554, 259] width 87 height 17
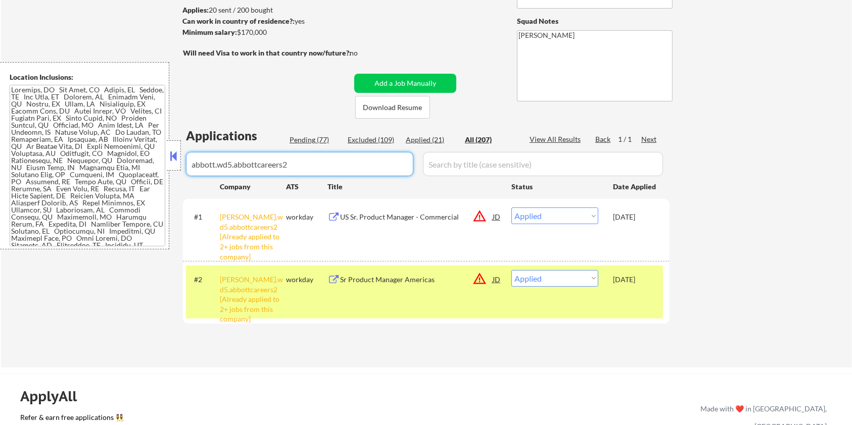
drag, startPoint x: 311, startPoint y: 161, endPoint x: 112, endPoint y: 167, distance: 198.7
click at [112, 167] on body "← Return to /applysquad Mailslurp Inbox Job Search Builder [PERSON_NAME] User E…" at bounding box center [426, 78] width 852 height 425
select select ""applied""
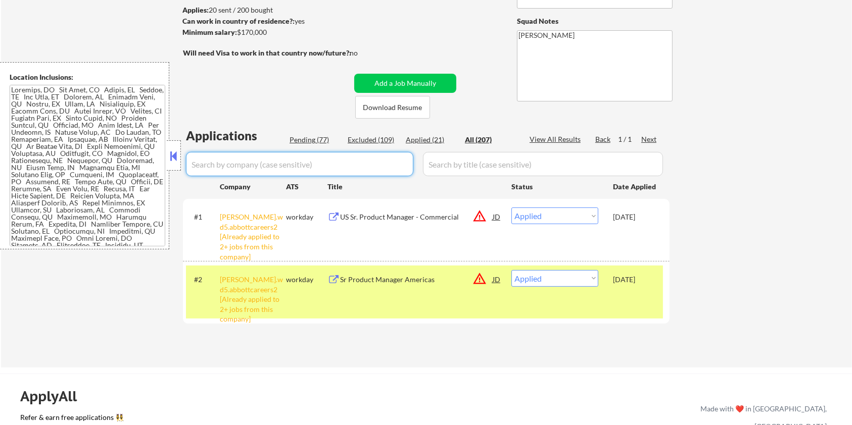
select select ""applied""
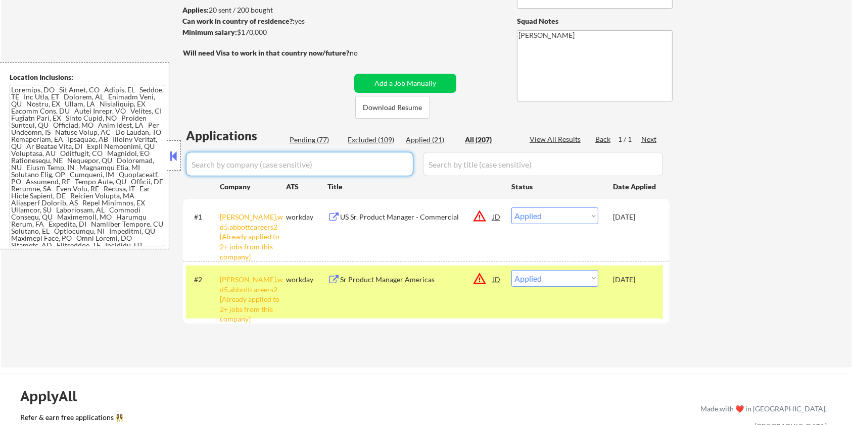
select select ""applied""
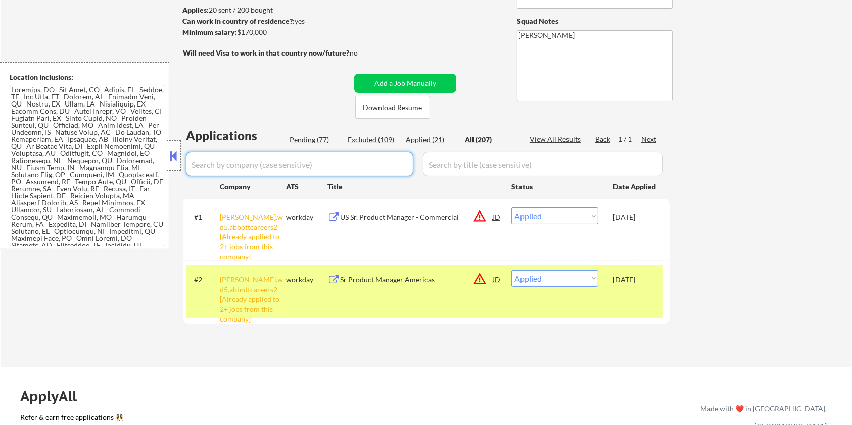
select select ""applied""
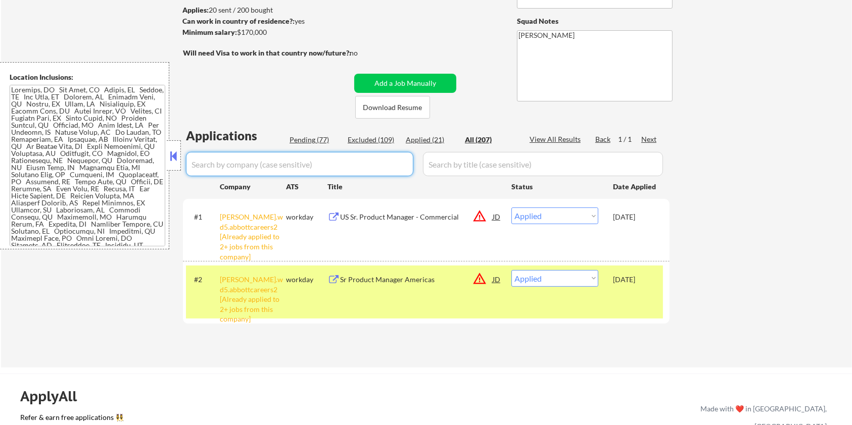
select select ""applied""
select select ""excluded__salary_""
select select ""excluded__expired_""
select select ""excluded__salary_""
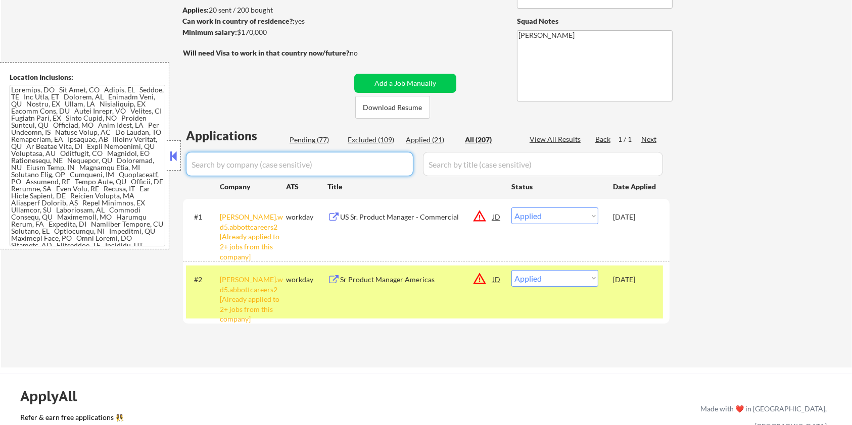
select select ""excluded__bad_match_""
select select ""excluded__salary_""
select select ""excluded__expired_""
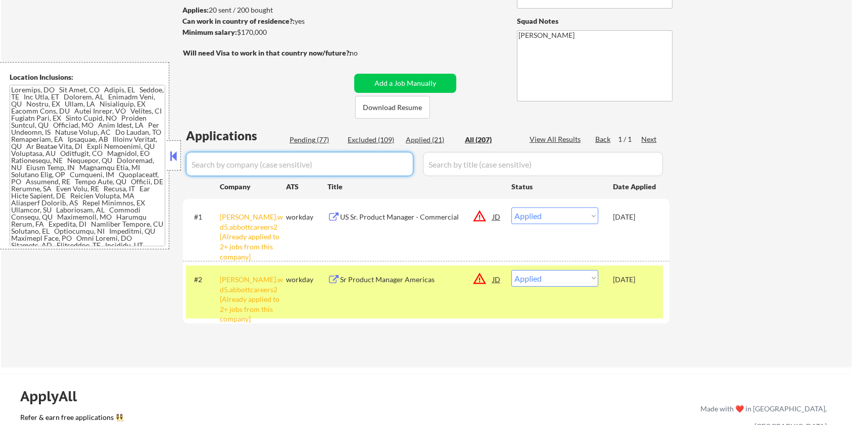
select select ""excluded__bad_match_""
select select ""excluded__salary_""
select select ""excluded__bad_match_""
select select ""excluded__location_""
select select ""excluded__salary_""
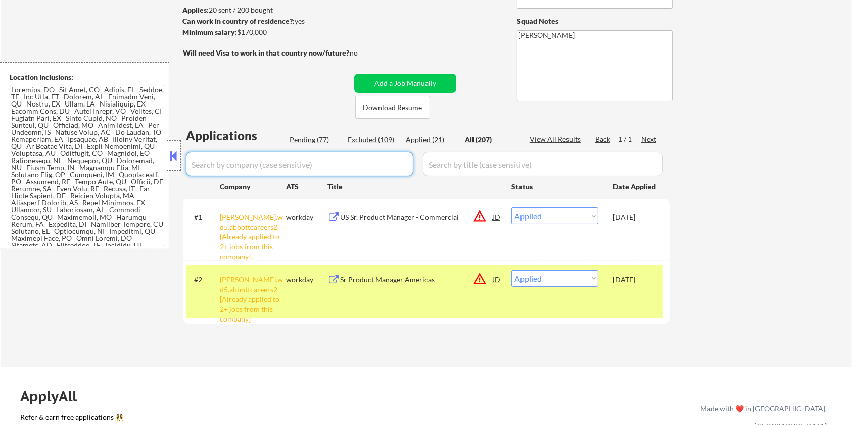
select select ""excluded__salary_""
select select ""excluded__expired_""
select select ""excluded__salary_""
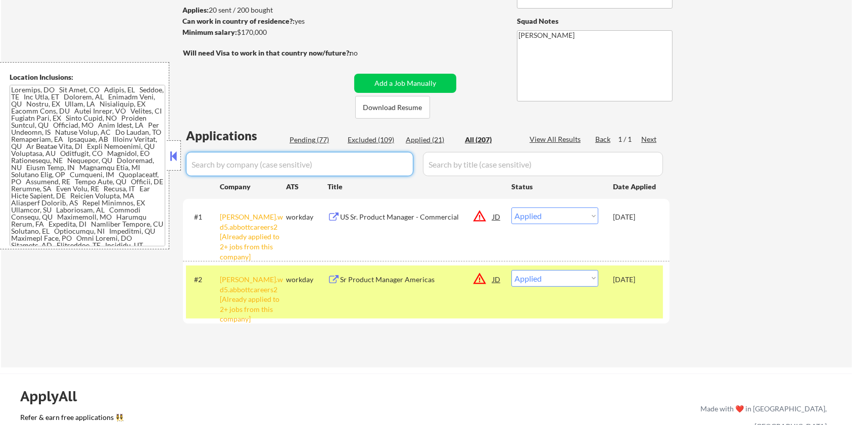
select select ""excluded__salary_""
select select ""excluded__expired_""
select select ""excluded__bad_match_""
select select ""excluded__salary_""
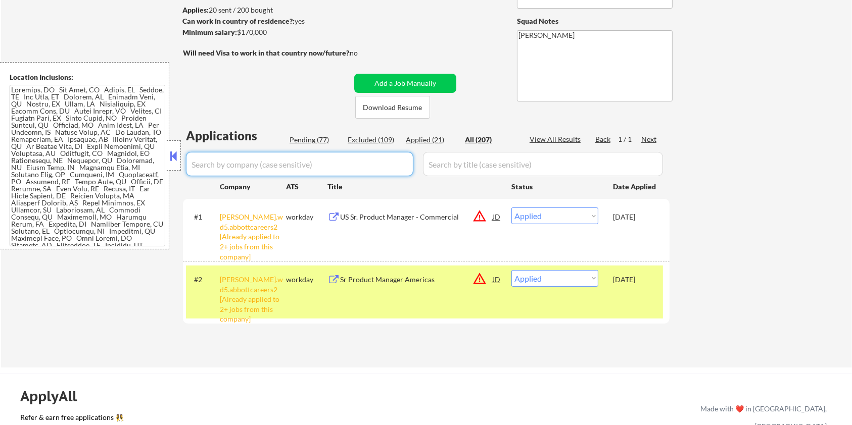
select select ""excluded__bad_match_""
select select ""excluded__salary_""
select select ""excluded__expired_""
select select ""excluded__bad_match_""
select select ""excluded__expired_""
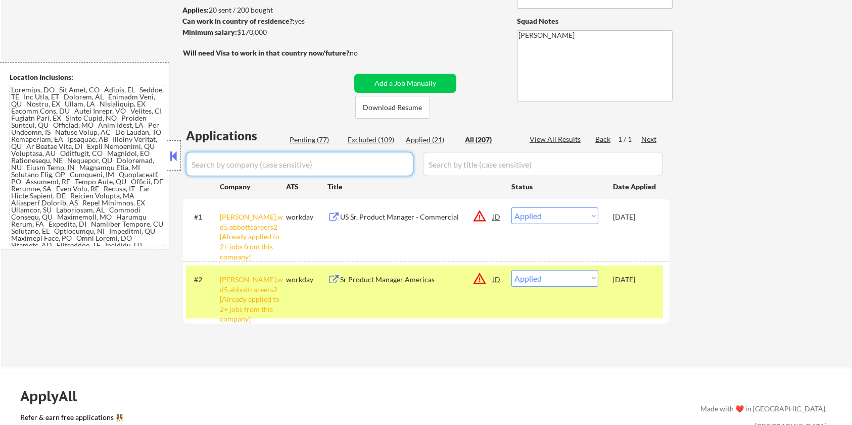
select select ""excluded__salary_""
select select ""excluded__expired_""
select select ""excluded__blocklist_""
select select ""excluded__bad_match_""
select select ""excluded__expired_""
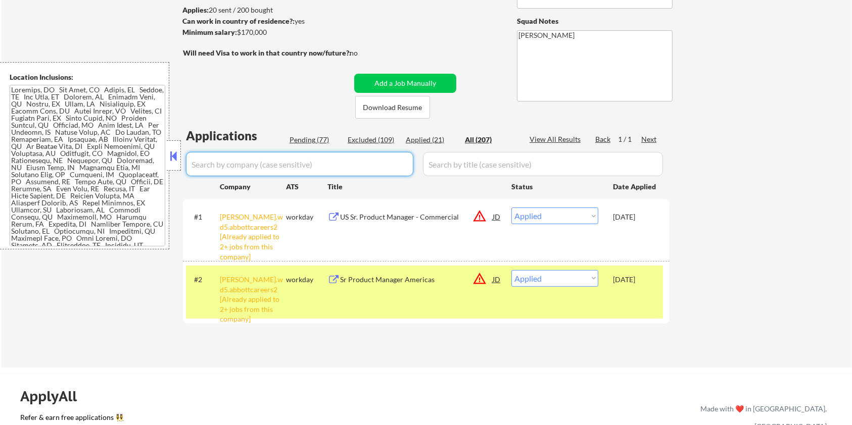
select select ""excluded__salary_""
select select ""excluded__bad_match_""
select select ""excluded__salary_""
select select ""excluded__expired_""
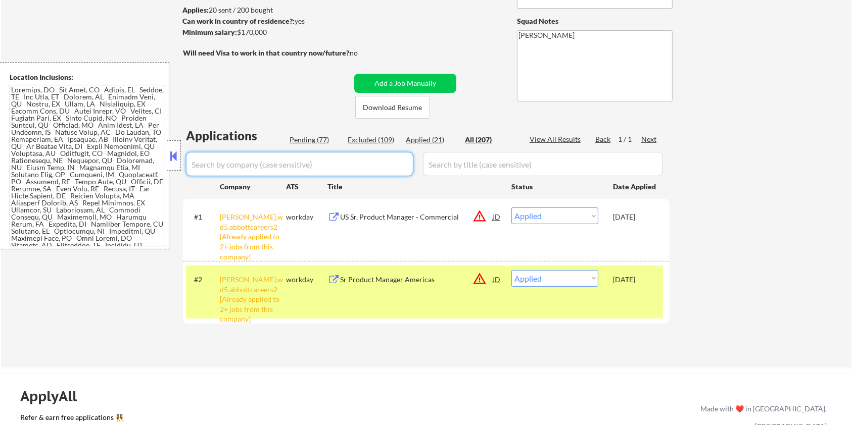
select select ""excluded__blocklist_""
select select ""excluded__bad_match_""
select select ""pending""
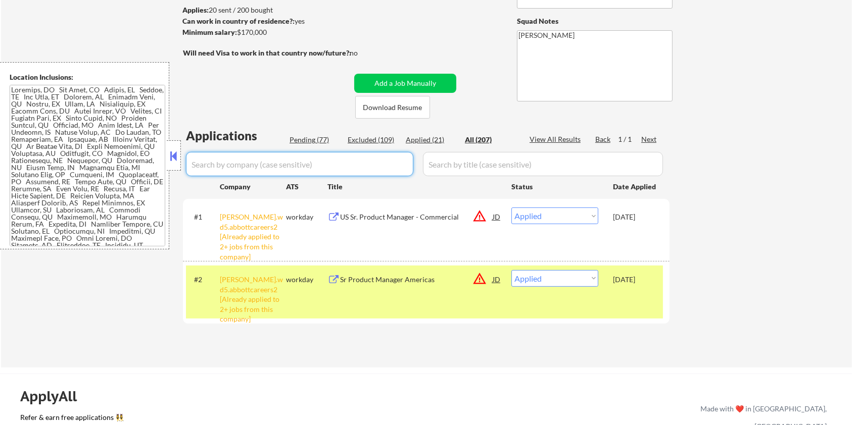
select select ""excluded__salary_""
select select ""excluded__expired_""
select select ""pending""
select select ""excluded__bad_match_""
select select ""pending""
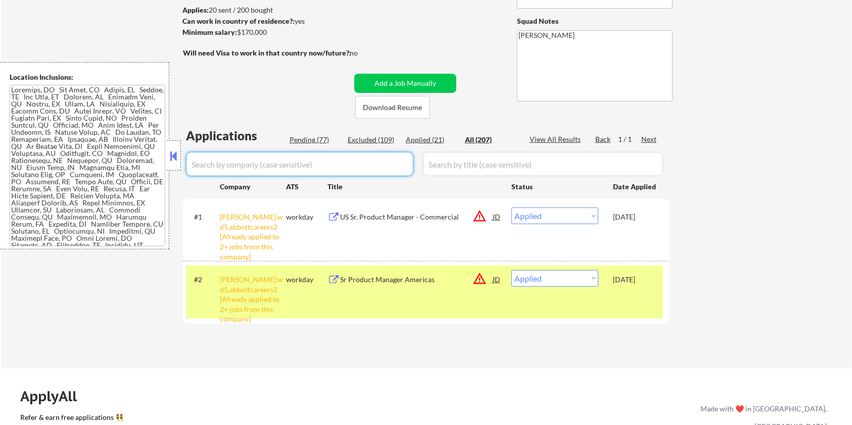
select select ""excluded__expired_""
select select ""pending""
select select ""excluded__location_""
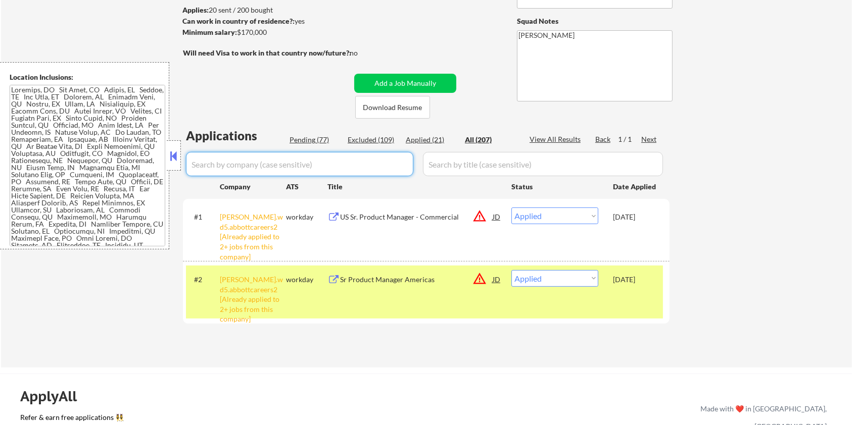
select select ""pending""
select select ""excluded__salary_""
select select ""pending""
select select ""excluded__expired_""
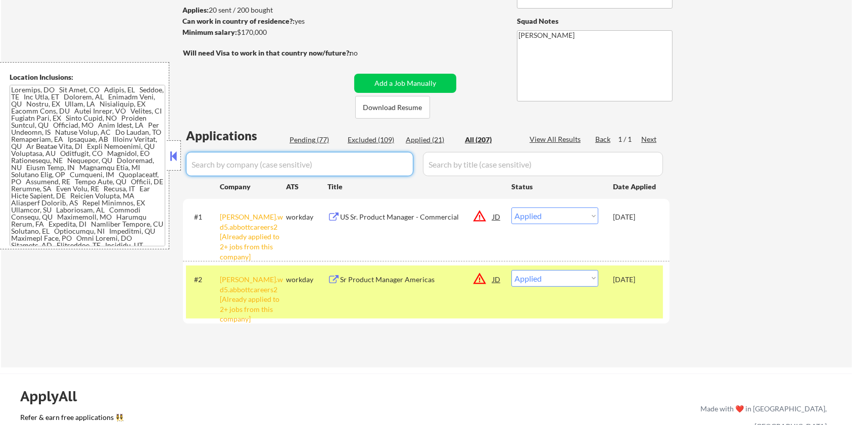
select select ""excluded__bad_match_""
select select ""excluded__expired_""
select select ""pending""
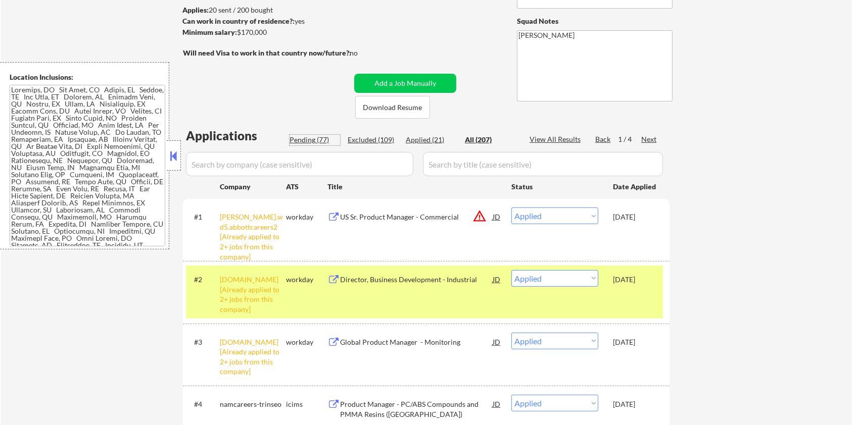
click at [315, 138] on div "Pending (77)" at bounding box center [315, 140] width 51 height 10
select select ""pending""
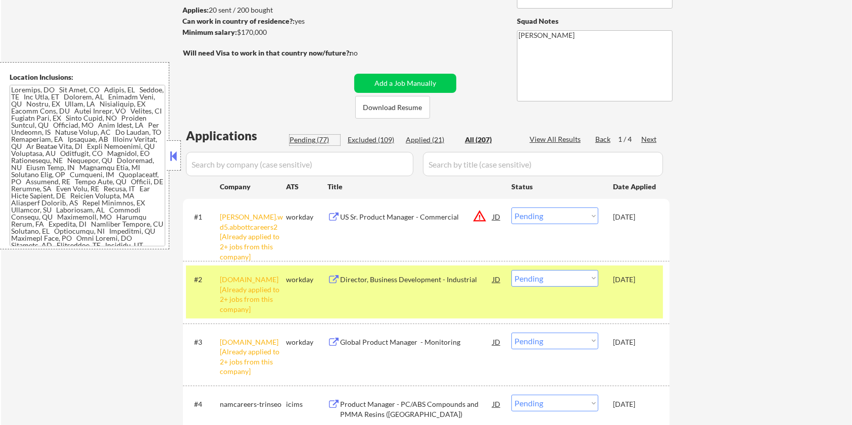
select select ""pending""
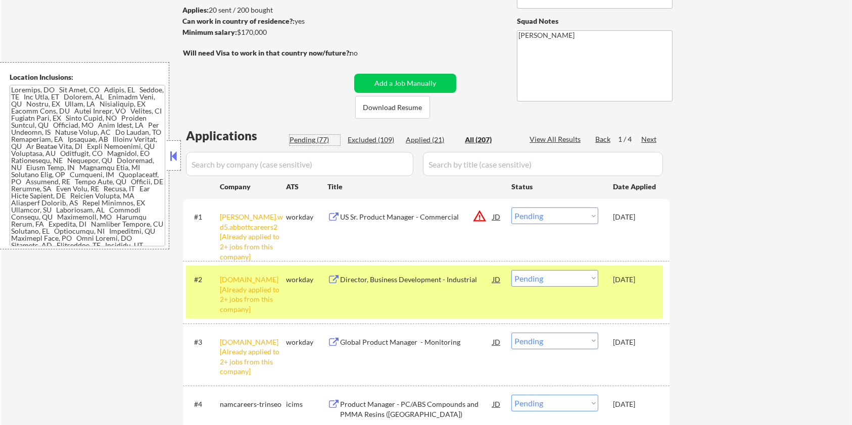
select select ""pending""
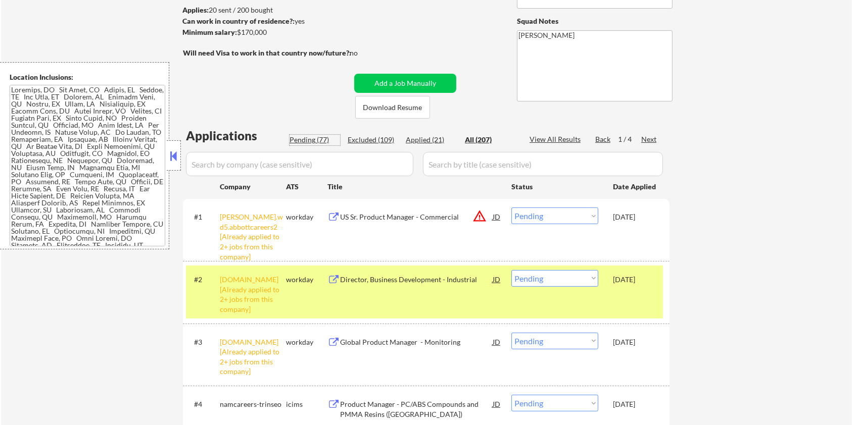
select select ""pending""
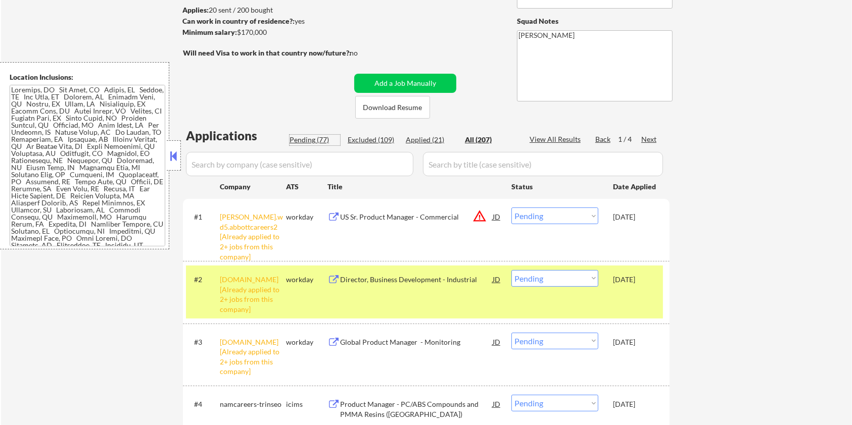
select select ""pending""
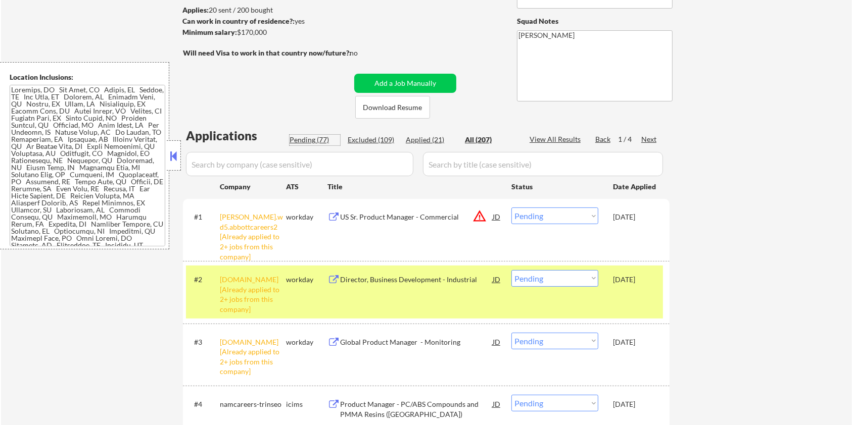
select select ""pending""
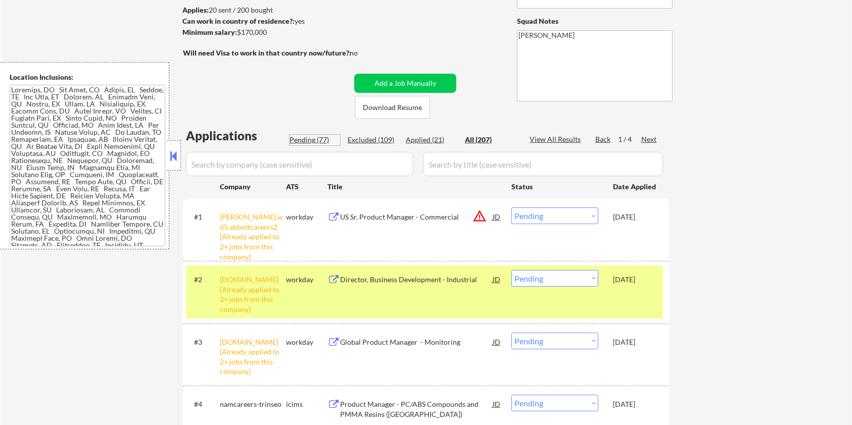
select select ""pending""
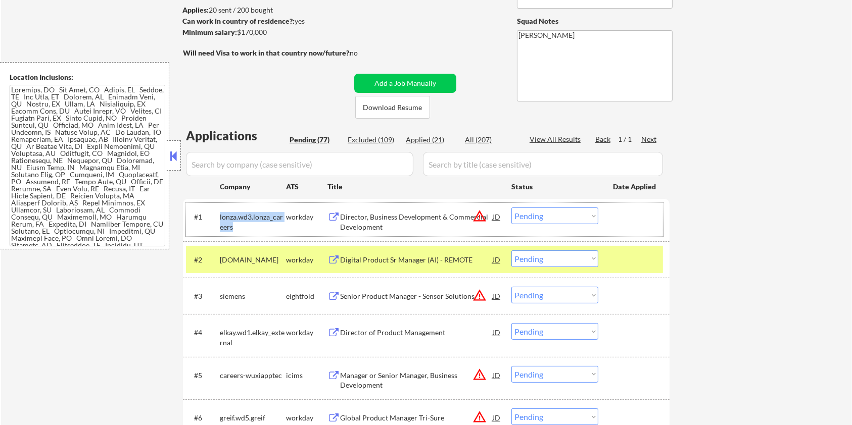
drag, startPoint x: 234, startPoint y: 226, endPoint x: 220, endPoint y: 208, distance: 23.4
click at [220, 208] on div "lonza.wd3.lonza_careers" at bounding box center [253, 220] width 66 height 24
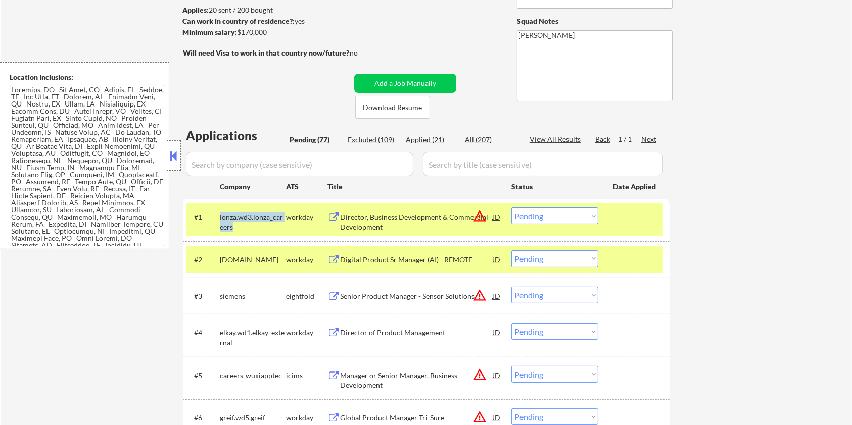
copy div "lonza.wd3.lonza_careers"
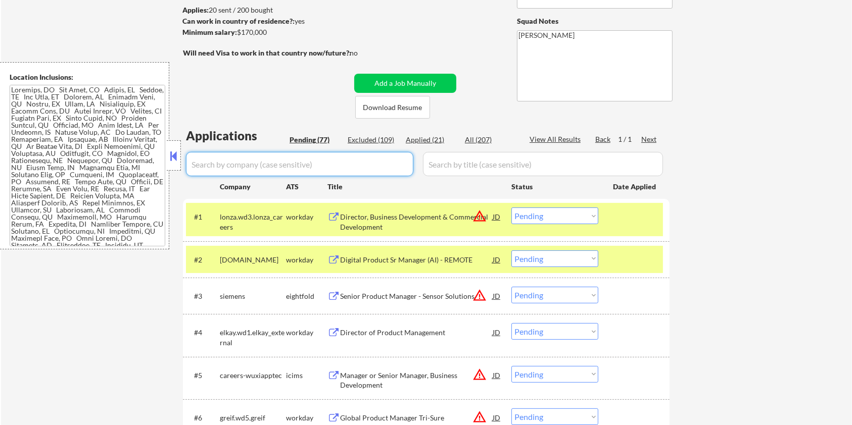
click at [233, 163] on input "input" at bounding box center [299, 164] width 227 height 24
paste input "lonza.wd3.lonza_careers"
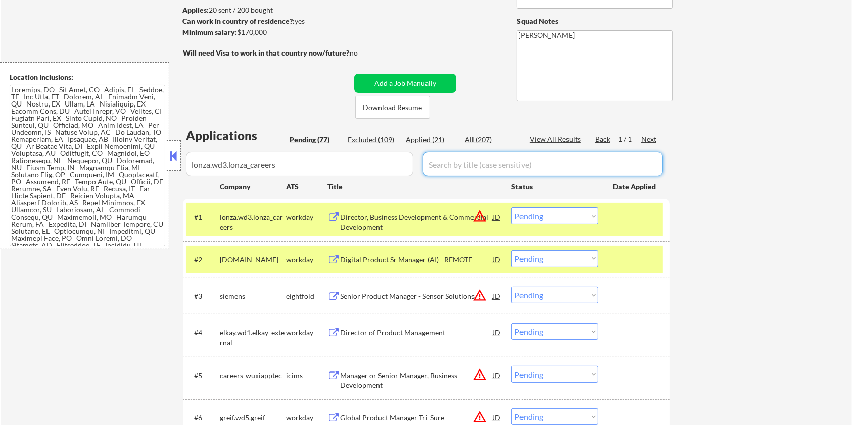
drag, startPoint x: 462, startPoint y: 168, endPoint x: 468, endPoint y: 161, distance: 9.7
click at [462, 168] on input "input" at bounding box center [543, 164] width 240 height 24
click at [478, 137] on div "All (207)" at bounding box center [490, 140] width 51 height 10
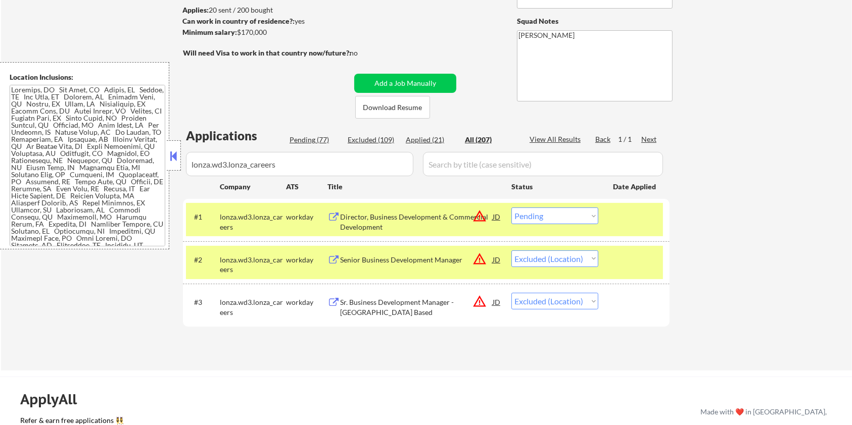
click at [385, 219] on div "Director, Business Development & Commercial Development" at bounding box center [416, 222] width 153 height 20
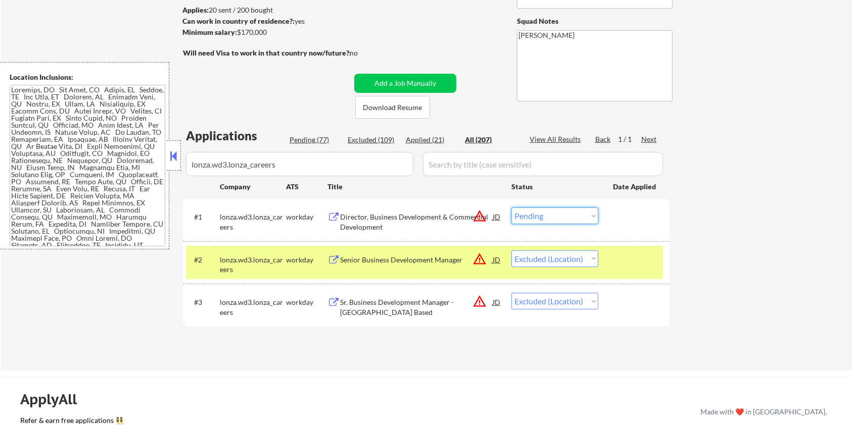
click at [556, 215] on select "Choose an option... Pending Applied Excluded (Questions) Excluded (Expired) Exc…" at bounding box center [554, 216] width 87 height 17
click at [555, 210] on select "Choose an option... Pending Applied Excluded (Questions) Excluded (Expired) Exc…" at bounding box center [554, 216] width 87 height 17
click at [511, 208] on select "Choose an option... Pending Applied Excluded (Questions) Excluded (Expired) Exc…" at bounding box center [554, 216] width 87 height 17
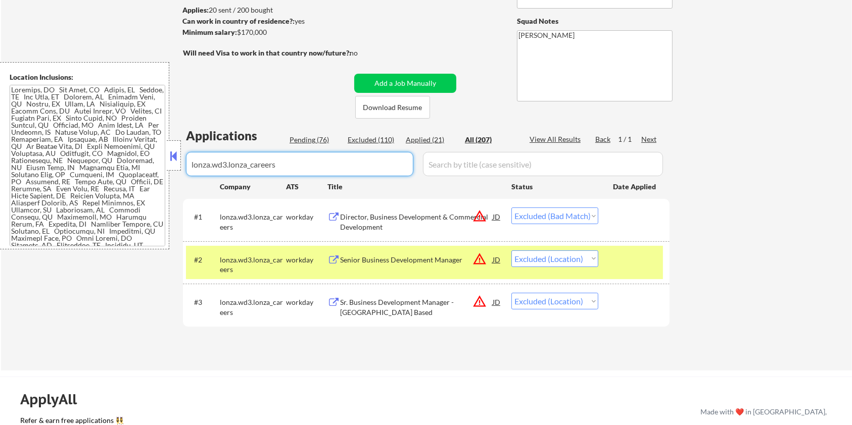
drag, startPoint x: 307, startPoint y: 161, endPoint x: 138, endPoint y: 174, distance: 169.3
click at [138, 174] on body "← Return to /applysquad Mailslurp Inbox Job Search Builder [PERSON_NAME] User E…" at bounding box center [426, 78] width 852 height 425
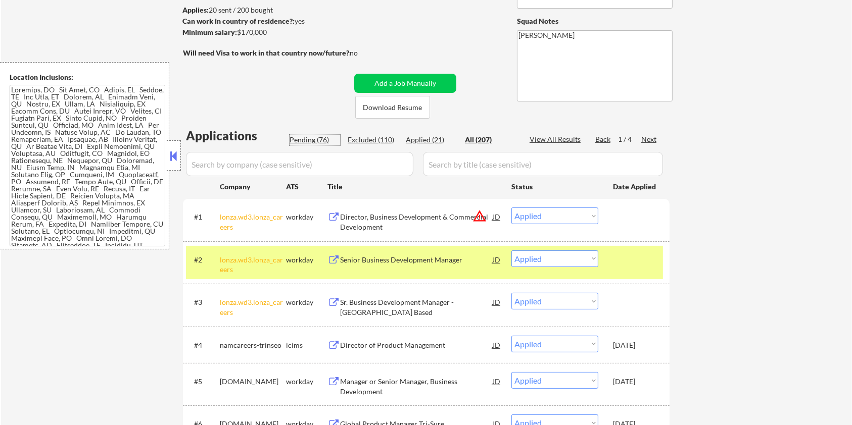
click at [308, 139] on div "Pending (76)" at bounding box center [315, 140] width 51 height 10
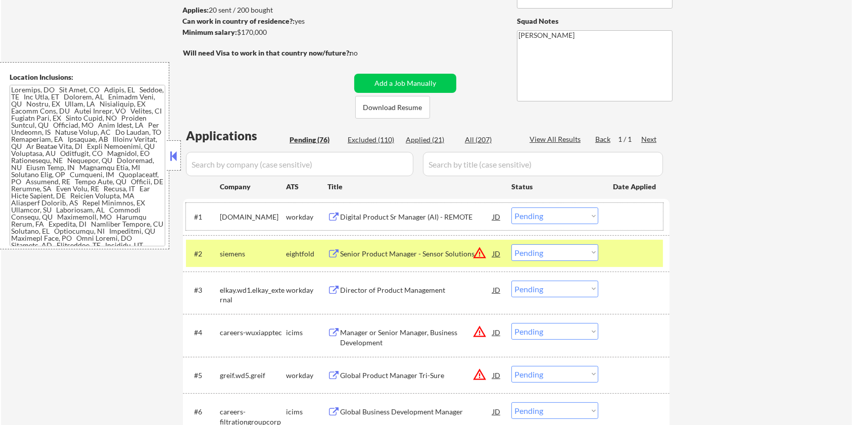
drag, startPoint x: 279, startPoint y: 214, endPoint x: 220, endPoint y: 217, distance: 59.2
click at [220, 217] on div "[DOMAIN_NAME]" at bounding box center [253, 217] width 66 height 10
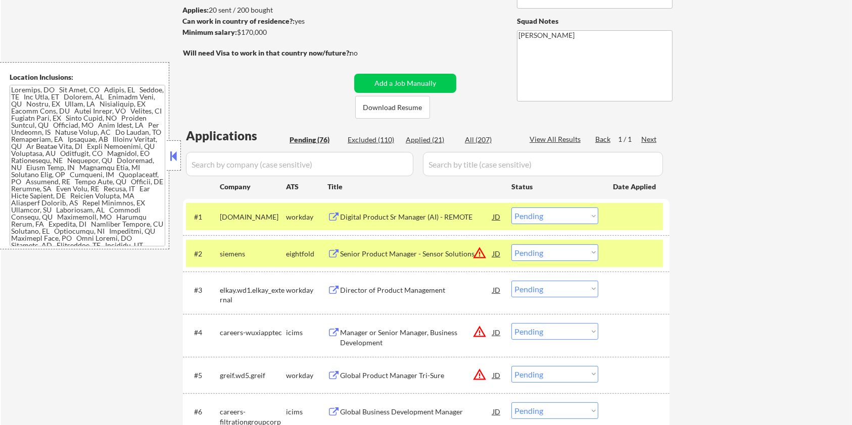
copy div "[DOMAIN_NAME]"
click at [253, 163] on input "input" at bounding box center [299, 164] width 227 height 24
paste input "[DOMAIN_NAME]"
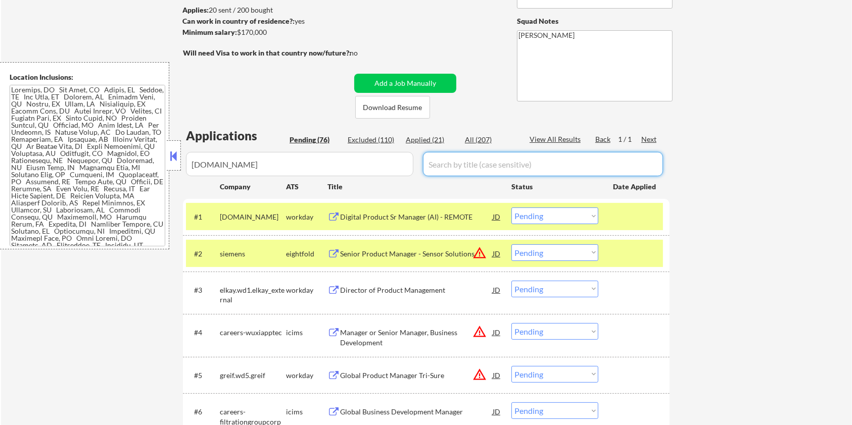
drag, startPoint x: 443, startPoint y: 161, endPoint x: 466, endPoint y: 156, distance: 23.8
click at [443, 161] on input "input" at bounding box center [543, 164] width 240 height 24
click at [481, 135] on div "All (207)" at bounding box center [490, 140] width 51 height 10
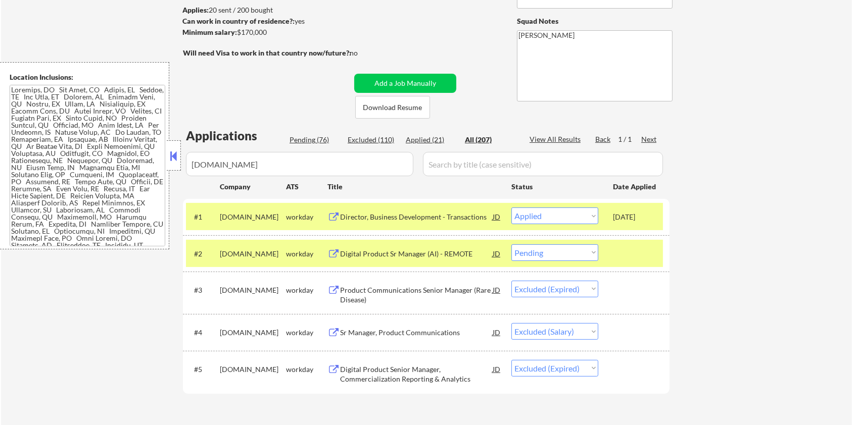
click at [366, 253] on div "Digital Product Sr Manager (AI) - REMOTE" at bounding box center [416, 254] width 153 height 10
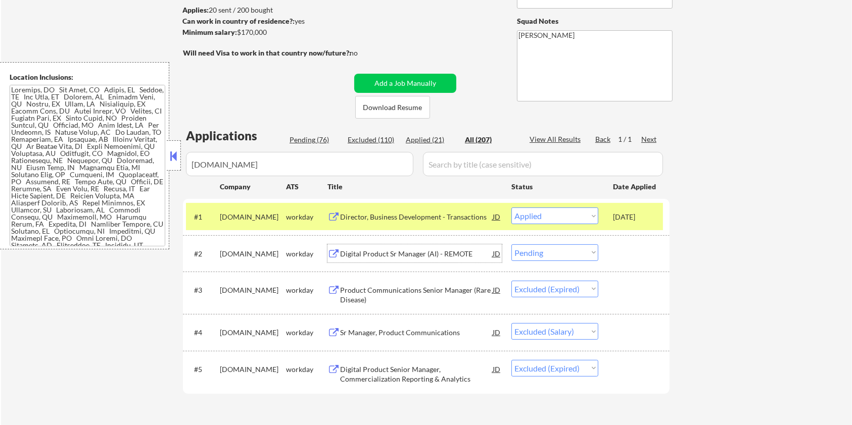
click at [570, 253] on select "Choose an option... Pending Applied Excluded (Questions) Excluded (Expired) Exc…" at bounding box center [554, 253] width 87 height 17
click at [511, 245] on select "Choose an option... Pending Applied Excluded (Questions) Excluded (Expired) Exc…" at bounding box center [554, 253] width 87 height 17
drag, startPoint x: 286, startPoint y: 168, endPoint x: 106, endPoint y: 168, distance: 180.4
click at [106, 168] on body "← Return to /applysquad Mailslurp Inbox Job Search Builder [PERSON_NAME] User E…" at bounding box center [426, 78] width 852 height 425
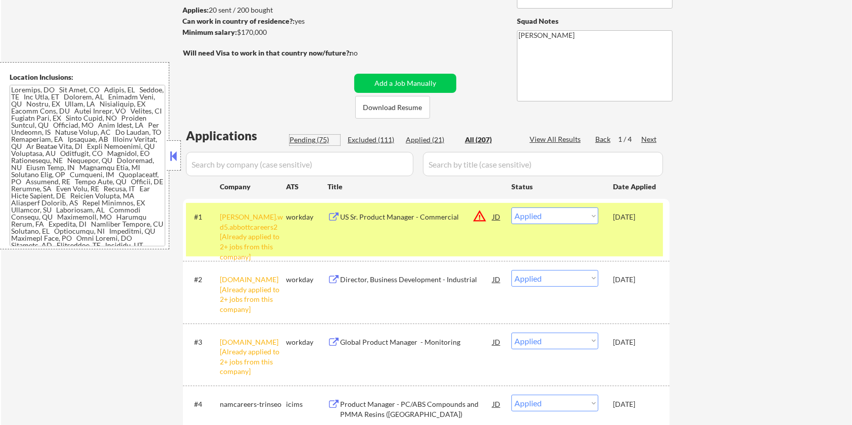
click at [318, 136] on div "Pending (75)" at bounding box center [315, 140] width 51 height 10
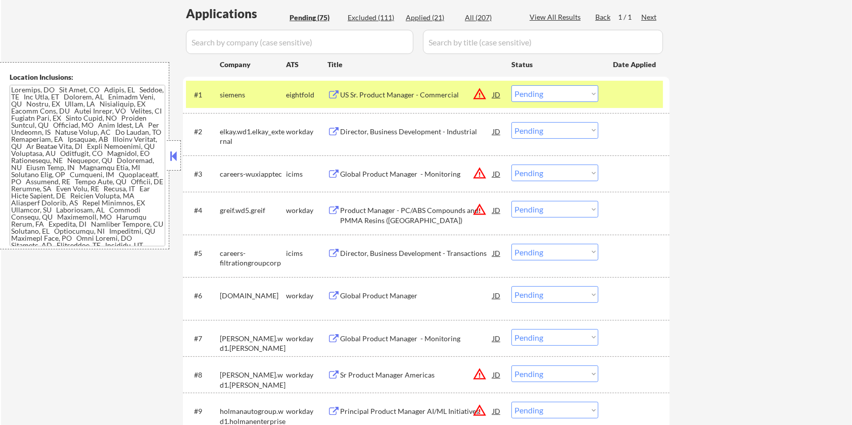
scroll to position [269, 0]
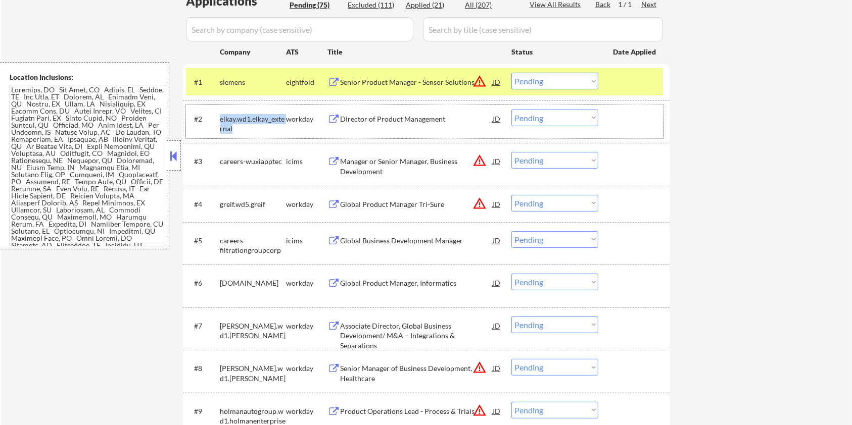
drag, startPoint x: 240, startPoint y: 127, endPoint x: 220, endPoint y: 120, distance: 21.4
click at [220, 120] on div "elkay.wd1.elkay_external" at bounding box center [253, 124] width 66 height 20
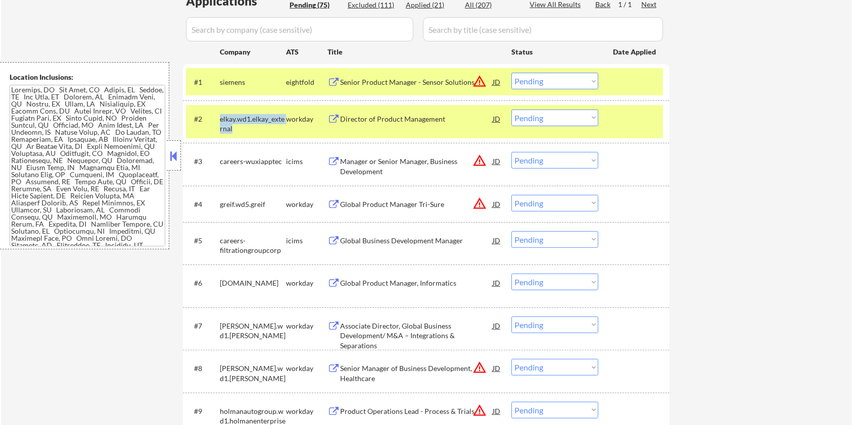
copy div "elkay.wd1.elkay_external"
click at [235, 30] on input "input" at bounding box center [299, 29] width 227 height 24
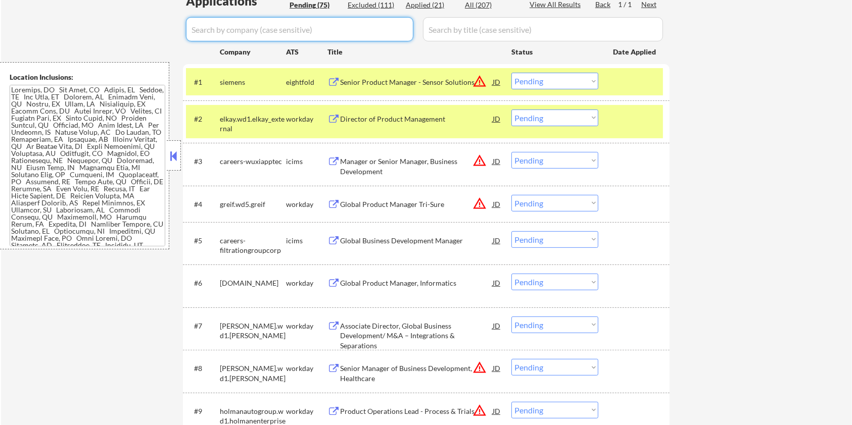
paste input "elkay.wd1.elkay_external"
click at [489, 34] on input "input" at bounding box center [543, 29] width 240 height 24
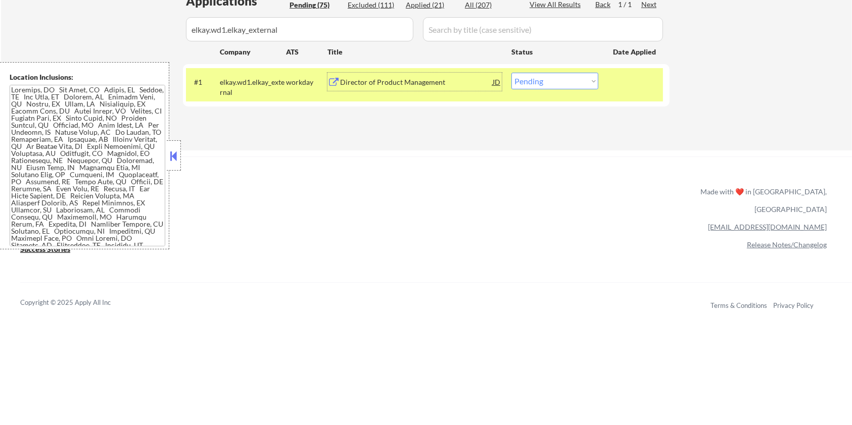
click at [402, 83] on div "Director of Product Management" at bounding box center [416, 82] width 153 height 10
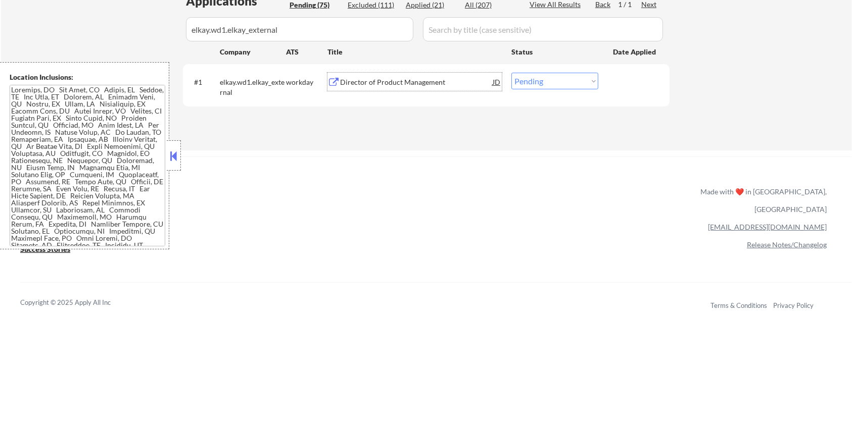
click at [542, 81] on select "Choose an option... Pending Applied Excluded (Questions) Excluded (Expired) Exc…" at bounding box center [554, 81] width 87 height 17
click at [511, 73] on select "Choose an option... Pending Applied Excluded (Questions) Excluded (Expired) Exc…" at bounding box center [554, 81] width 87 height 17
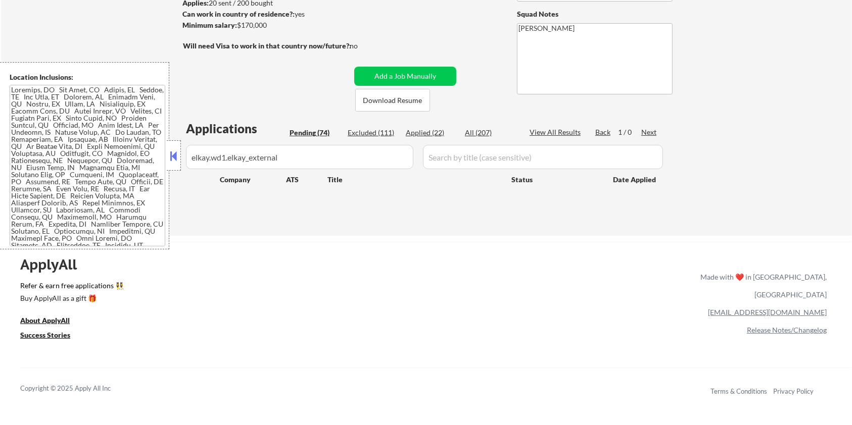
scroll to position [134, 0]
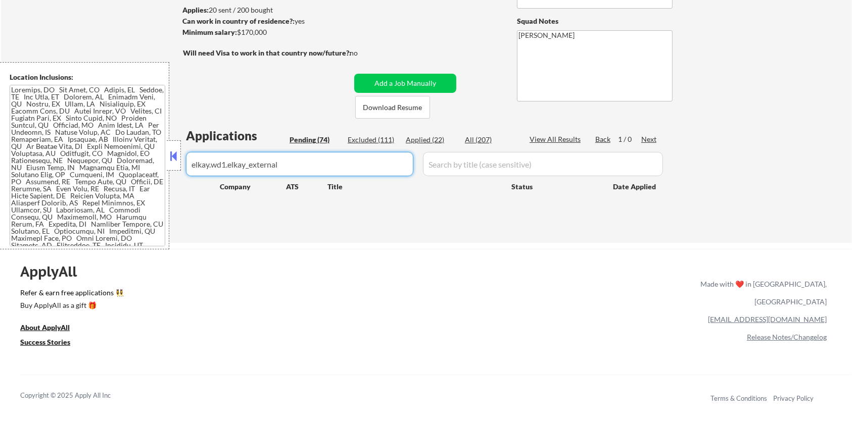
drag, startPoint x: 321, startPoint y: 165, endPoint x: 96, endPoint y: 199, distance: 227.3
click at [96, 198] on body "← Return to /applysquad Mailslurp Inbox Job Search Builder [PERSON_NAME] User E…" at bounding box center [426, 78] width 852 height 425
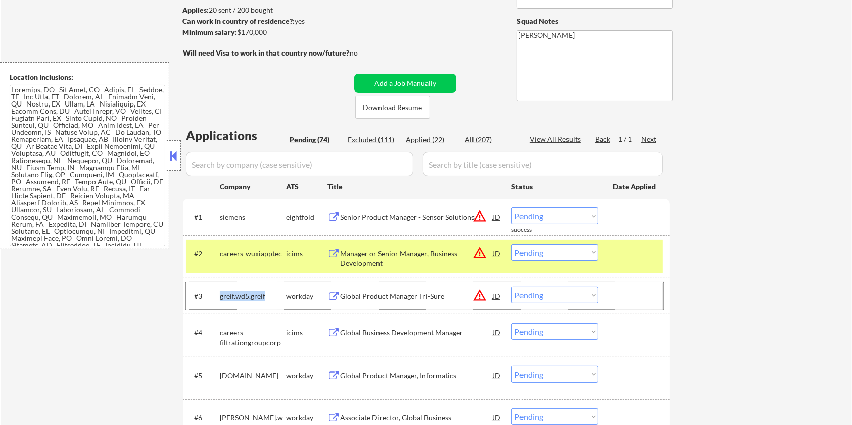
drag, startPoint x: 271, startPoint y: 294, endPoint x: 218, endPoint y: 301, distance: 53.5
click at [218, 301] on div "#3 [PERSON_NAME].wd5.[PERSON_NAME] workday Global Product Manager Tri-Sure JD w…" at bounding box center [424, 295] width 477 height 27
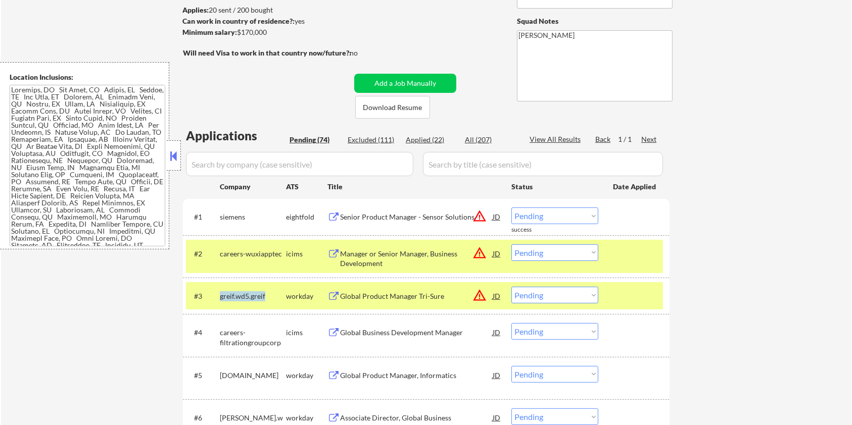
copy div "greif.wd5.greif"
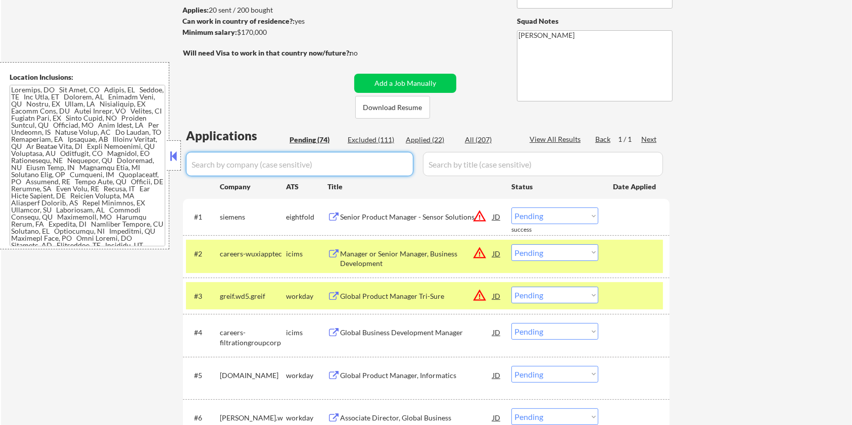
click at [233, 169] on input "input" at bounding box center [299, 164] width 227 height 24
paste input "greif.wd5.greif"
drag, startPoint x: 445, startPoint y: 165, endPoint x: 481, endPoint y: 148, distance: 39.6
click at [445, 165] on input "input" at bounding box center [543, 164] width 240 height 24
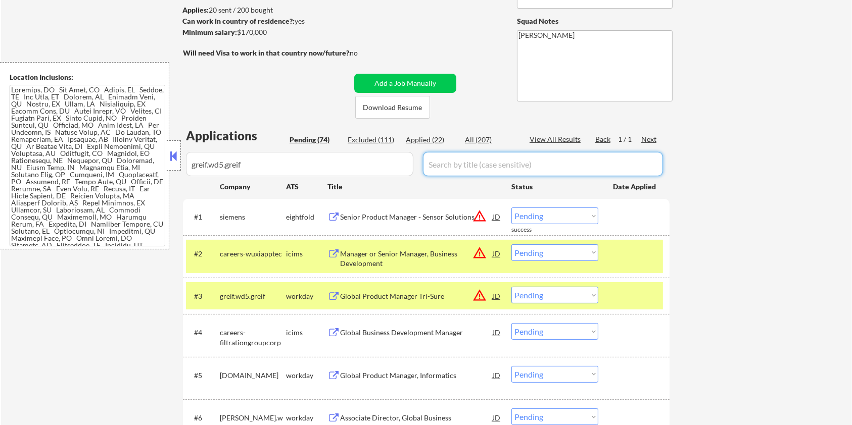
click at [485, 139] on div "All (207)" at bounding box center [490, 140] width 51 height 10
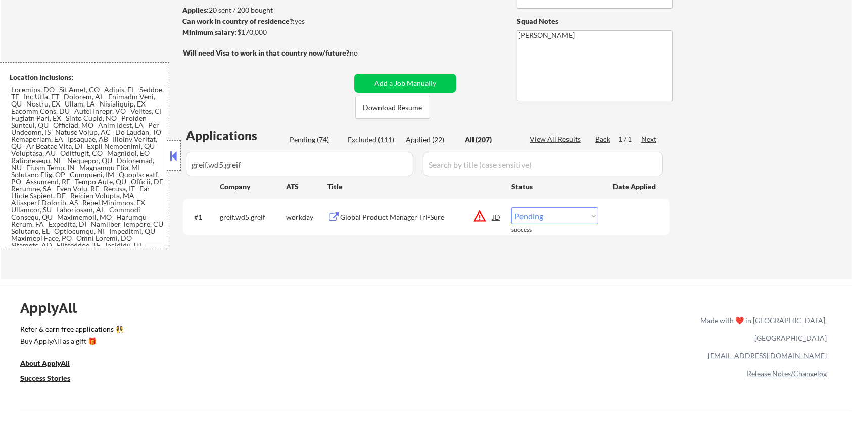
click at [361, 214] on div "Global Product Manager Tri-Sure" at bounding box center [416, 217] width 153 height 10
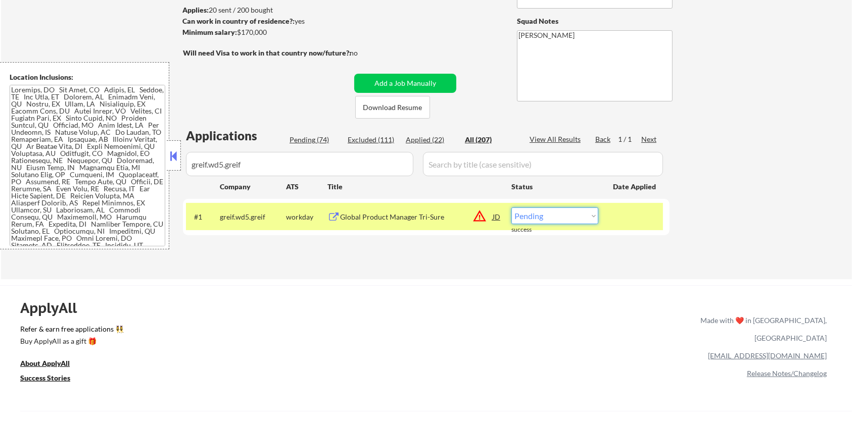
click at [563, 216] on select "Choose an option... Pending Applied Excluded (Questions) Excluded (Expired) Exc…" at bounding box center [554, 216] width 87 height 17
click at [511, 208] on select "Choose an option... Pending Applied Excluded (Questions) Excluded (Expired) Exc…" at bounding box center [554, 216] width 87 height 17
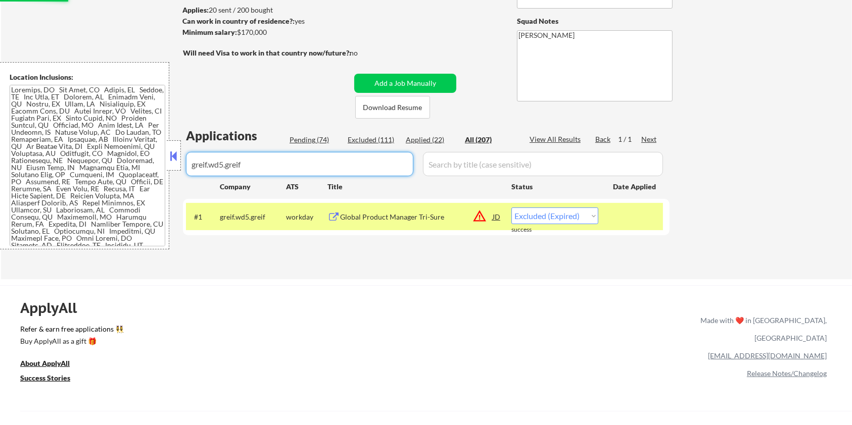
drag, startPoint x: 319, startPoint y: 164, endPoint x: 158, endPoint y: 166, distance: 161.7
click at [158, 166] on body "← Return to /applysquad Mailslurp Inbox Job Search Builder Michael Hamoy User E…" at bounding box center [426, 78] width 852 height 425
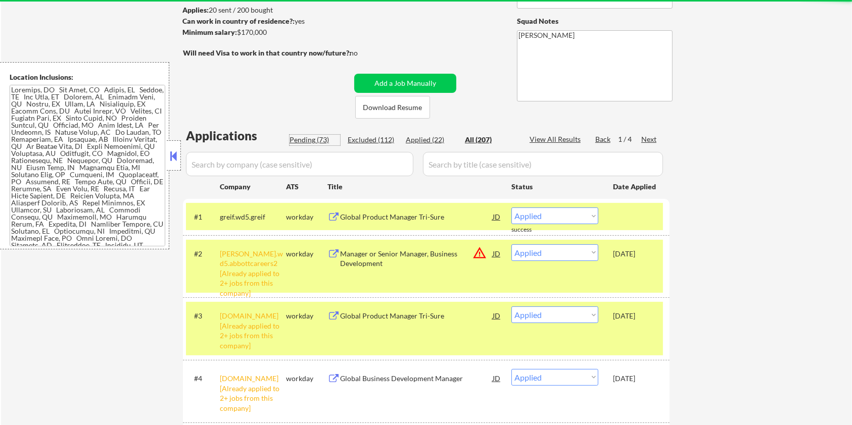
click at [306, 138] on div "Pending (73)" at bounding box center [315, 140] width 51 height 10
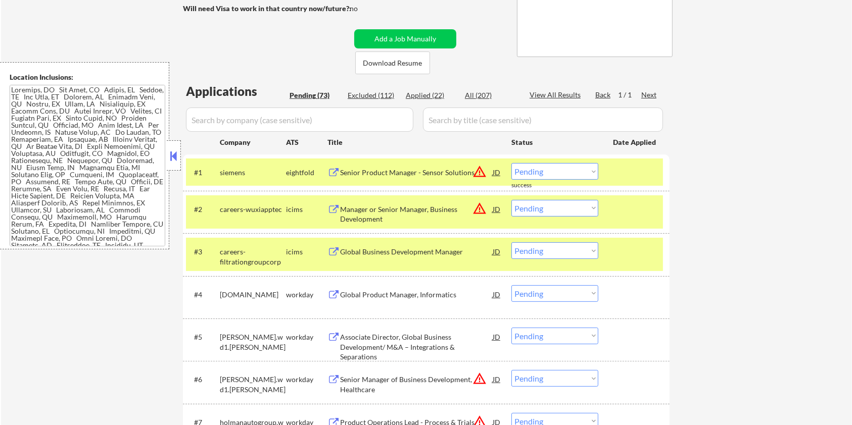
scroll to position [202, 0]
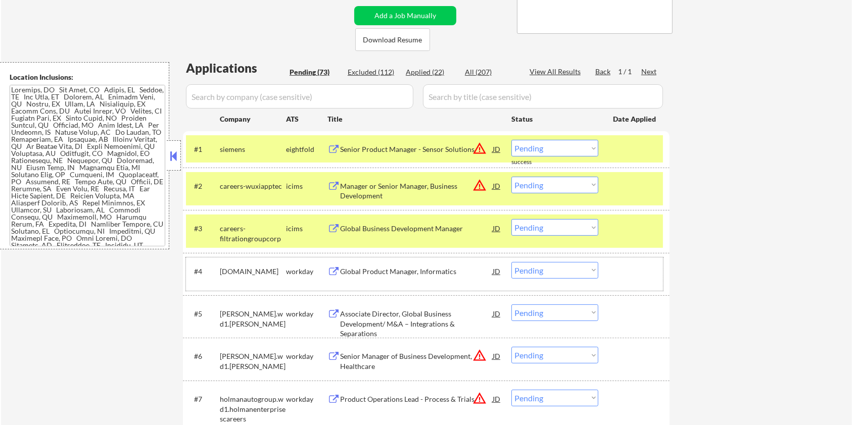
drag, startPoint x: 236, startPoint y: 278, endPoint x: 221, endPoint y: 275, distance: 16.0
click at [221, 275] on div "orthoclinical.wd1.search" at bounding box center [253, 272] width 66 height 10
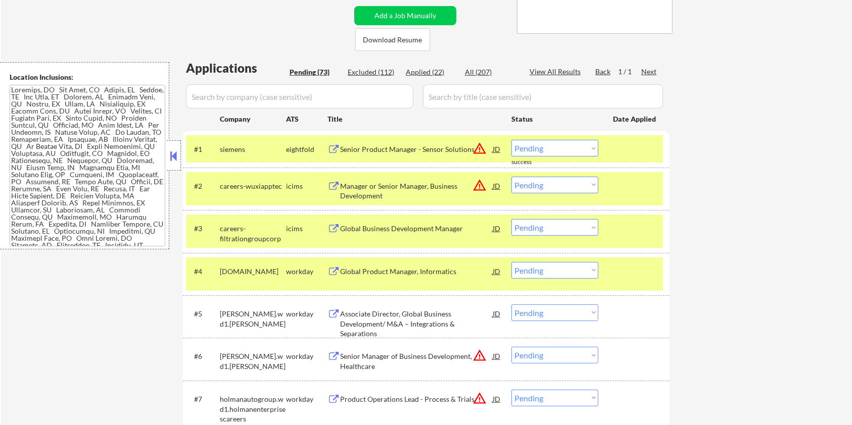
copy div "orthoclinical.wd1.search"
click at [303, 89] on input "input" at bounding box center [299, 96] width 227 height 24
paste input "orthoclinical.wd1.search"
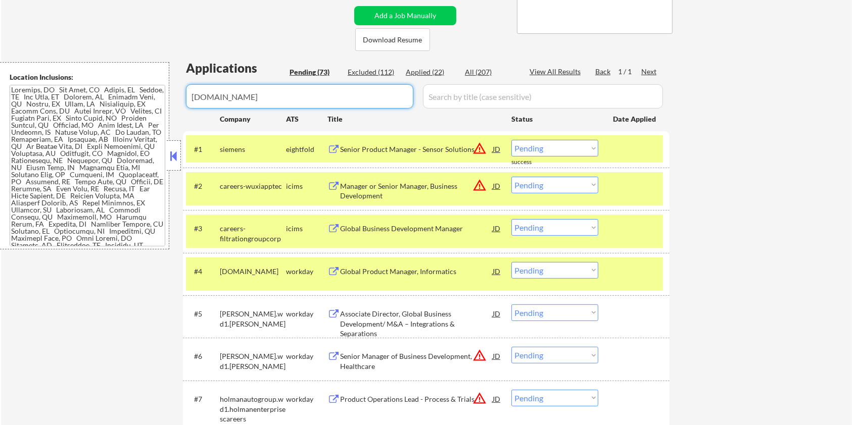
click at [442, 100] on input "input" at bounding box center [543, 96] width 240 height 24
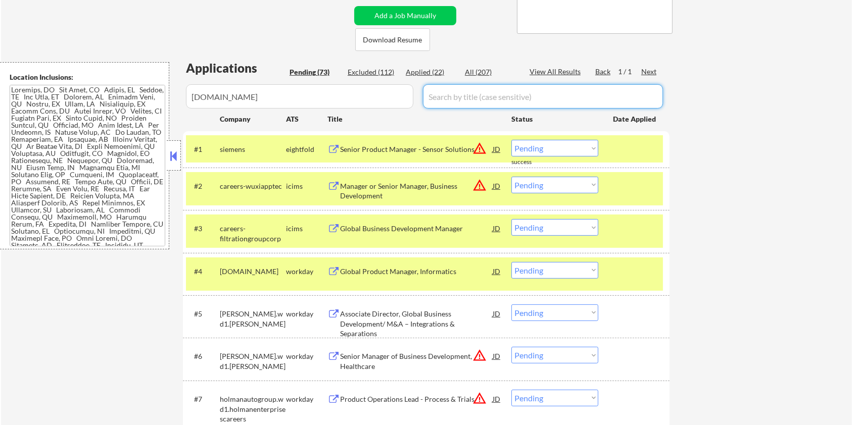
click at [488, 73] on div "All (207)" at bounding box center [490, 72] width 51 height 10
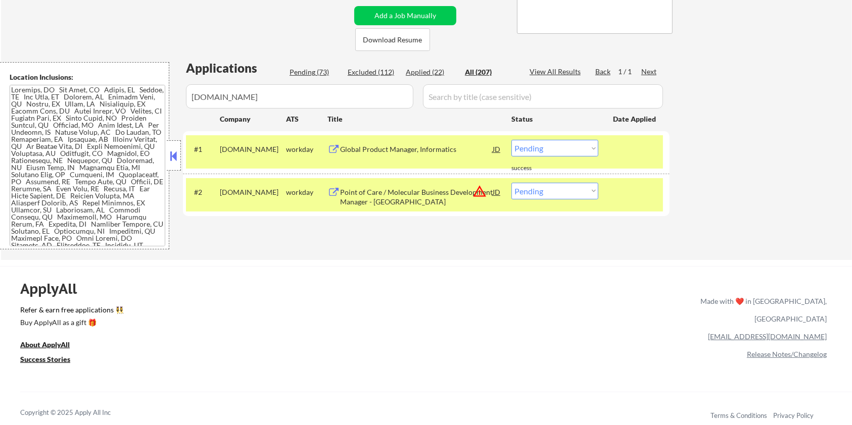
click at [412, 147] on div "Global Product Manager, Informatics" at bounding box center [416, 150] width 153 height 10
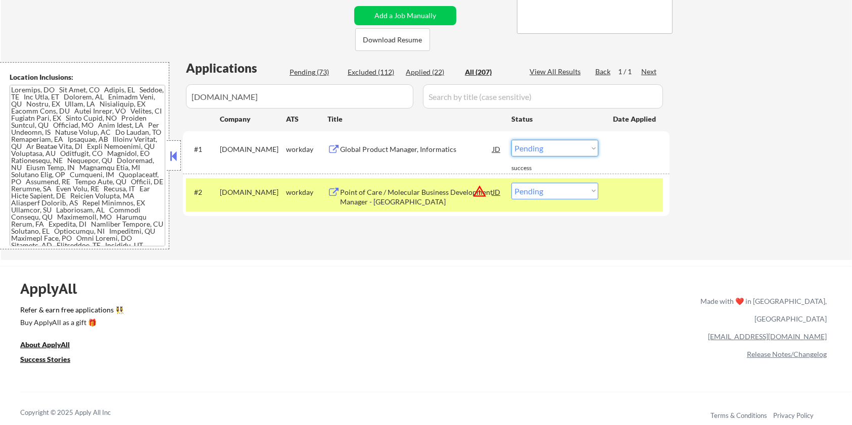
click at [555, 149] on select "Choose an option... Pending Applied Excluded (Questions) Excluded (Expired) Exc…" at bounding box center [554, 148] width 87 height 17
click at [511, 140] on select "Choose an option... Pending Applied Excluded (Questions) Excluded (Expired) Exc…" at bounding box center [554, 148] width 87 height 17
click at [383, 195] on div "Point of Care / Molecular Business Development Manager - Northeast Region" at bounding box center [416, 197] width 153 height 20
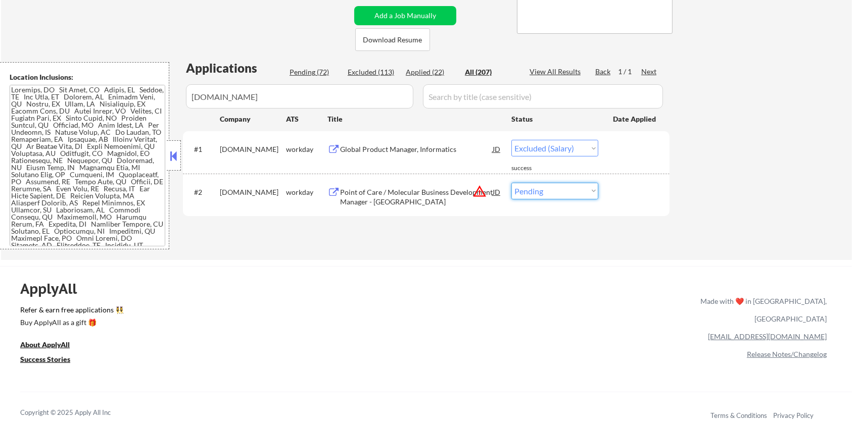
click at [562, 191] on select "Choose an option... Pending Applied Excluded (Questions) Excluded (Expired) Exc…" at bounding box center [554, 191] width 87 height 17
click at [511, 183] on select "Choose an option... Pending Applied Excluded (Questions) Excluded (Expired) Exc…" at bounding box center [554, 191] width 87 height 17
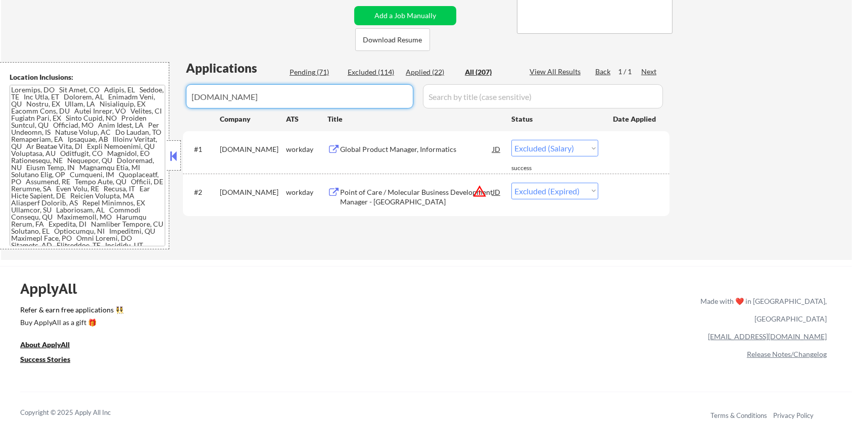
drag, startPoint x: 302, startPoint y: 94, endPoint x: 137, endPoint y: 111, distance: 165.0
click at [137, 111] on body "← Return to /applysquad Mailslurp Inbox Job Search Builder Michael Hamoy User E…" at bounding box center [426, 10] width 852 height 425
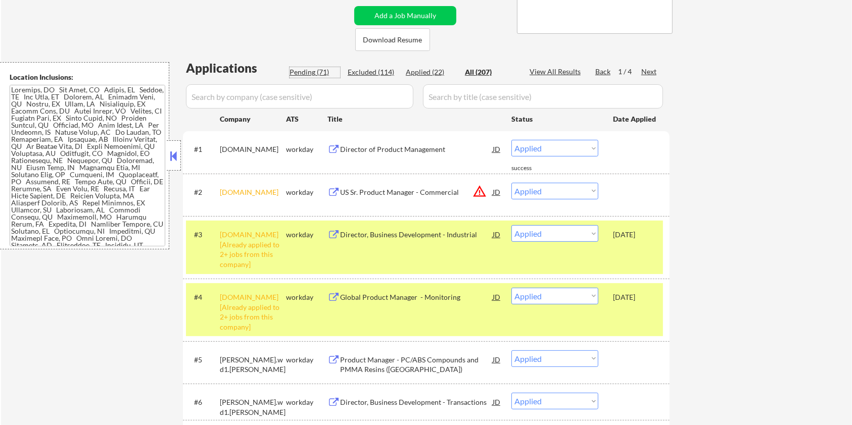
click at [307, 69] on div "Pending (71)" at bounding box center [315, 72] width 51 height 10
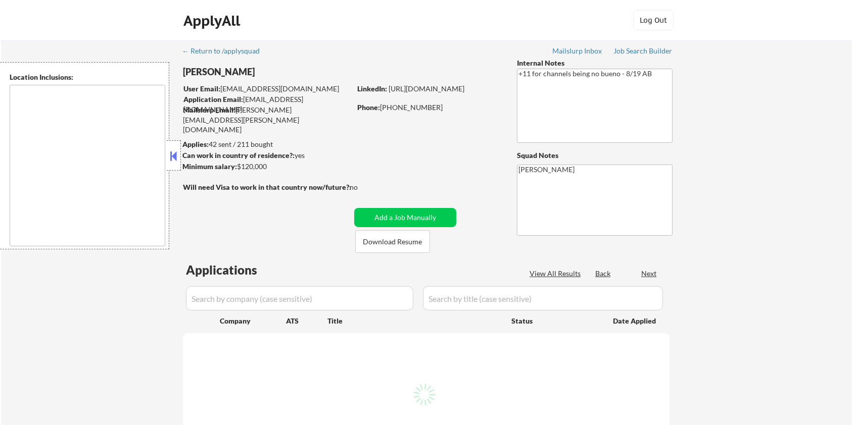
select select ""pending""
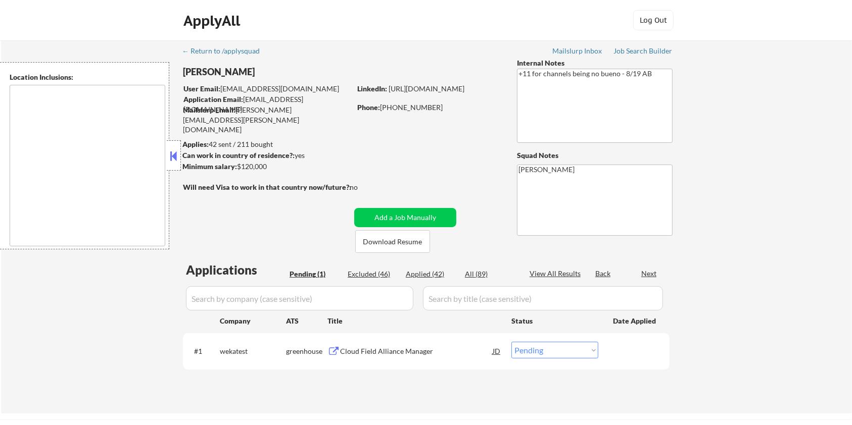
type textarea "remote"
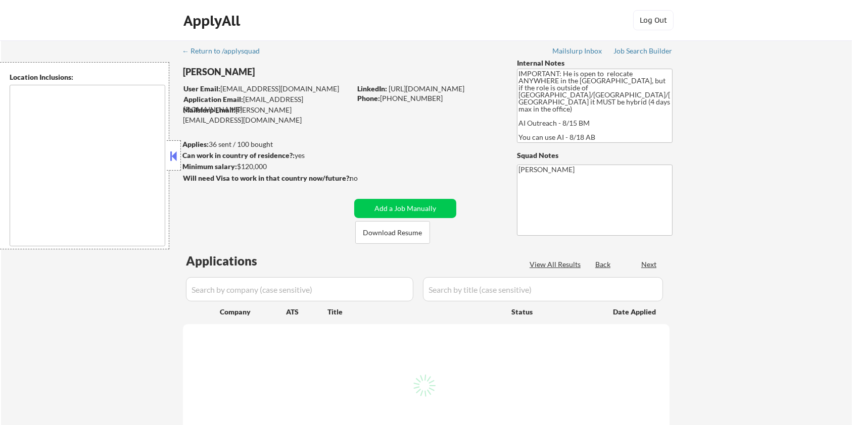
type textarea "country:[GEOGRAPHIC_DATA]"
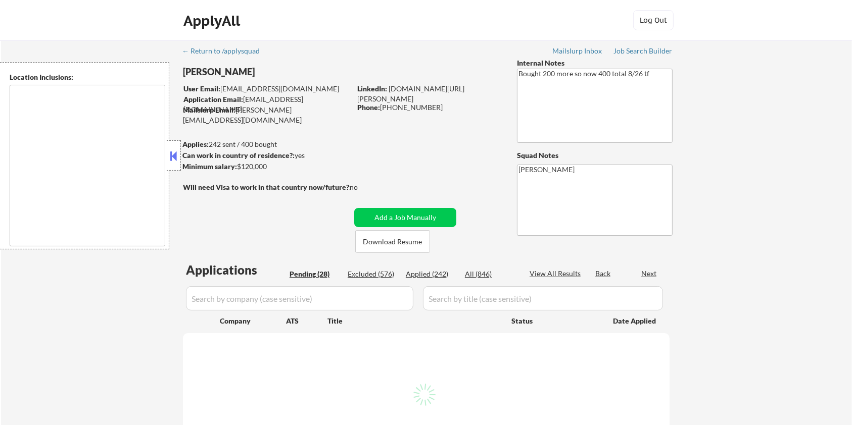
type textarea "[GEOGRAPHIC_DATA], [GEOGRAPHIC_DATA] [GEOGRAPHIC_DATA], [GEOGRAPHIC_DATA] [GEOG…"
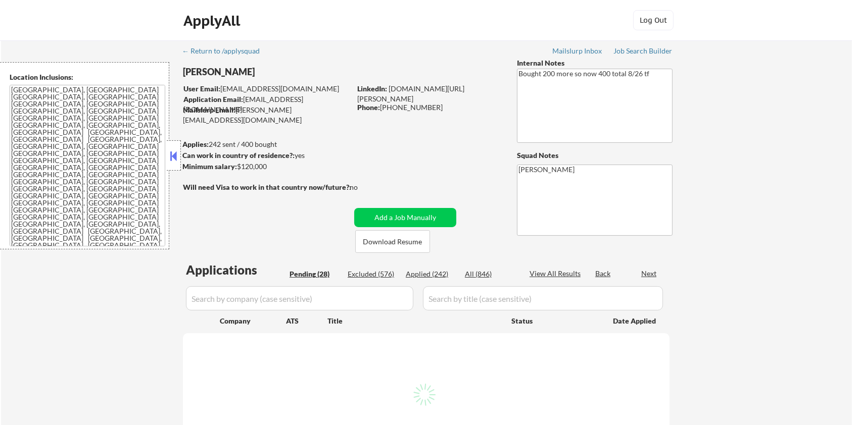
select select ""pending""
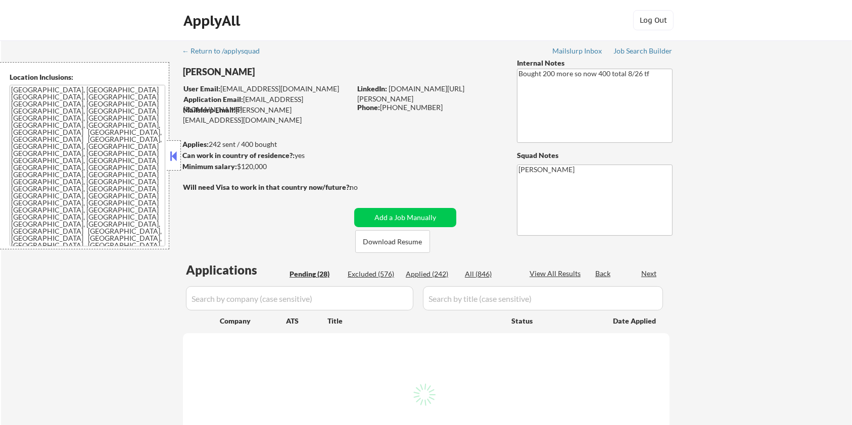
select select ""pending""
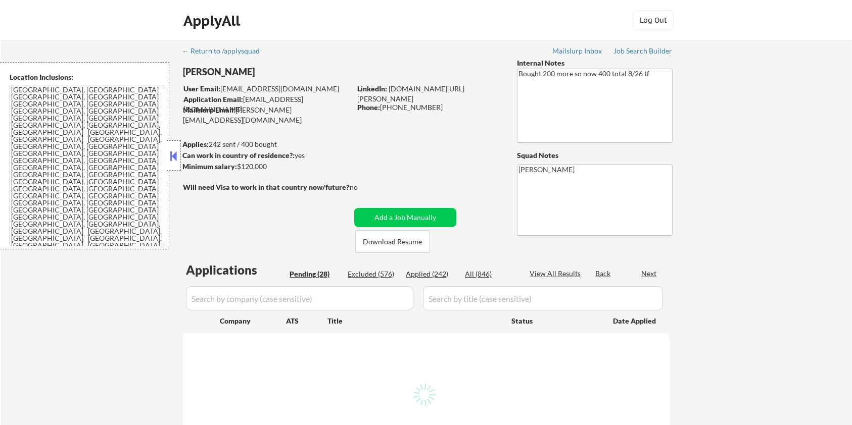
select select ""pending""
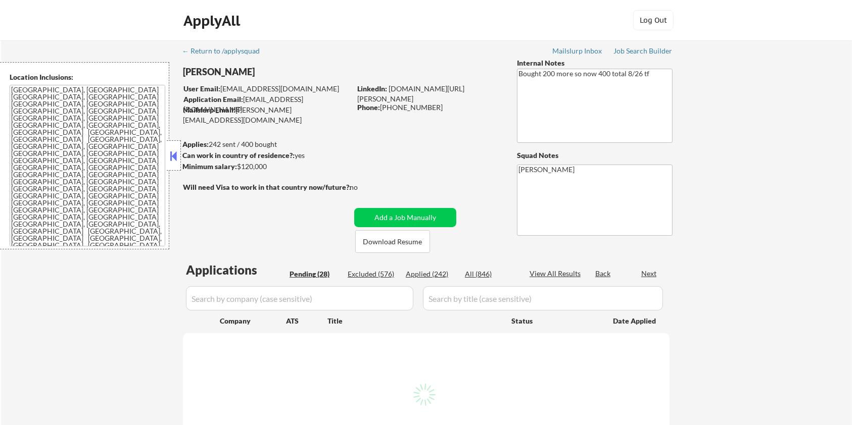
select select ""pending""
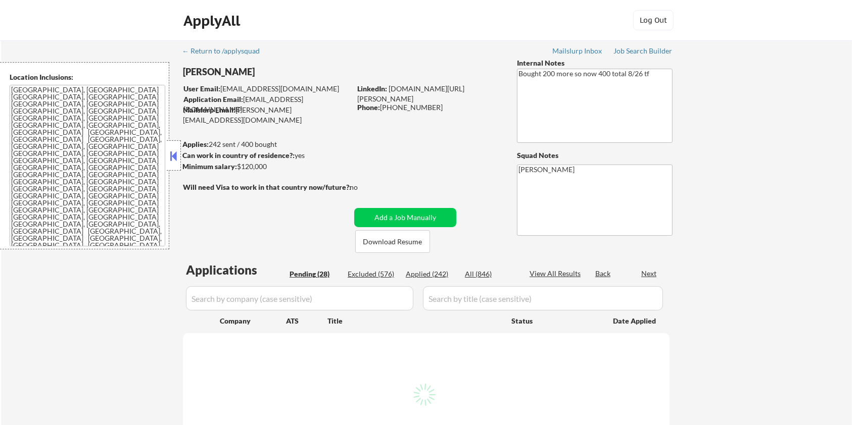
select select ""pending""
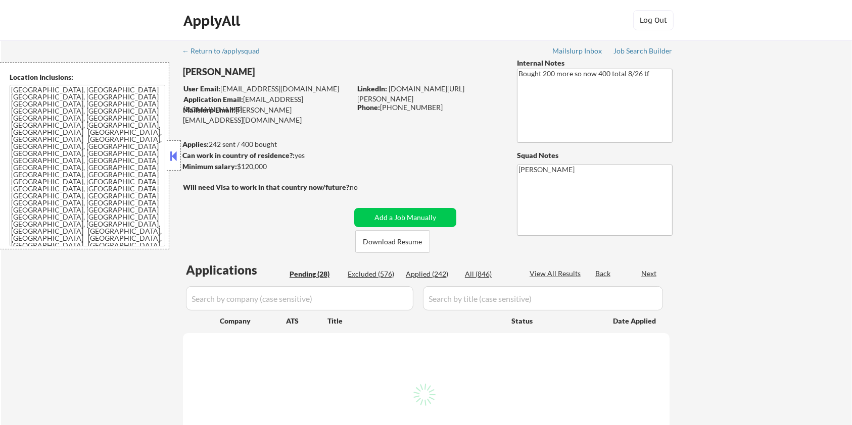
select select ""pending""
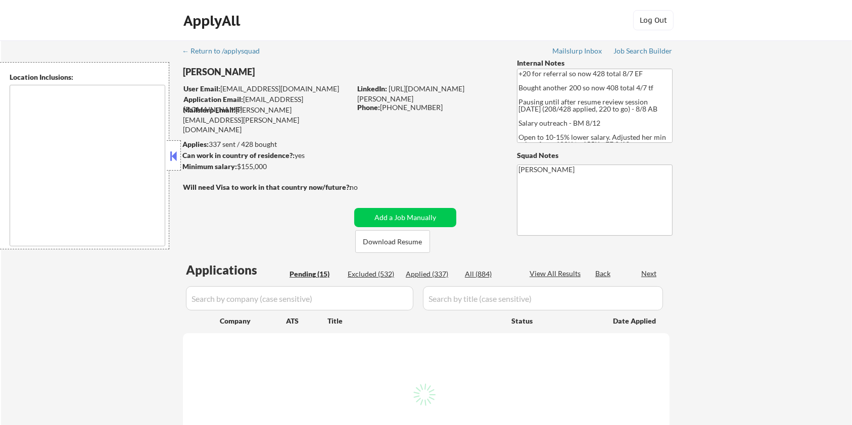
select select ""pending""
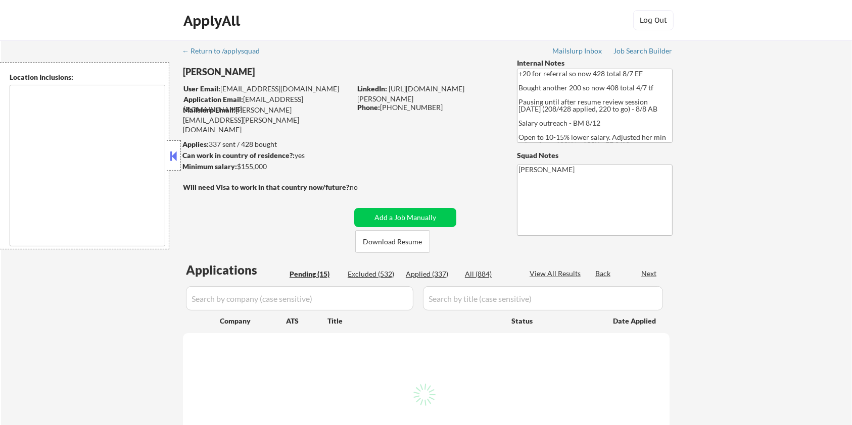
select select ""pending""
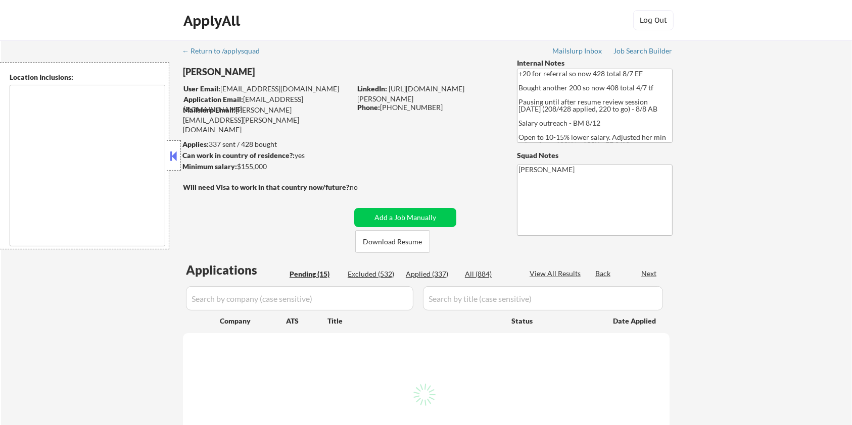
select select ""pending""
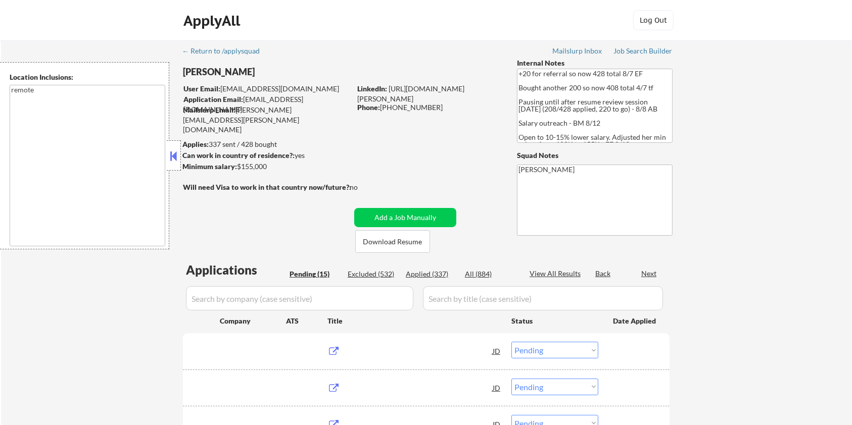
type textarea "remote"
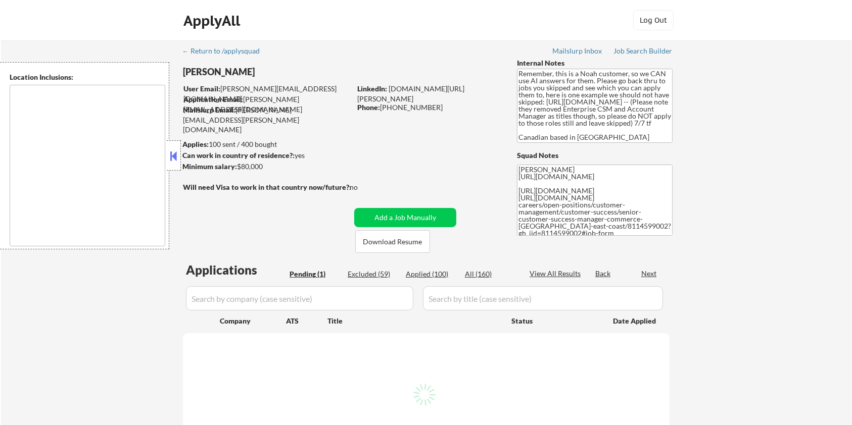
select select ""pending""
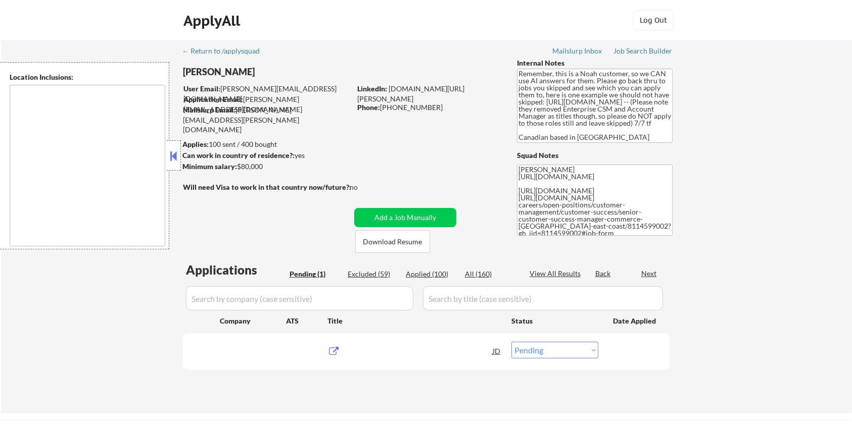
type textarea "[GEOGRAPHIC_DATA], ON [GEOGRAPHIC_DATA], ON [GEOGRAPHIC_DATA], ON [GEOGRAPHIC_D…"
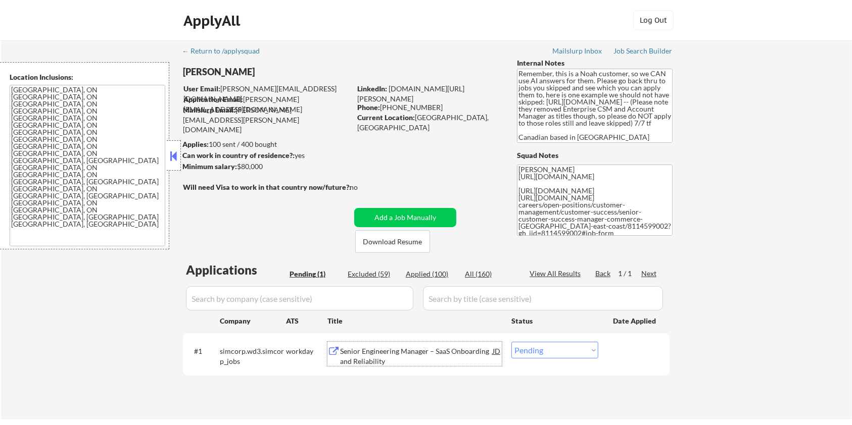
click at [391, 350] on div "Senior Engineering Manager – SaaS Onboarding and Reliability" at bounding box center [416, 357] width 153 height 20
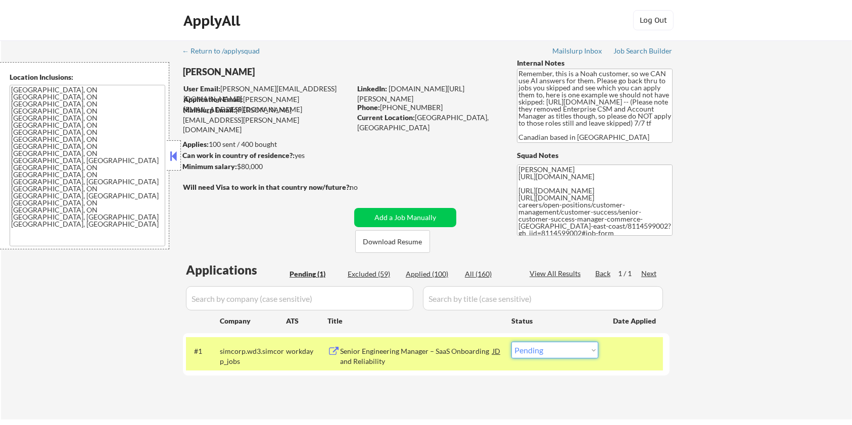
click at [532, 346] on select "Choose an option... Pending Applied Excluded (Questions) Excluded (Expired) Exc…" at bounding box center [554, 350] width 87 height 17
select select ""excluded__bad_match_""
click at [511, 342] on select "Choose an option... Pending Applied Excluded (Questions) Excluded (Expired) Exc…" at bounding box center [554, 350] width 87 height 17
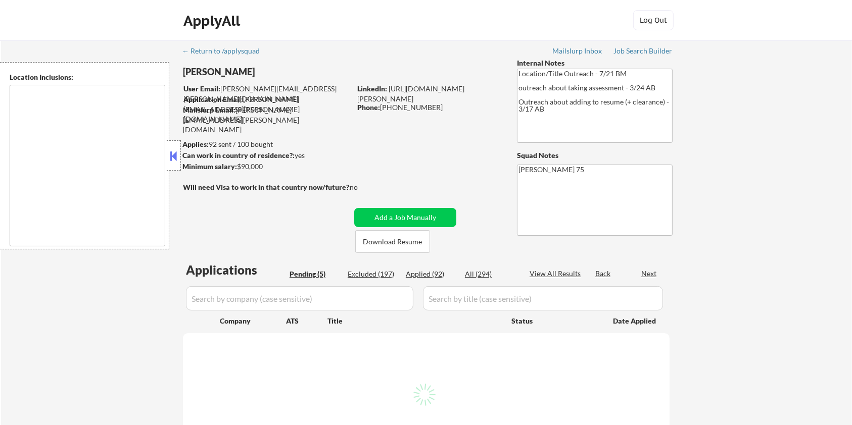
type textarea "remote"
select select ""pending""
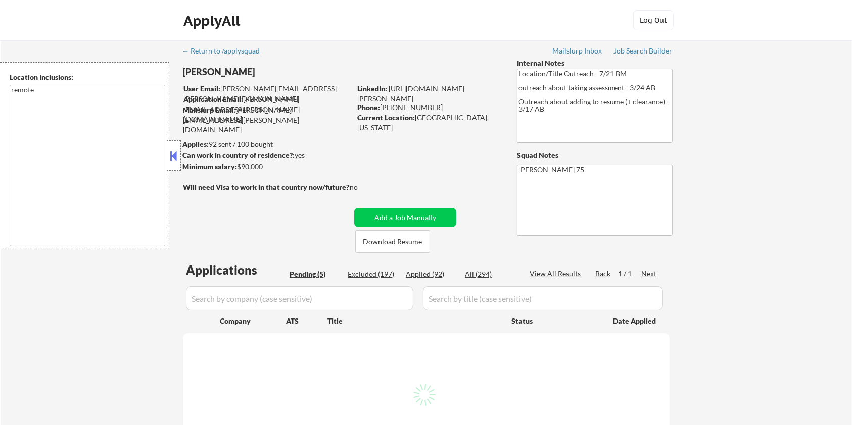
select select ""pending""
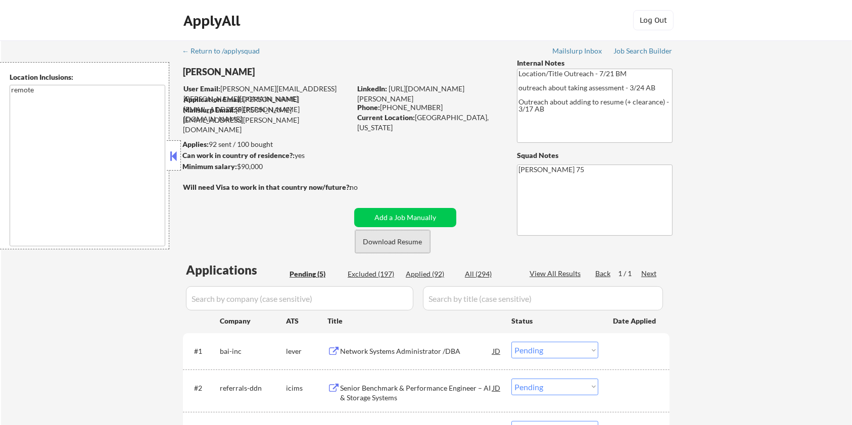
click at [408, 243] on button "Download Resume" at bounding box center [392, 241] width 75 height 23
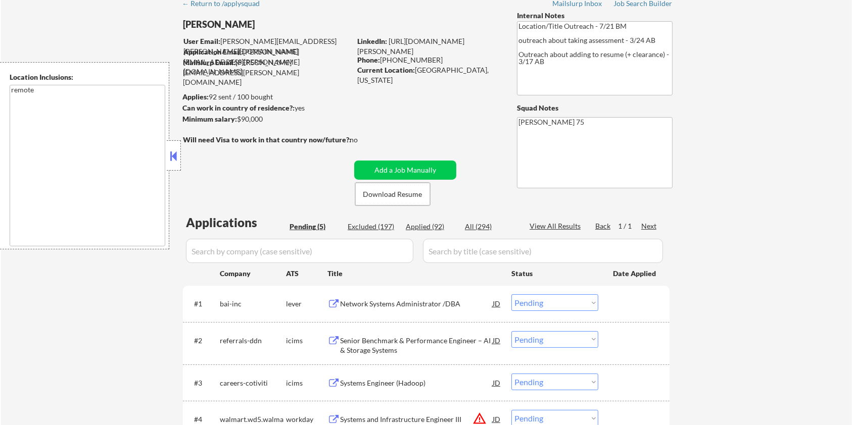
scroll to position [202, 0]
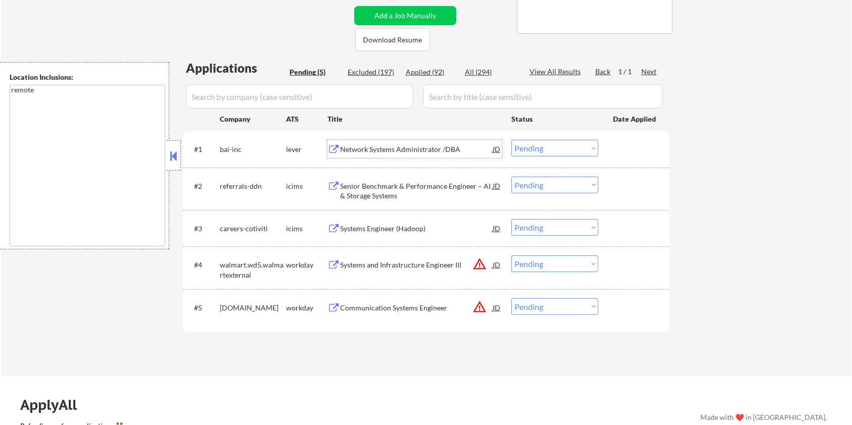
click at [406, 149] on div "Network Systems Administrator /DBA" at bounding box center [416, 150] width 153 height 10
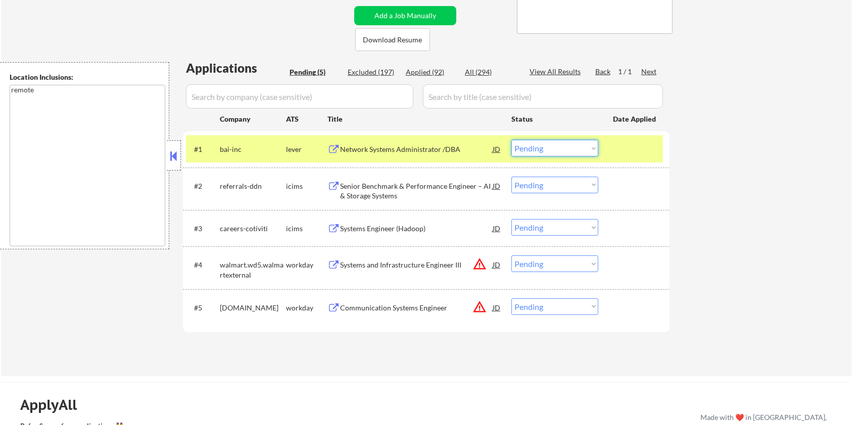
click at [574, 151] on select "Choose an option... Pending Applied Excluded (Questions) Excluded (Expired) Exc…" at bounding box center [554, 148] width 87 height 17
click at [511, 140] on select "Choose an option... Pending Applied Excluded (Questions) Excluded (Expired) Exc…" at bounding box center [554, 148] width 87 height 17
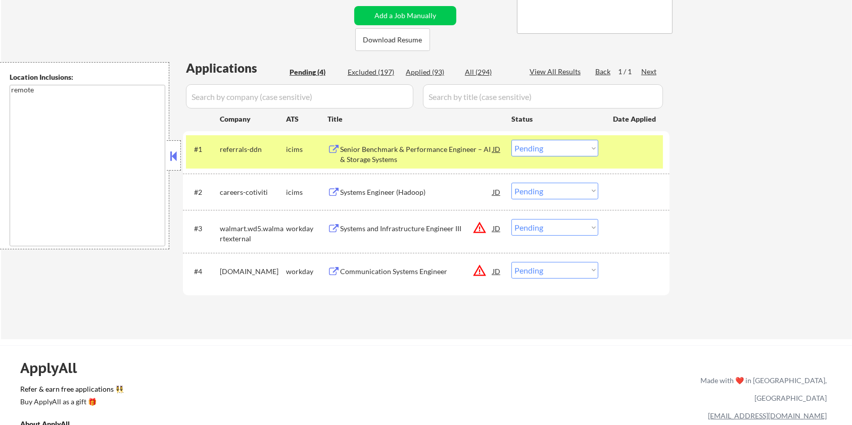
click at [330, 153] on button at bounding box center [333, 150] width 13 height 10
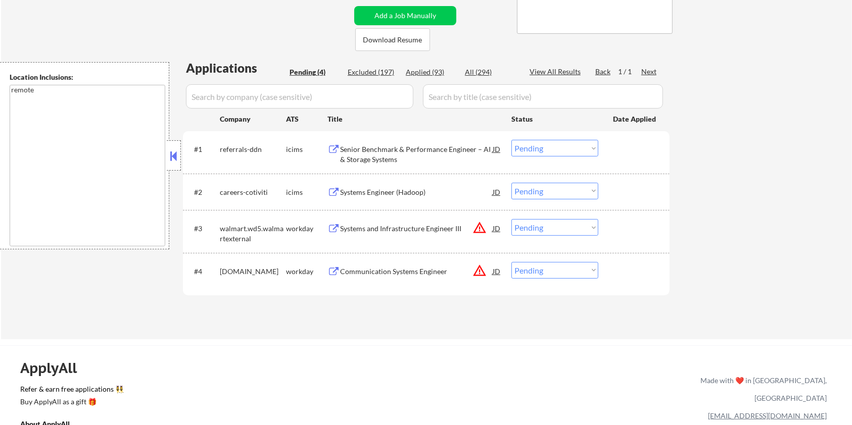
click at [587, 153] on select "Choose an option... Pending Applied Excluded (Questions) Excluded (Expired) Exc…" at bounding box center [554, 148] width 87 height 17
click at [511, 140] on select "Choose an option... Pending Applied Excluded (Questions) Excluded (Expired) Exc…" at bounding box center [554, 148] width 87 height 17
select select ""pending""
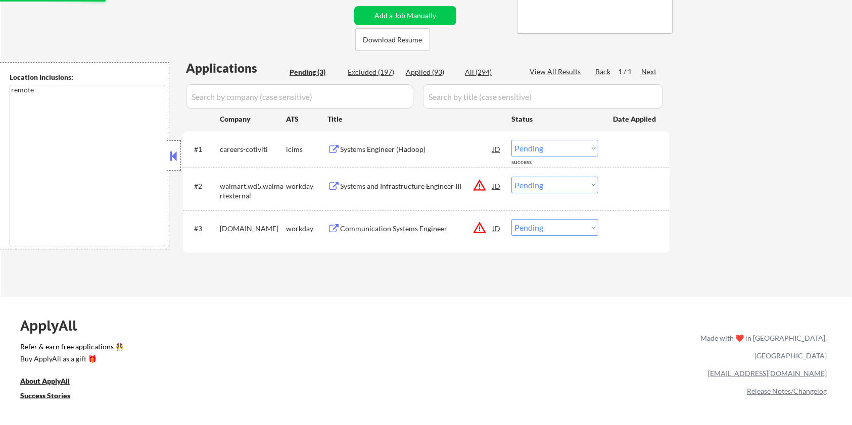
click at [401, 145] on div "Systems Engineer (Hadoop)" at bounding box center [416, 150] width 153 height 10
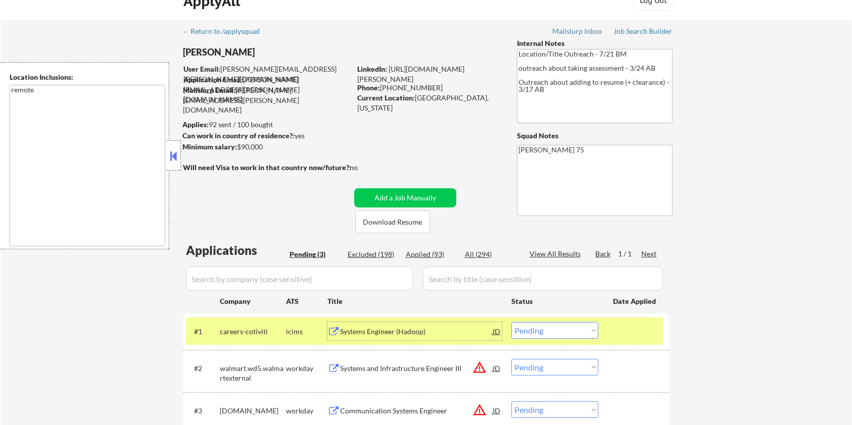
scroll to position [0, 0]
